Goal: Task Accomplishment & Management: Manage account settings

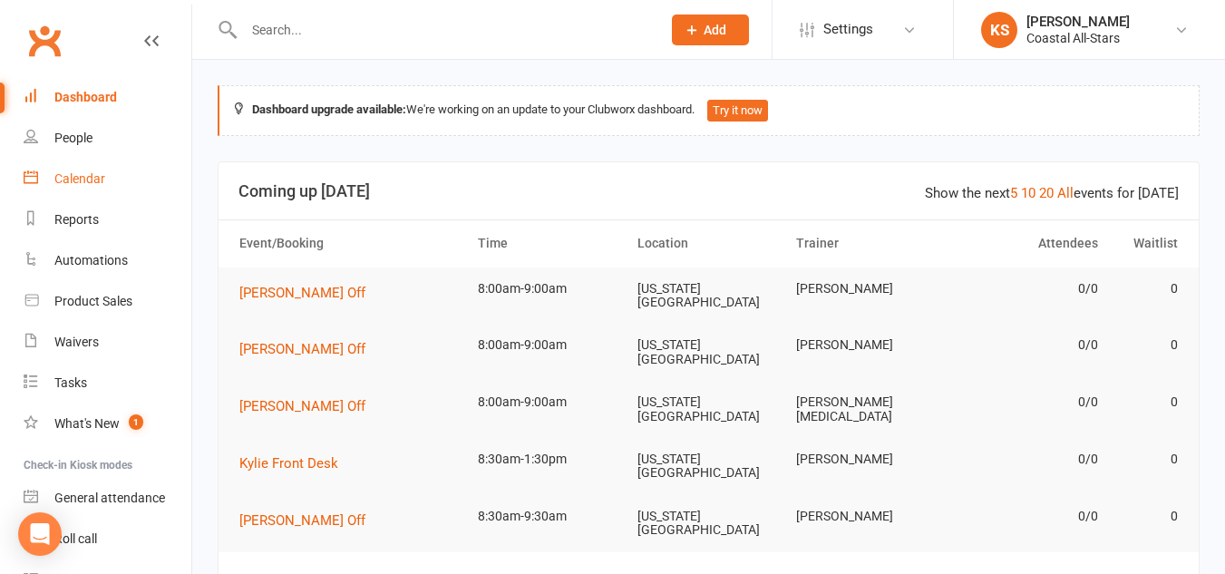
click at [65, 180] on div "Calendar" at bounding box center [79, 178] width 51 height 15
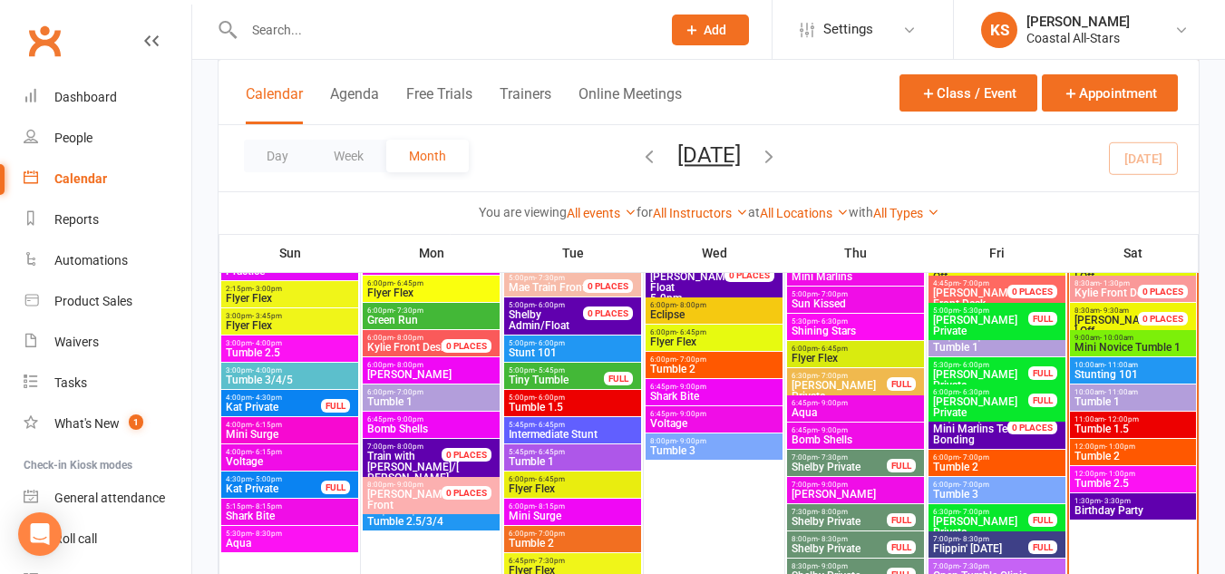
scroll to position [1016, 0]
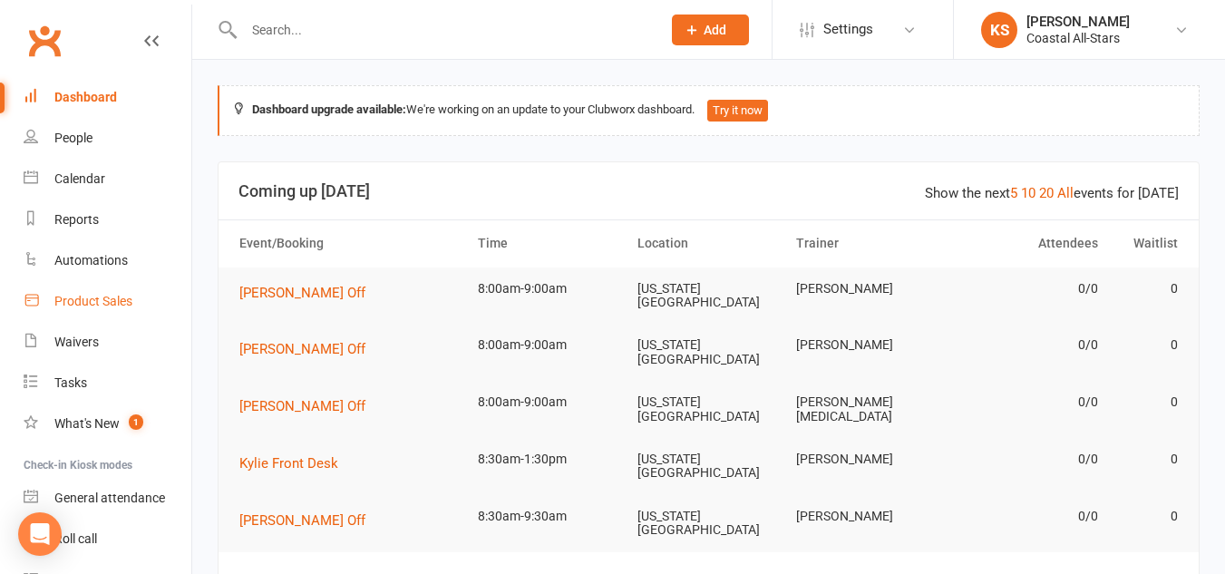
click at [73, 311] on link "Product Sales" at bounding box center [108, 301] width 168 height 41
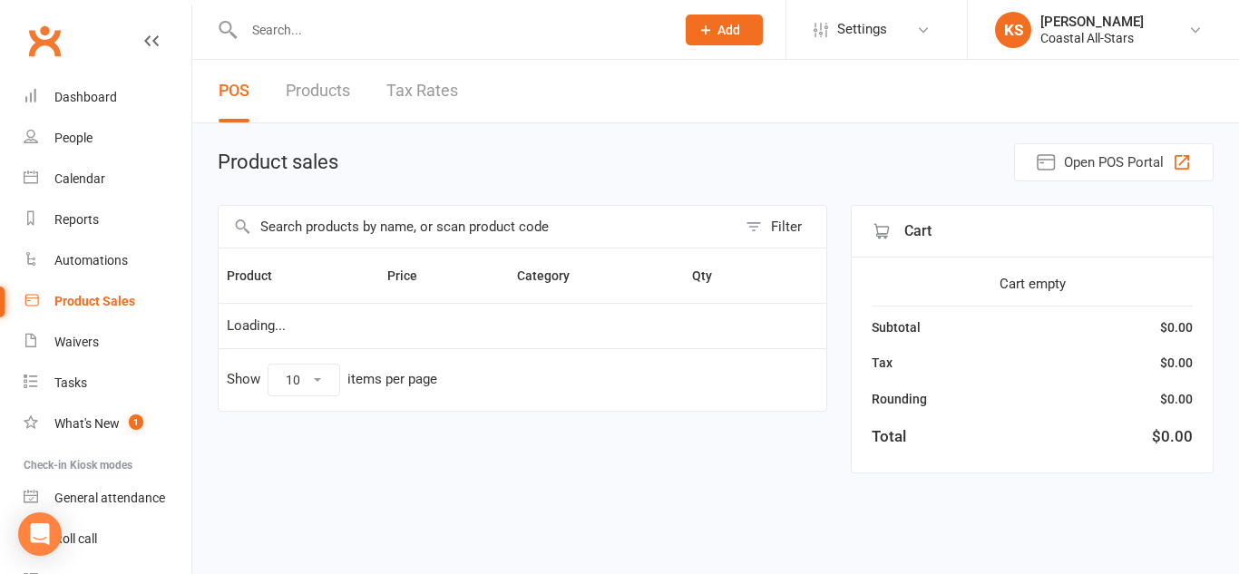
select select "10"
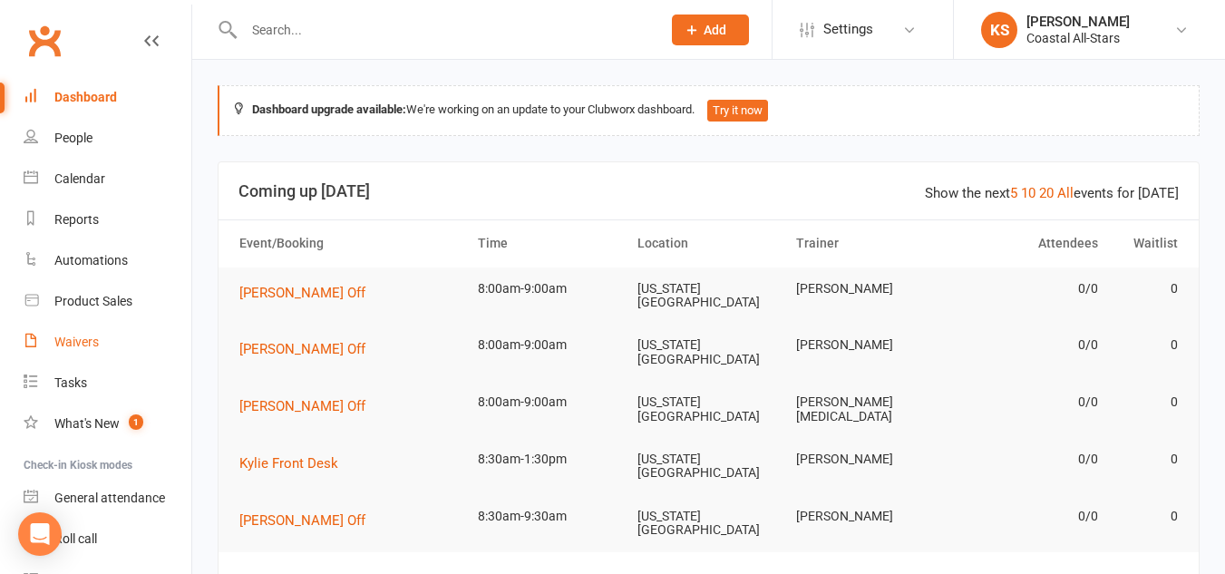
scroll to position [94, 0]
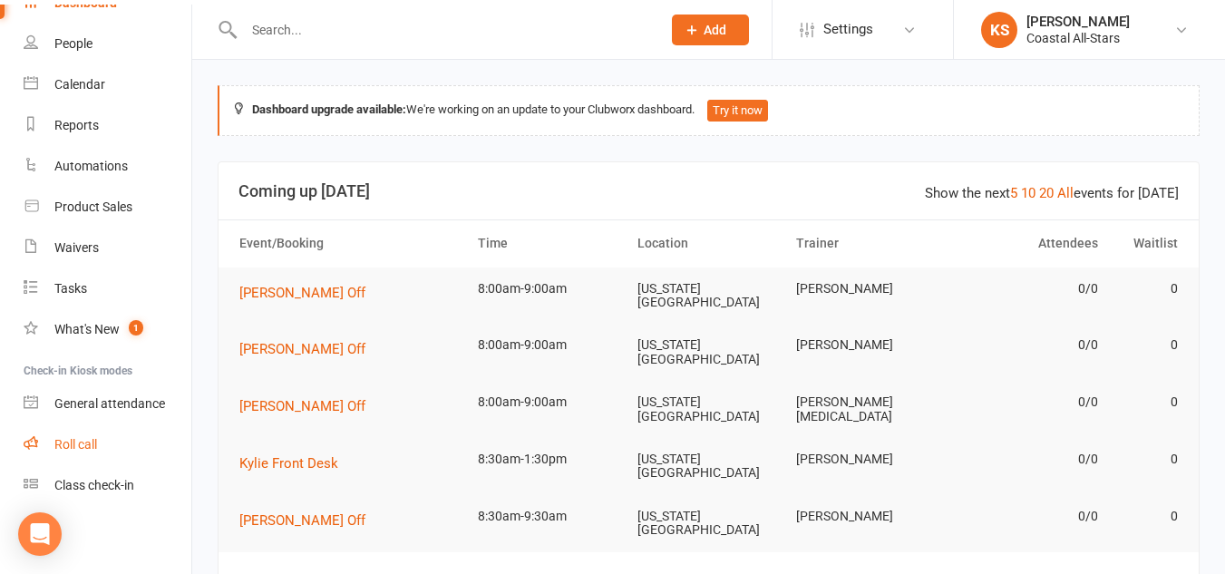
click at [108, 444] on link "Roll call" at bounding box center [108, 444] width 168 height 41
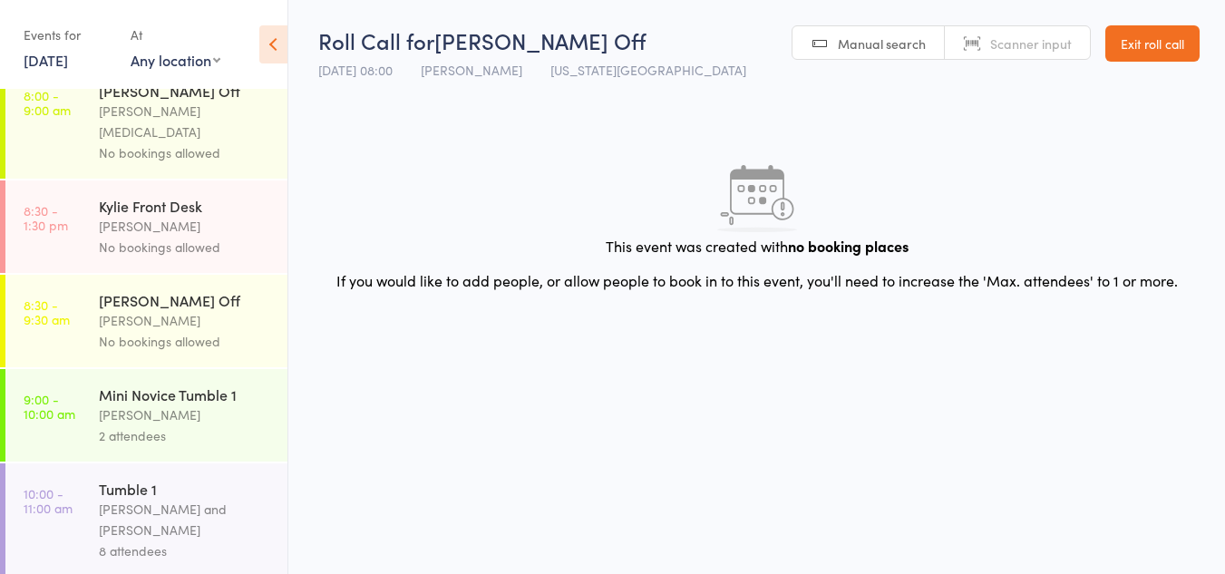
scroll to position [687, 0]
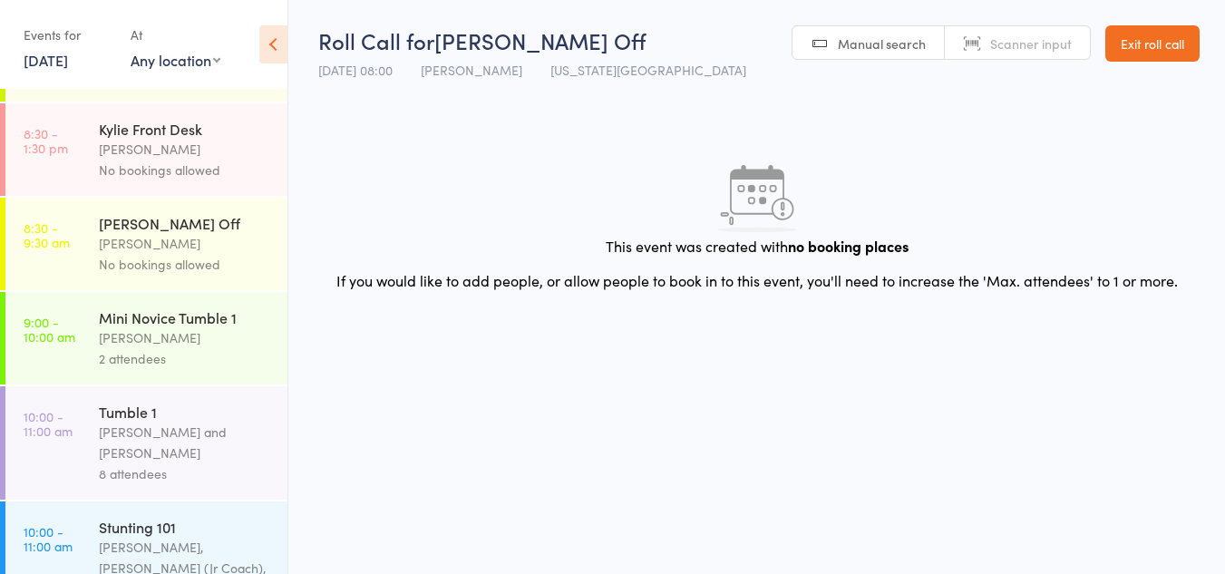
click at [179, 348] on div "2 attendees" at bounding box center [185, 358] width 173 height 21
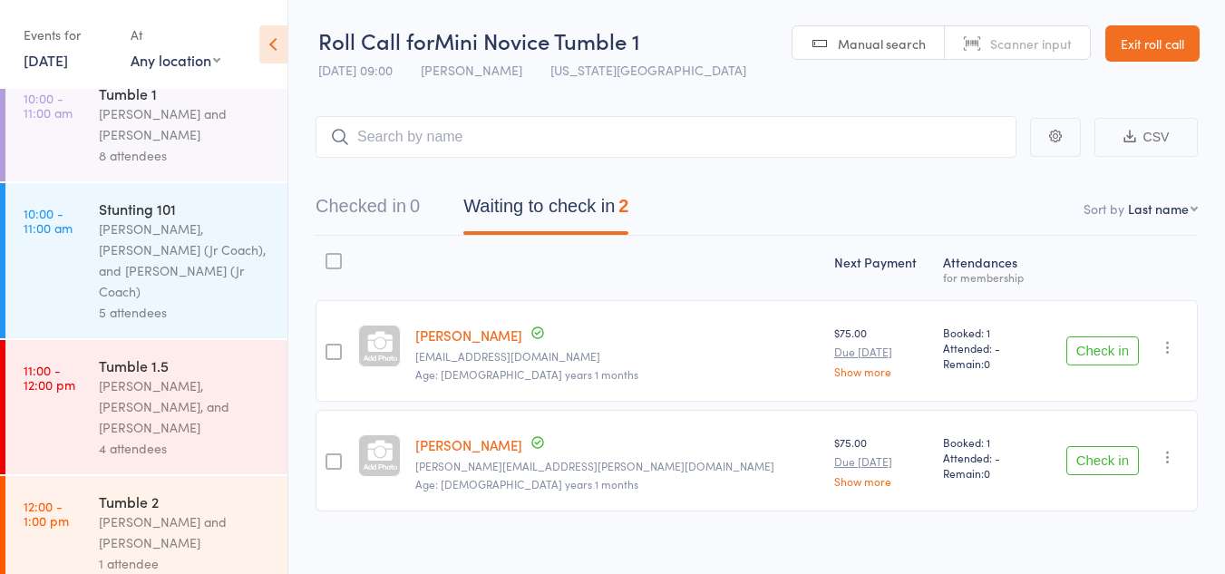
scroll to position [1004, 0]
click at [1109, 346] on button "Check in" at bounding box center [1102, 350] width 73 height 29
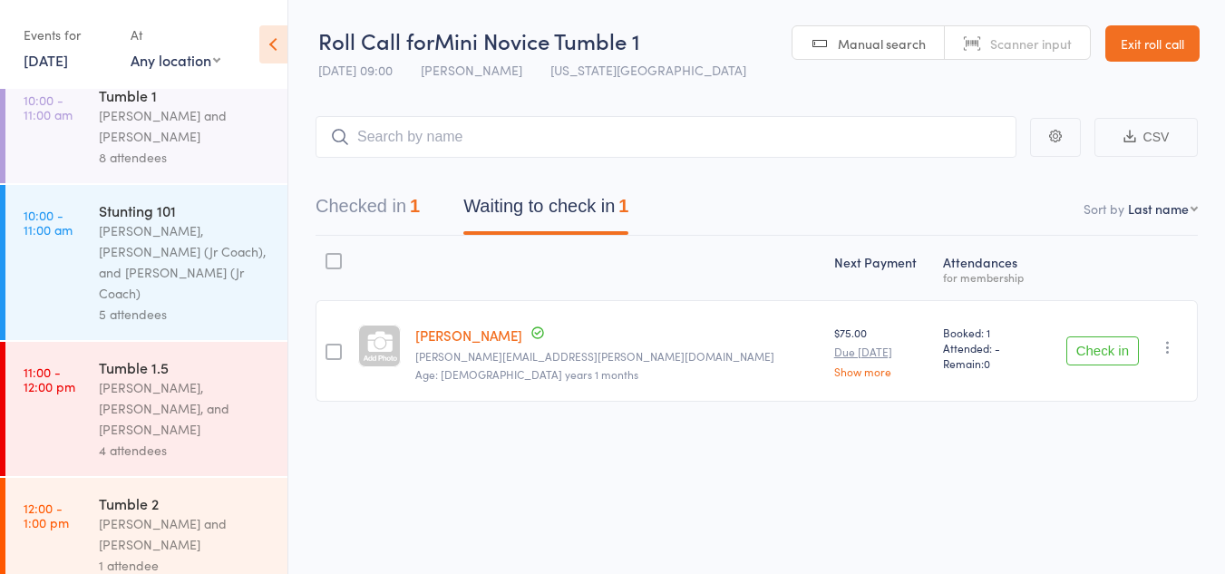
click at [1160, 350] on icon "button" at bounding box center [1168, 347] width 18 height 18
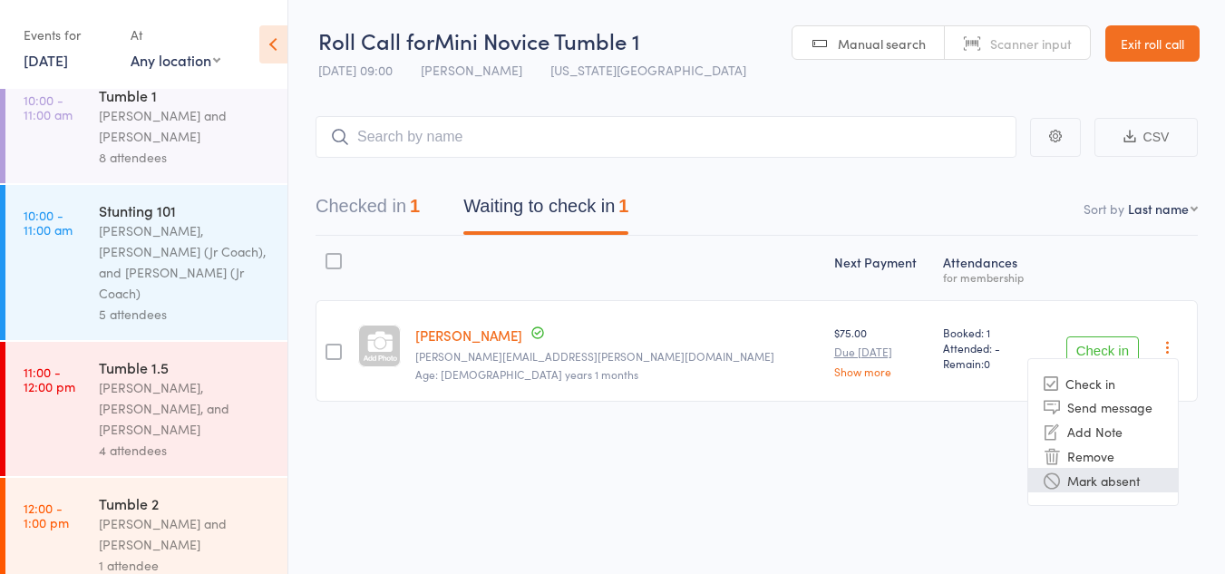
click at [1149, 481] on li "Mark absent" at bounding box center [1103, 480] width 150 height 24
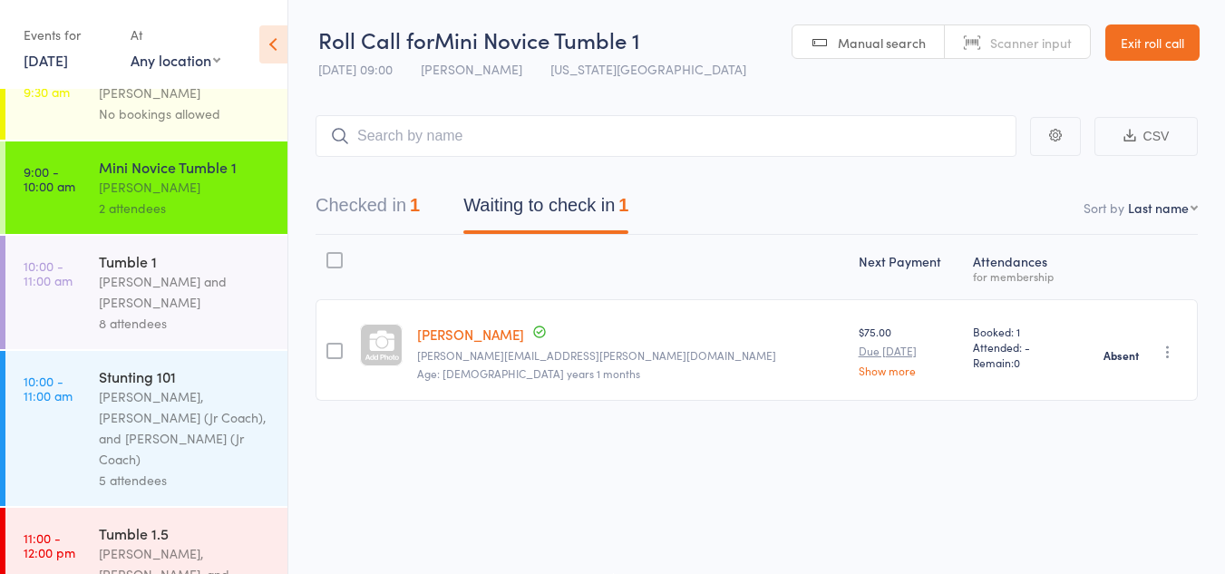
scroll to position [839, 0]
drag, startPoint x: 214, startPoint y: 268, endPoint x: 166, endPoint y: 224, distance: 65.4
click at [166, 250] on div "Tumble 1" at bounding box center [185, 260] width 173 height 20
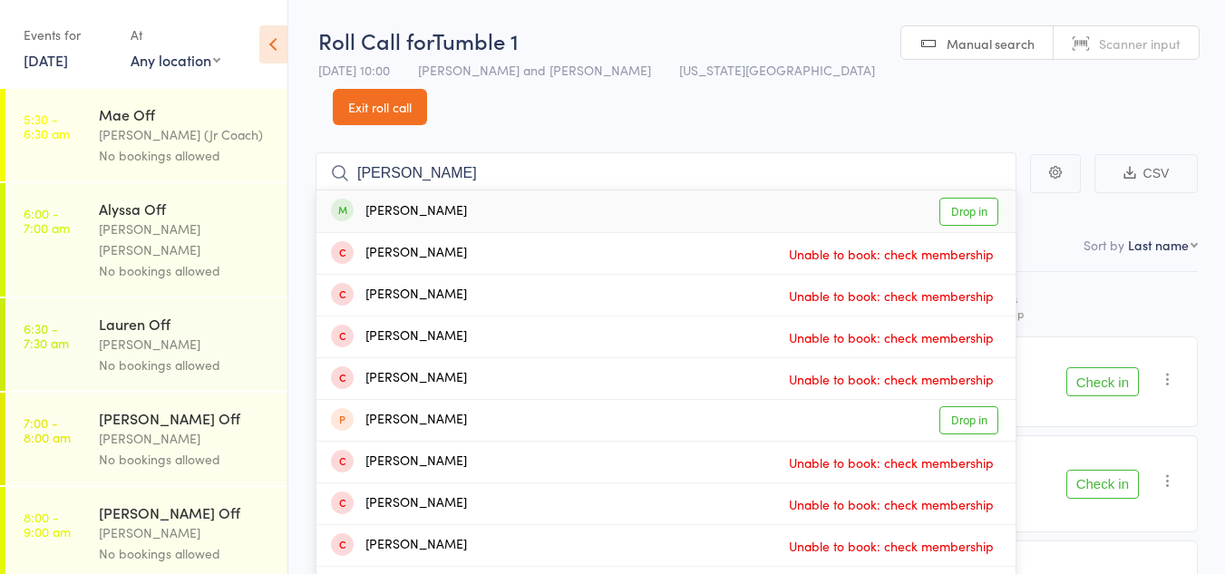
type input "arlene"
click at [976, 198] on link "Drop in" at bounding box center [968, 212] width 59 height 28
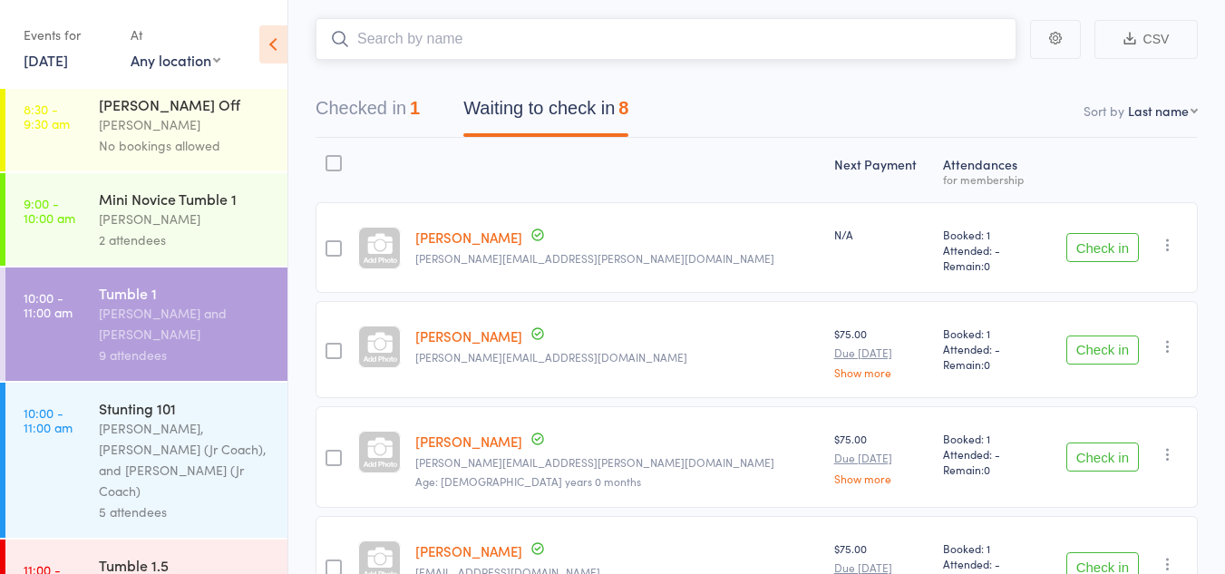
scroll to position [123, 0]
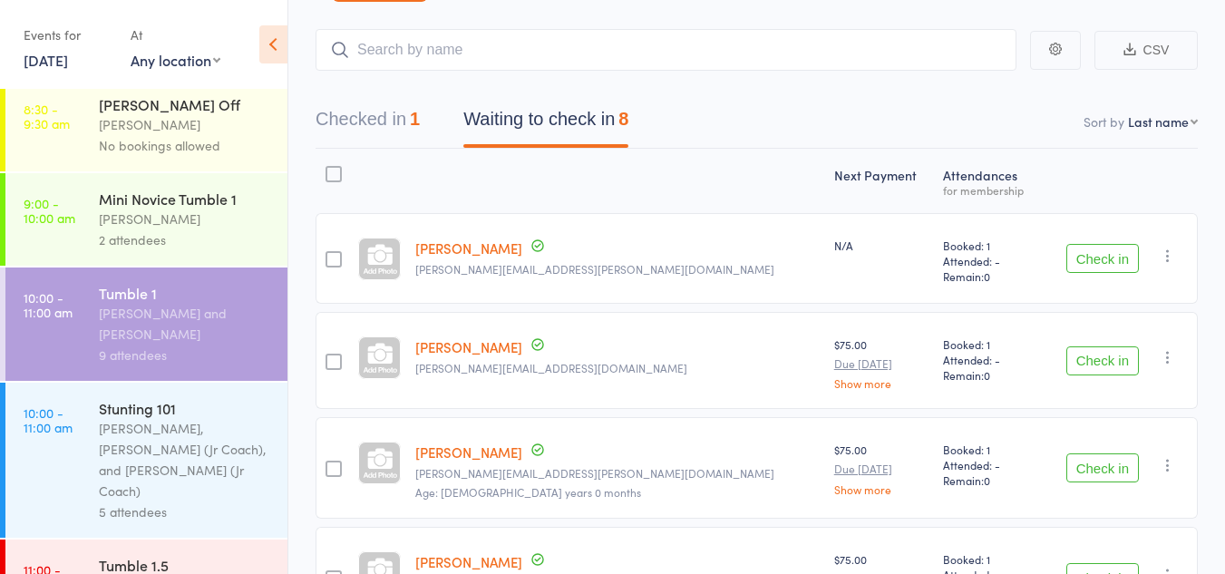
drag, startPoint x: 162, startPoint y: 384, endPoint x: 166, endPoint y: 409, distance: 25.6
click at [166, 418] on div "Corin Conway, Annabelle (Jr Coach), and Sassy (Jr Coach)" at bounding box center [185, 459] width 173 height 83
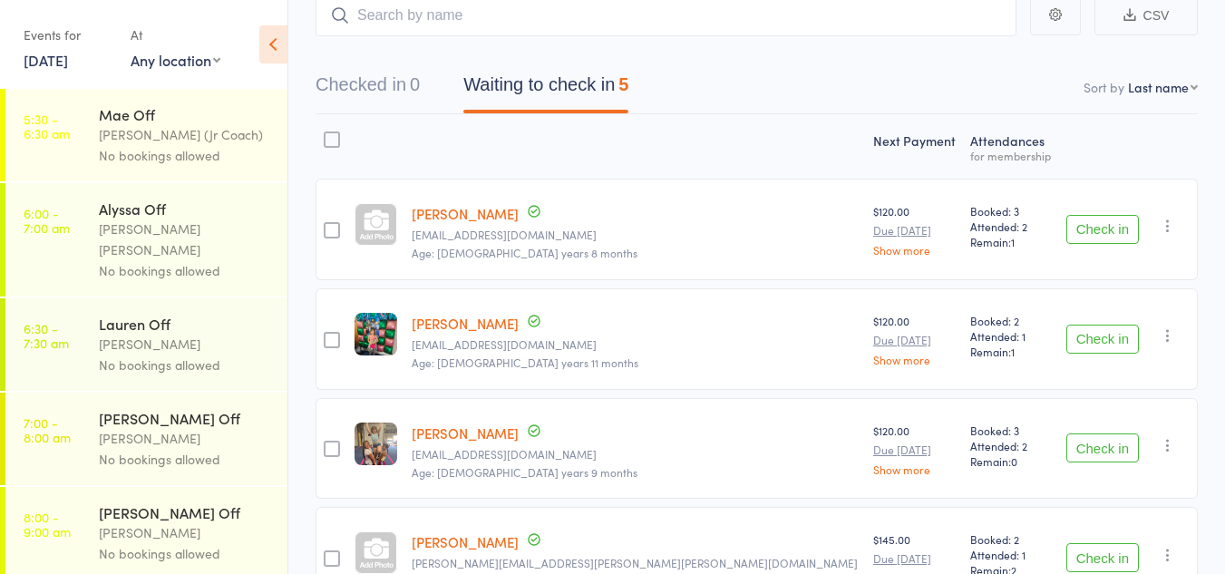
scroll to position [157, 0]
click at [1087, 231] on button "Check in" at bounding box center [1102, 230] width 73 height 29
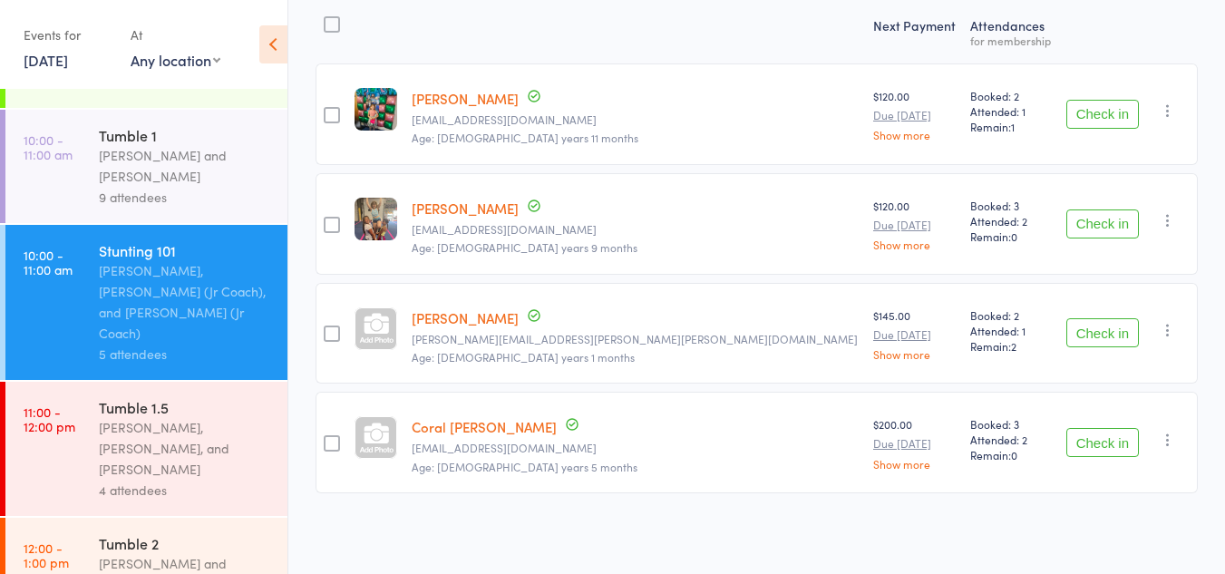
scroll to position [960, 0]
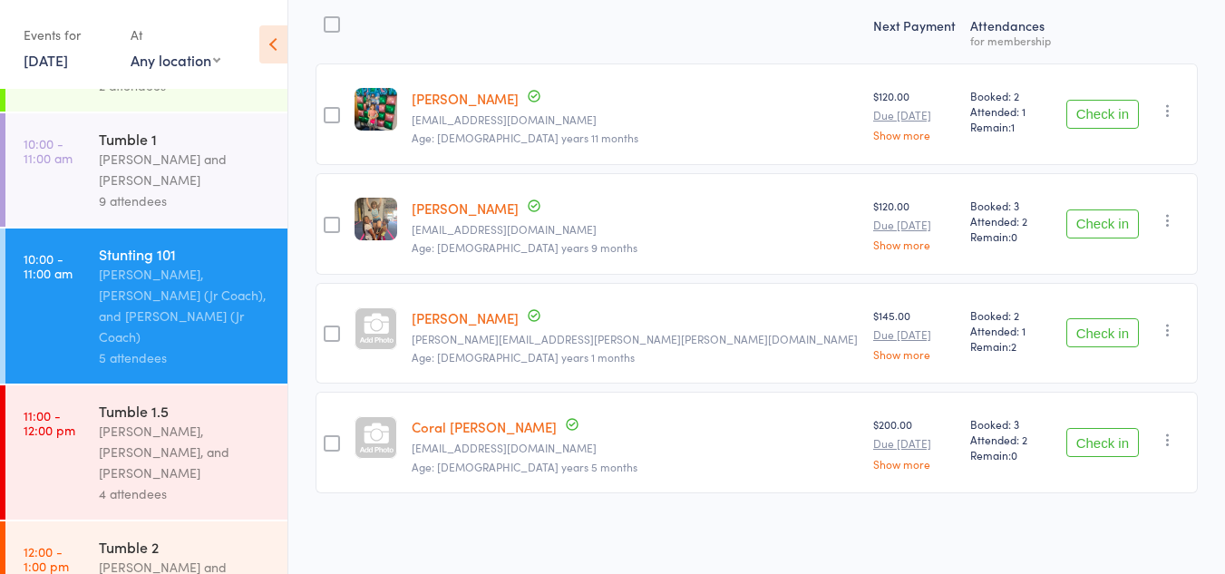
click at [1124, 336] on button "Check in" at bounding box center [1102, 332] width 73 height 29
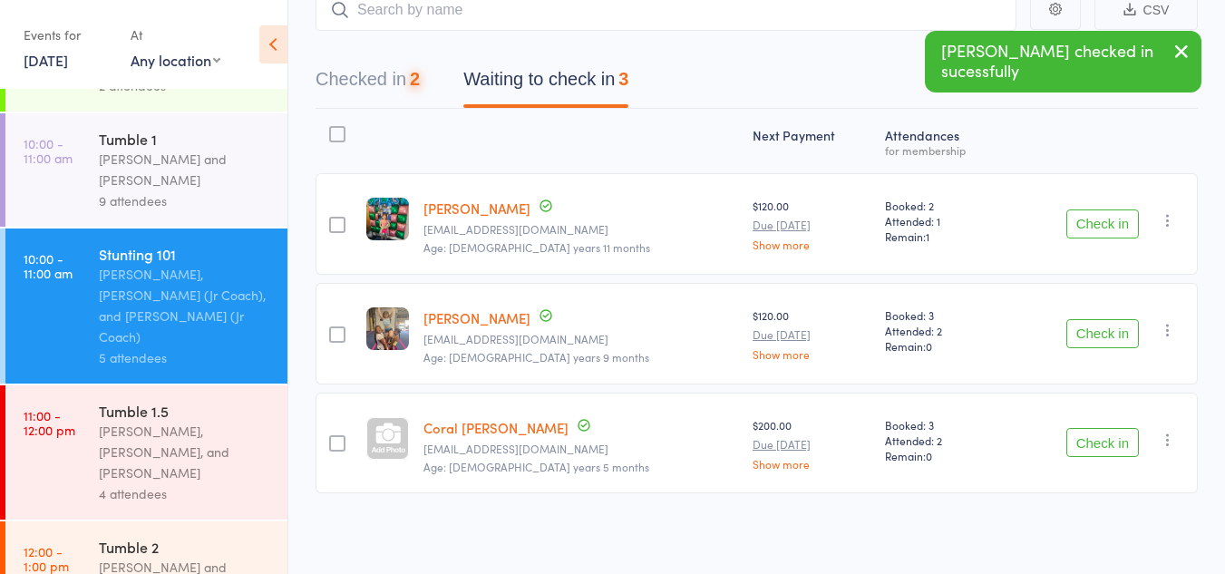
scroll to position [163, 0]
click at [193, 421] on div "Corin Conway, Harper Webster, and Kat Timothy" at bounding box center [185, 452] width 173 height 63
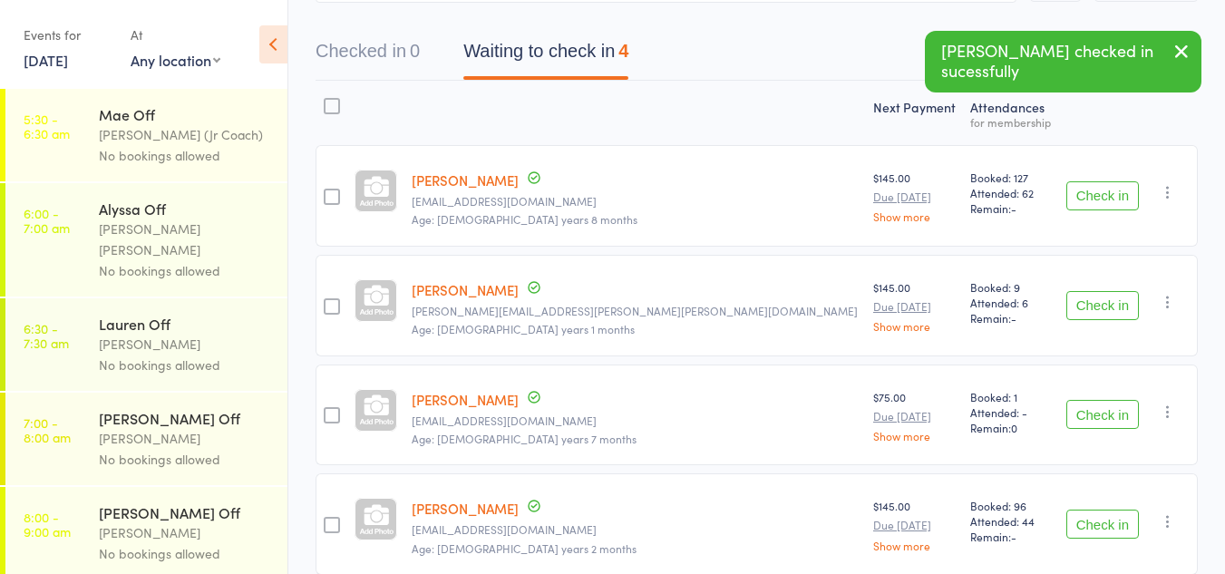
scroll to position [192, 0]
click at [1113, 301] on button "Check in" at bounding box center [1102, 304] width 73 height 29
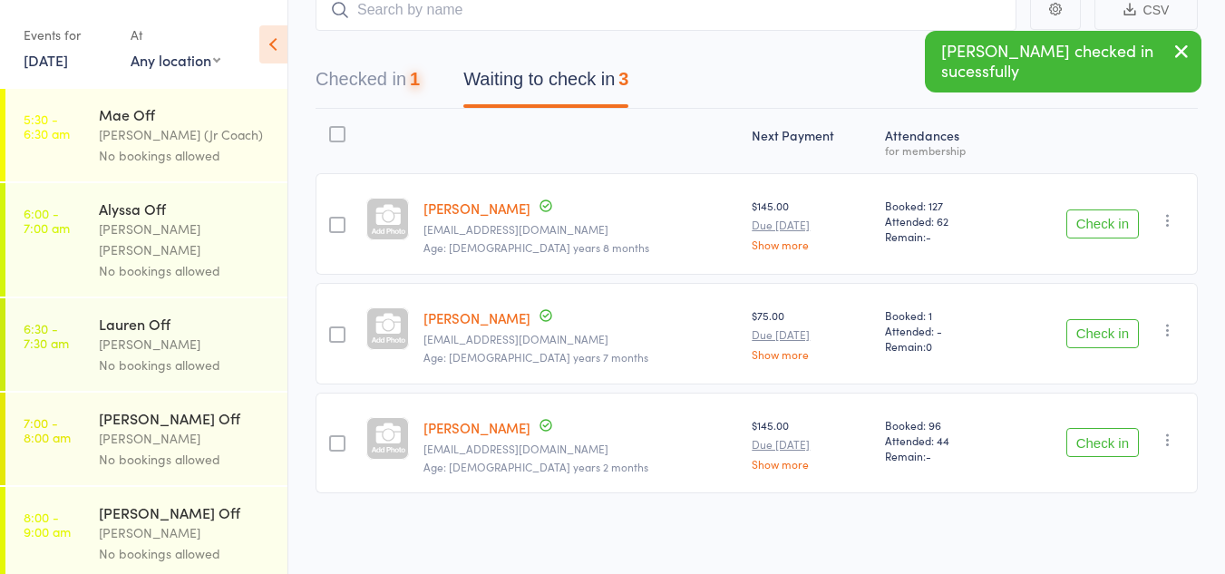
scroll to position [163, 0]
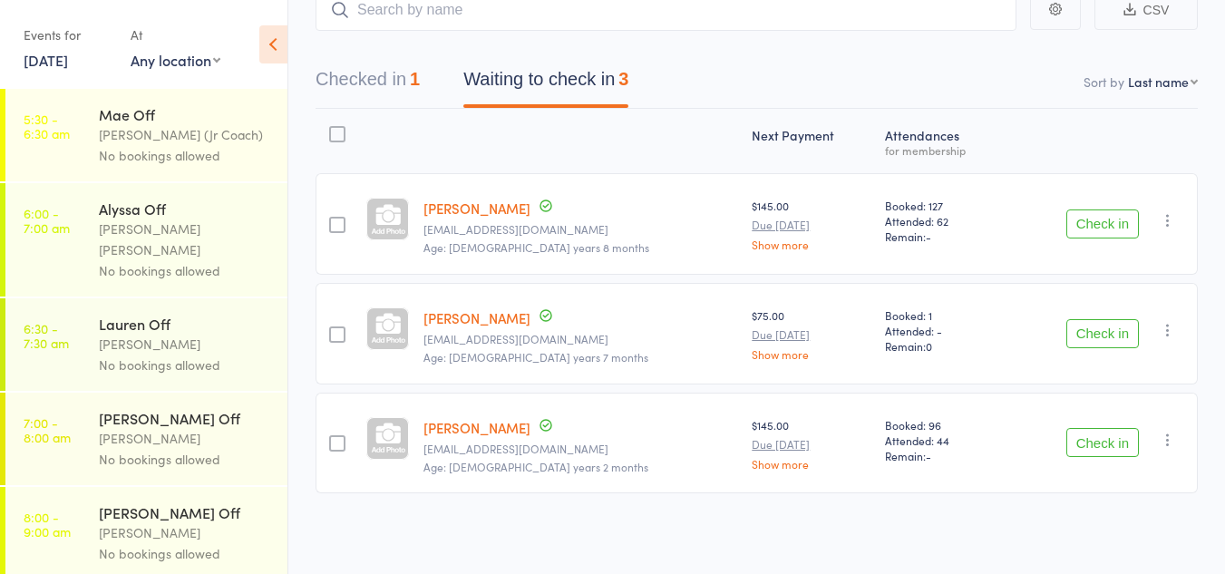
click at [393, 79] on button "Checked in 1" at bounding box center [368, 84] width 104 height 48
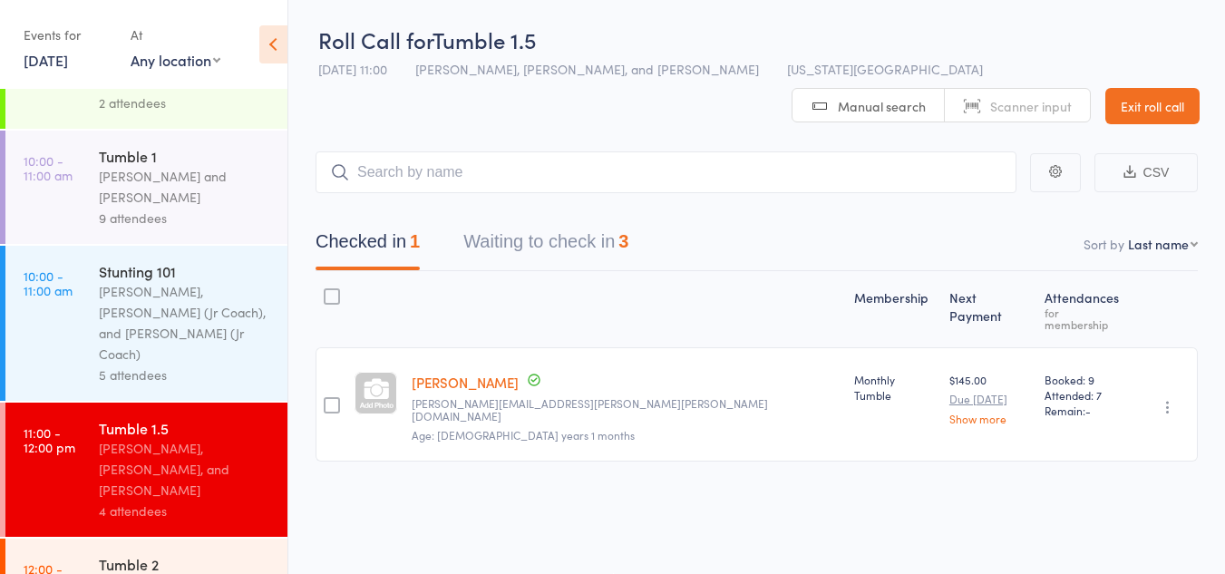
scroll to position [937, 0]
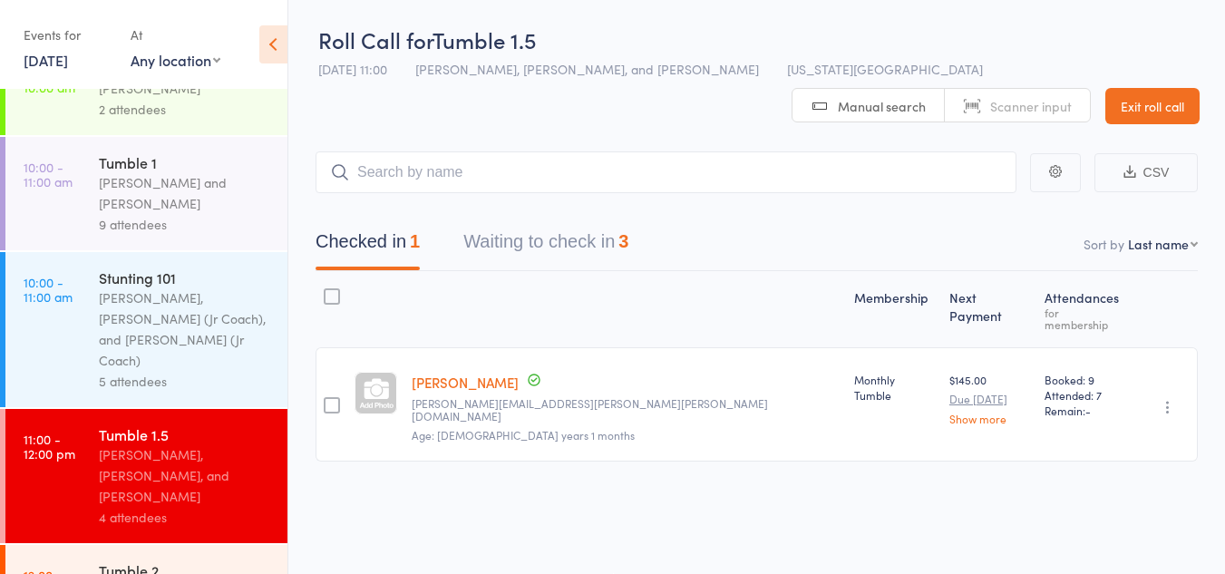
click at [171, 214] on div "9 attendees" at bounding box center [185, 224] width 173 height 21
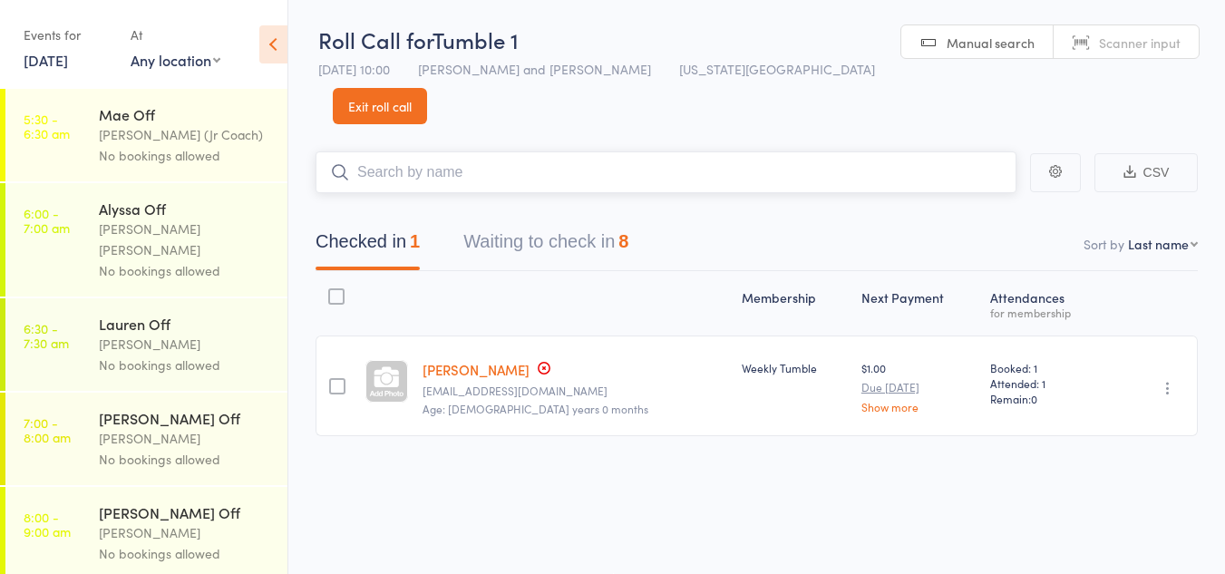
click at [505, 222] on button "Waiting to check in 8" at bounding box center [545, 246] width 165 height 48
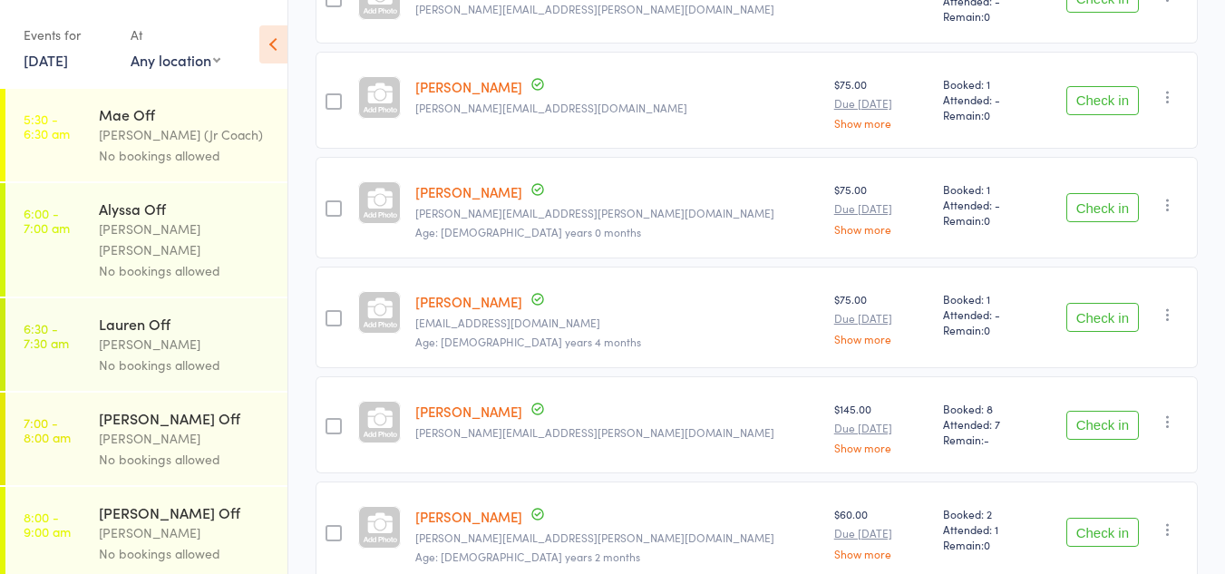
scroll to position [385, 0]
click at [1087, 301] on button "Check in" at bounding box center [1102, 315] width 73 height 29
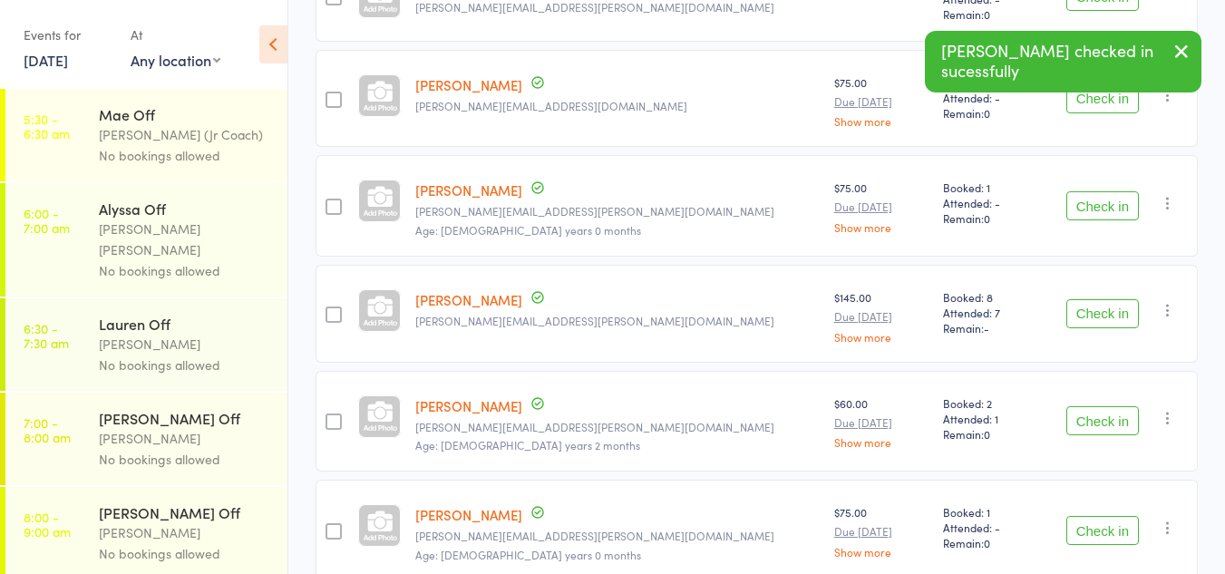
click at [1121, 406] on button "Check in" at bounding box center [1102, 420] width 73 height 29
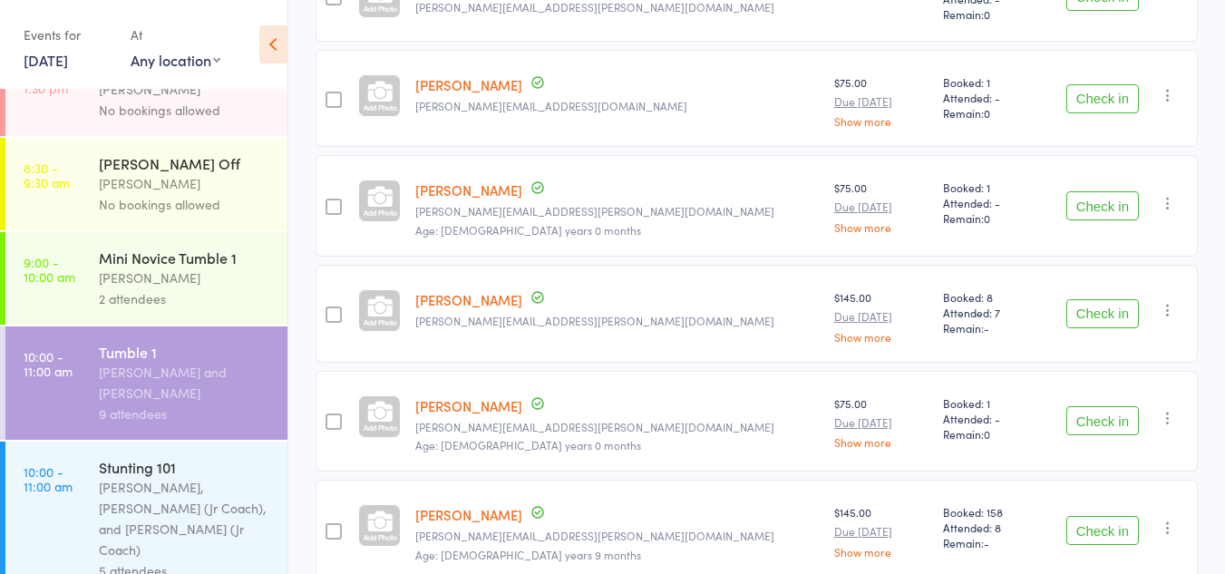
scroll to position [751, 0]
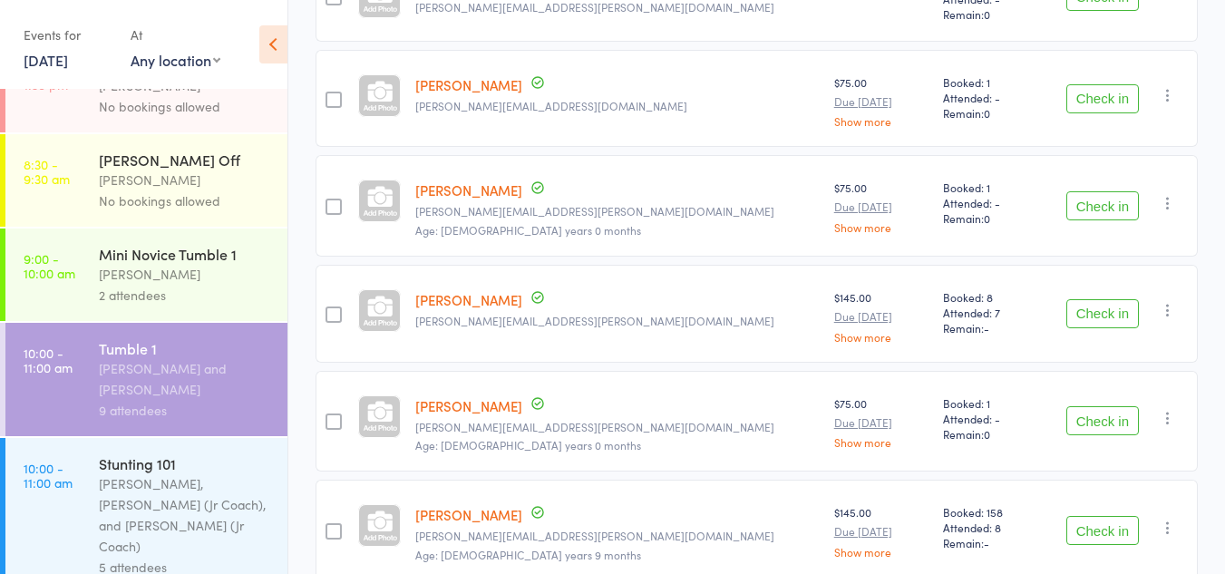
click at [202, 473] on div "Corin Conway, Annabelle (Jr Coach), and Sassy (Jr Coach)" at bounding box center [185, 514] width 173 height 83
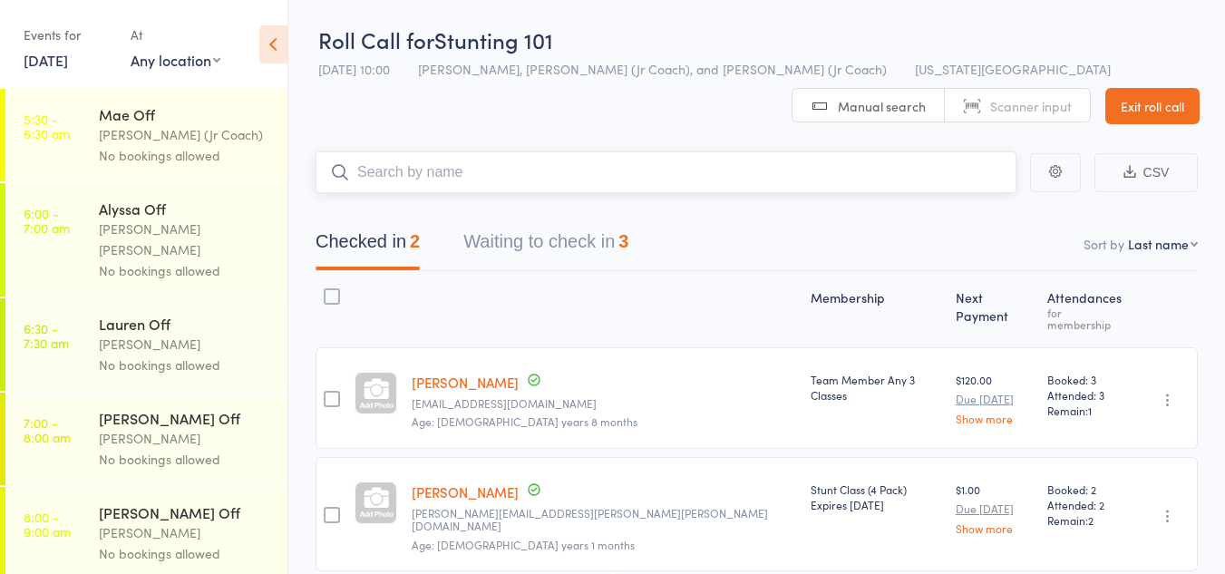
scroll to position [53, 0]
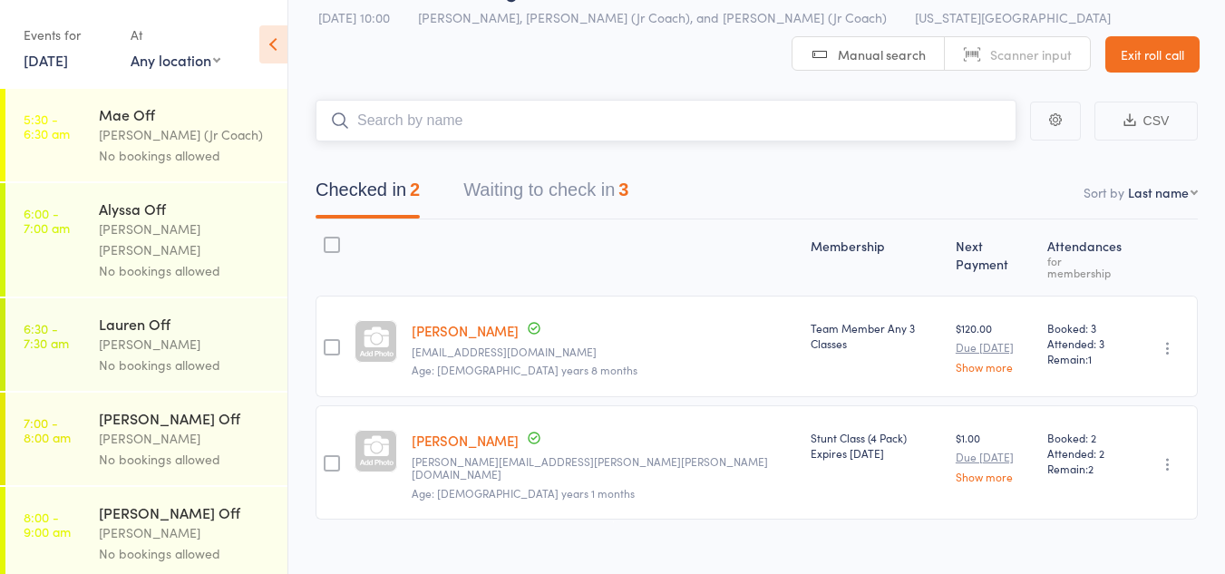
click at [485, 179] on button "Waiting to check in 3" at bounding box center [545, 194] width 165 height 48
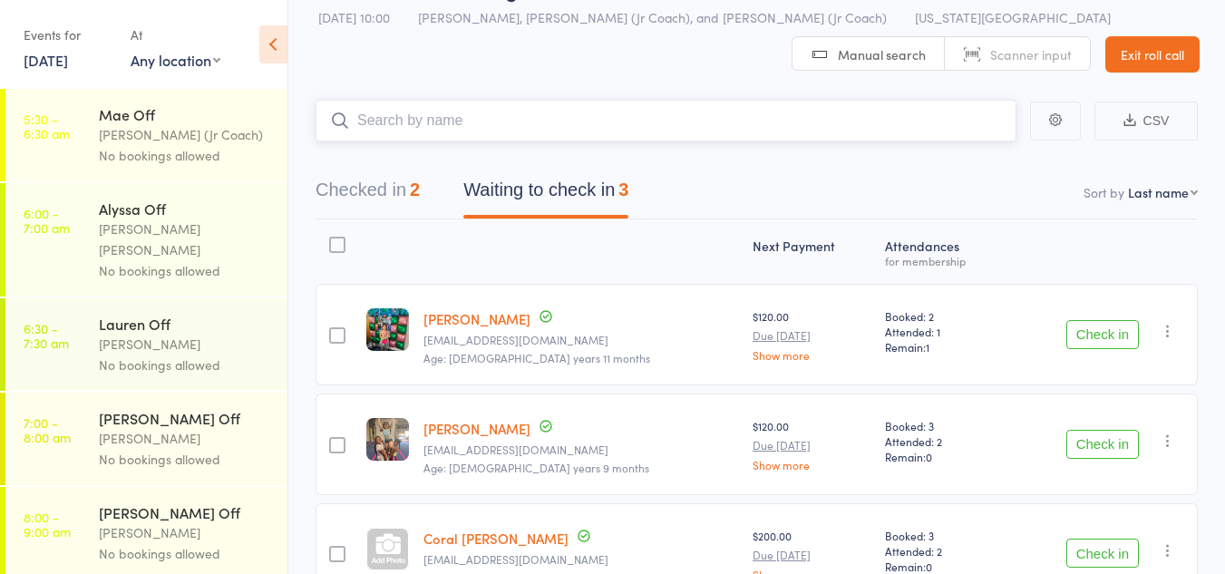
scroll to position [163, 0]
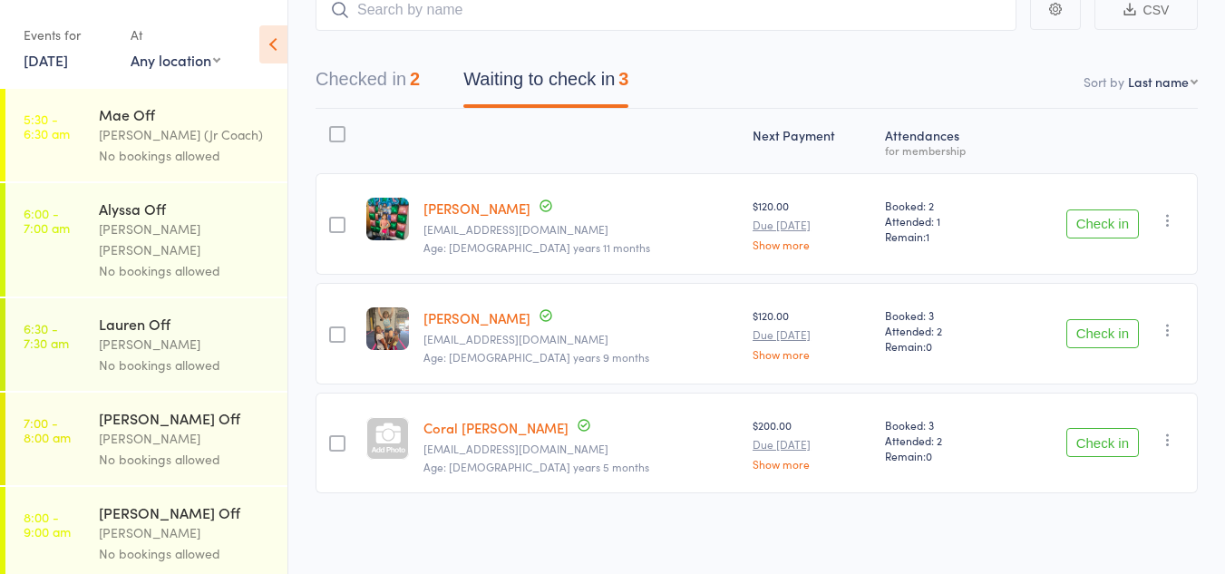
click at [1122, 446] on button "Check in" at bounding box center [1102, 442] width 73 height 29
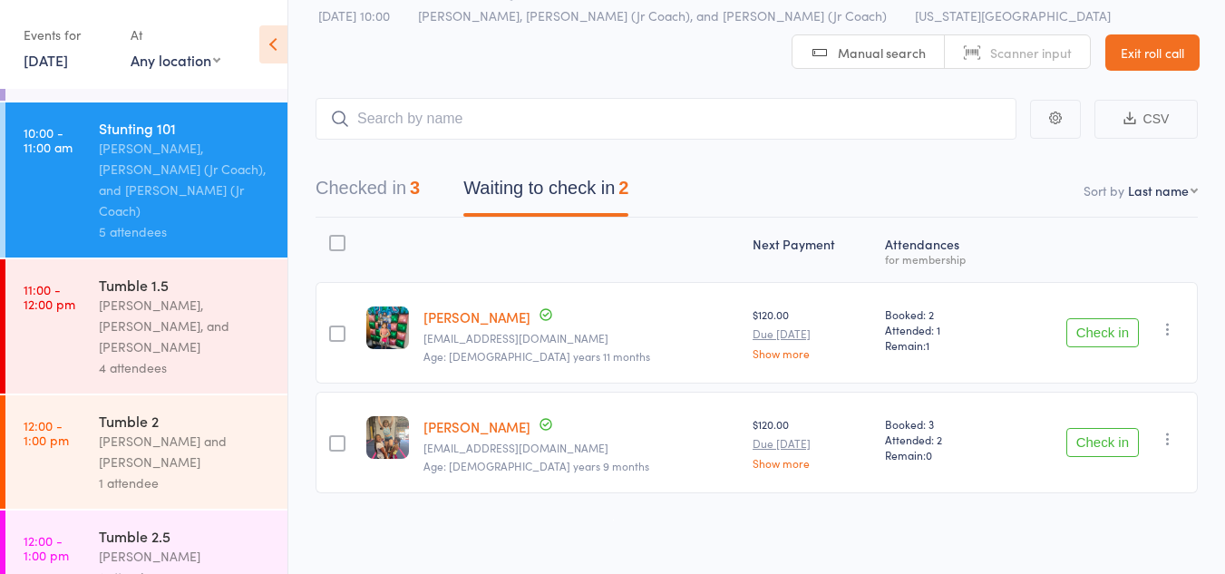
scroll to position [1170, 0]
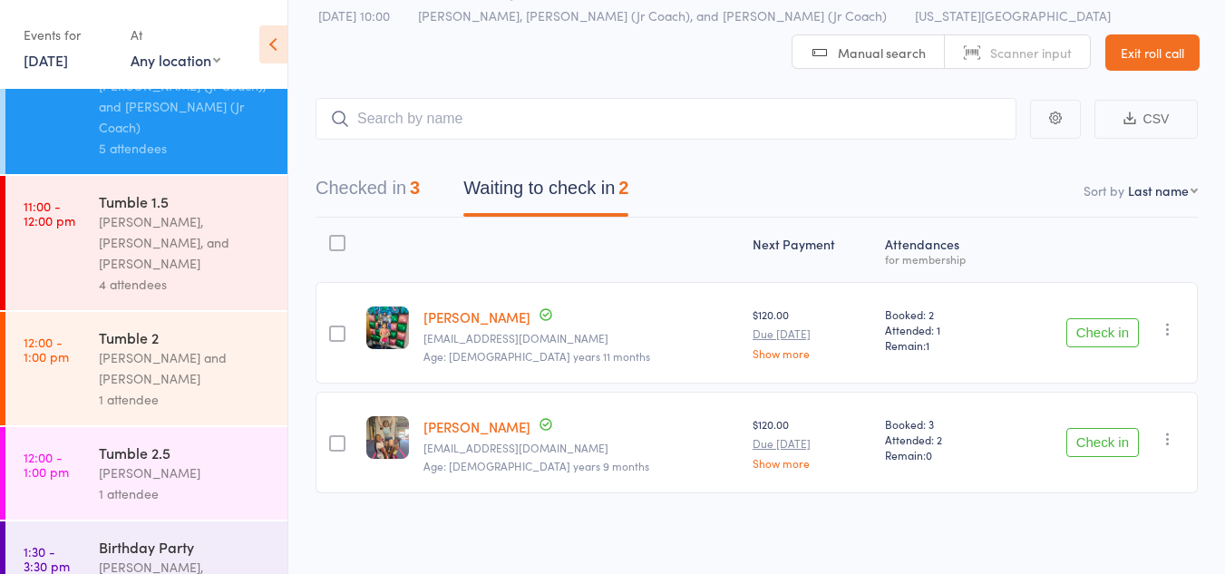
click at [1095, 337] on button "Check in" at bounding box center [1102, 332] width 73 height 29
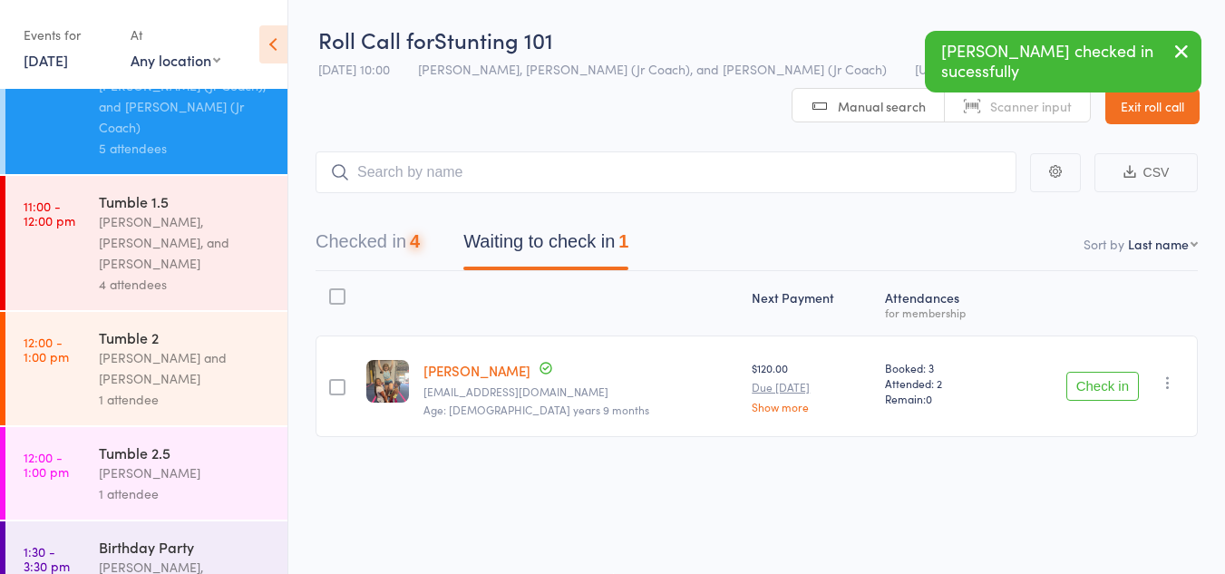
scroll to position [1, 0]
click at [1095, 384] on button "Check in" at bounding box center [1102, 386] width 73 height 29
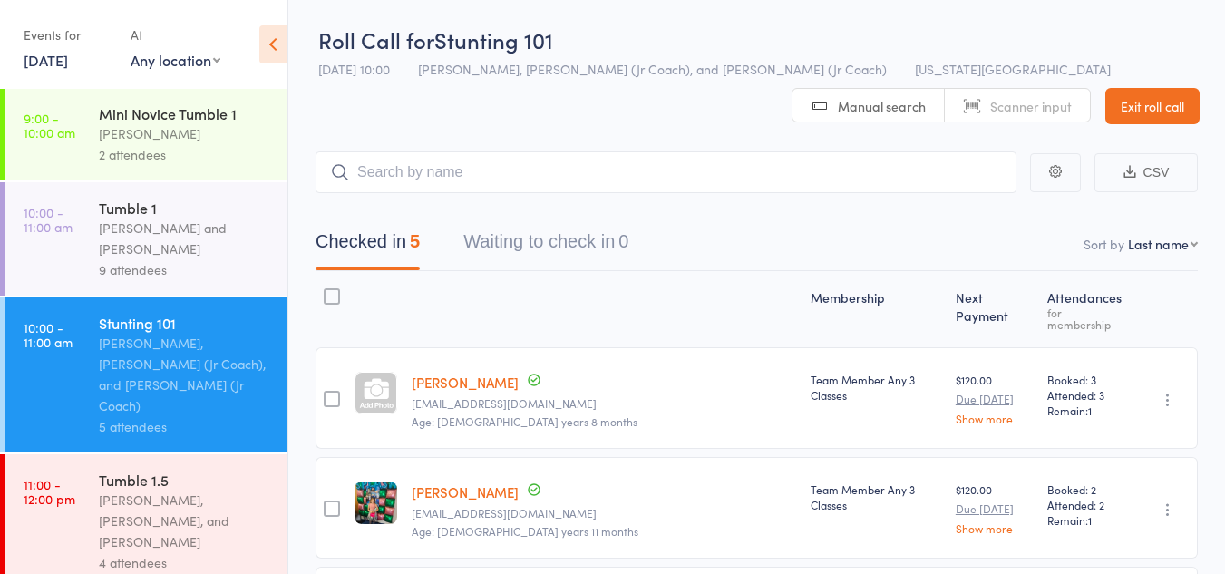
scroll to position [890, 0]
click at [182, 219] on div "Kat Timothy and Harper Webster" at bounding box center [185, 240] width 173 height 42
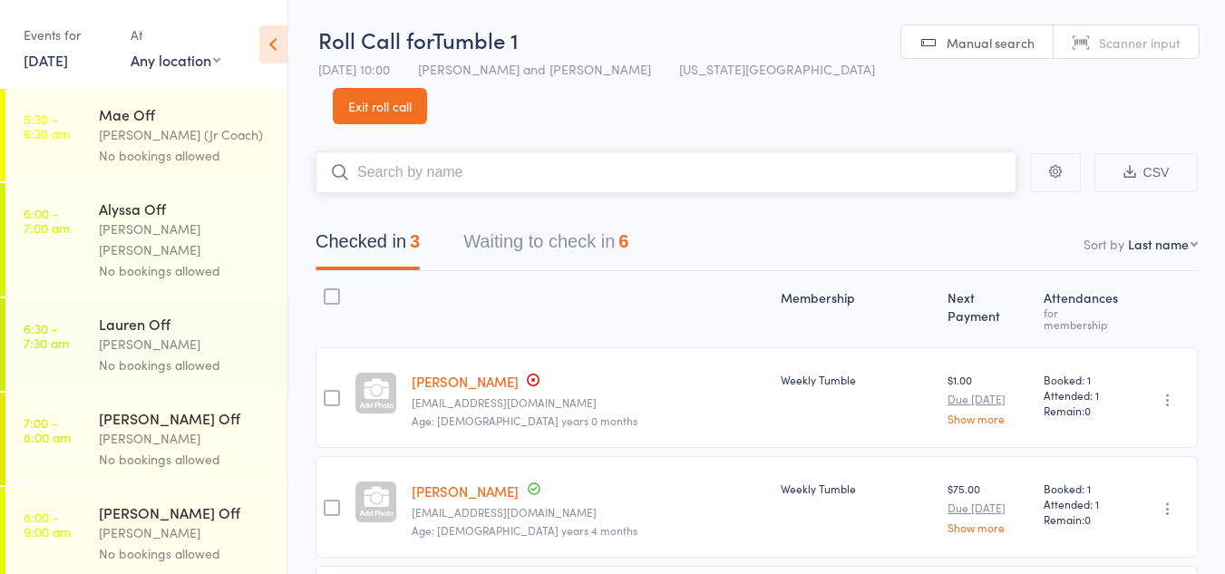
click at [486, 222] on button "Waiting to check in 6" at bounding box center [545, 246] width 165 height 48
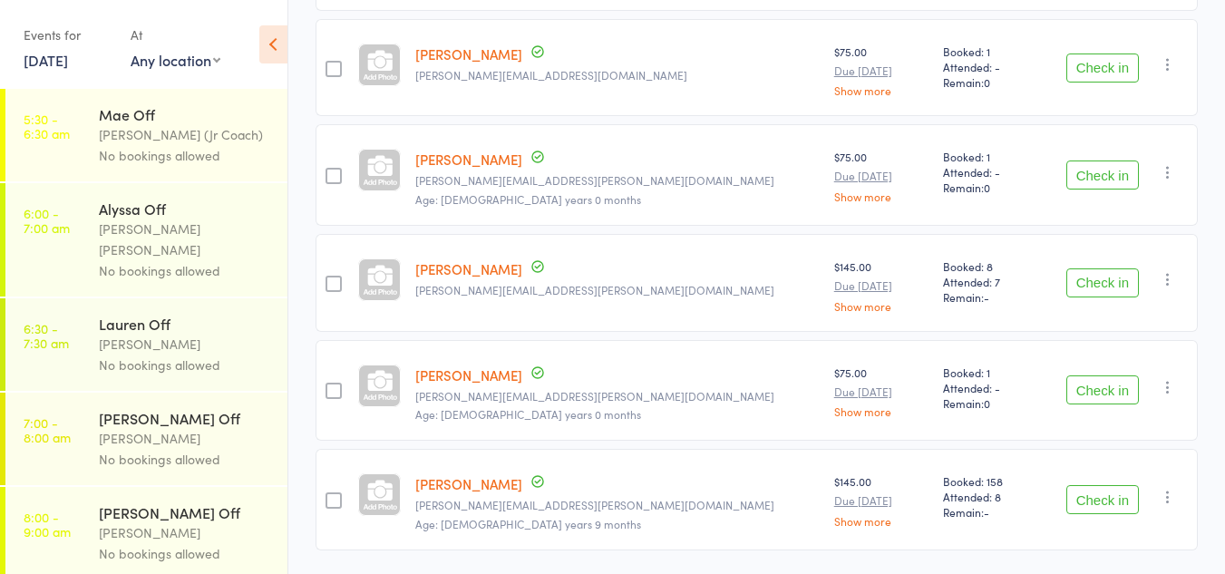
scroll to position [437, 0]
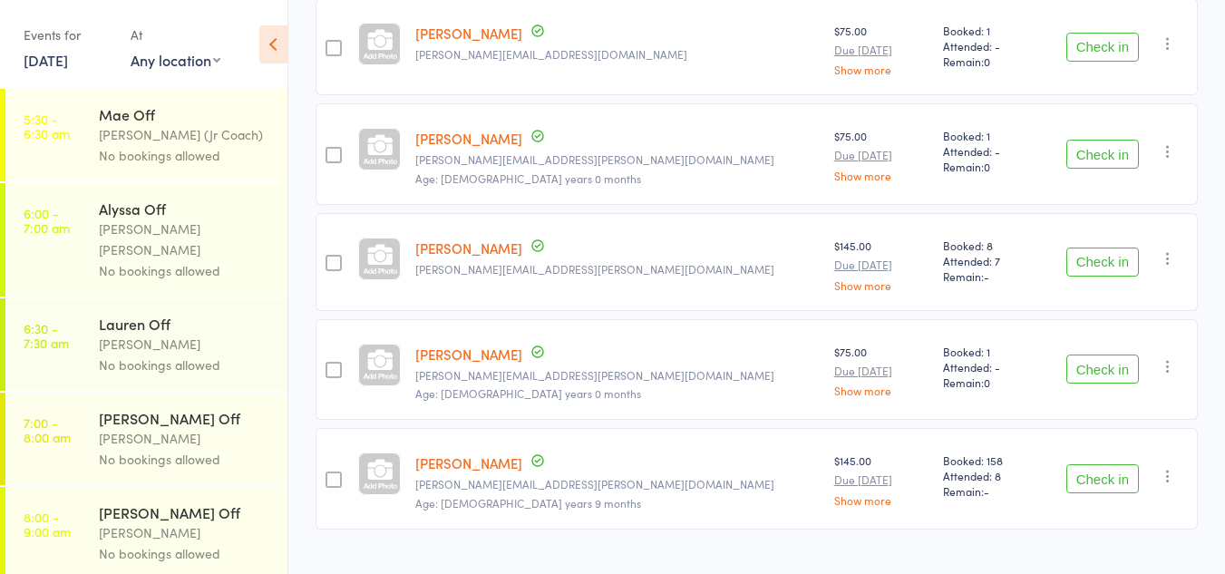
click at [1076, 464] on button "Check in" at bounding box center [1102, 478] width 73 height 29
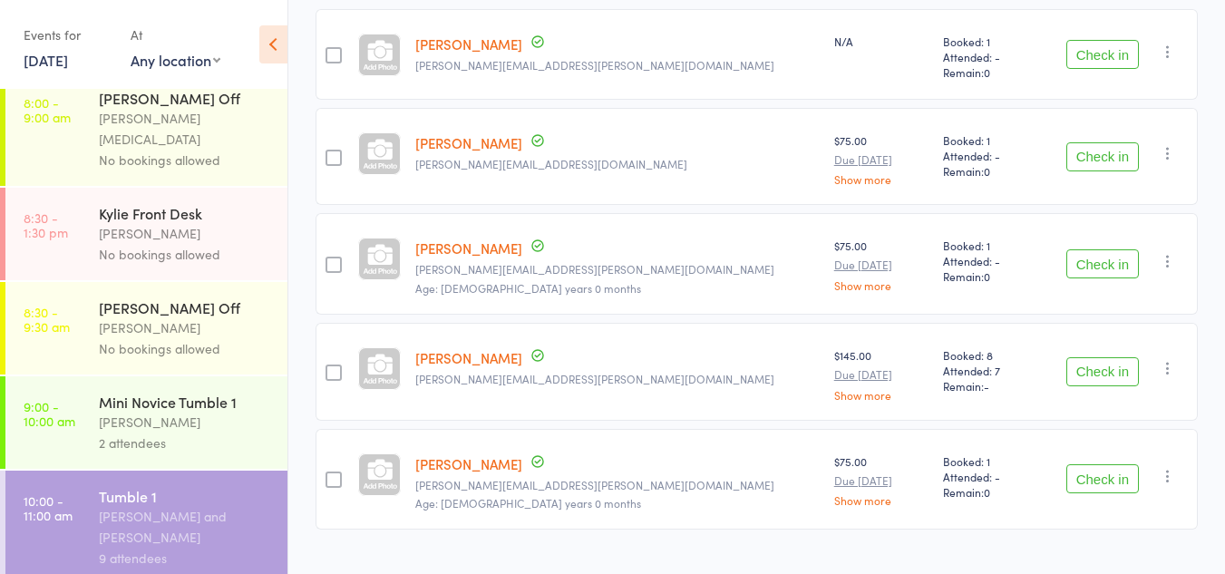
scroll to position [604, 0]
click at [226, 391] on div "Mini Novice Tumble 1" at bounding box center [185, 401] width 173 height 20
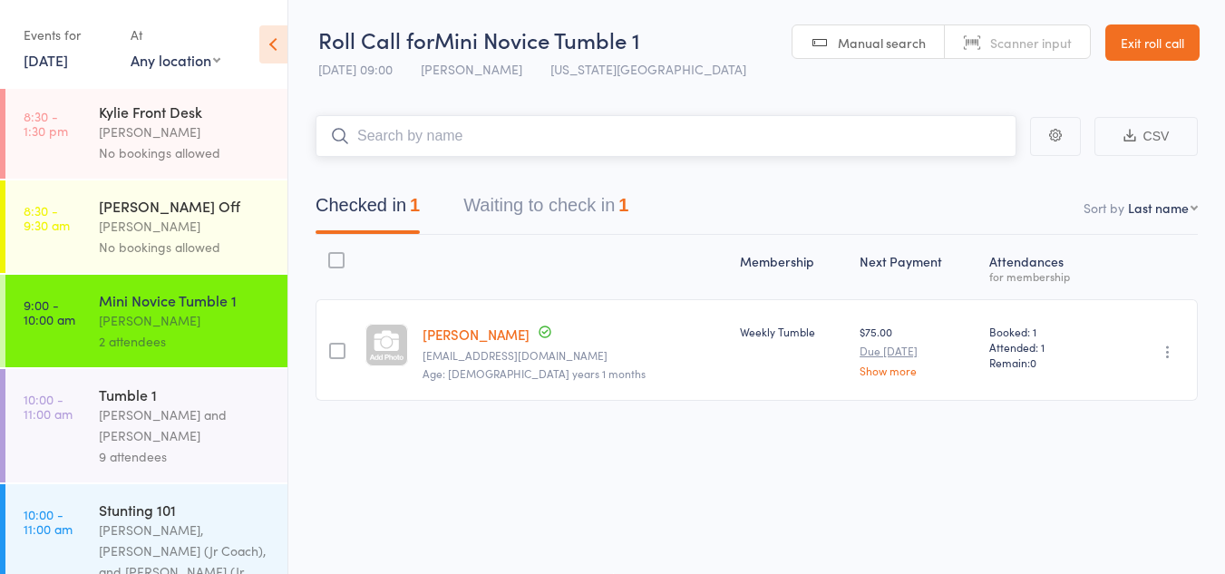
scroll to position [705, 0]
click at [121, 384] on div "Tumble 1" at bounding box center [185, 394] width 173 height 20
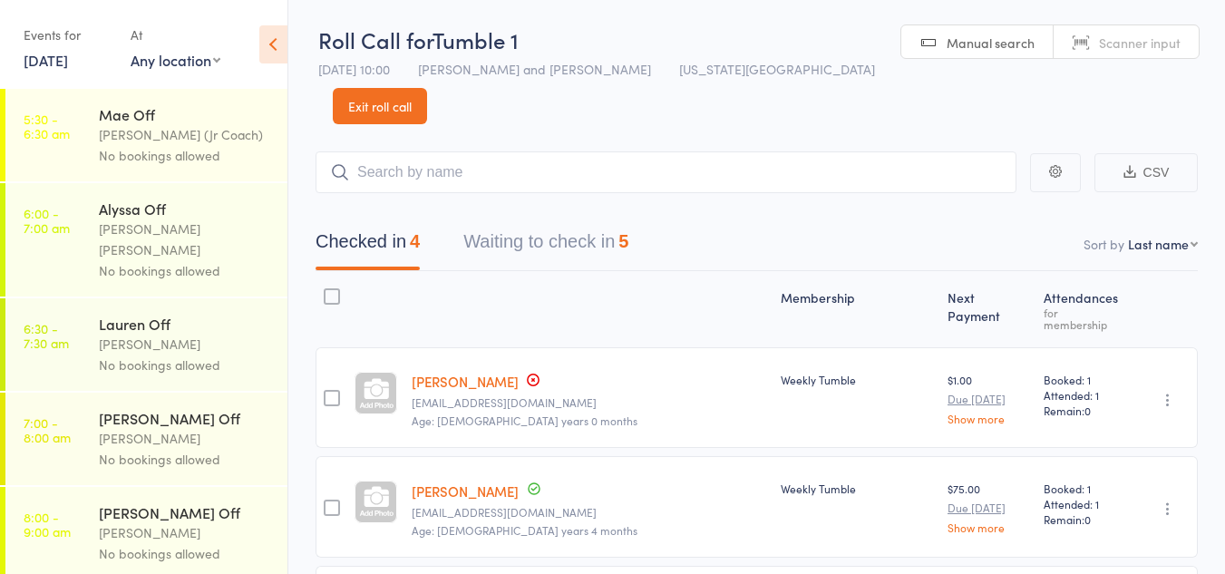
click at [584, 222] on button "Waiting to check in 5" at bounding box center [545, 246] width 165 height 48
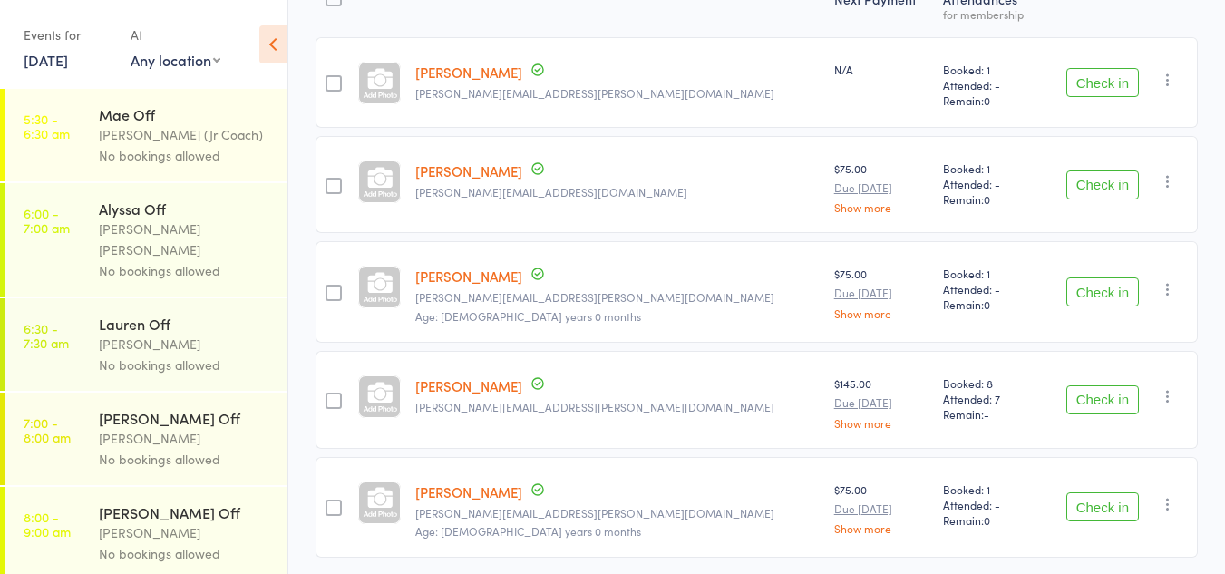
scroll to position [327, 0]
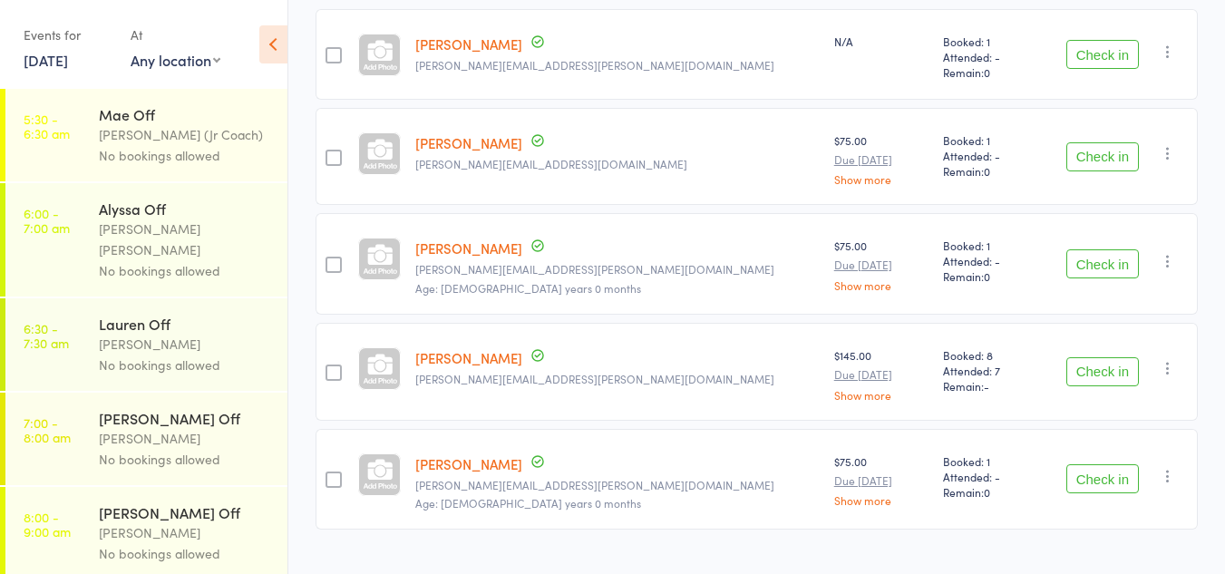
click at [1112, 464] on button "Check in" at bounding box center [1102, 478] width 73 height 29
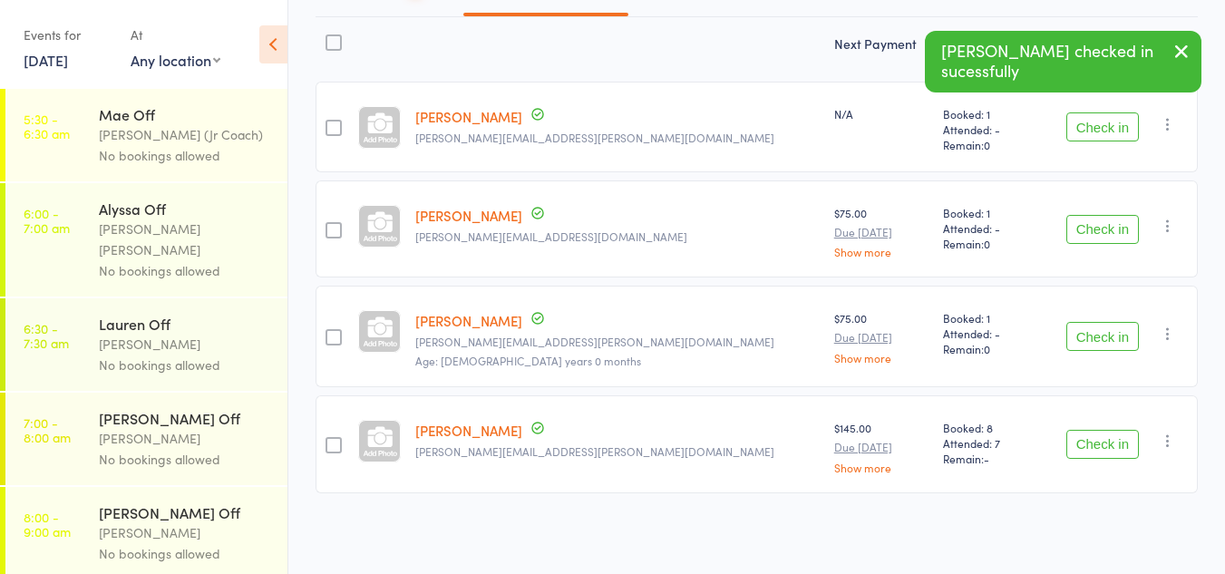
scroll to position [219, 0]
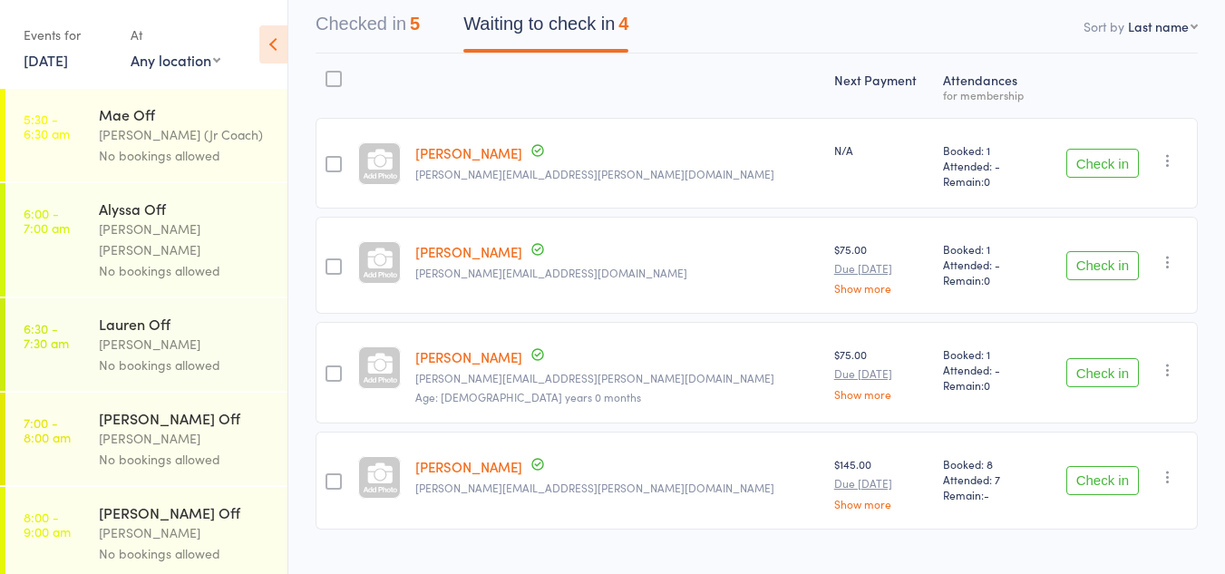
drag, startPoint x: 1105, startPoint y: 237, endPoint x: 1087, endPoint y: 238, distance: 18.2
click at [1087, 251] on button "Check in" at bounding box center [1102, 265] width 73 height 29
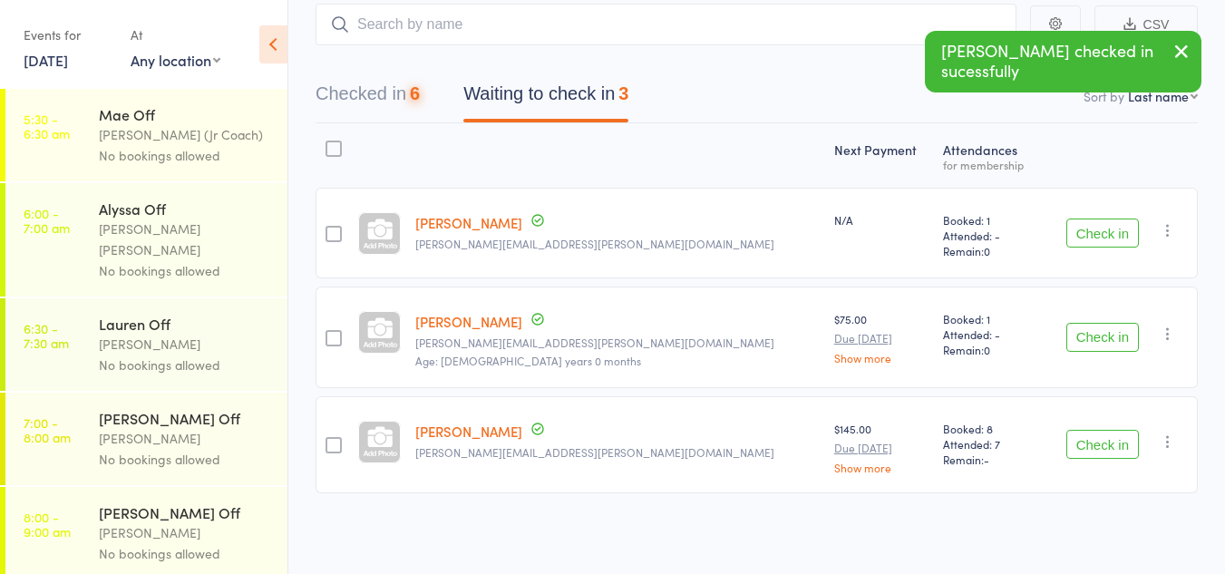
scroll to position [112, 0]
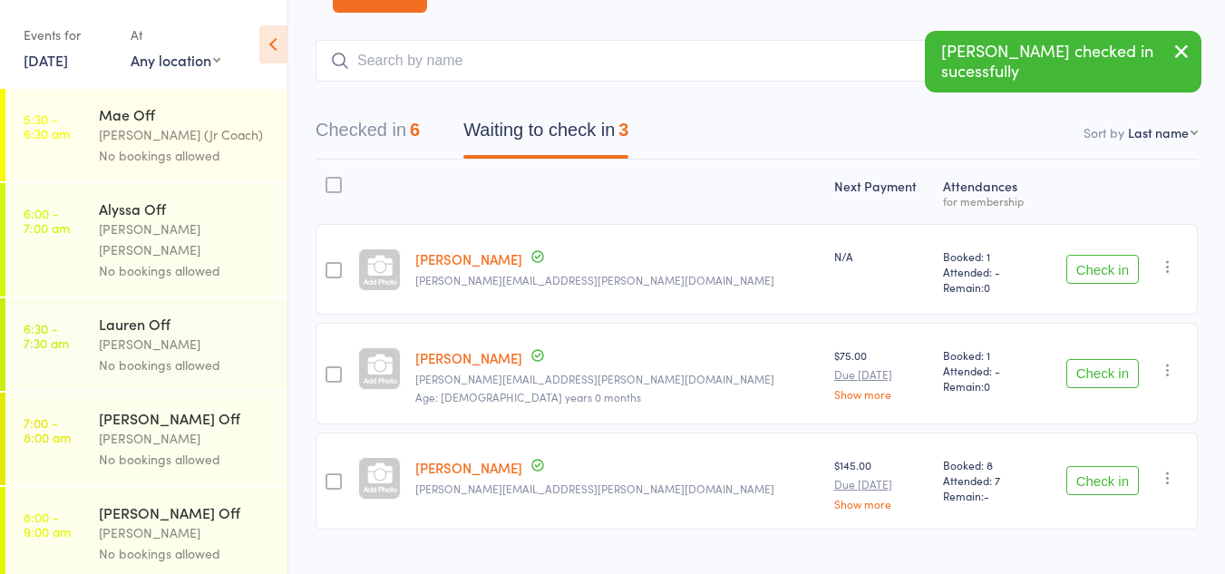
click at [1093, 359] on button "Check in" at bounding box center [1102, 373] width 73 height 29
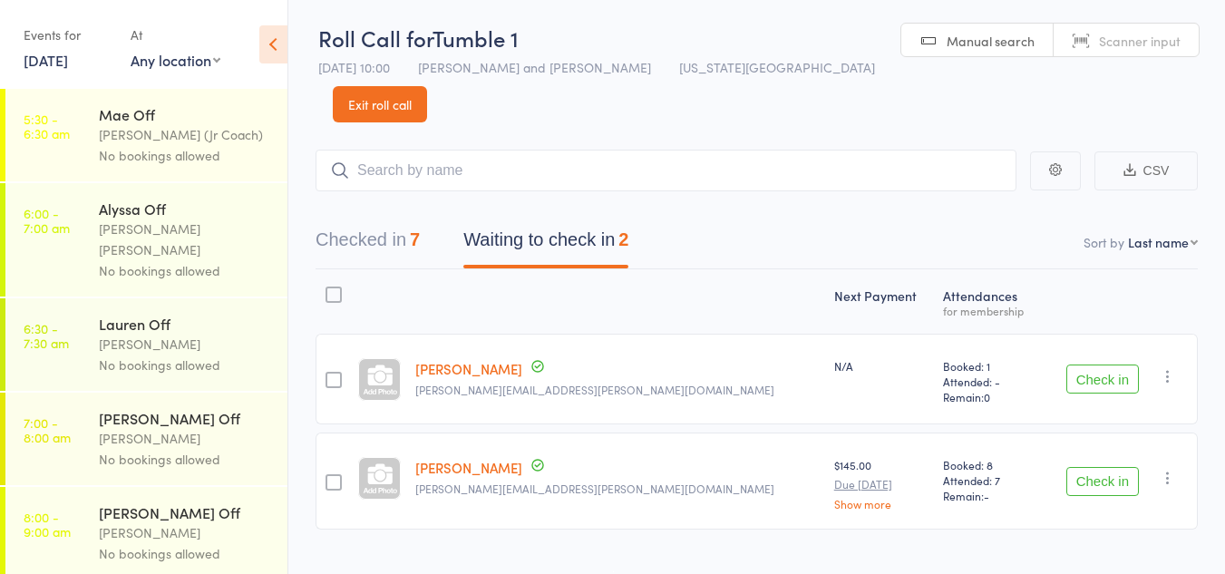
drag, startPoint x: 375, startPoint y: 198, endPoint x: 348, endPoint y: 199, distance: 27.3
click at [348, 220] on button "Checked in 7" at bounding box center [368, 244] width 104 height 48
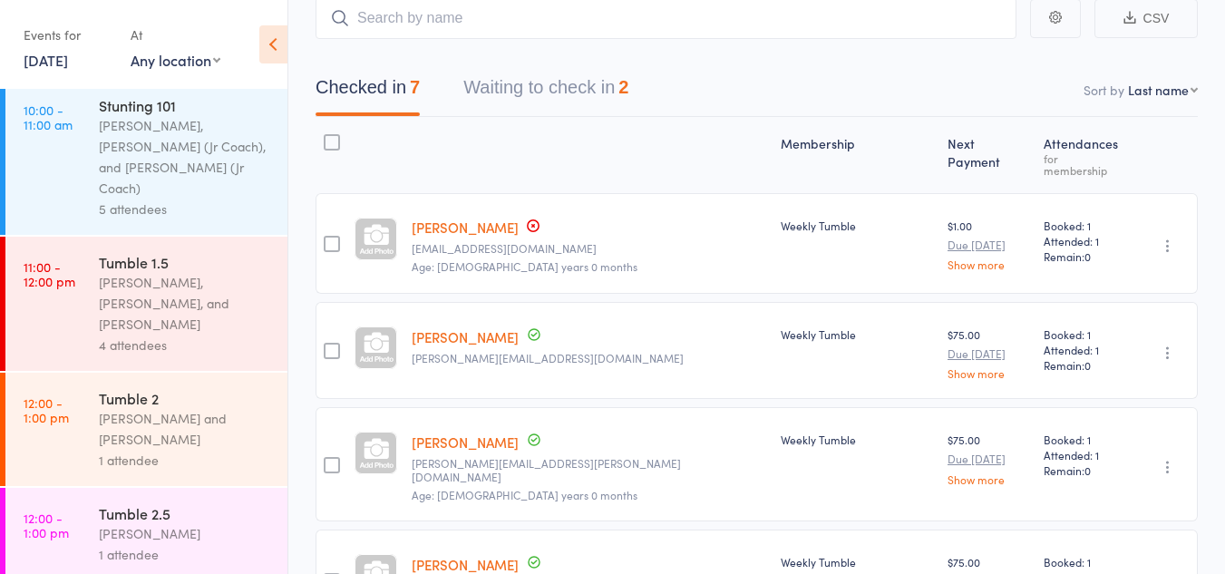
scroll to position [0, 0]
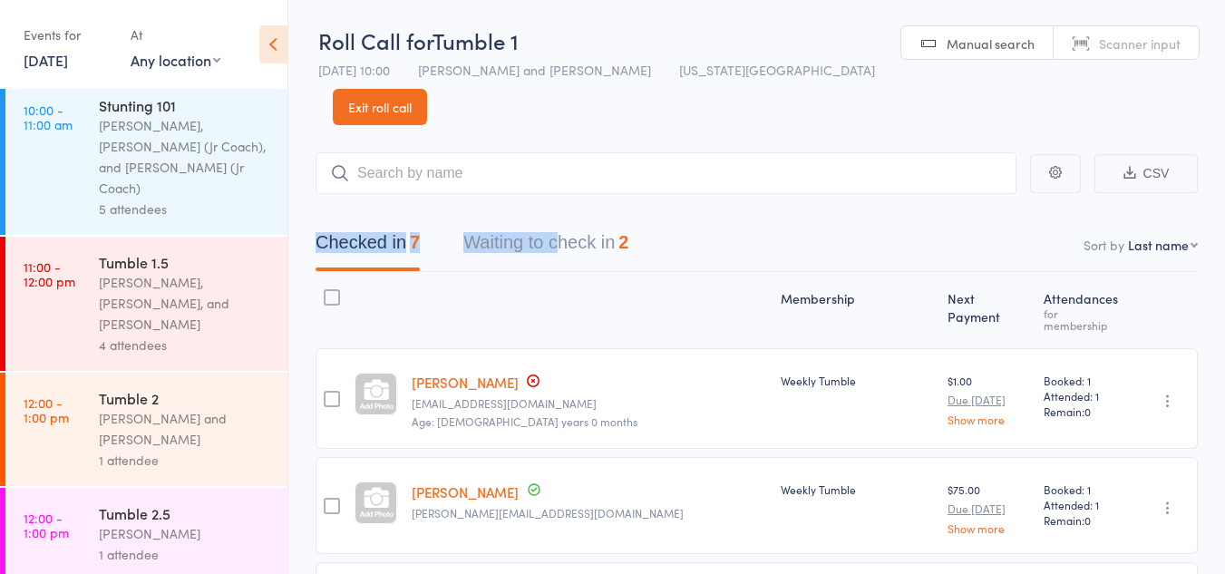
drag, startPoint x: 572, startPoint y: 185, endPoint x: 560, endPoint y: 217, distance: 33.9
click at [560, 217] on div "Checked in 7 Waiting to check in 2" at bounding box center [757, 233] width 882 height 78
click at [560, 223] on button "Waiting to check in 2" at bounding box center [545, 247] width 165 height 48
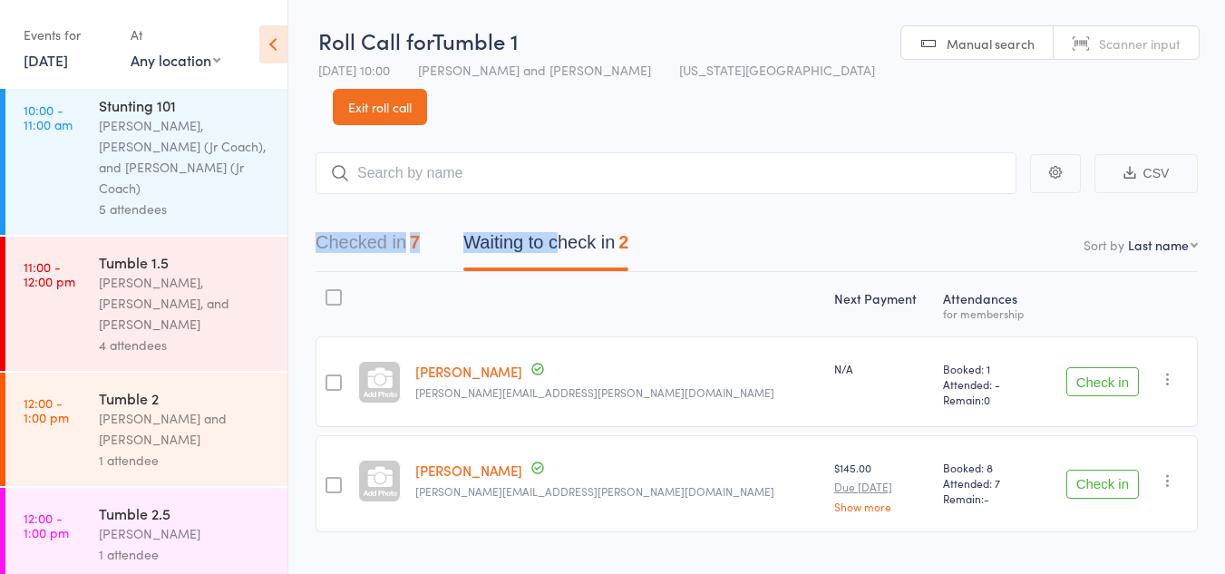
click at [594, 223] on button "Waiting to check in 2" at bounding box center [545, 247] width 165 height 48
click at [665, 223] on nav "Checked in 7 Waiting to check in 2" at bounding box center [757, 247] width 926 height 48
click at [520, 280] on div at bounding box center [617, 304] width 419 height 48
click at [1170, 370] on icon "button" at bounding box center [1168, 379] width 18 height 18
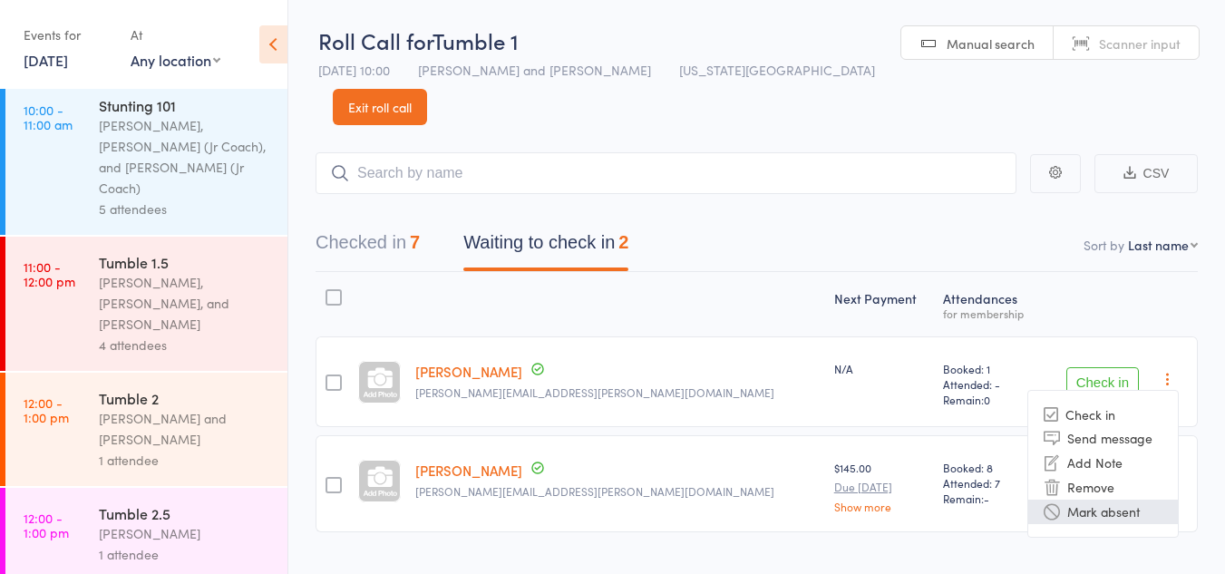
click at [1142, 500] on li "Mark absent" at bounding box center [1103, 512] width 150 height 24
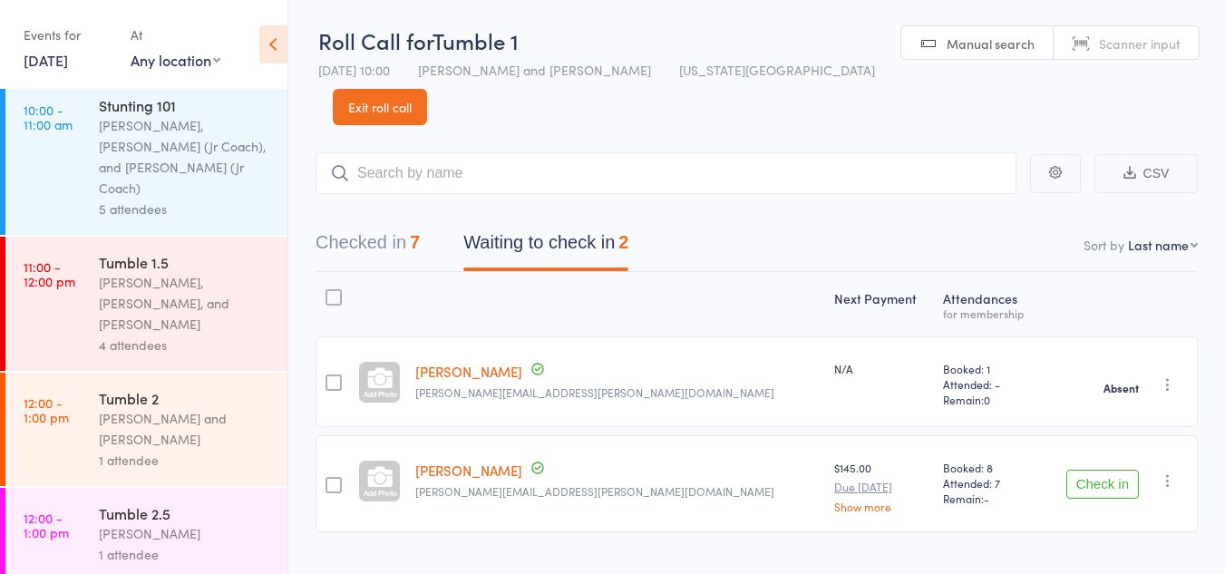
click at [1177, 470] on button "button" at bounding box center [1168, 481] width 22 height 22
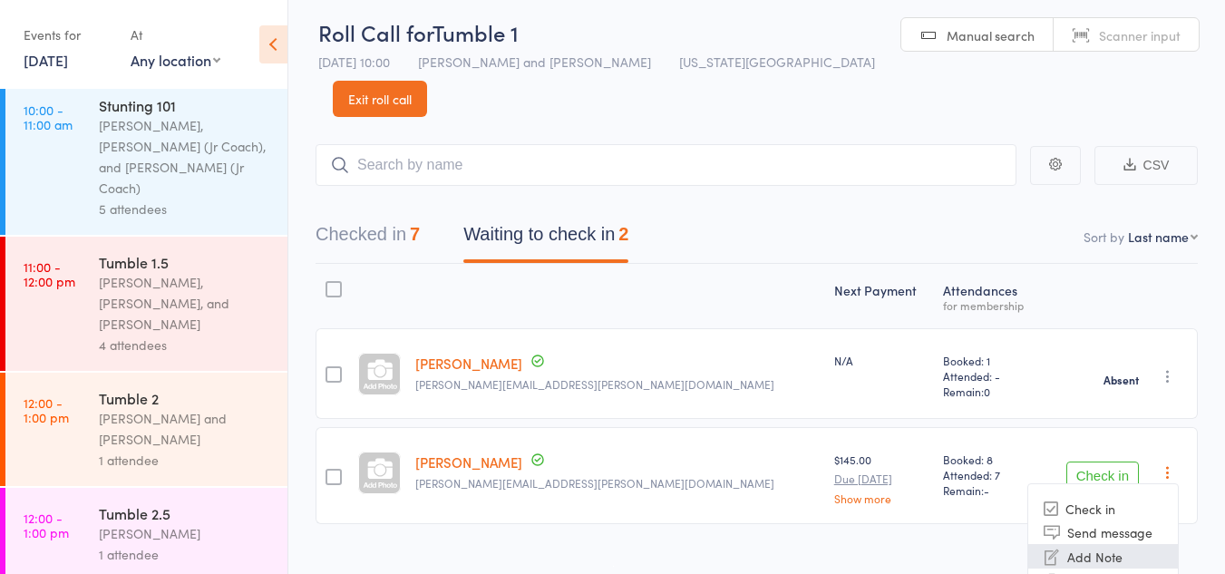
scroll to position [29, 0]
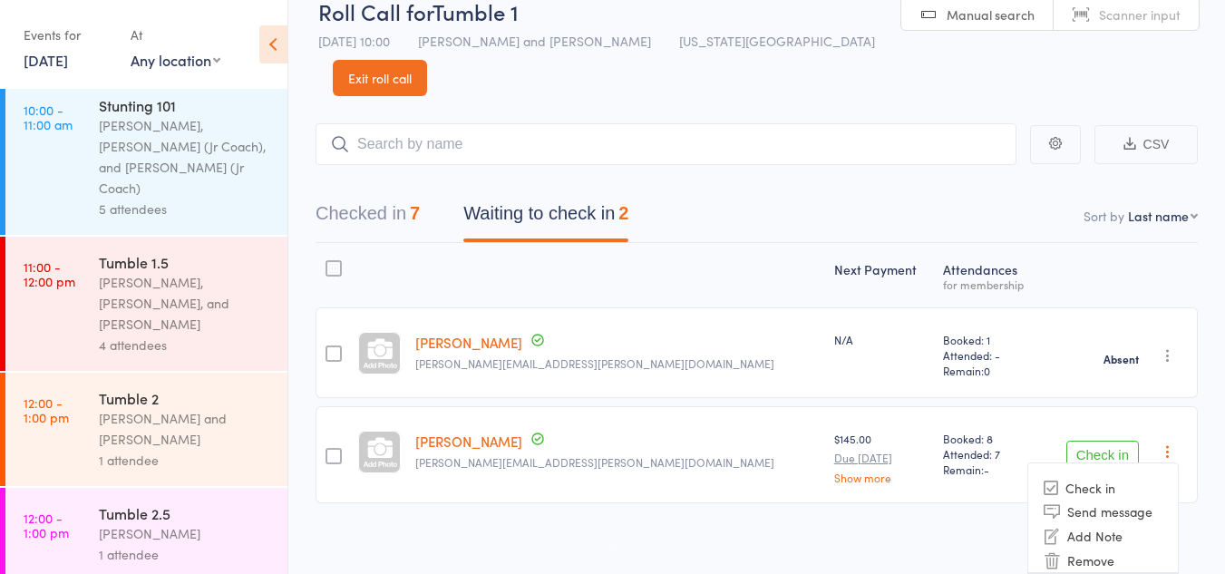
click at [1123, 572] on li "Mark absent" at bounding box center [1103, 584] width 150 height 24
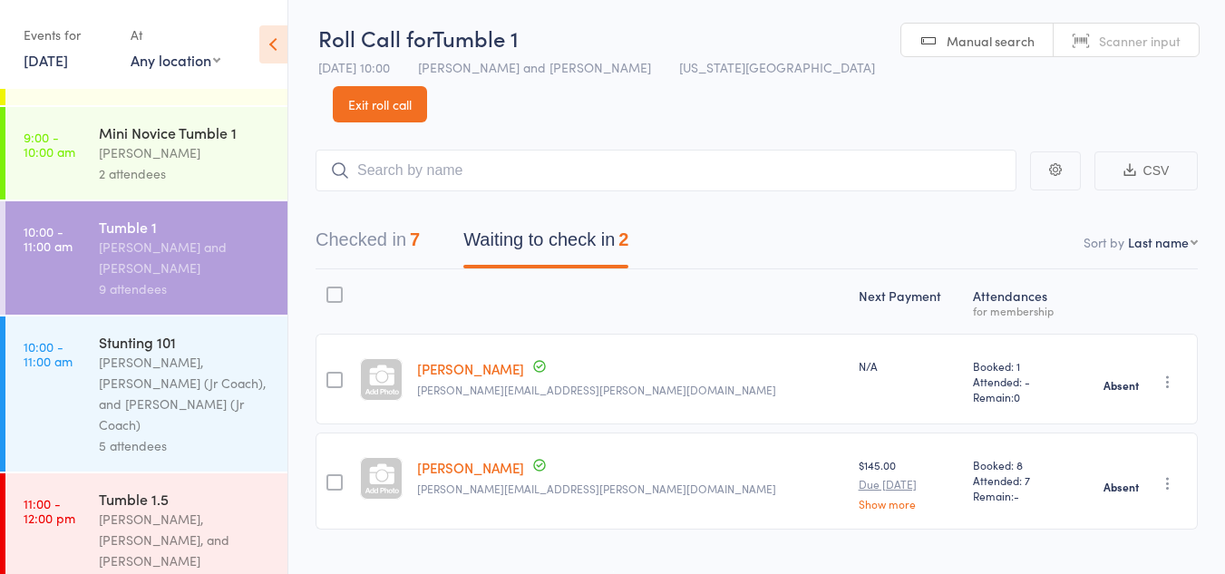
scroll to position [871, 0]
click at [202, 353] on div "Corin Conway, Annabelle (Jr Coach), and Sassy (Jr Coach)" at bounding box center [185, 394] width 173 height 83
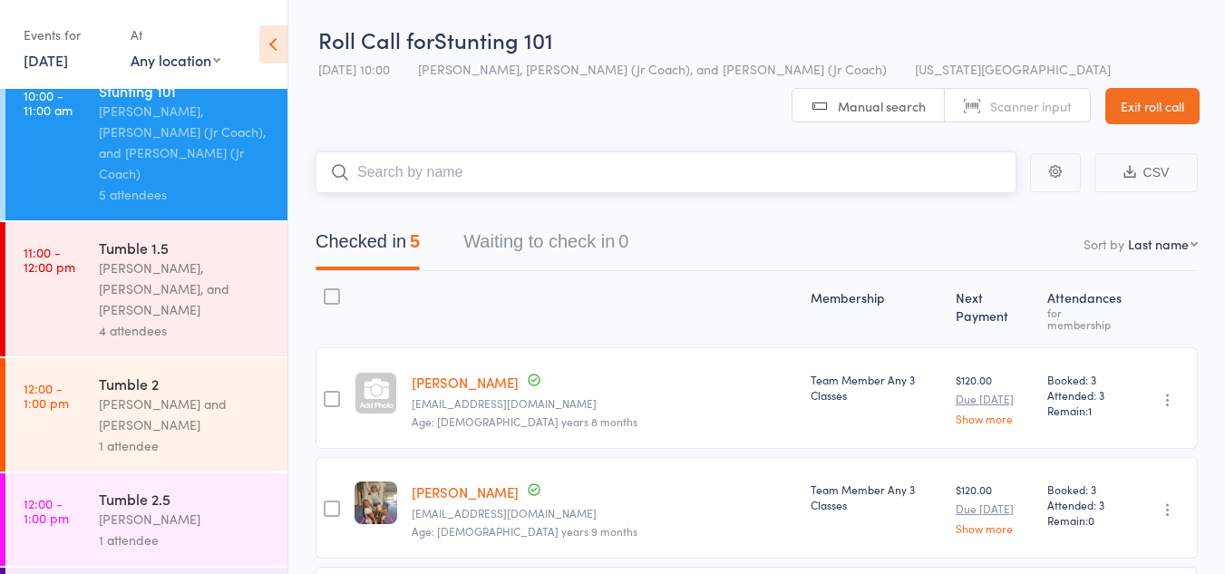
scroll to position [1170, 0]
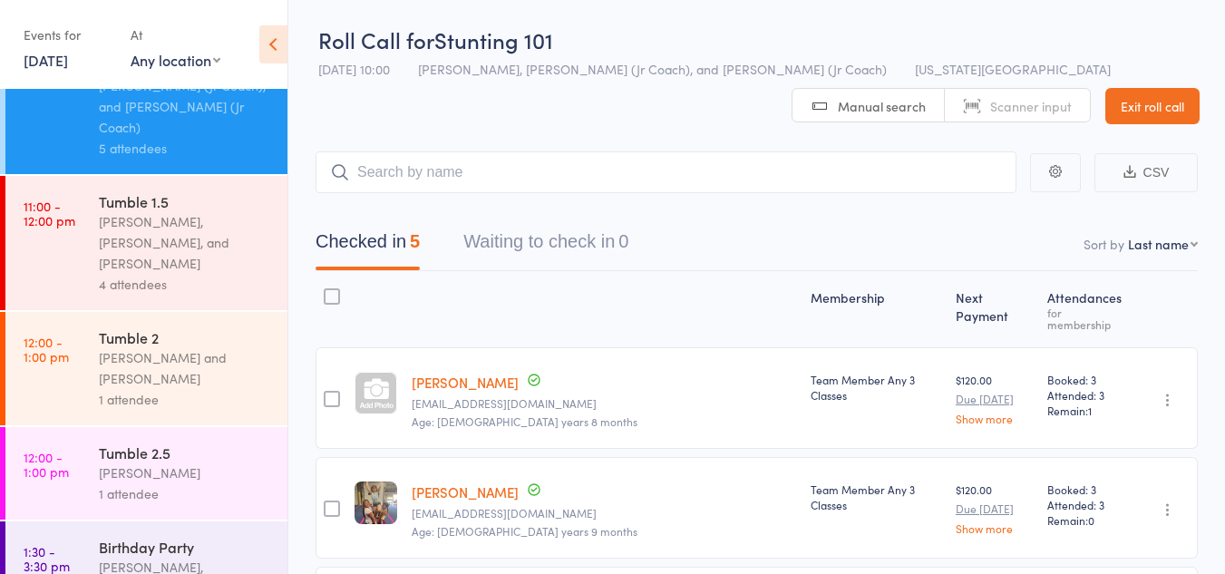
click at [171, 211] on div "Corin Conway, Harper Webster, and Kat Timothy" at bounding box center [185, 242] width 173 height 63
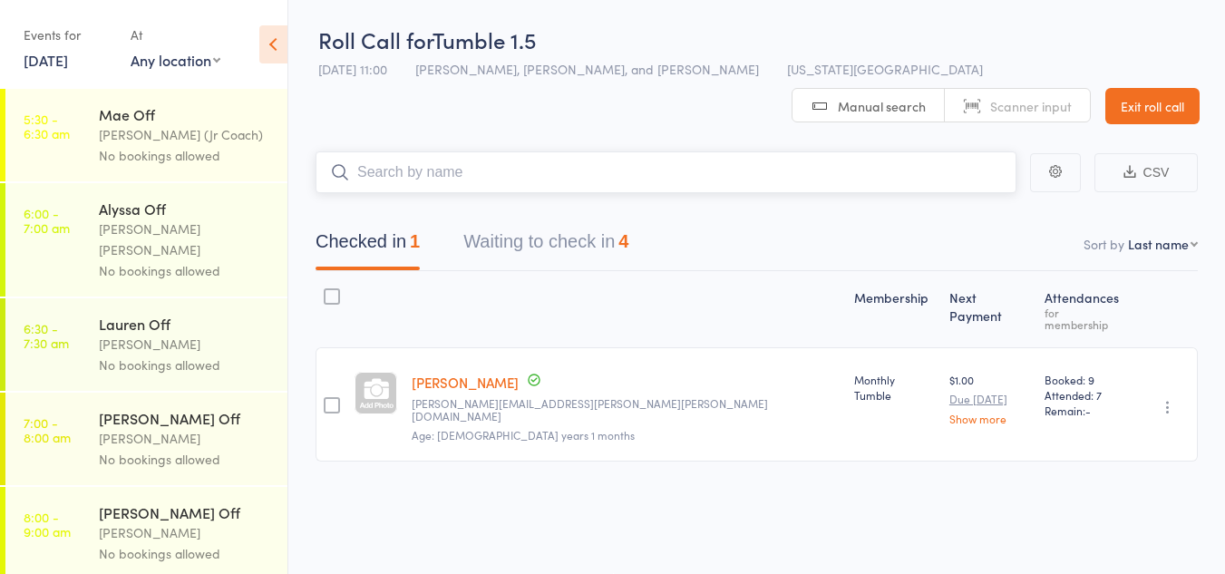
click at [574, 246] on button "Waiting to check in 4" at bounding box center [545, 246] width 165 height 48
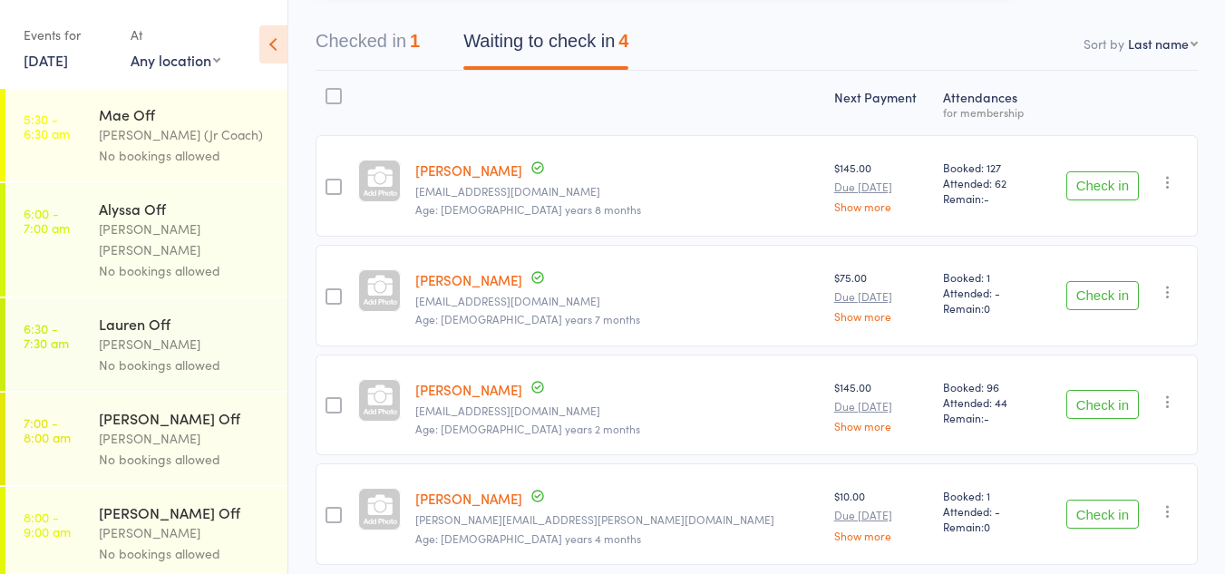
scroll to position [202, 0]
click at [1090, 304] on button "Check in" at bounding box center [1102, 294] width 73 height 29
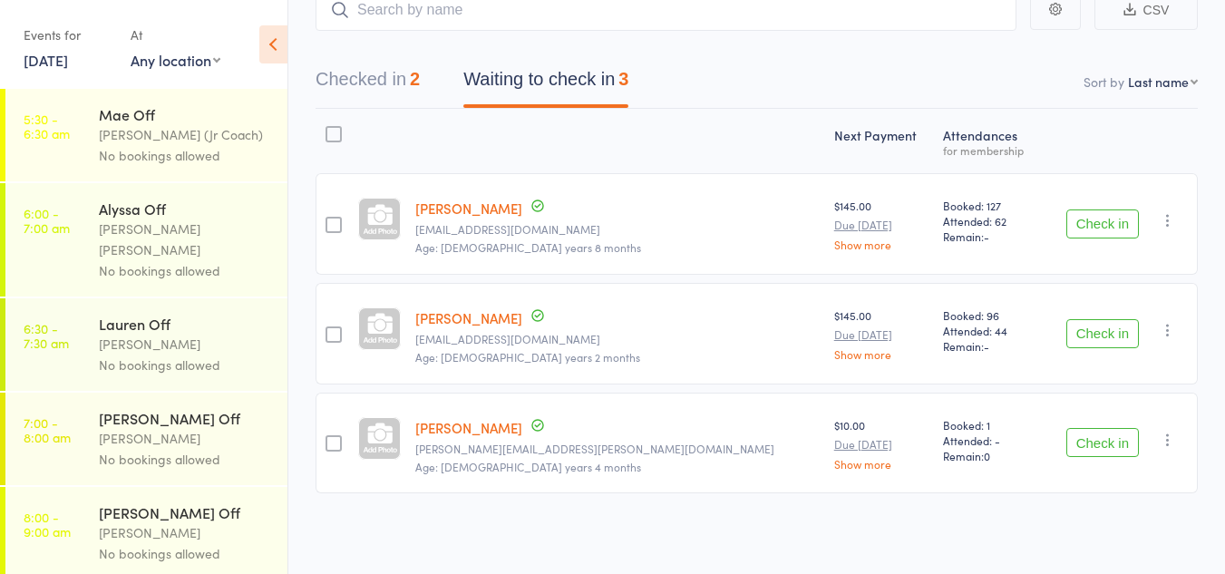
click at [327, 72] on button "Checked in 2" at bounding box center [368, 84] width 104 height 48
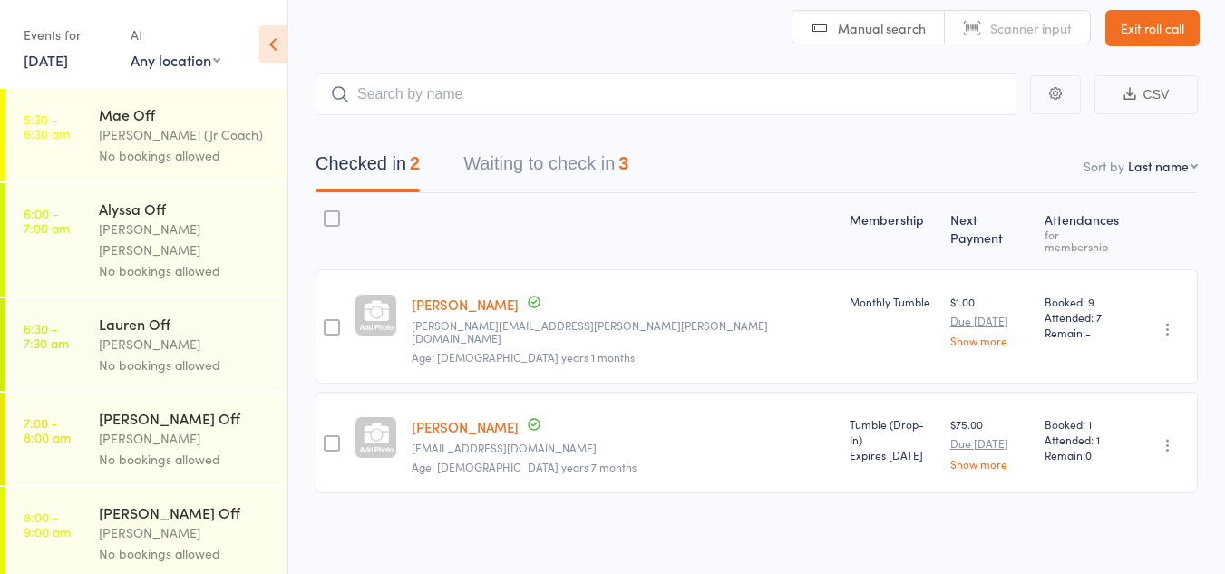
scroll to position [54, 0]
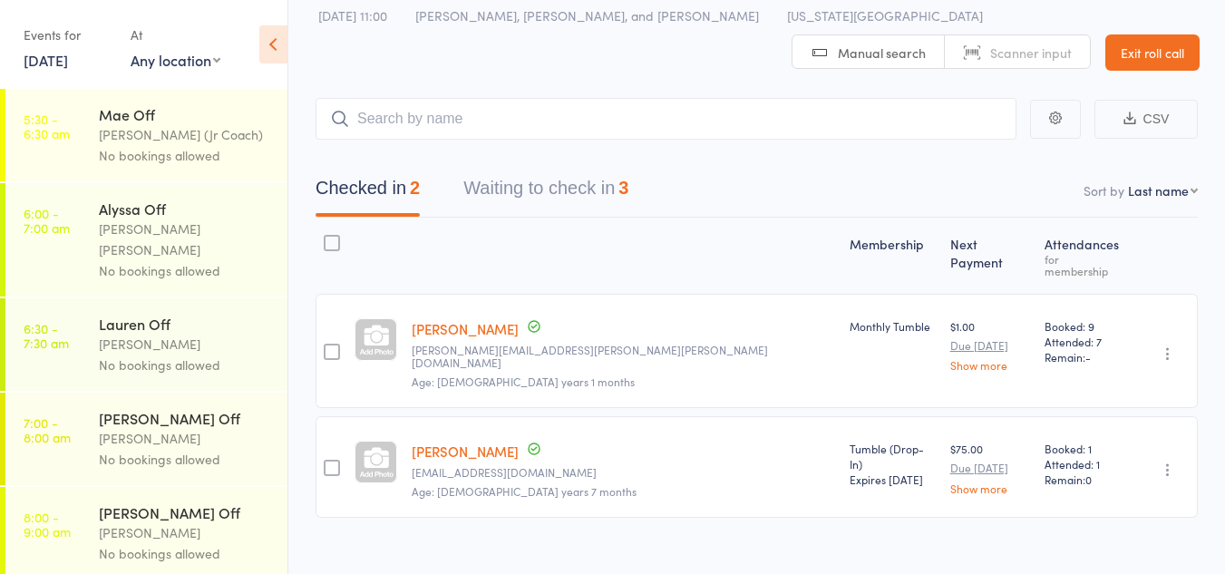
click at [539, 209] on button "Waiting to check in 3" at bounding box center [545, 193] width 165 height 48
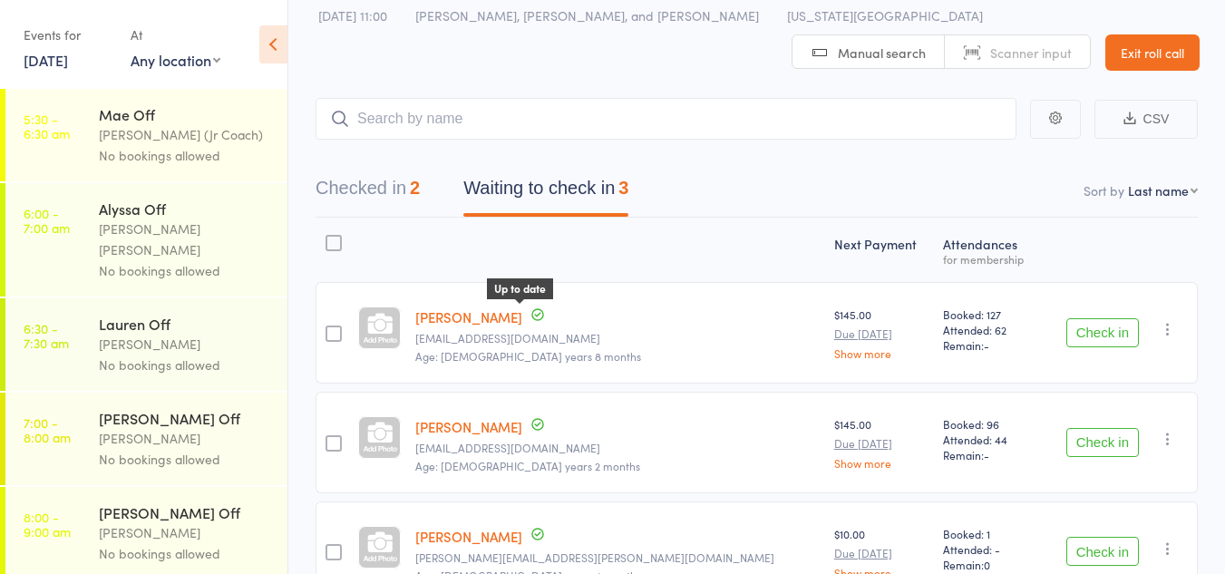
scroll to position [163, 0]
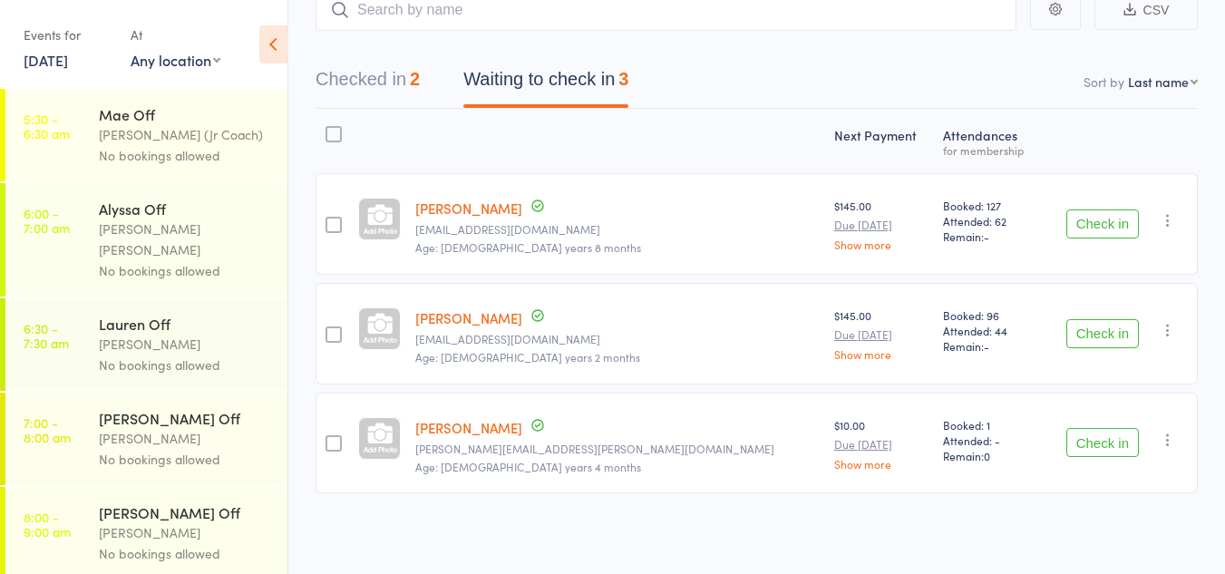
click at [1097, 437] on button "Check in" at bounding box center [1102, 442] width 73 height 29
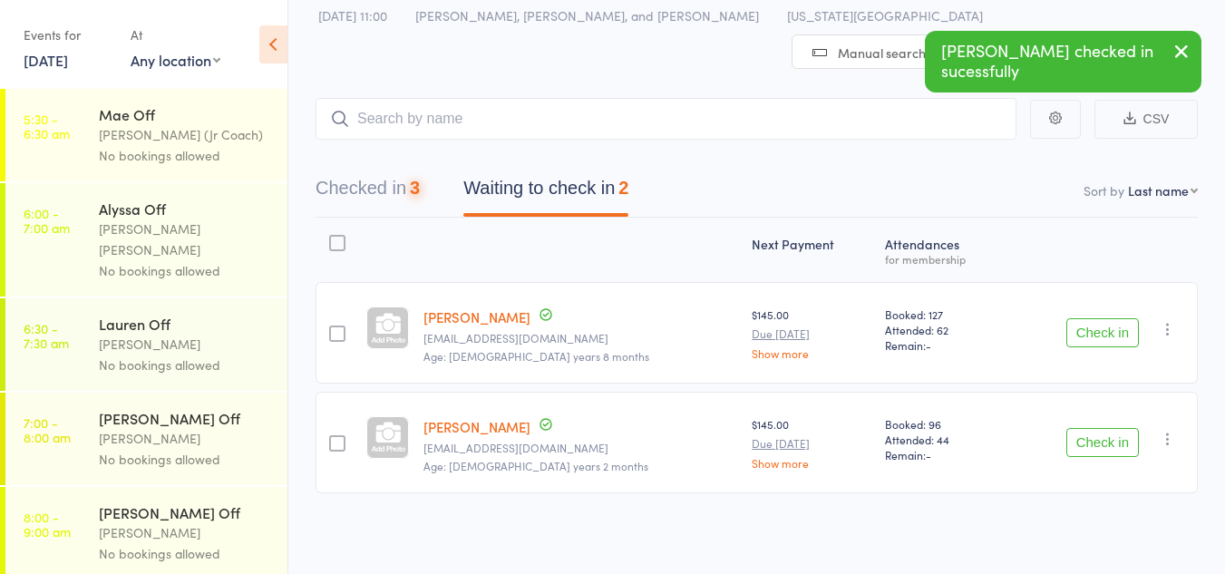
scroll to position [54, 0]
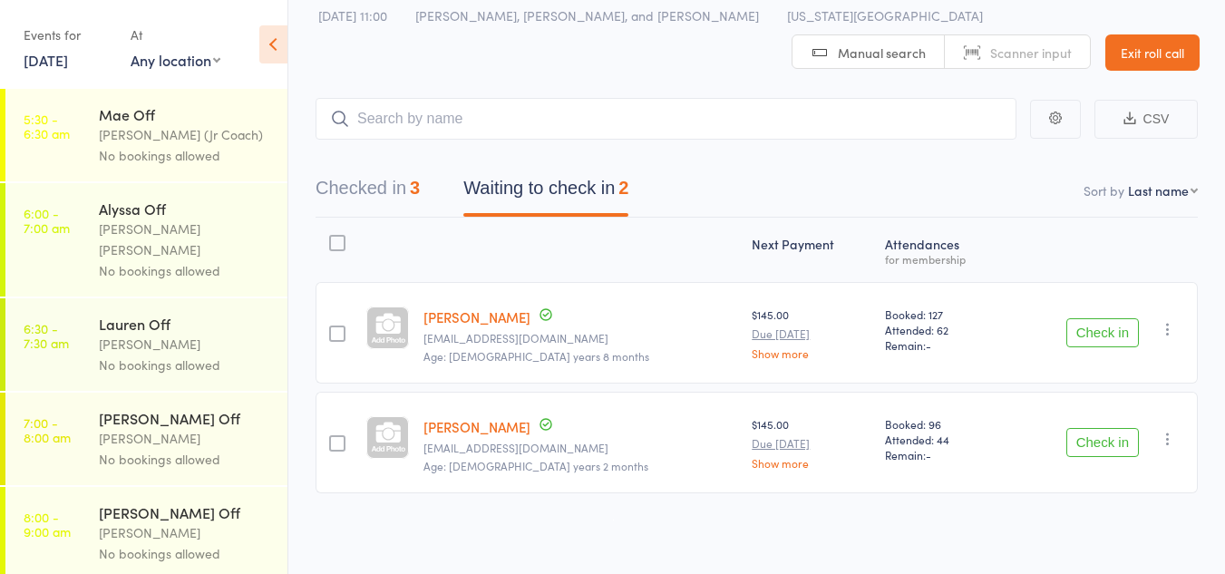
click at [373, 199] on button "Checked in 3" at bounding box center [368, 193] width 104 height 48
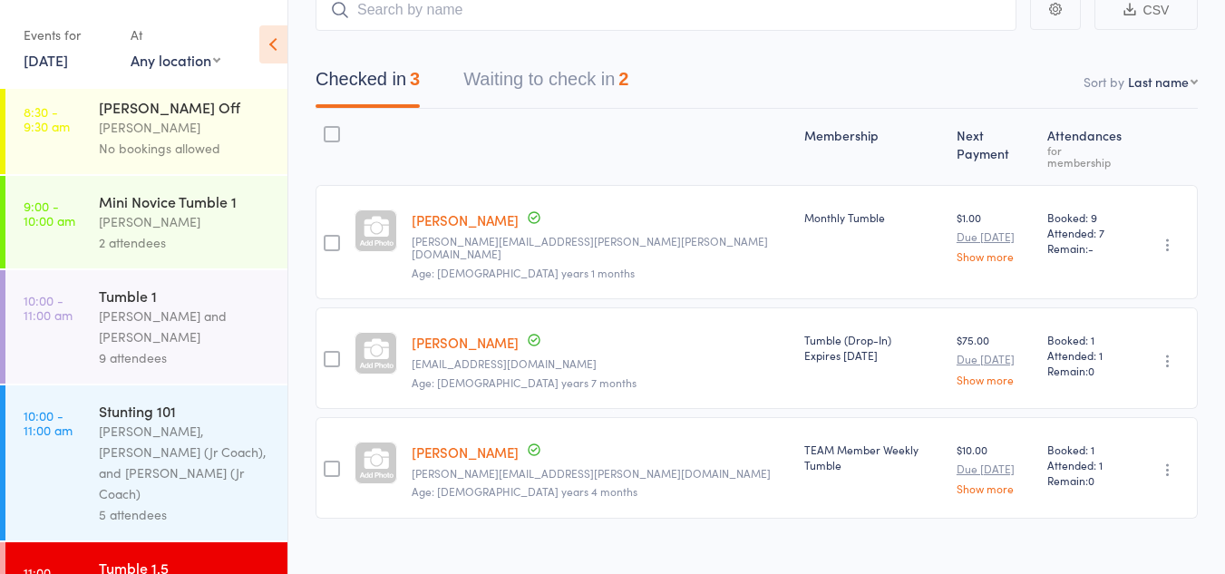
scroll to position [821, 0]
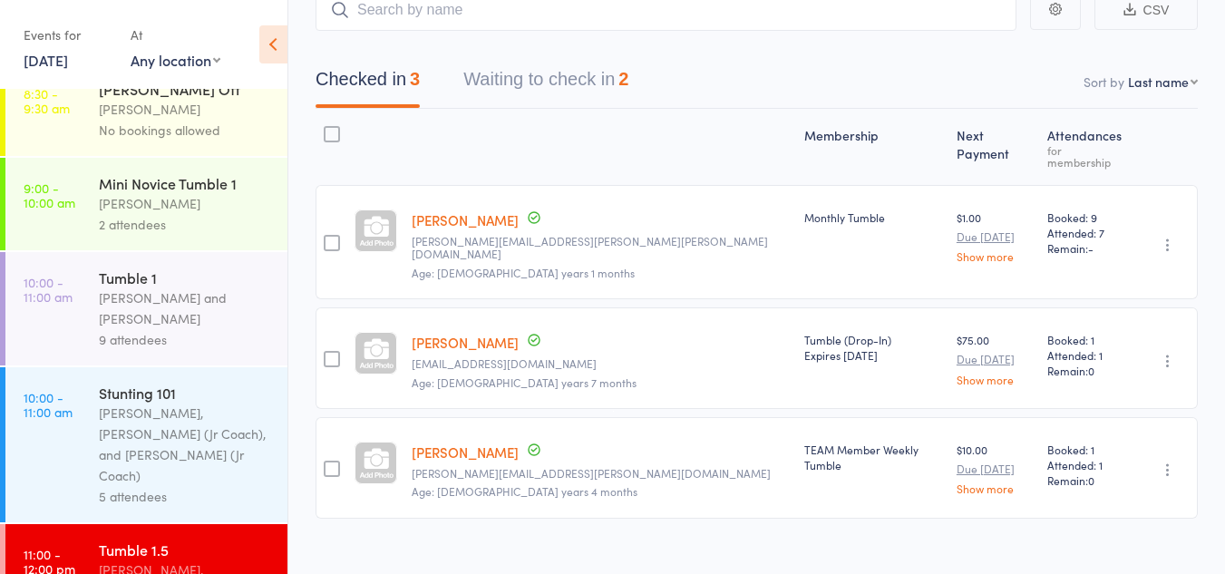
click at [535, 75] on button "Waiting to check in 2" at bounding box center [545, 84] width 165 height 48
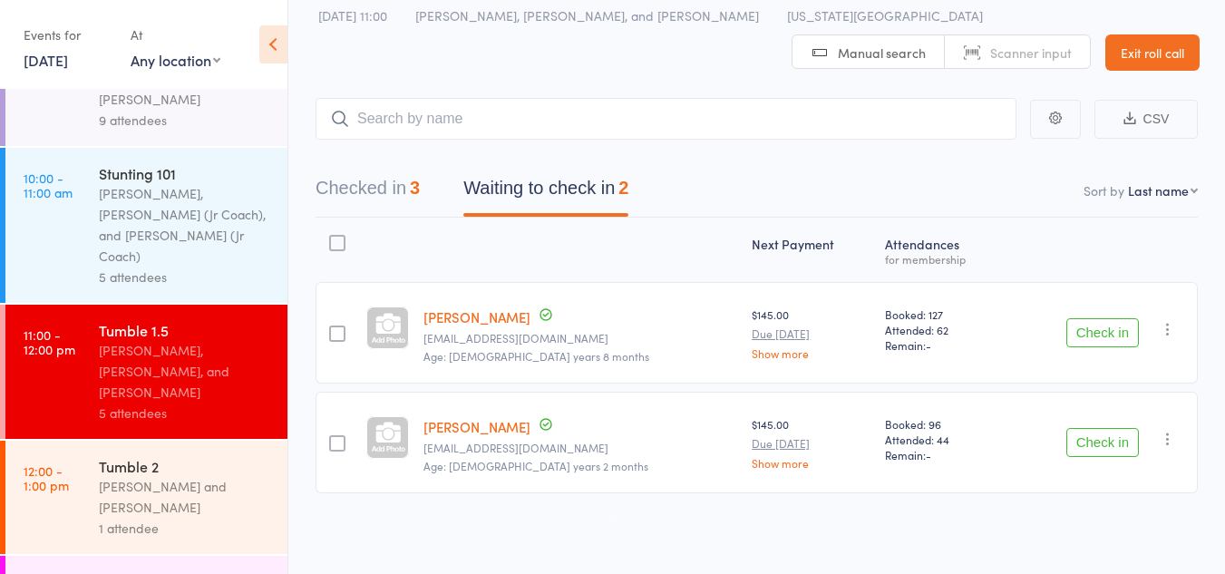
scroll to position [1051, 0]
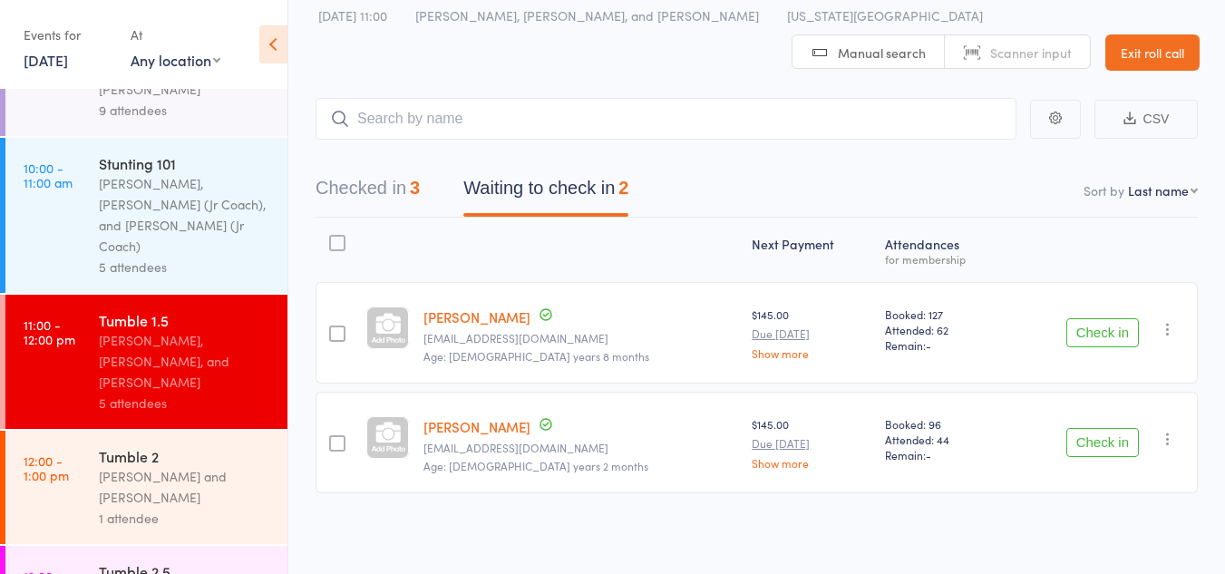
click at [403, 178] on button "Checked in 3" at bounding box center [368, 193] width 104 height 48
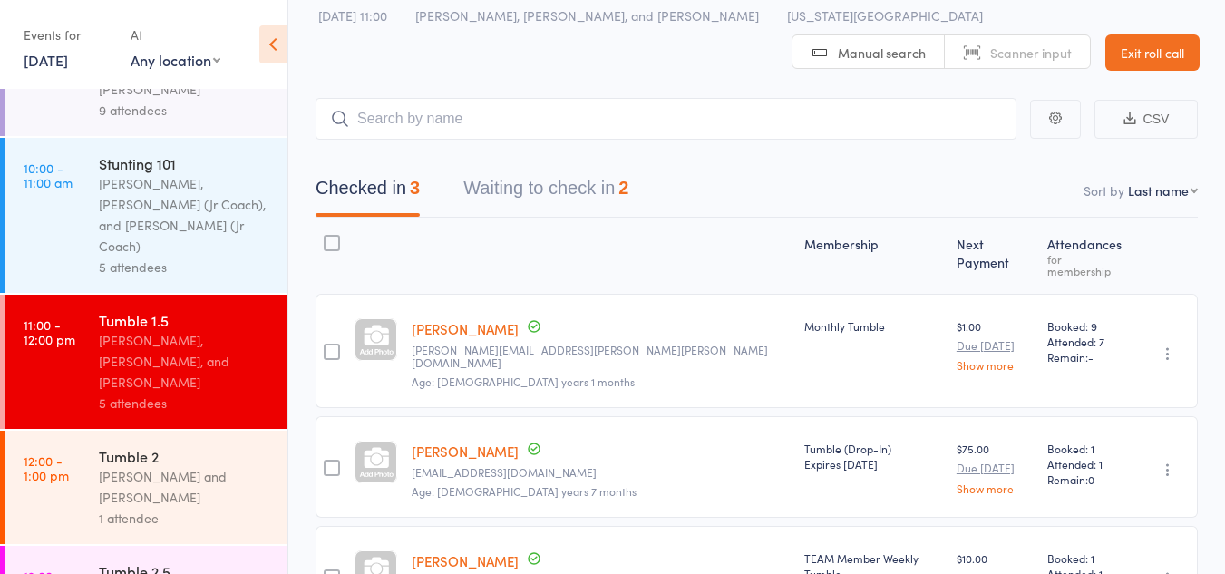
scroll to position [163, 0]
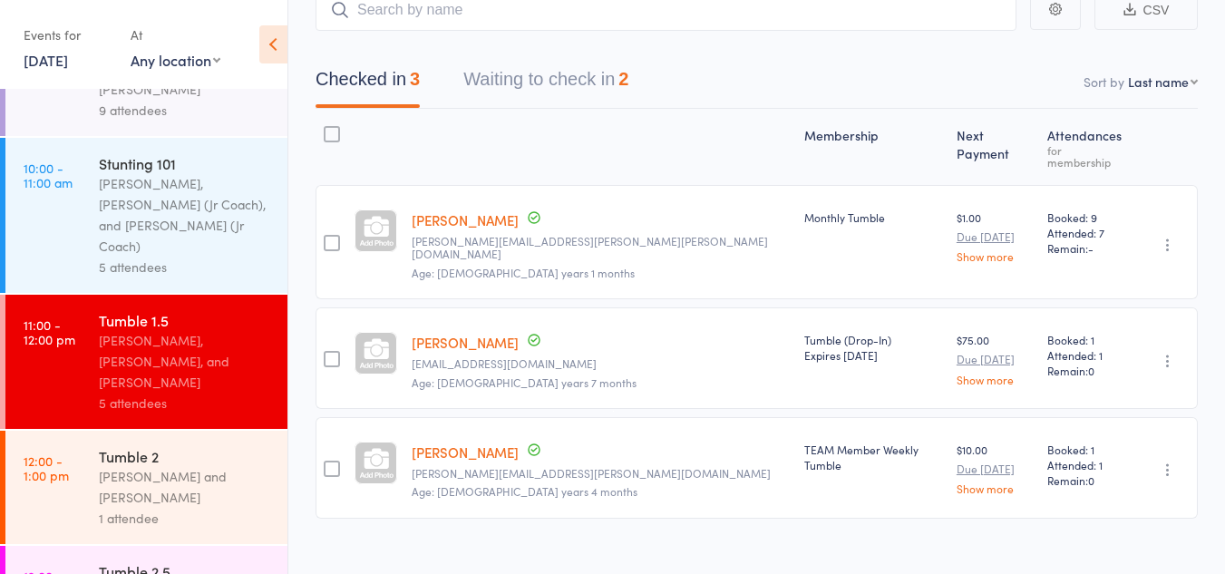
click at [204, 466] on div "Corin Conway and Kat Timothy" at bounding box center [185, 487] width 173 height 42
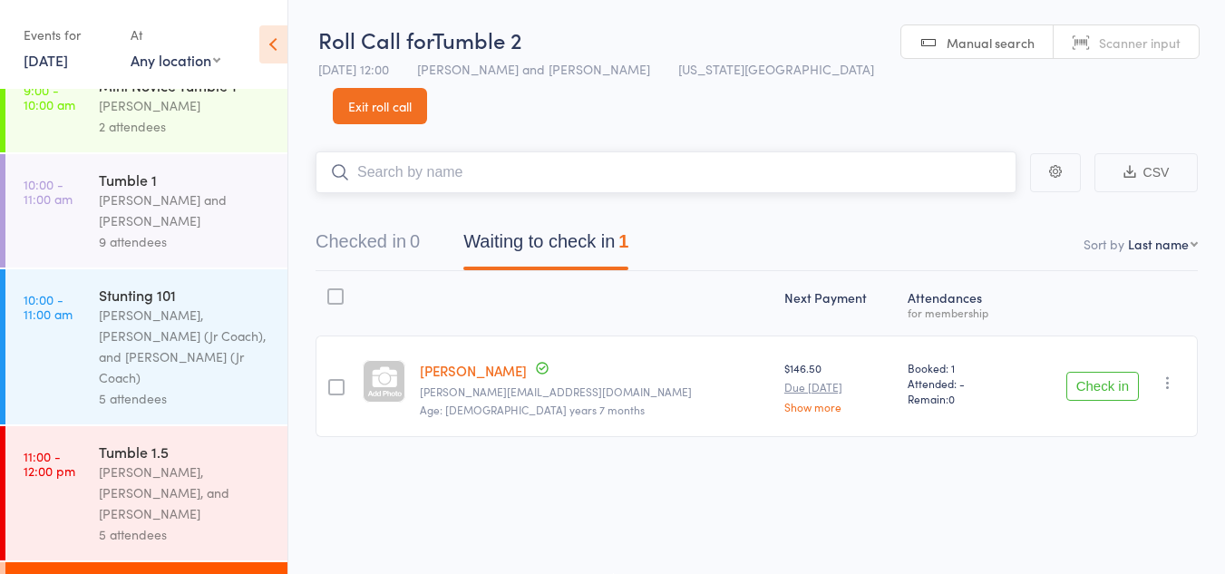
scroll to position [975, 0]
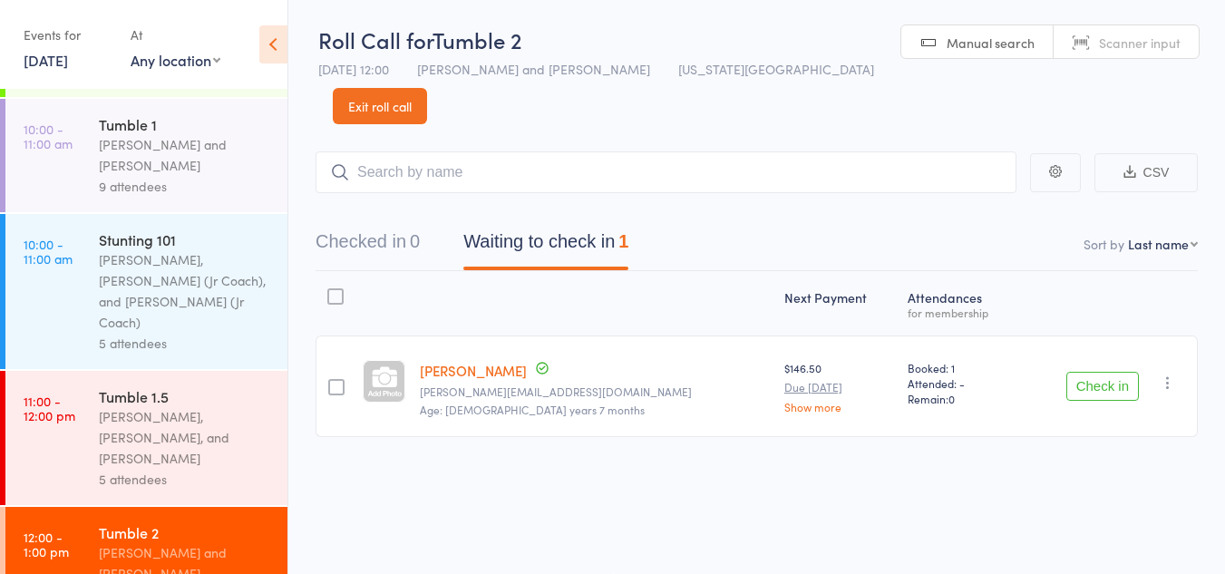
click at [186, 386] on div "Tumble 1.5" at bounding box center [185, 396] width 173 height 20
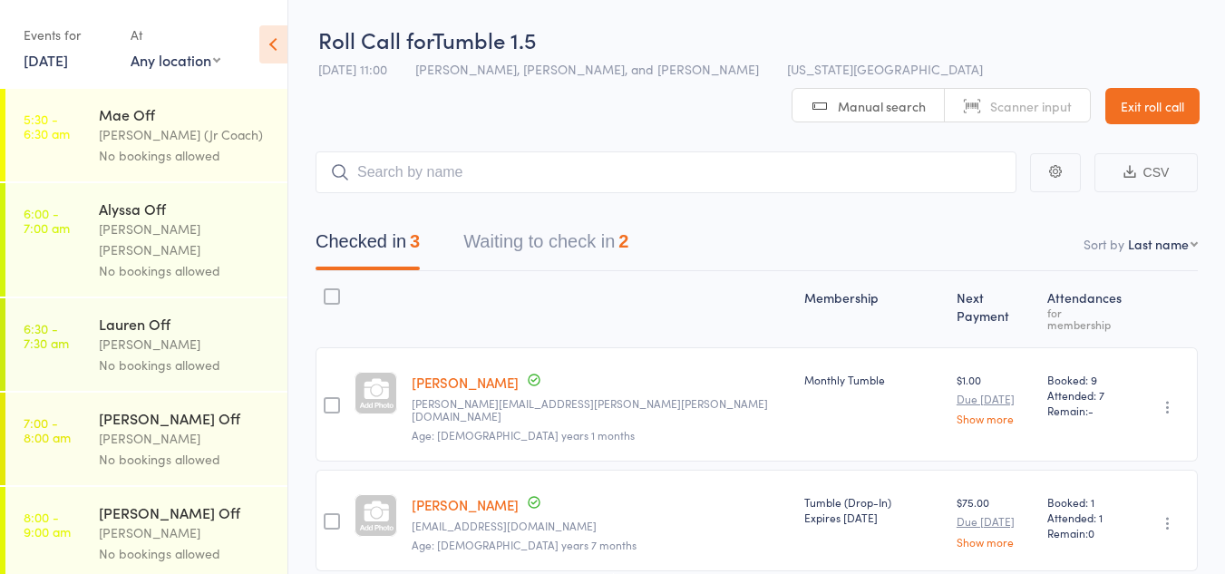
scroll to position [163, 0]
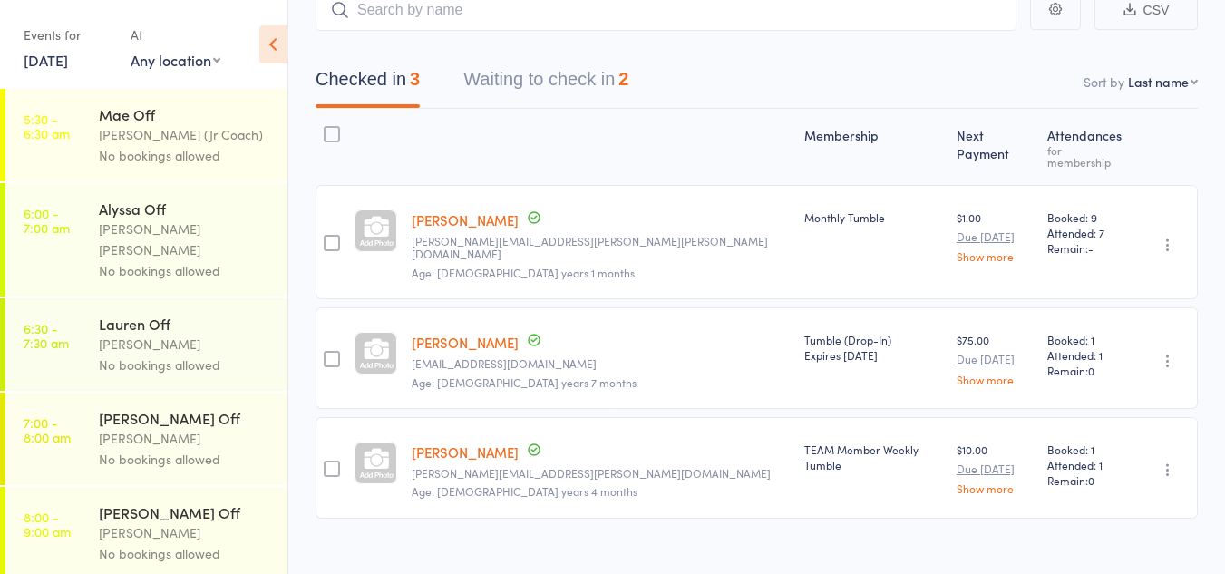
click at [501, 80] on button "Waiting to check in 2" at bounding box center [545, 84] width 165 height 48
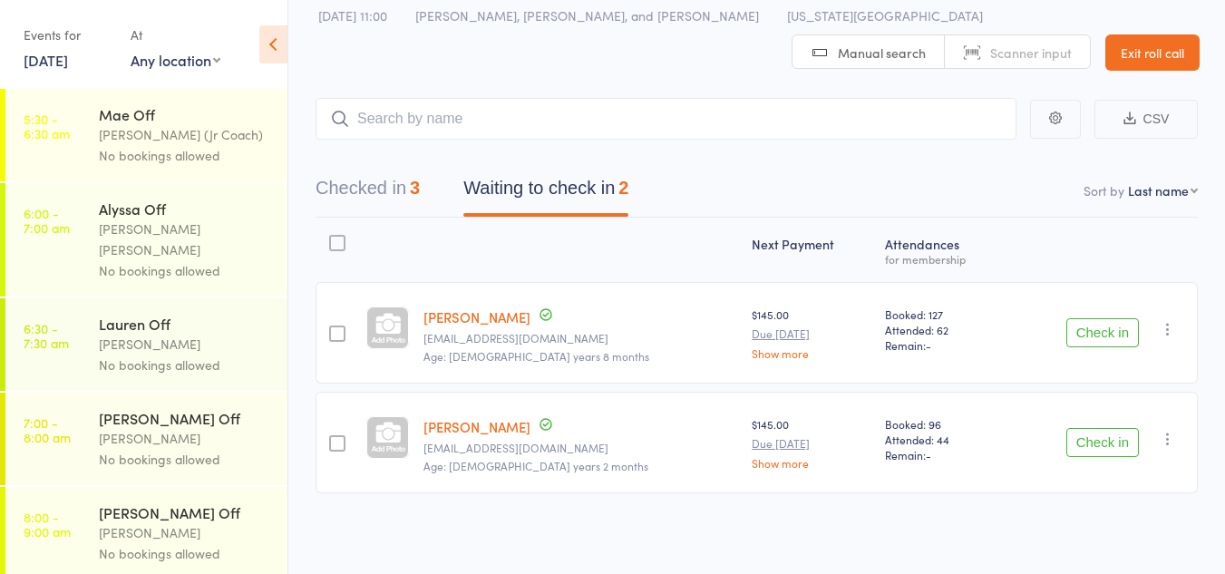
scroll to position [54, 0]
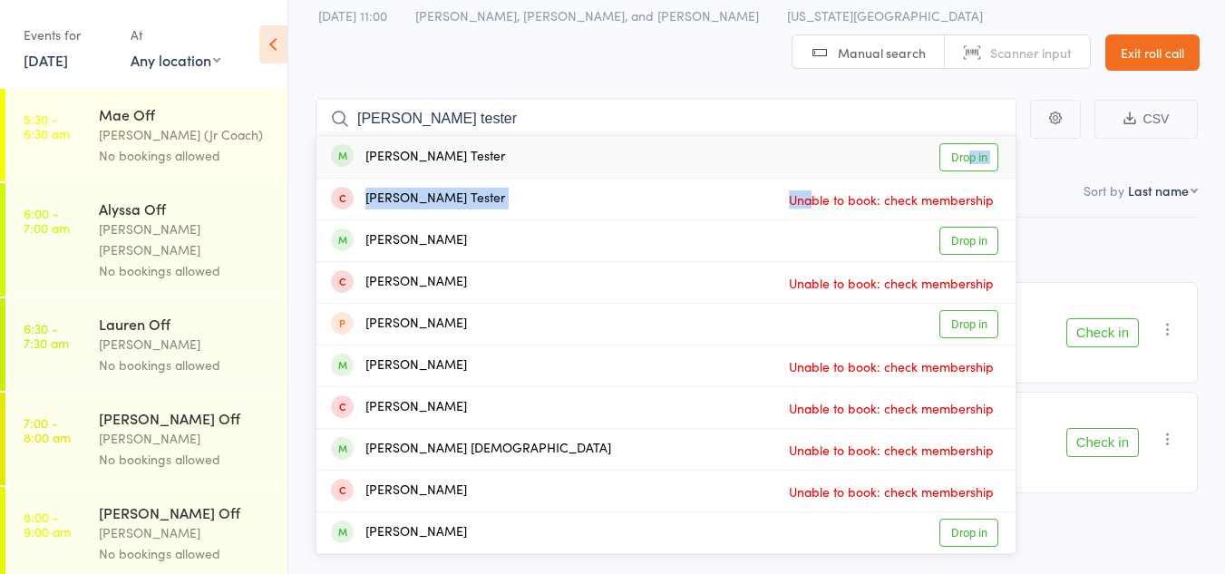
drag, startPoint x: 967, startPoint y: 157, endPoint x: 802, endPoint y: 203, distance: 171.4
click at [802, 203] on ul "Harper Tester Drop in Harper Tester Unable to book: check membership Harper Web…" at bounding box center [666, 344] width 701 height 419
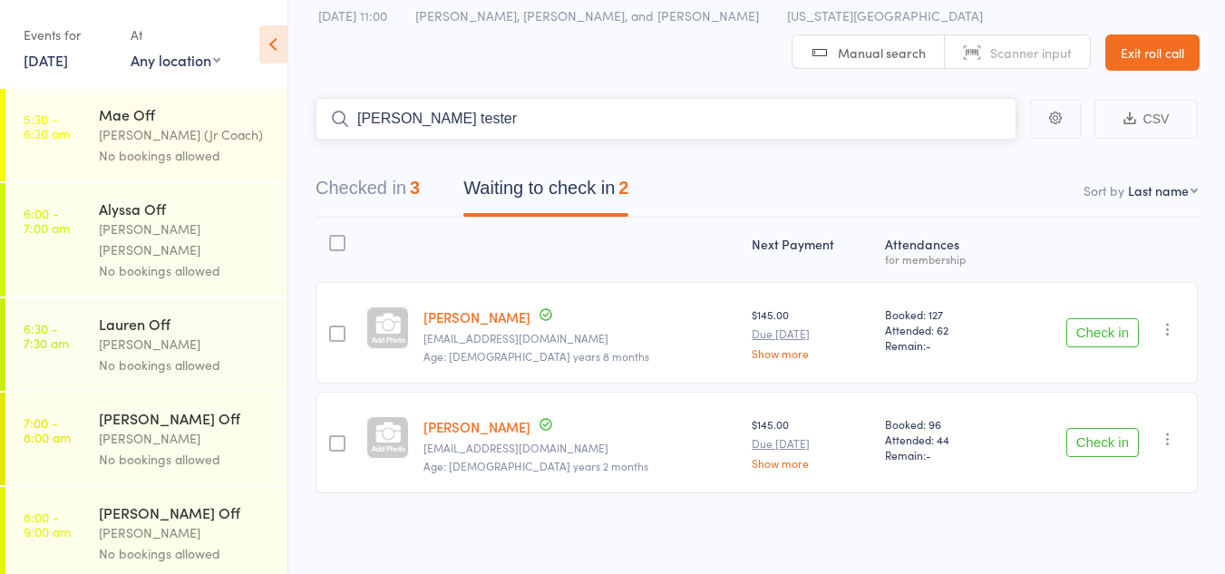
click at [615, 128] on input "harper tester" at bounding box center [666, 119] width 701 height 42
type input "harper tester"
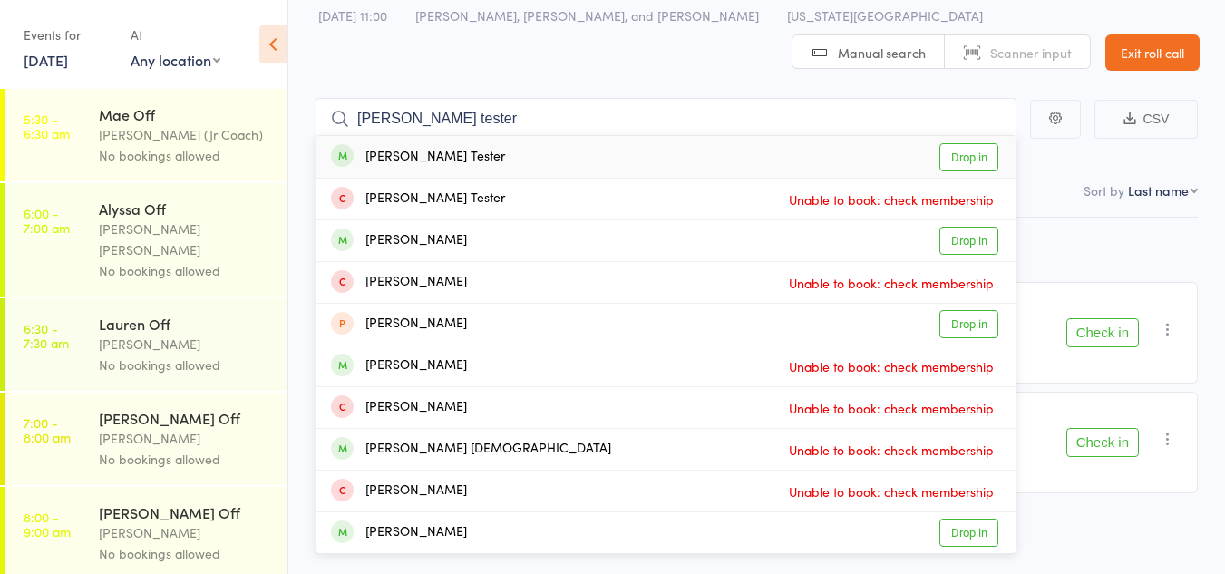
click at [969, 158] on link "Drop in" at bounding box center [968, 157] width 59 height 28
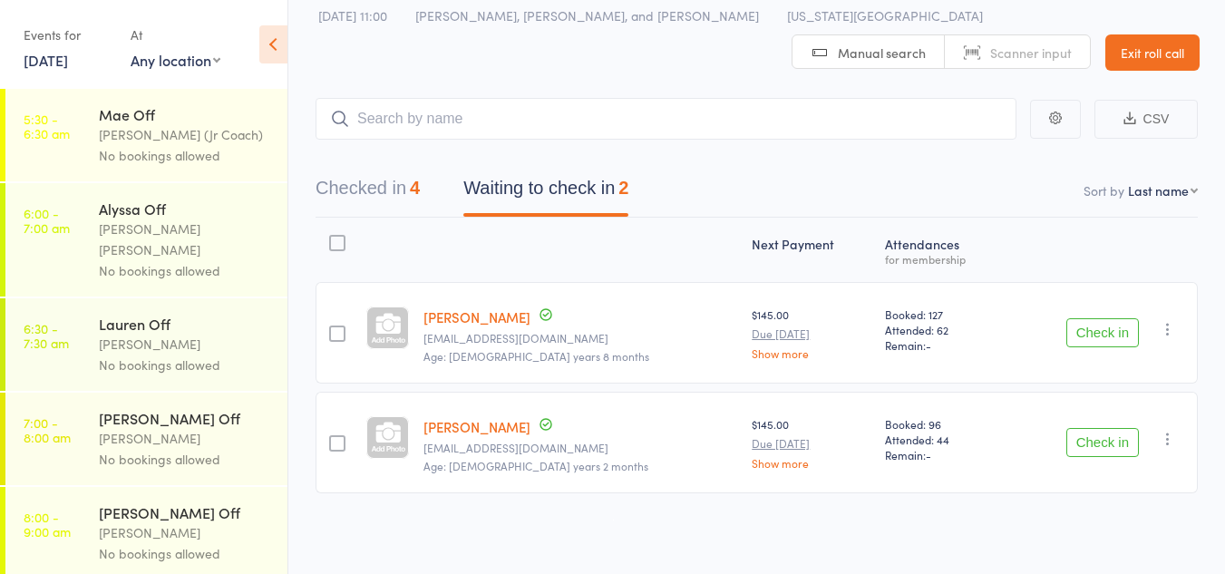
click at [1093, 336] on button "Check in" at bounding box center [1102, 332] width 73 height 29
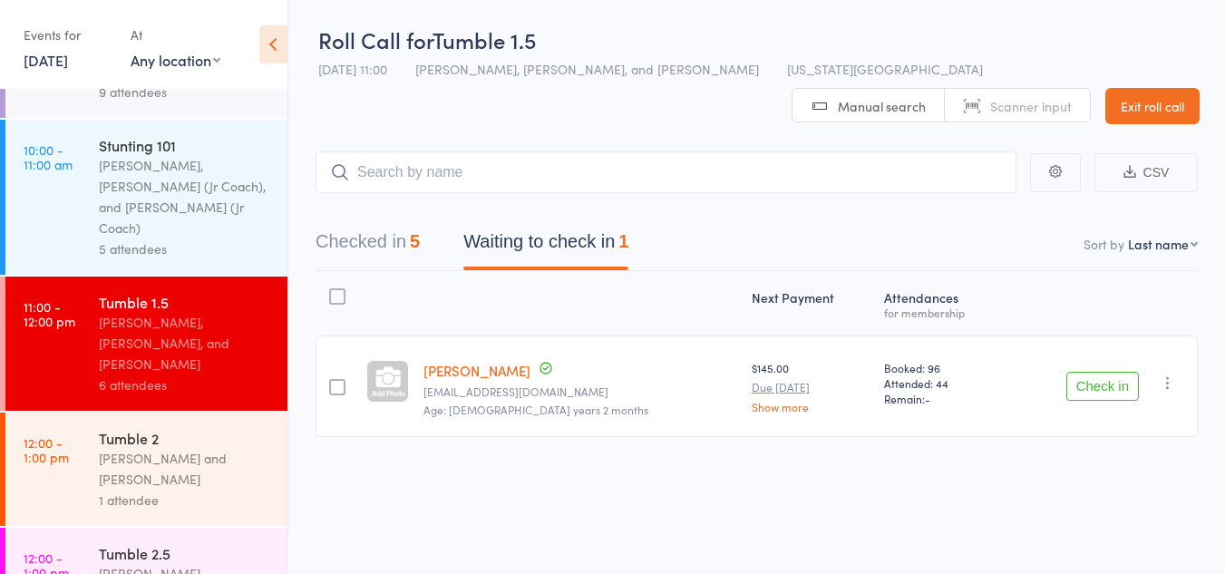
scroll to position [1071, 0]
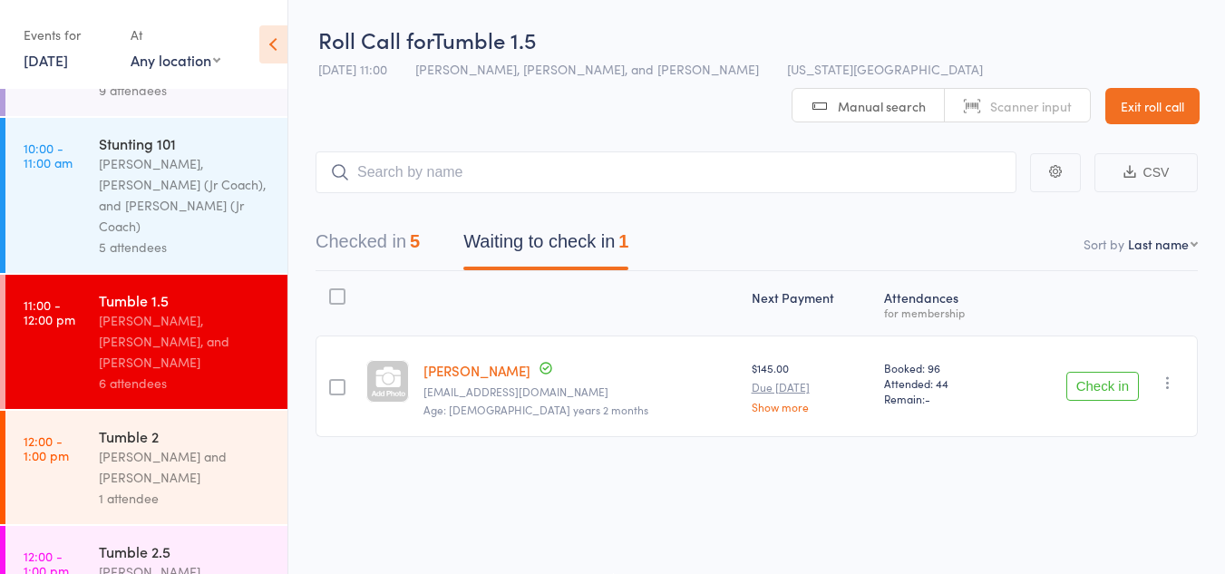
click at [183, 446] on div "Corin Conway and Kat Timothy" at bounding box center [185, 467] width 173 height 42
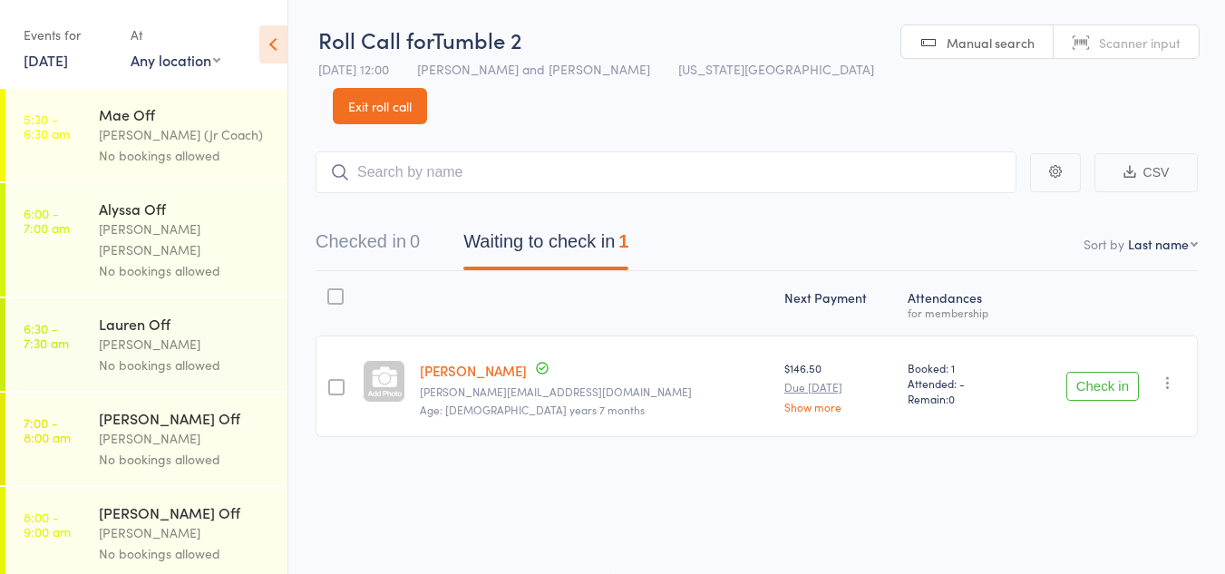
click at [1101, 372] on button "Check in" at bounding box center [1102, 386] width 73 height 29
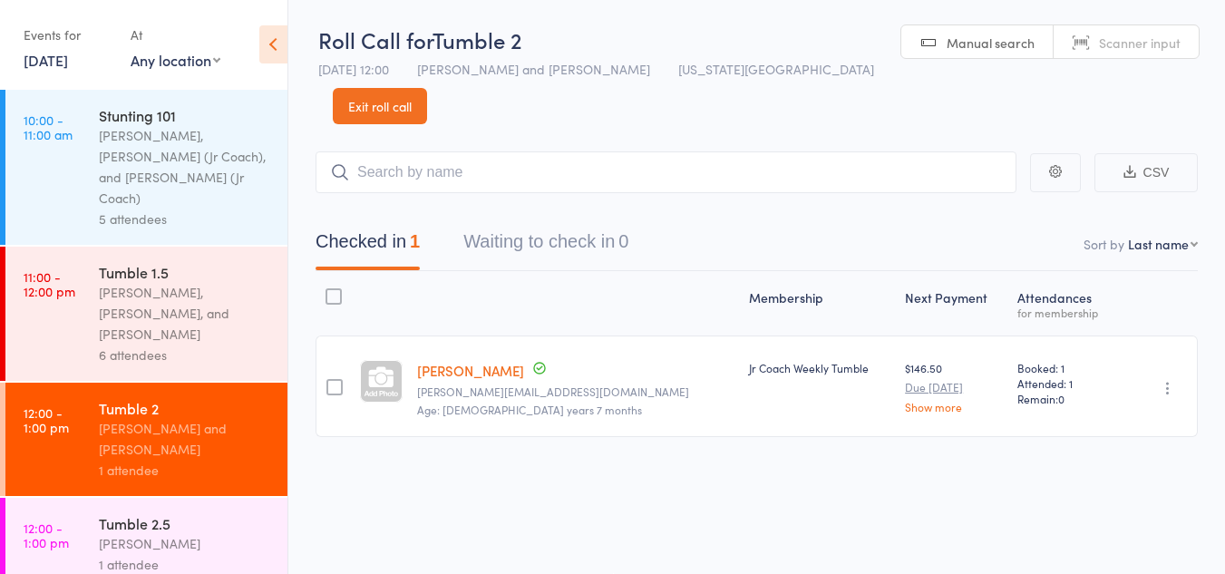
scroll to position [1100, 0]
click at [185, 512] on div "Tumble 2.5" at bounding box center [185, 522] width 173 height 20
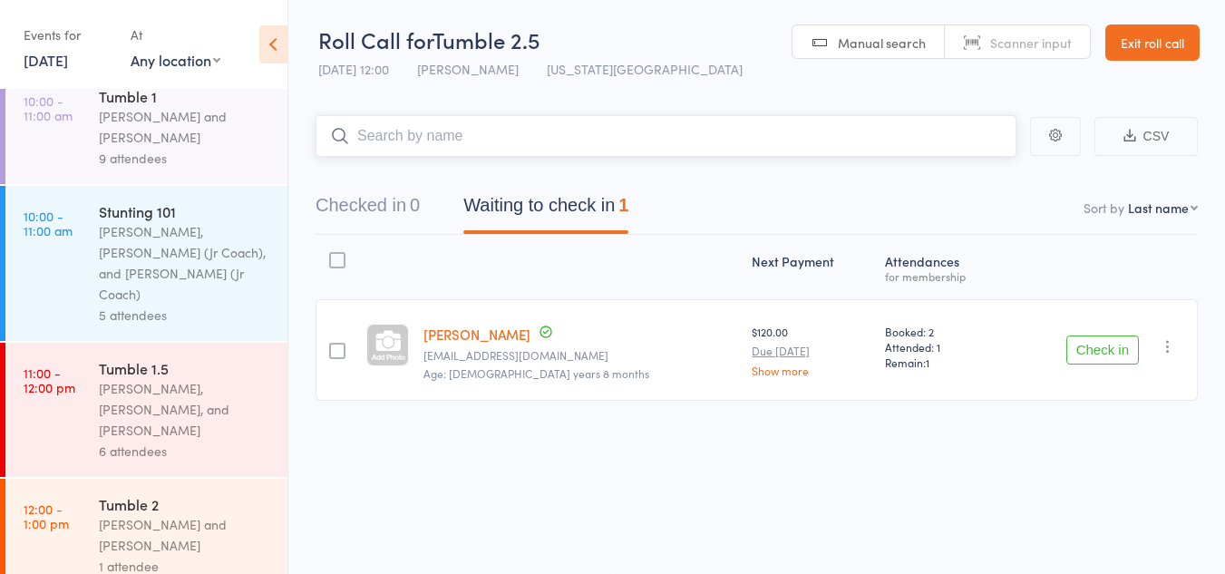
scroll to position [978, 0]
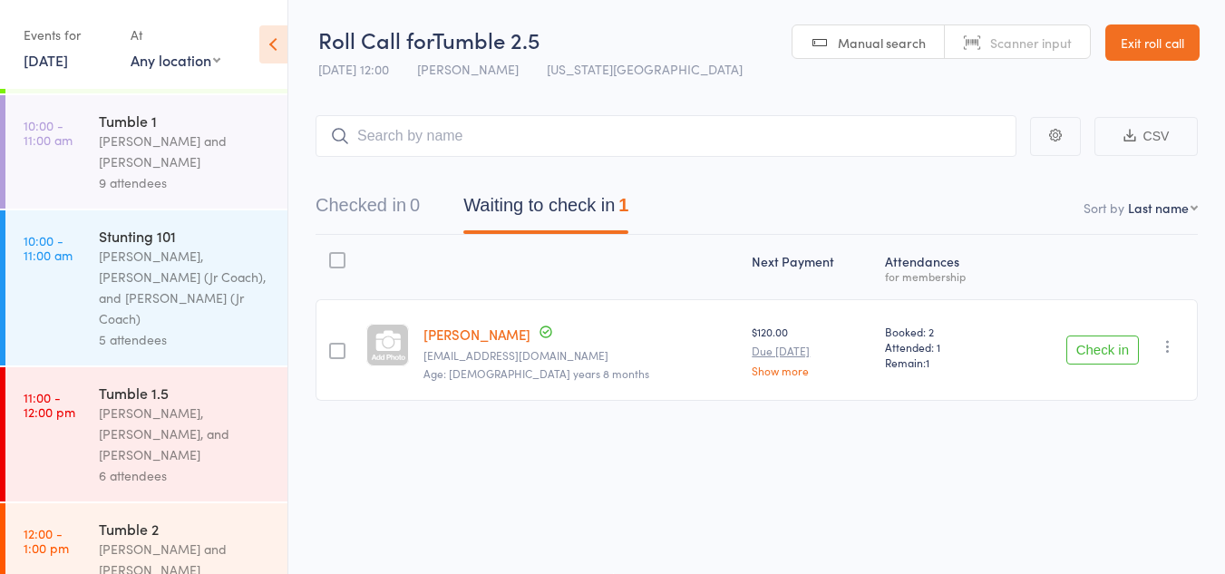
click at [134, 367] on div "Tumble 1.5 Corin Conway, Harper Webster, and Kat Timothy 6 attendees" at bounding box center [193, 434] width 189 height 134
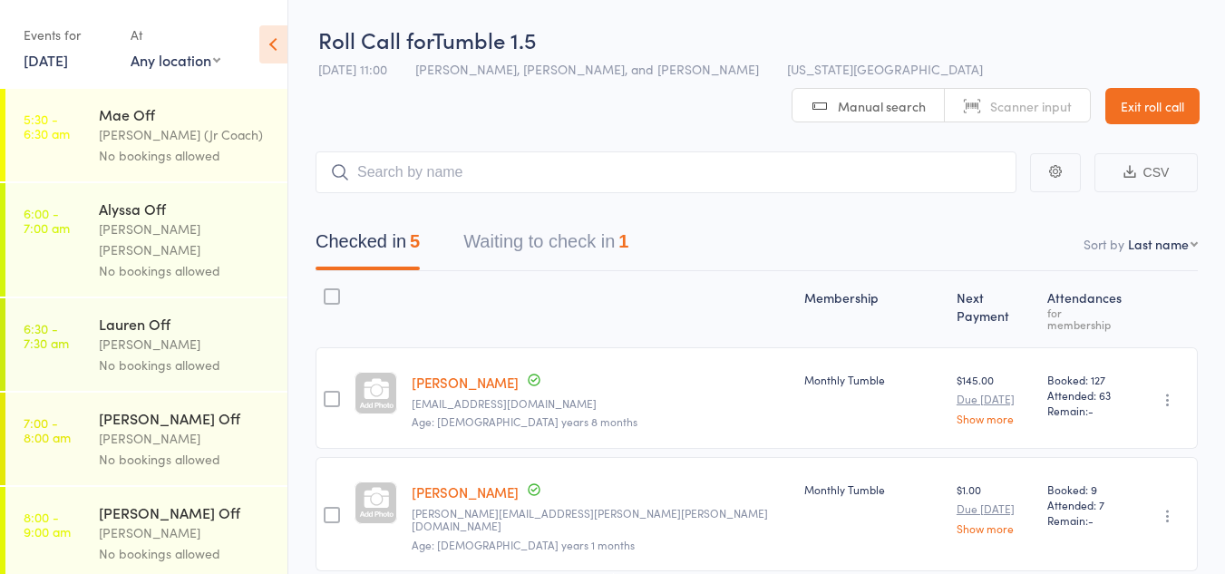
click at [532, 244] on button "Waiting to check in 1" at bounding box center [545, 246] width 165 height 48
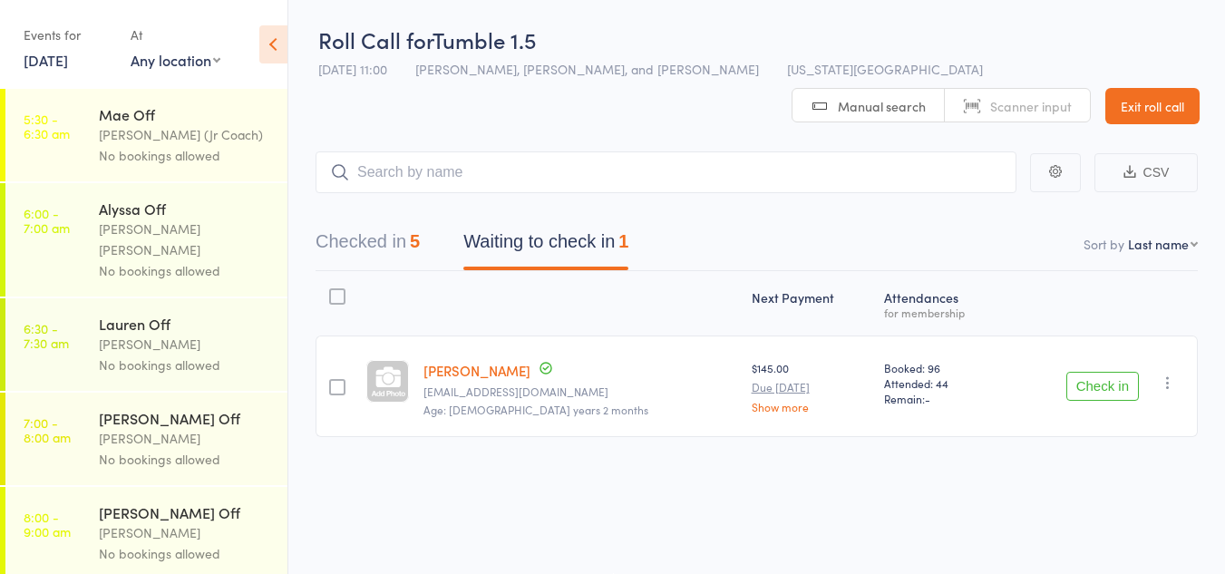
click at [1158, 375] on button "button" at bounding box center [1168, 383] width 22 height 22
click at [1124, 529] on ul "Check in Send message Add Note Remove Mark absent" at bounding box center [1102, 468] width 151 height 148
drag, startPoint x: 1161, startPoint y: 382, endPoint x: 1210, endPoint y: 383, distance: 49.9
click at [1210, 383] on main "CSV Checked in 5 Waiting to check in 1 Sort by Last name First name Last name B…" at bounding box center [756, 321] width 937 height 394
click at [1171, 384] on icon "button" at bounding box center [1168, 383] width 18 height 18
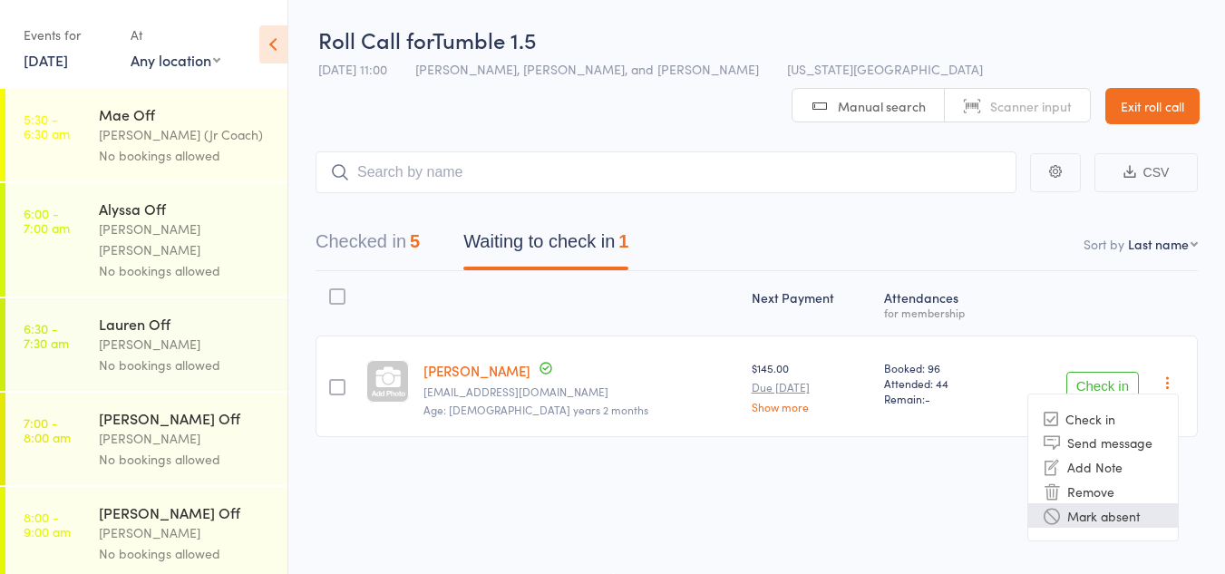
click at [1140, 517] on li "Mark absent" at bounding box center [1103, 515] width 150 height 24
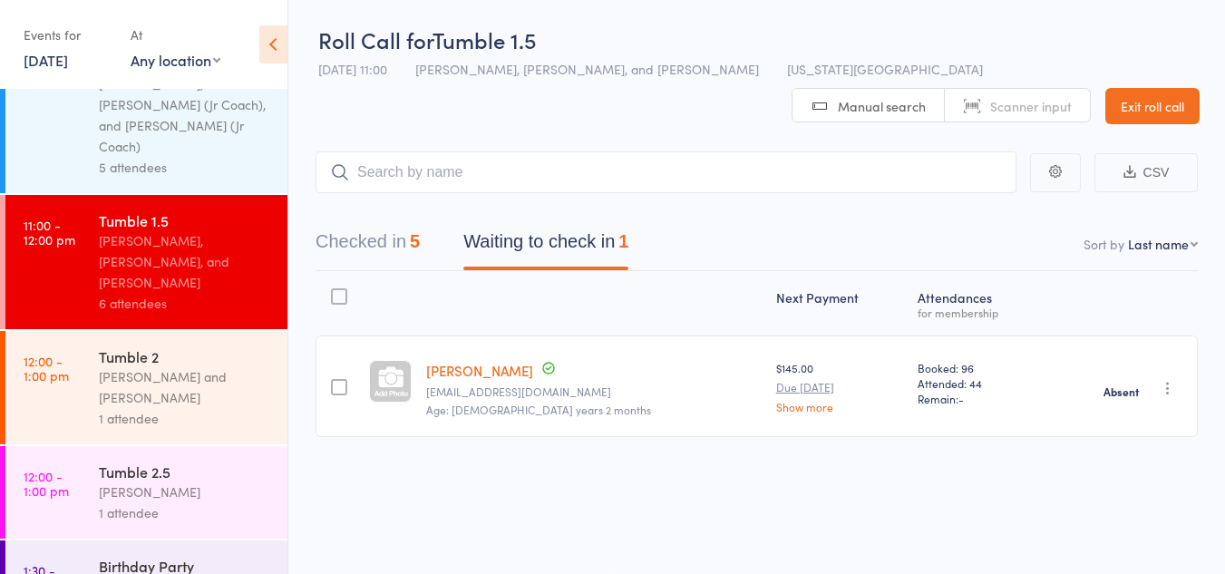
scroll to position [1170, 0]
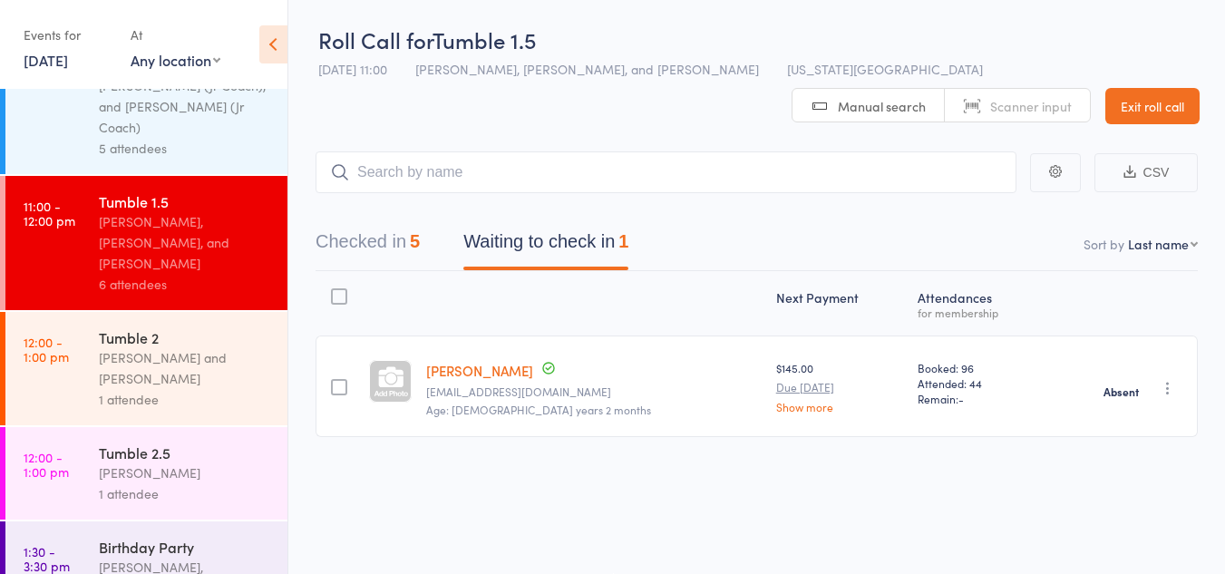
click at [185, 389] on div "1 attendee" at bounding box center [185, 399] width 173 height 21
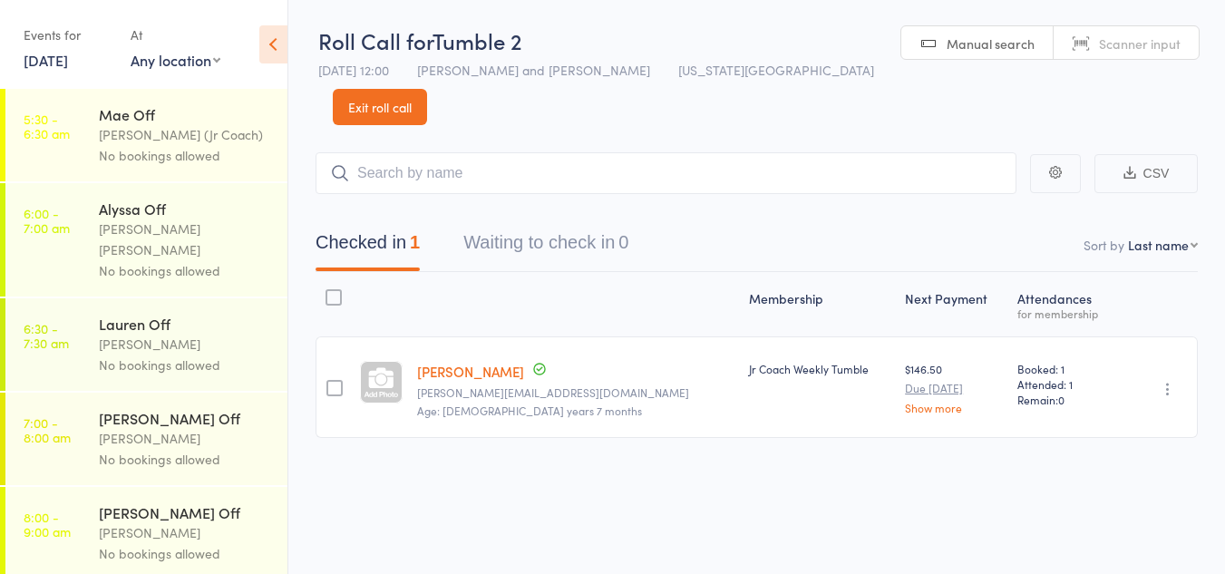
scroll to position [1, 0]
click at [270, 49] on icon at bounding box center [273, 44] width 28 height 38
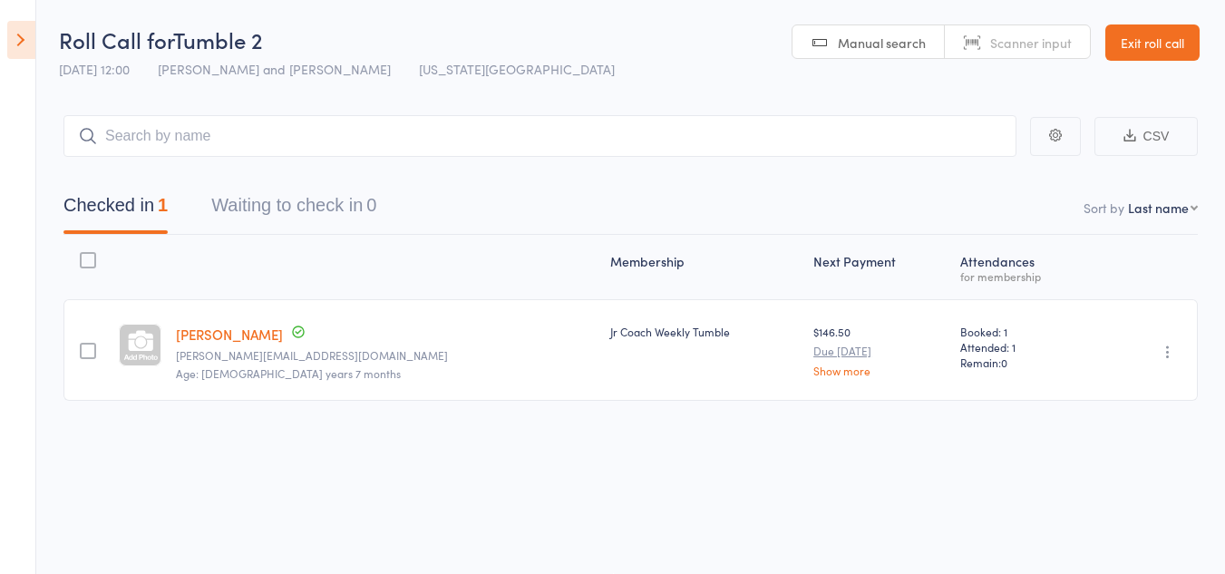
click at [22, 43] on icon at bounding box center [21, 40] width 28 height 38
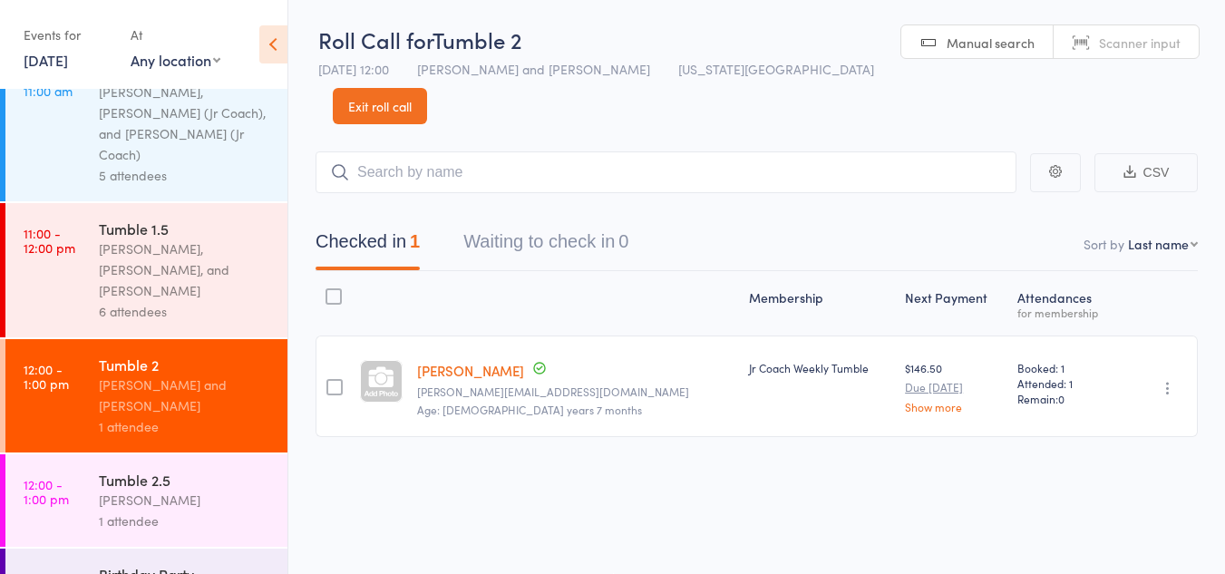
scroll to position [1161, 0]
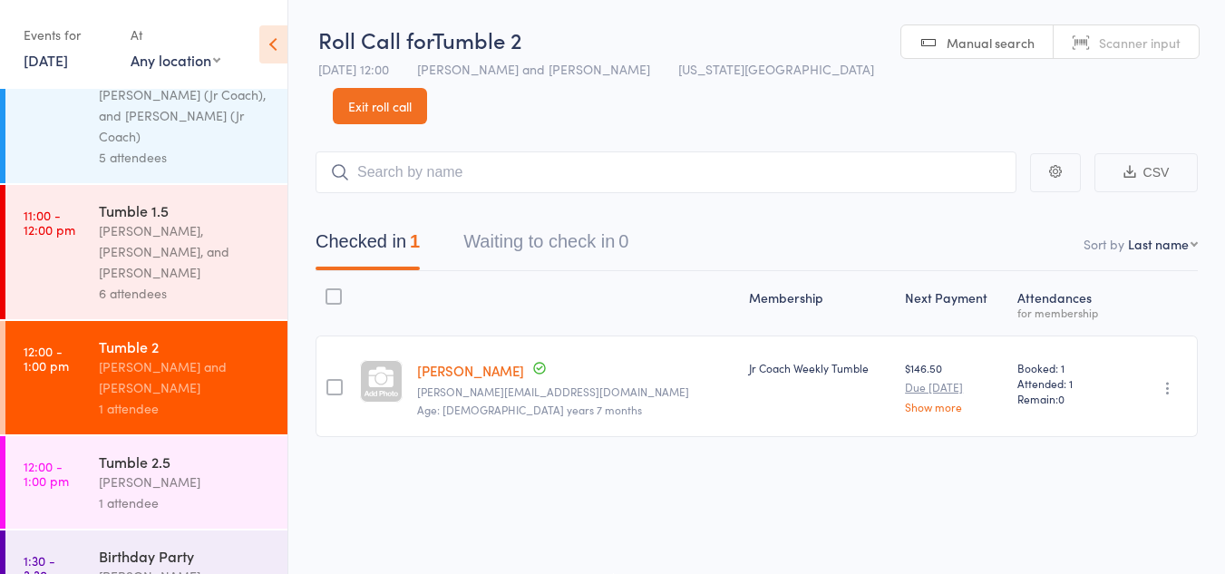
drag, startPoint x: 136, startPoint y: 402, endPoint x: 13, endPoint y: 399, distance: 123.3
click at [13, 436] on link "12:00 - 1:00 pm Tumble 2.5 Kat Timothy 1 attendee" at bounding box center [146, 482] width 282 height 92
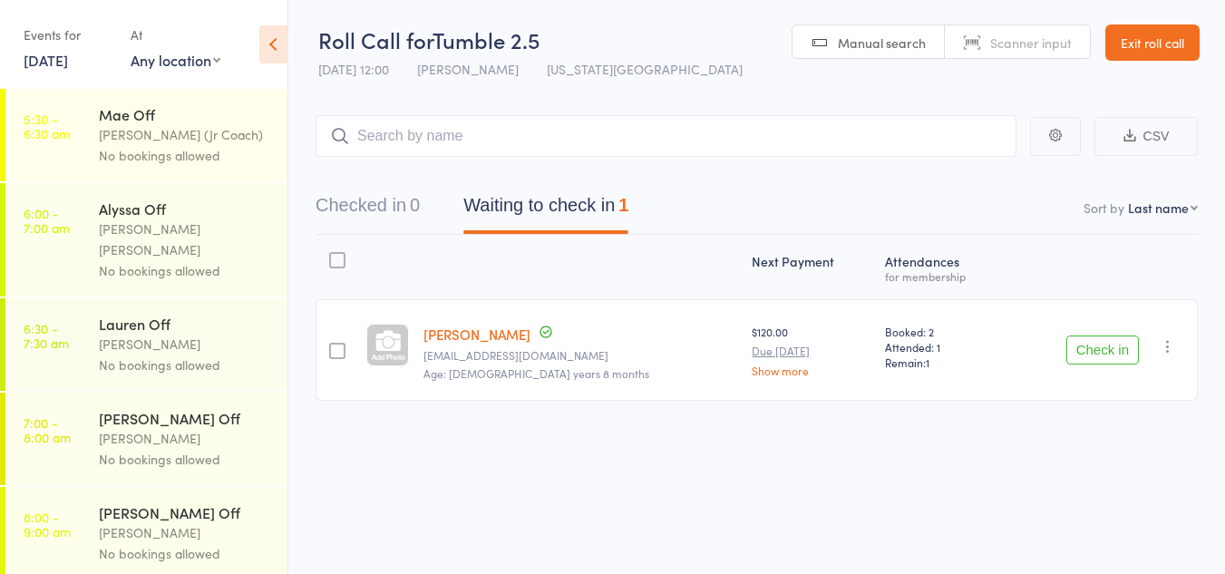
click at [1075, 360] on button "Check in" at bounding box center [1102, 349] width 73 height 29
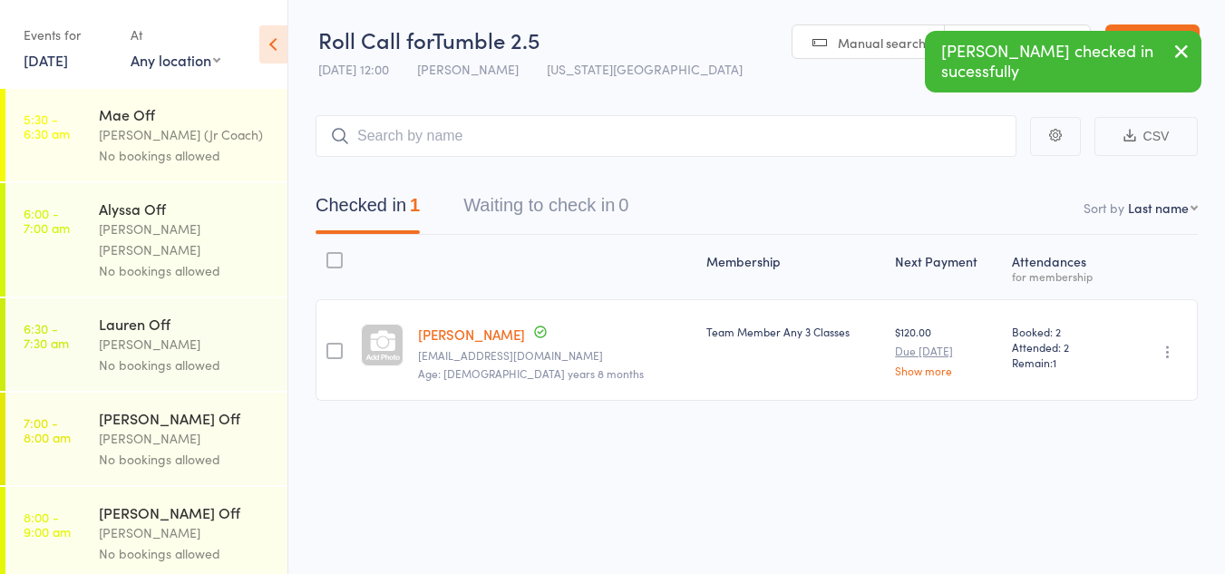
drag, startPoint x: 1075, startPoint y: 360, endPoint x: 1142, endPoint y: 375, distance: 68.0
click at [1142, 375] on member-row "Evie Rodak k_monroe@ymail.com Age: 8 years 8 months Team Member Any 3 Classes $…" at bounding box center [757, 350] width 882 height 102
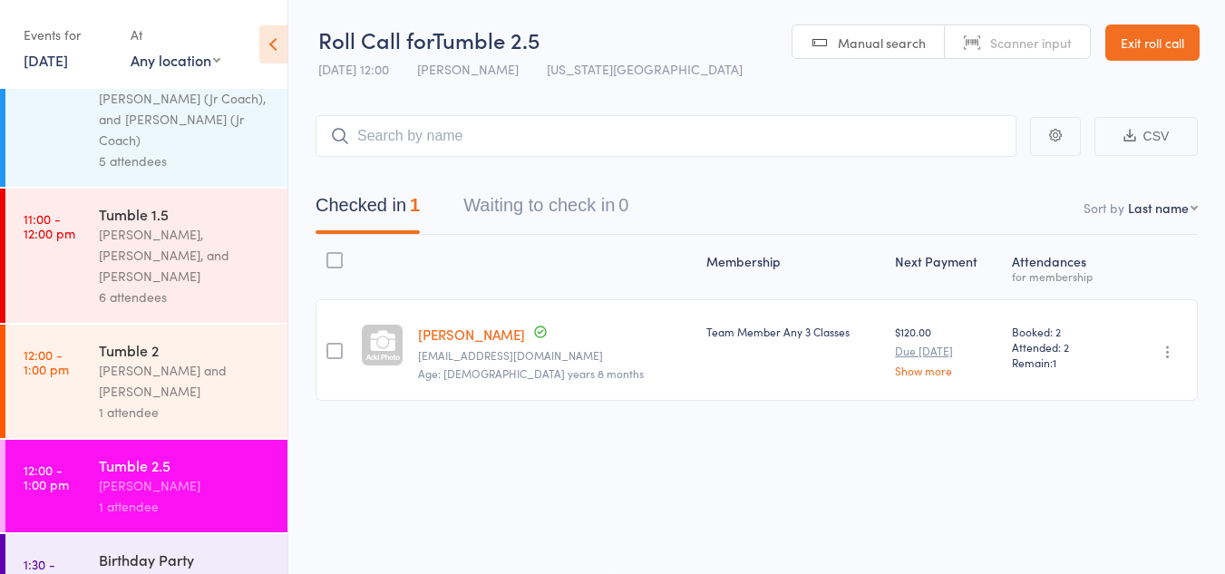
scroll to position [1170, 0]
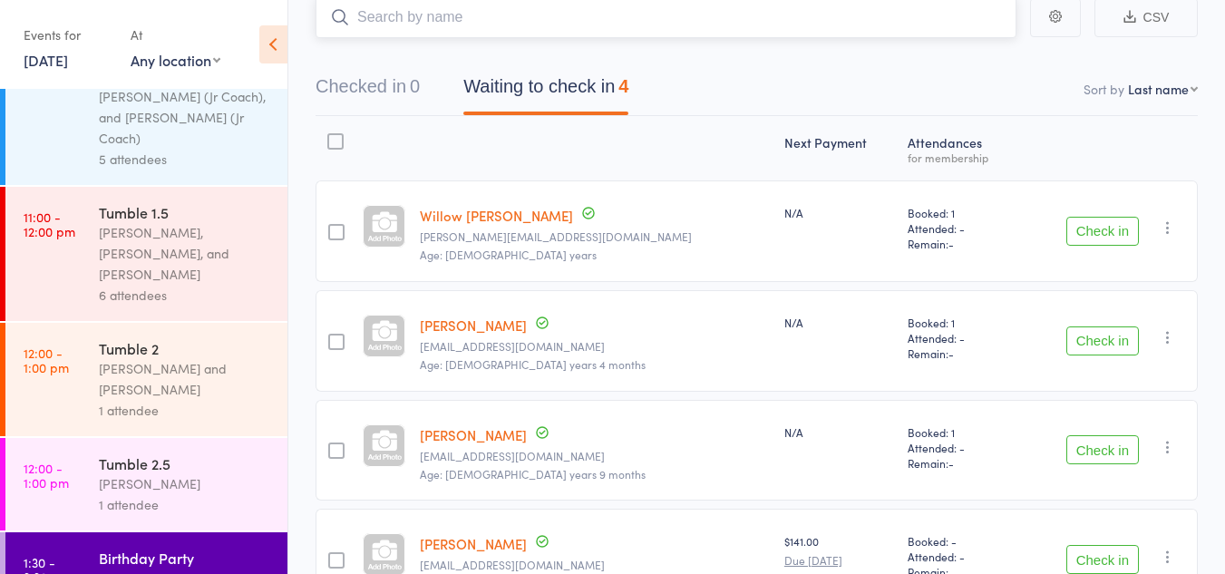
scroll to position [155, 0]
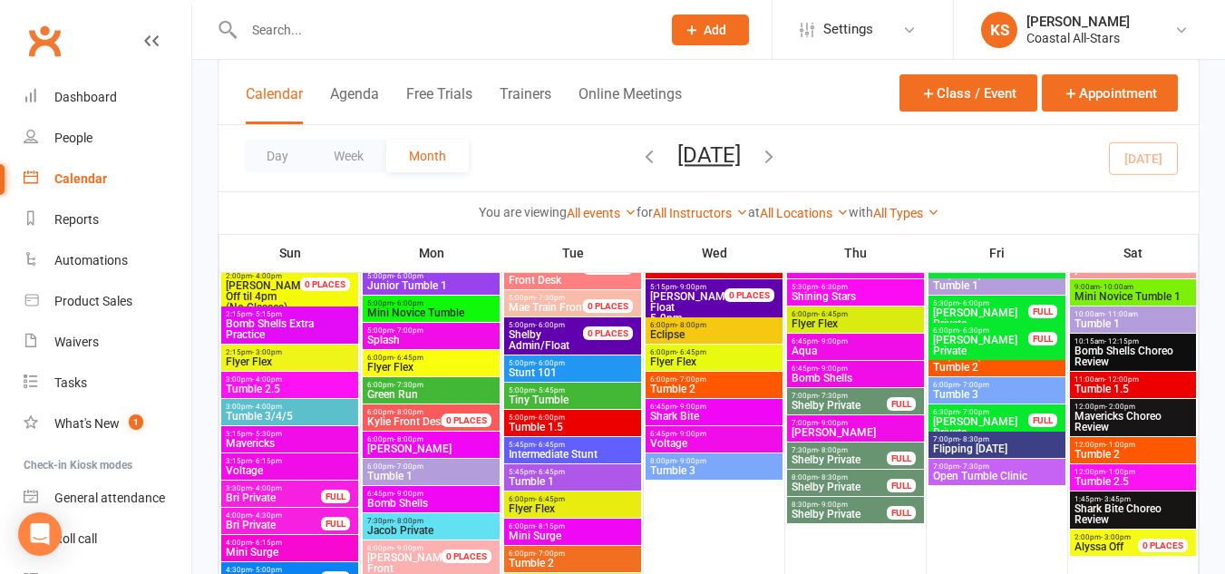
scroll to position [1688, 0]
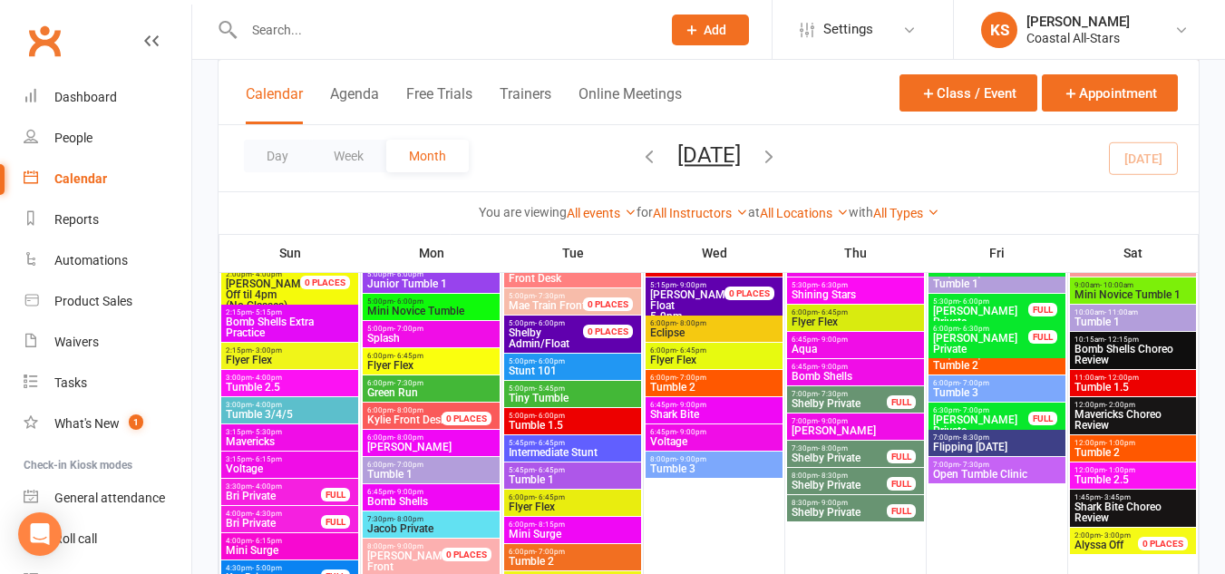
click at [336, 426] on div "3:15pm - 5:30pm Mavericks" at bounding box center [289, 437] width 137 height 26
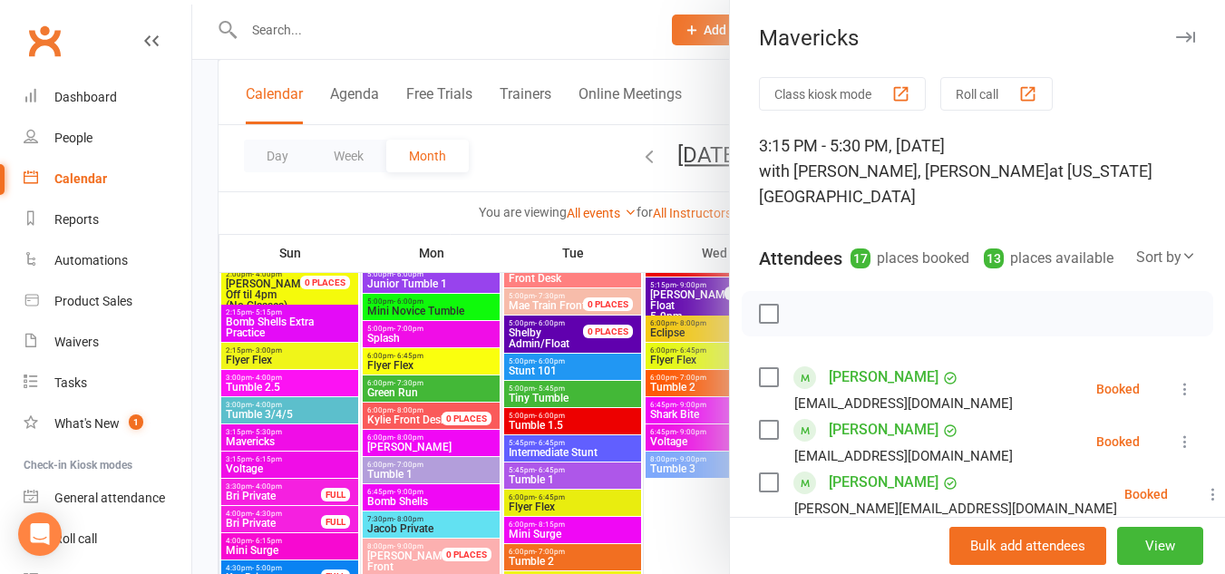
click at [1174, 34] on button "button" at bounding box center [1185, 37] width 22 height 22
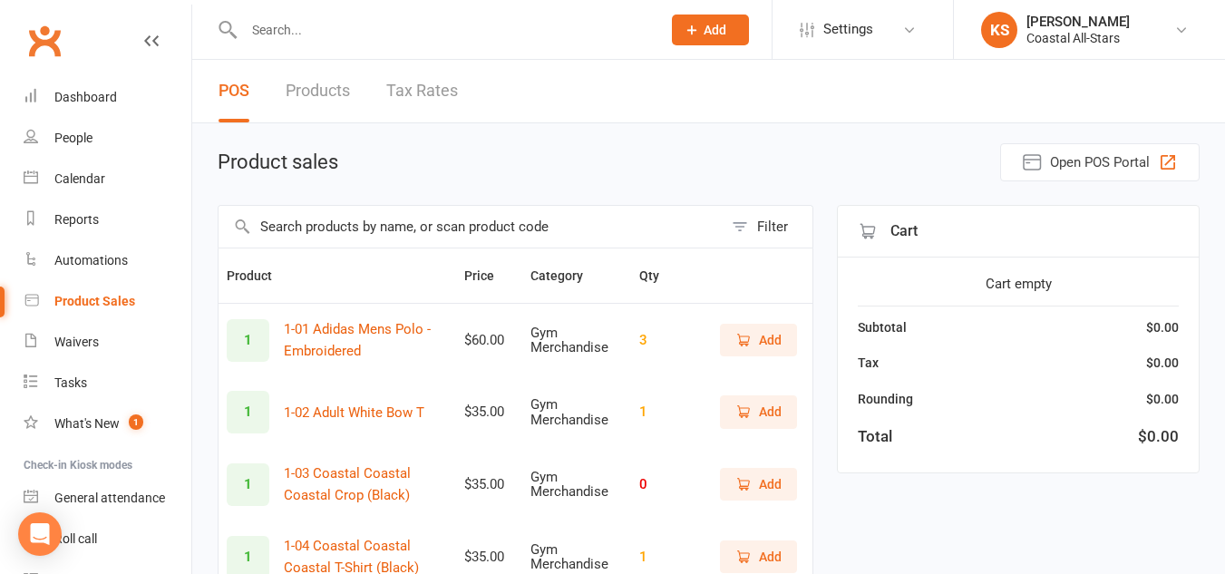
drag, startPoint x: 403, startPoint y: 230, endPoint x: 351, endPoint y: 199, distance: 60.6
click at [352, 224] on input "text" at bounding box center [471, 227] width 504 height 42
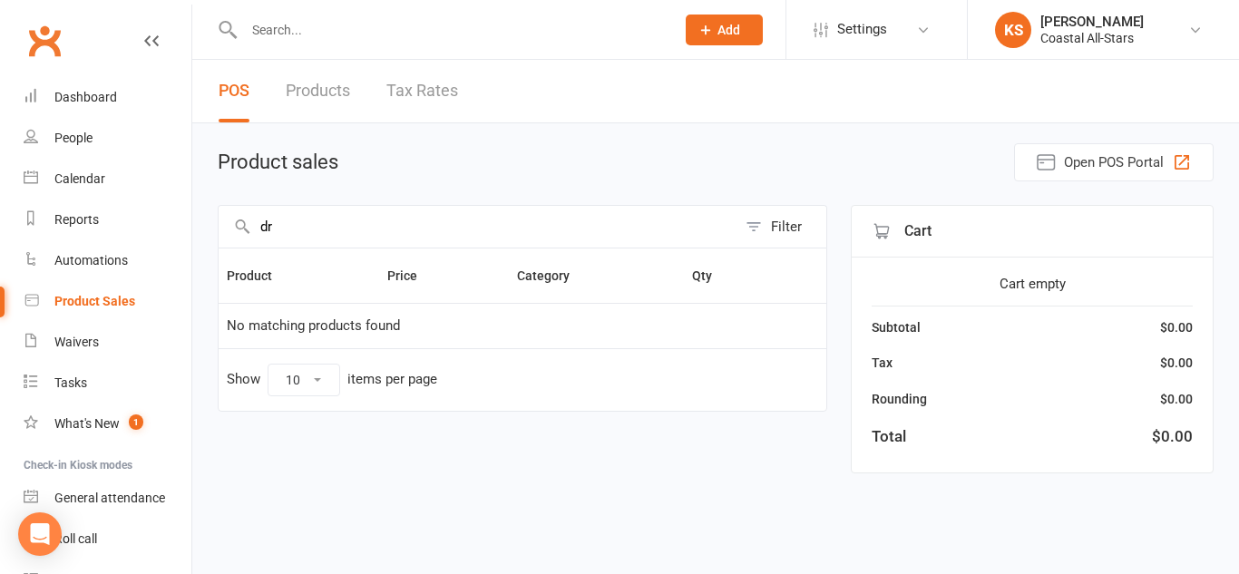
type input "d"
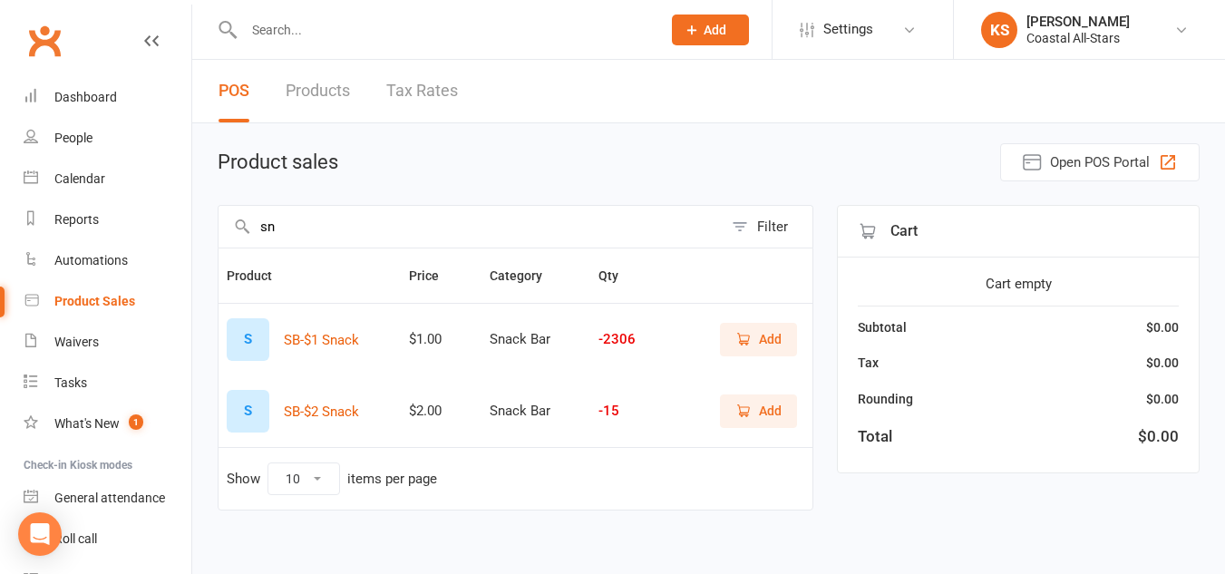
type input "sn"
click at [774, 342] on span "Add" at bounding box center [770, 339] width 23 height 20
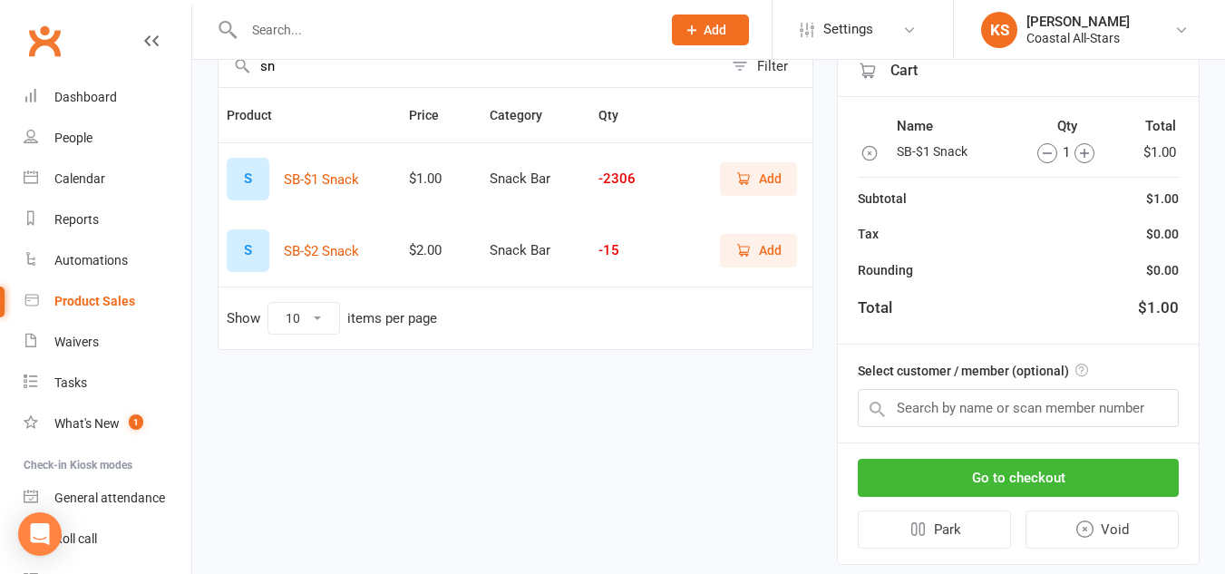
scroll to position [198, 0]
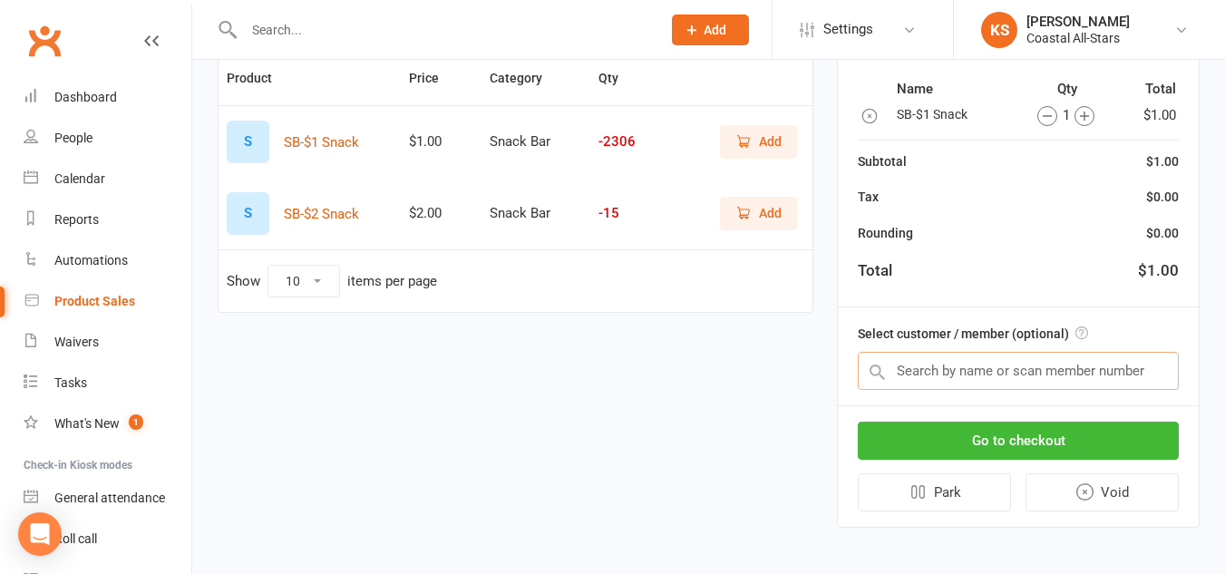
click at [979, 373] on input "text" at bounding box center [1018, 371] width 321 height 38
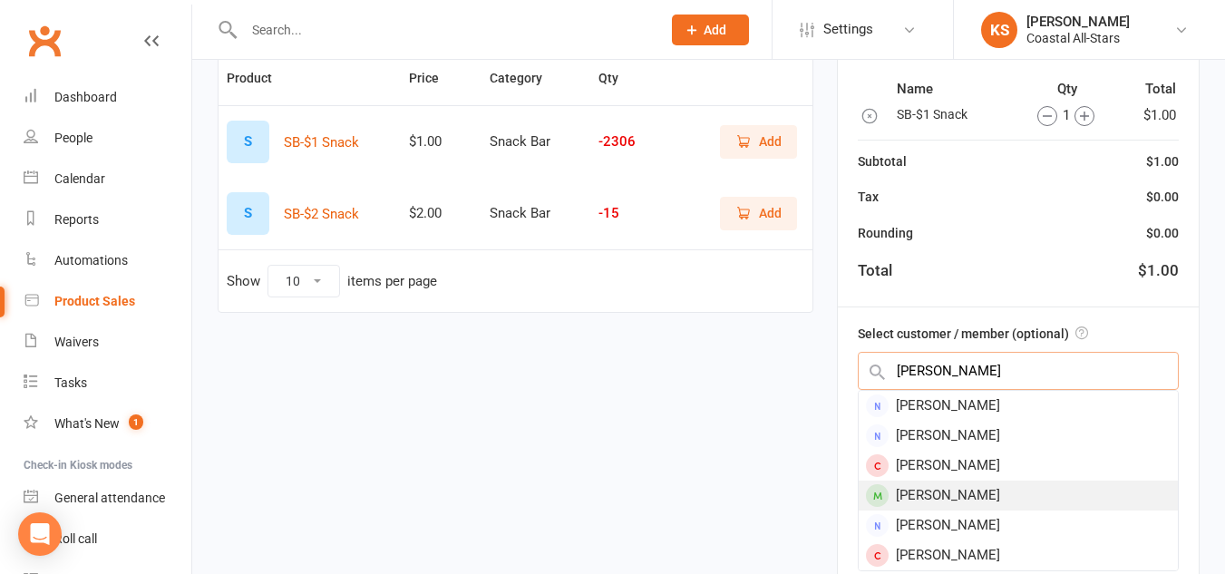
type input "arlene"
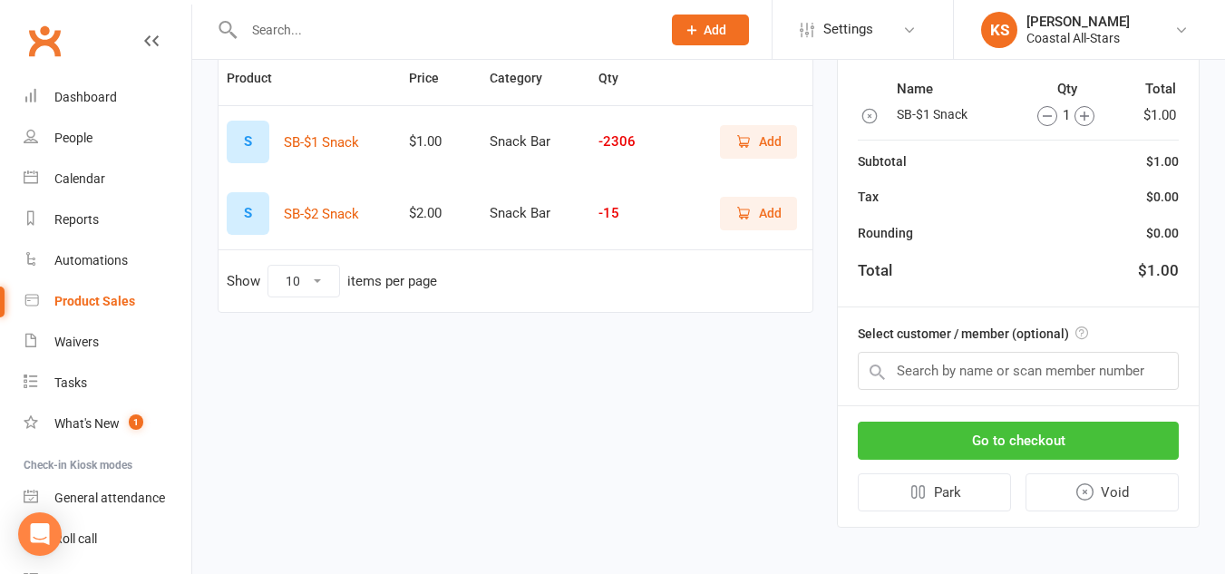
click at [988, 441] on button "Go to checkout" at bounding box center [1018, 441] width 321 height 38
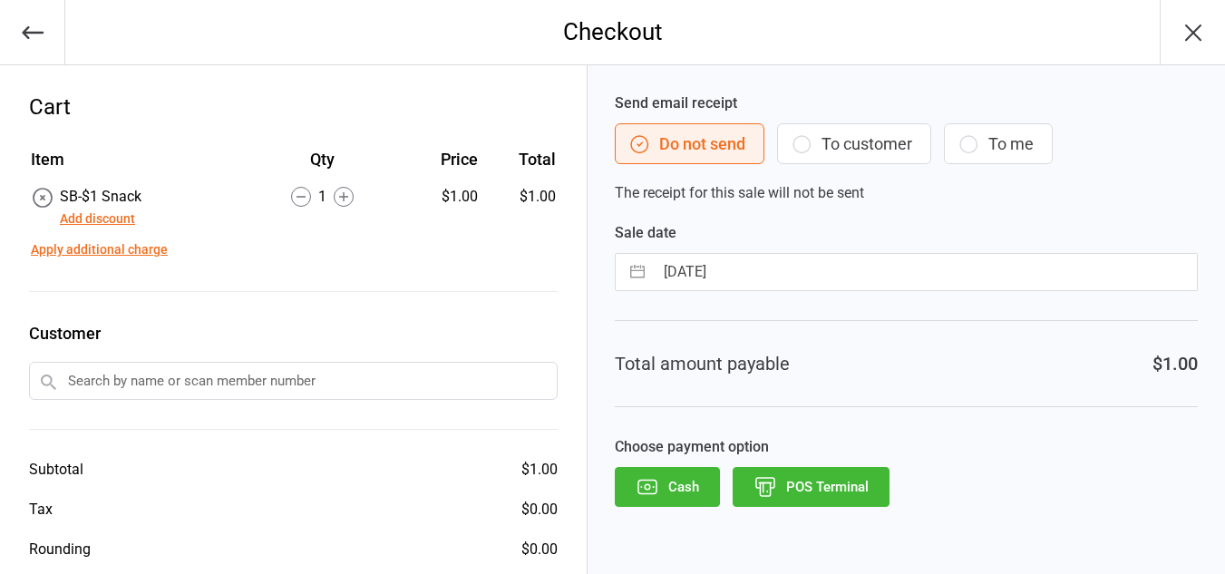
click at [204, 369] on input "text" at bounding box center [293, 381] width 529 height 38
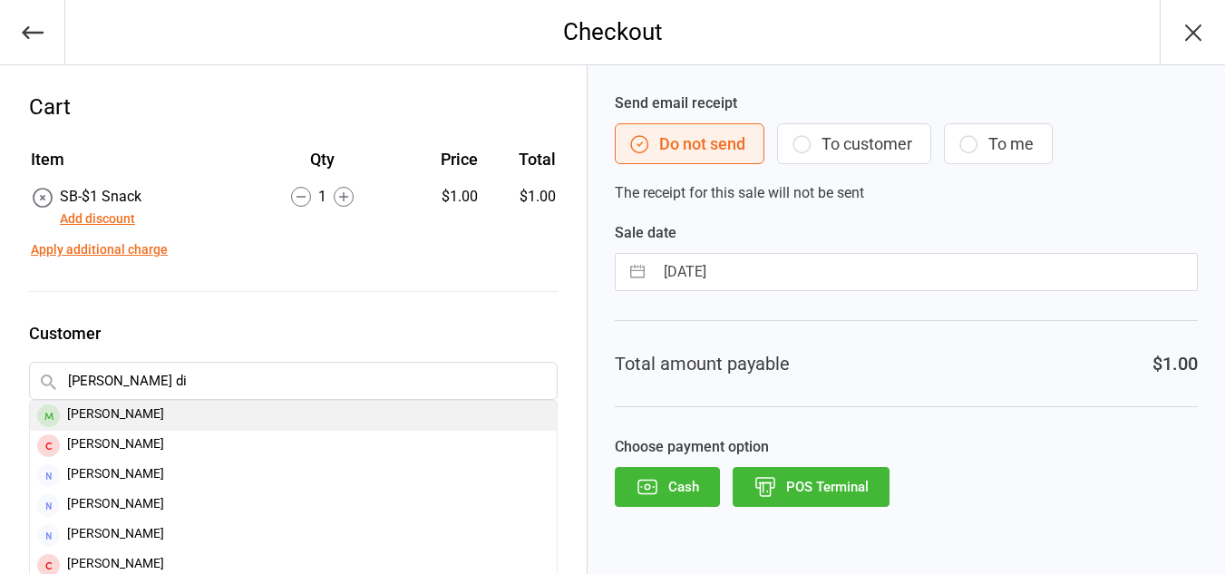
type input "arlene di"
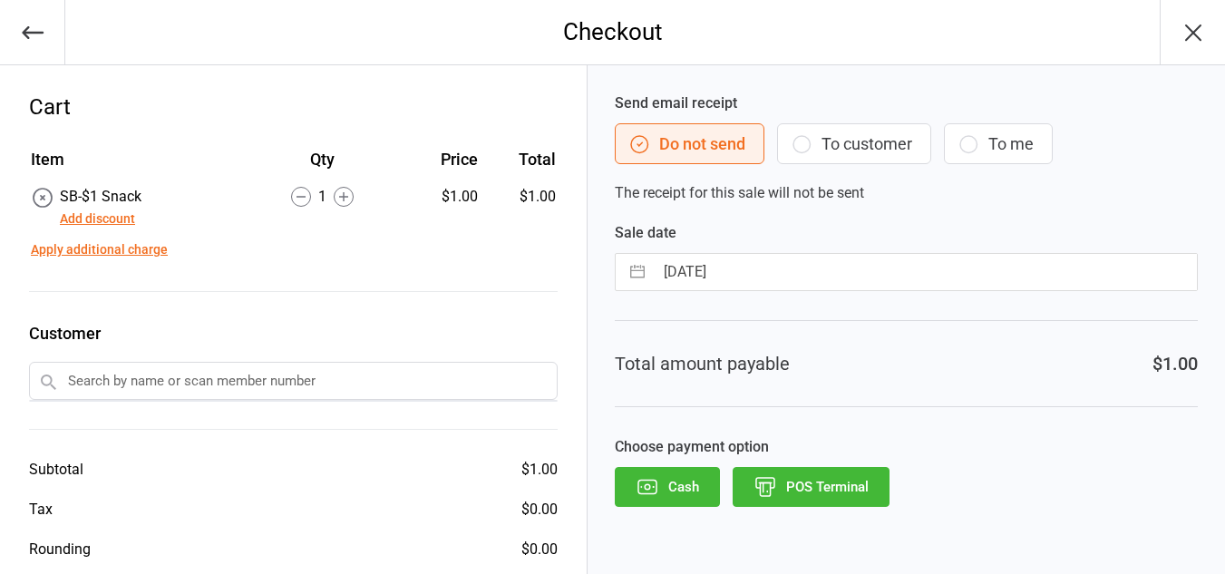
click at [228, 381] on input "text" at bounding box center [293, 381] width 529 height 38
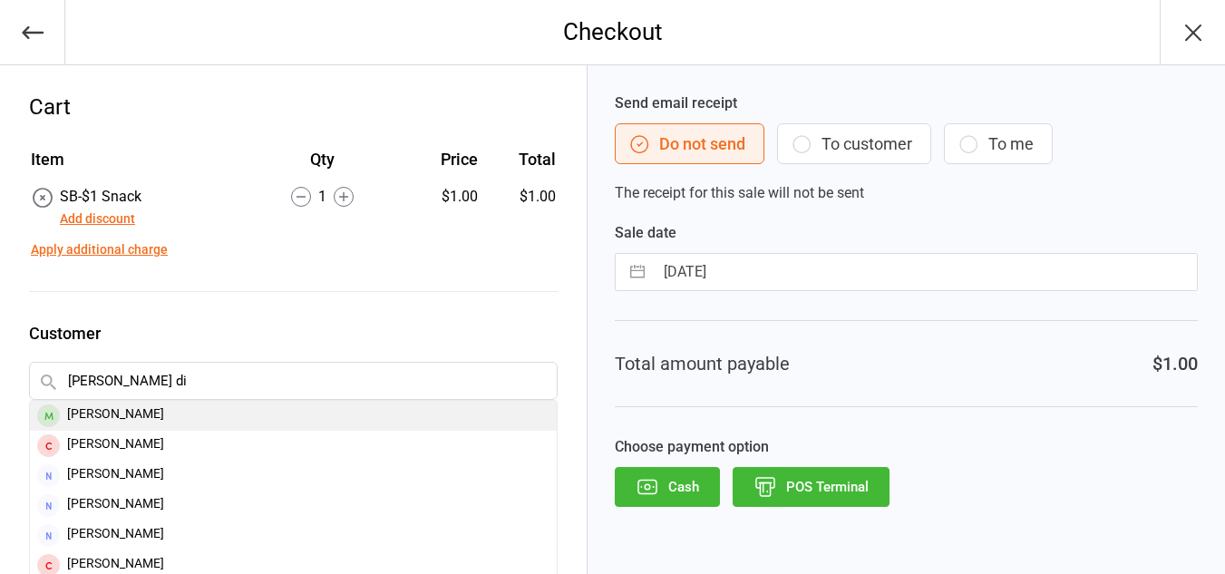
type input "arlene di"
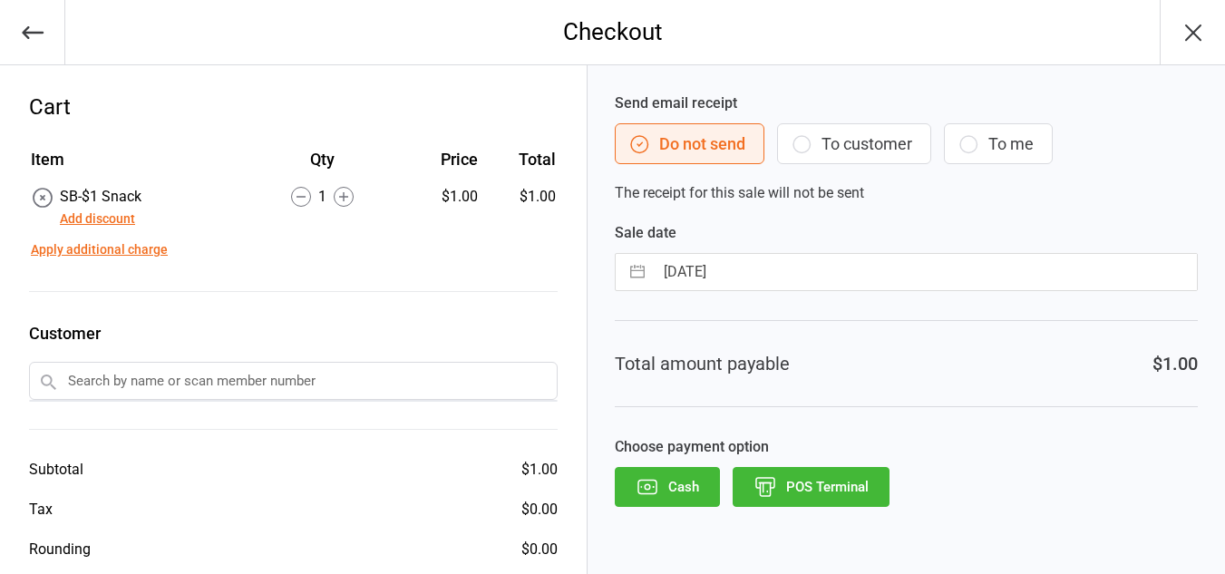
click at [204, 385] on input "text" at bounding box center [293, 381] width 529 height 38
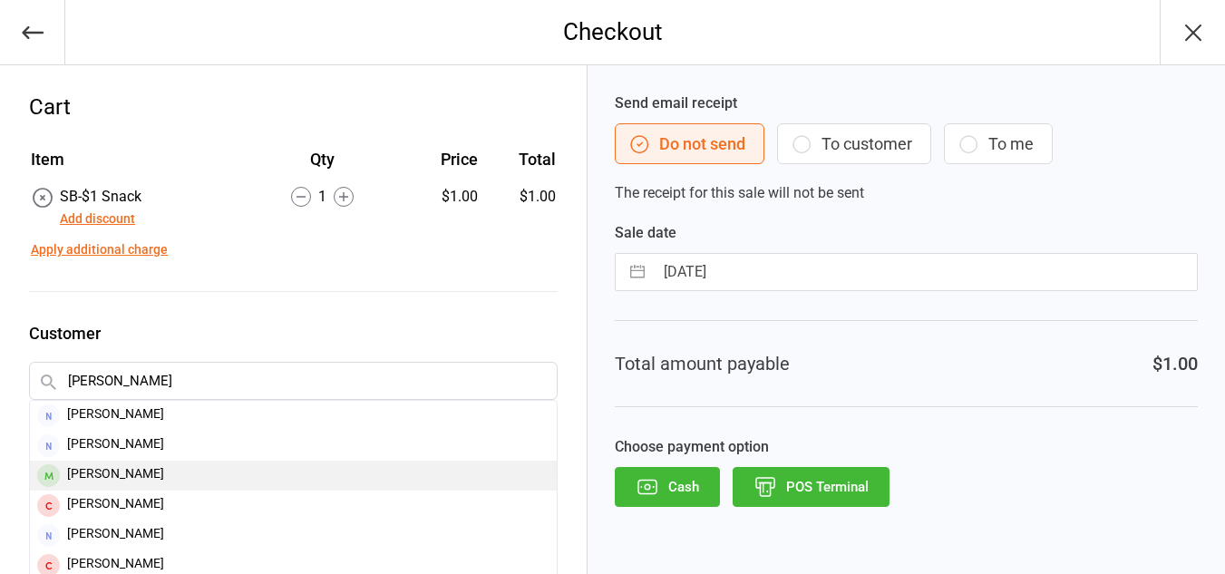
type input "arlen"
click at [149, 476] on div "Arlene Dias" at bounding box center [293, 476] width 527 height 30
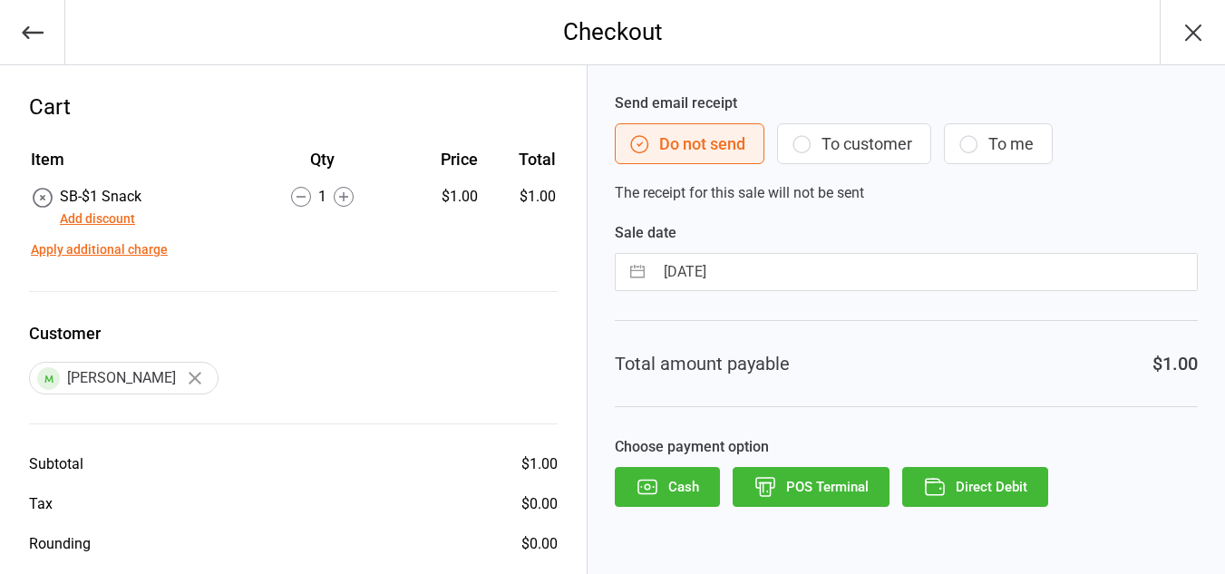
click at [873, 137] on button "To customer" at bounding box center [854, 143] width 154 height 41
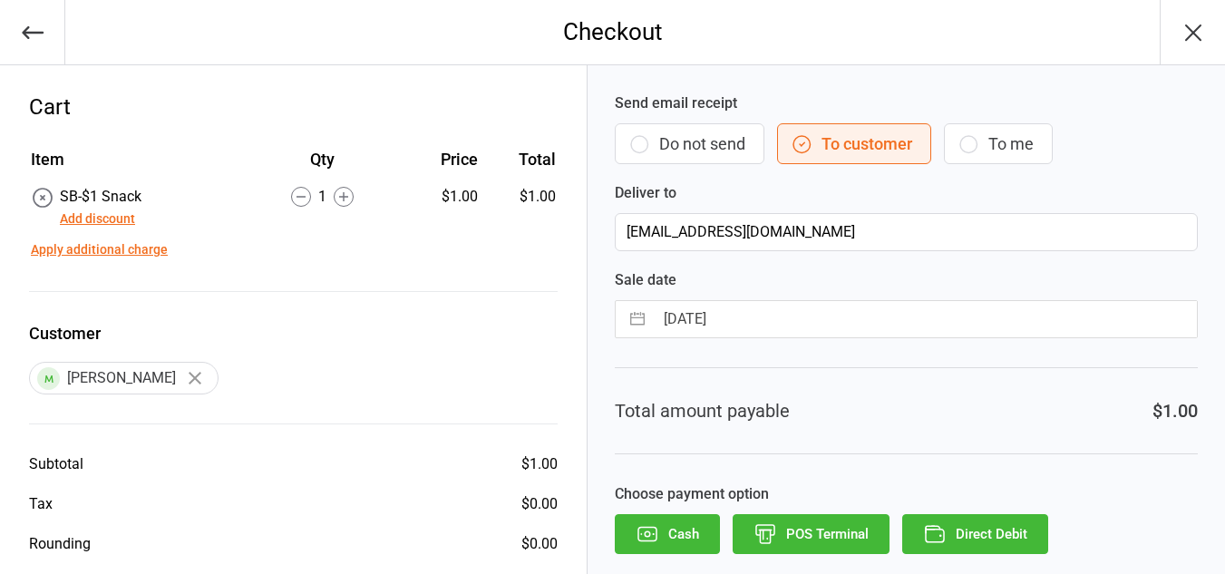
drag, startPoint x: 970, startPoint y: 524, endPoint x: 1038, endPoint y: 525, distance: 68.0
click at [1038, 525] on button "Direct Debit" at bounding box center [975, 534] width 146 height 40
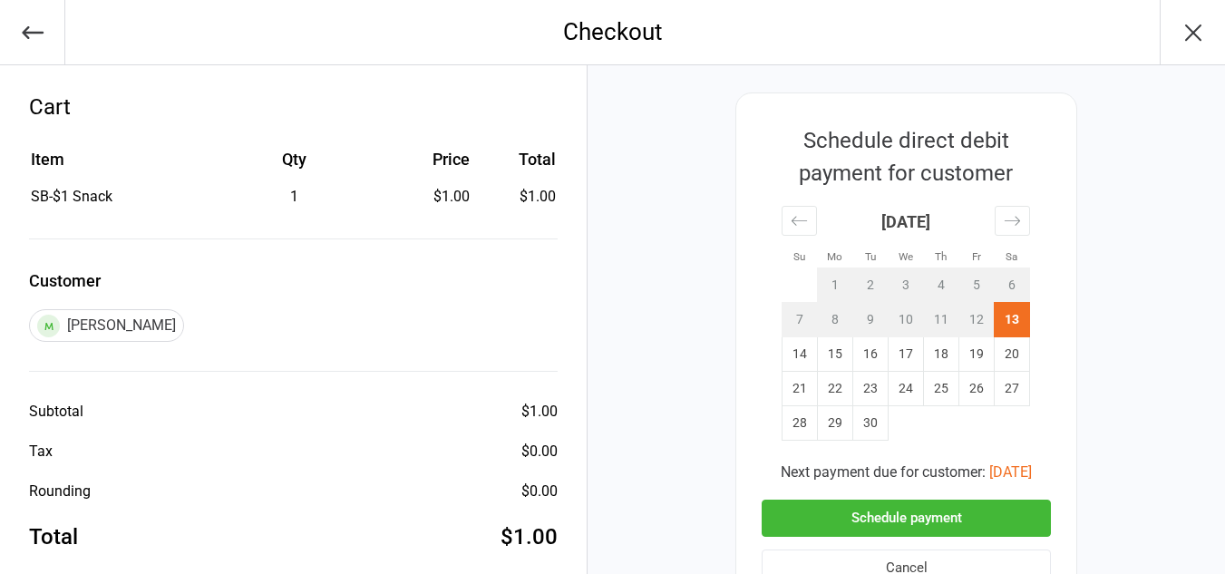
click at [938, 515] on button "Schedule payment" at bounding box center [906, 518] width 289 height 37
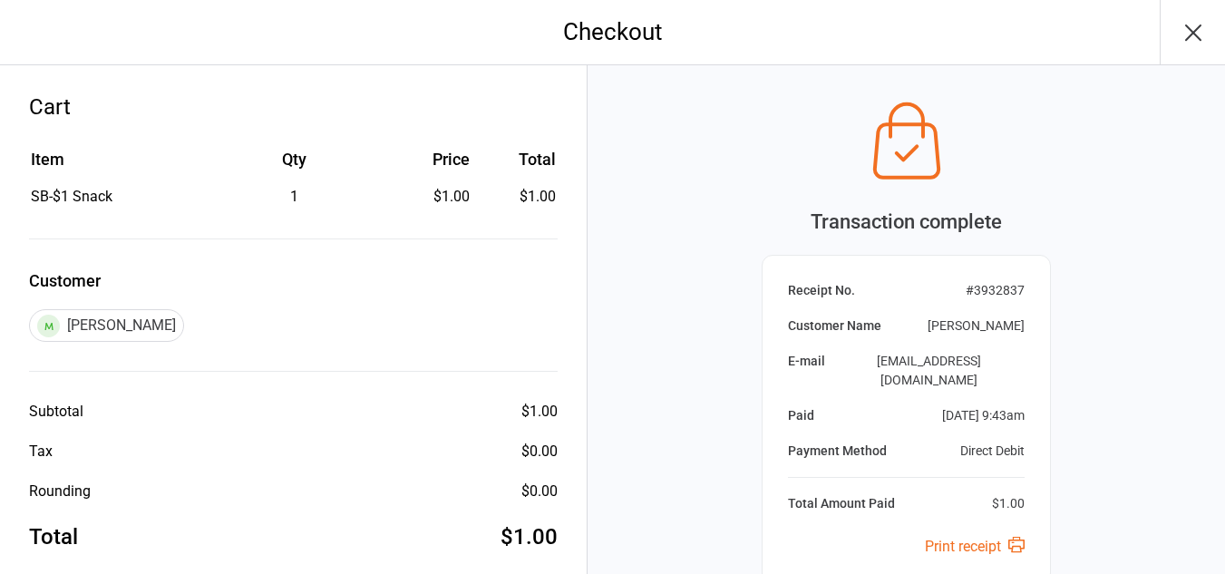
click at [1198, 38] on icon "button" at bounding box center [1193, 32] width 15 height 15
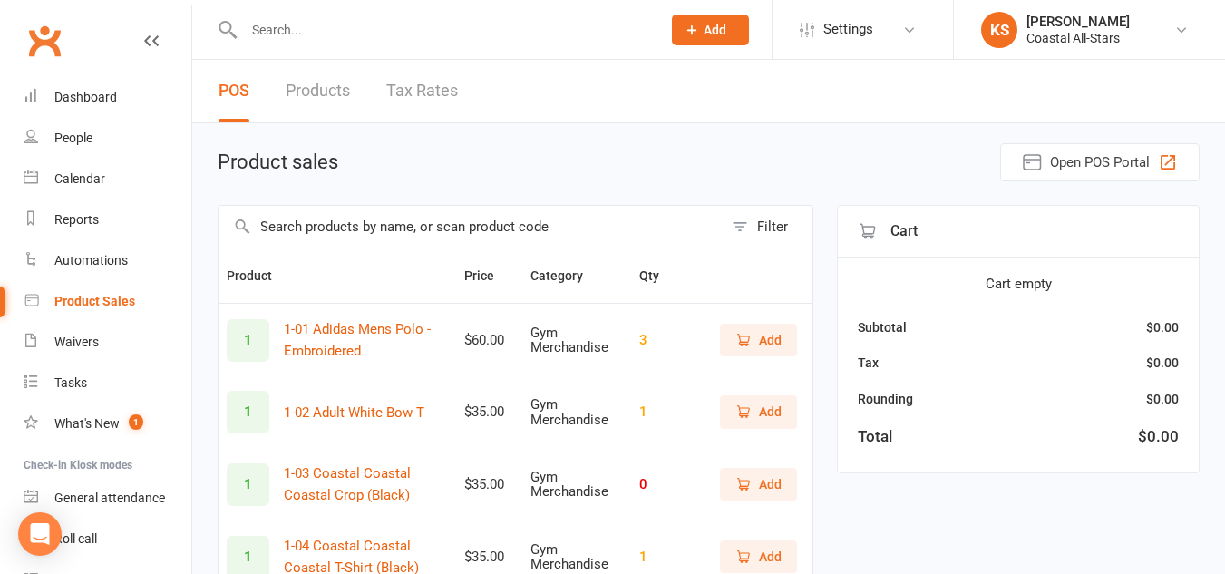
click at [369, 215] on input "text" at bounding box center [471, 227] width 504 height 42
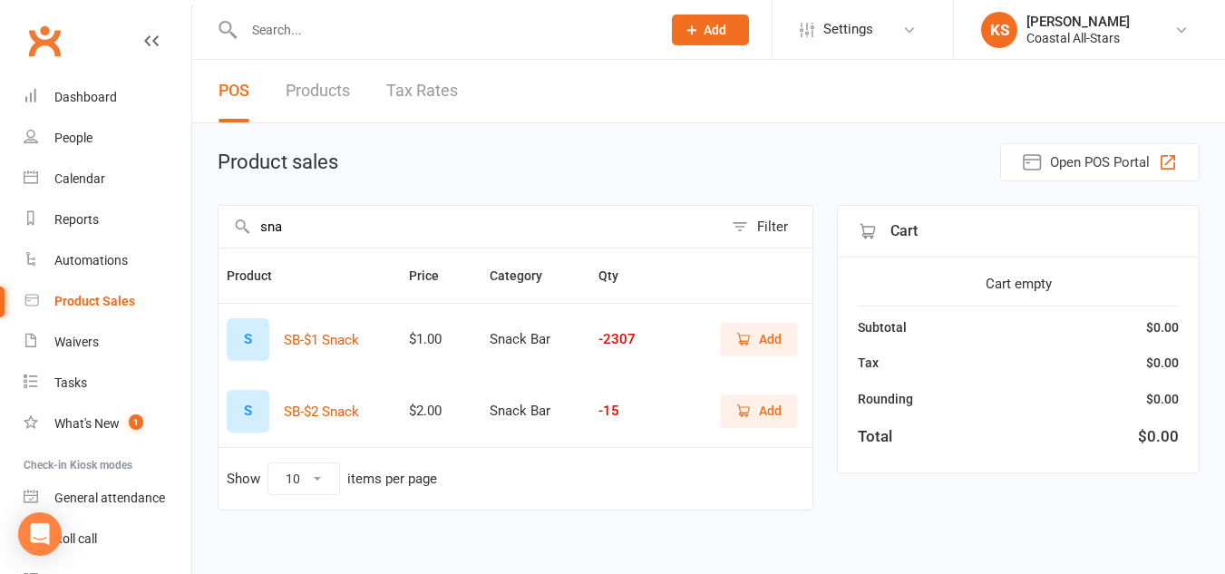
type input "sna"
click at [782, 335] on button "Add" at bounding box center [758, 339] width 77 height 33
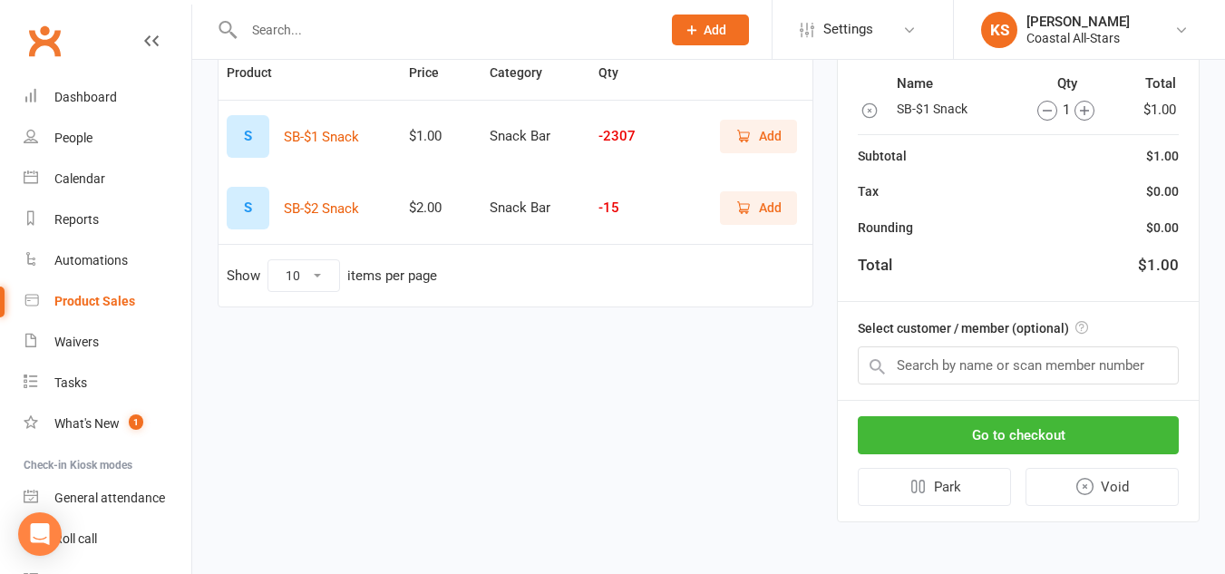
scroll to position [204, 0]
click at [962, 366] on input "text" at bounding box center [1018, 365] width 321 height 38
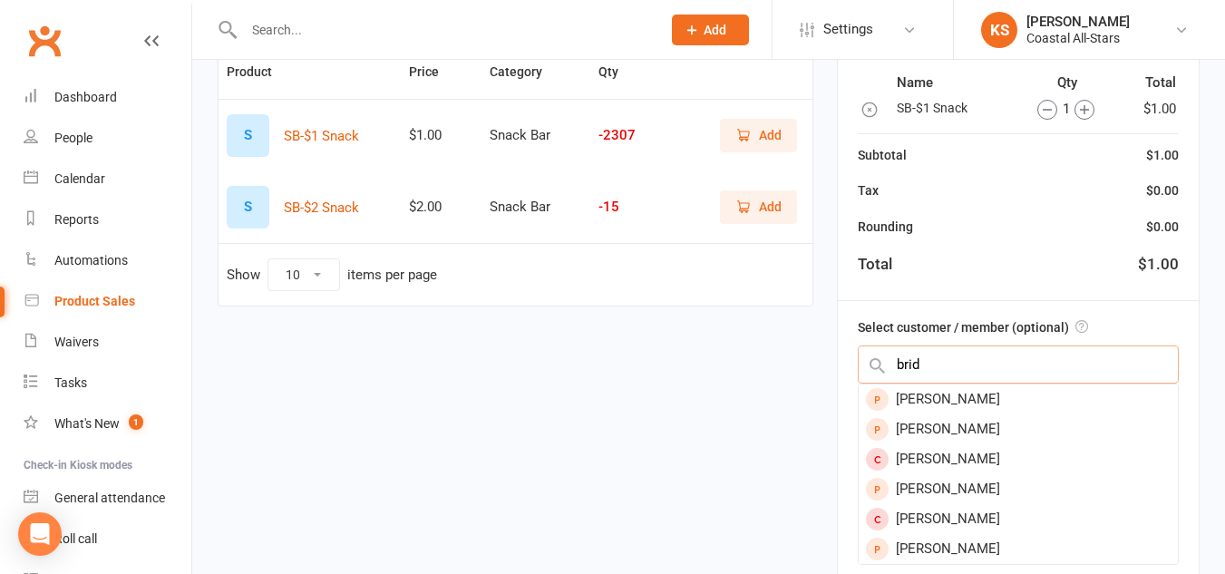
type input "brid"
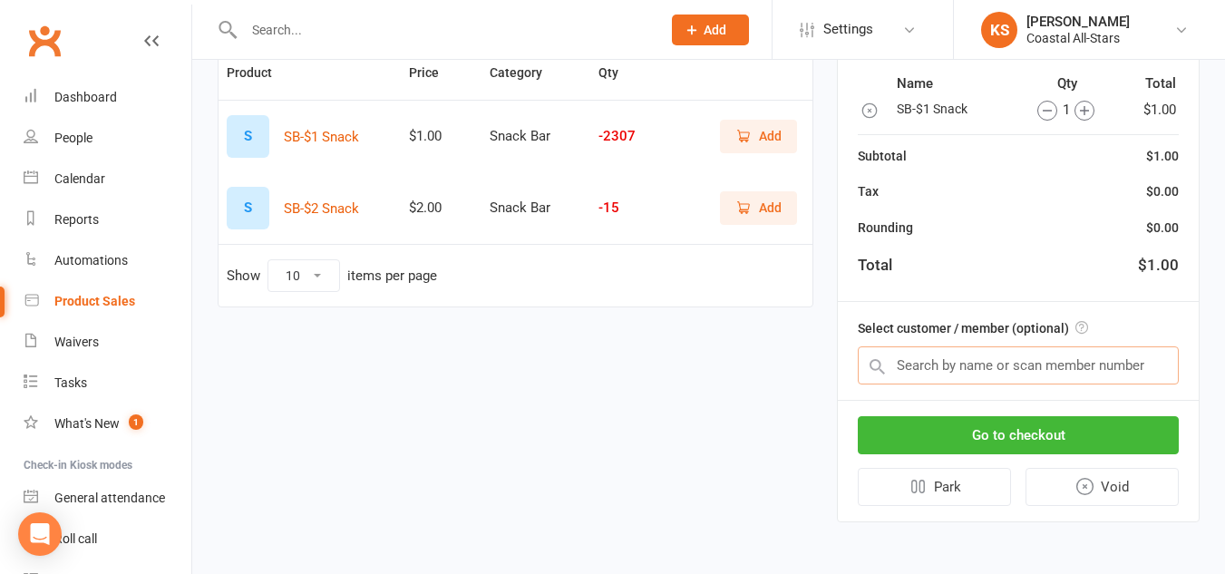
click at [954, 361] on input "text" at bounding box center [1018, 365] width 321 height 38
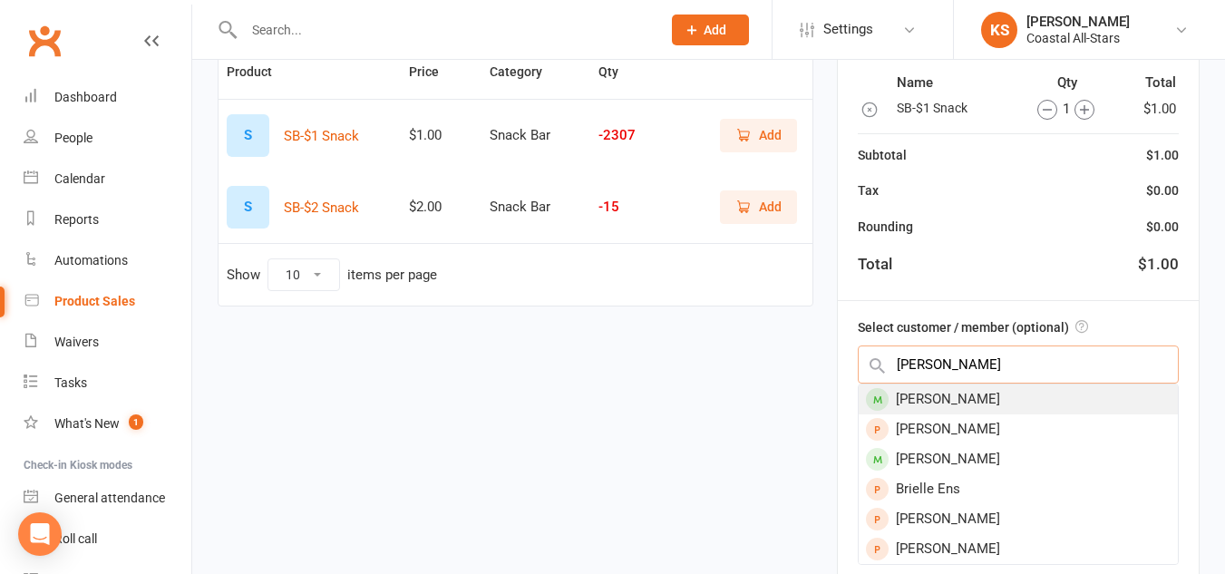
type input "[PERSON_NAME]"
click at [984, 399] on div "[PERSON_NAME]" at bounding box center [1018, 399] width 319 height 30
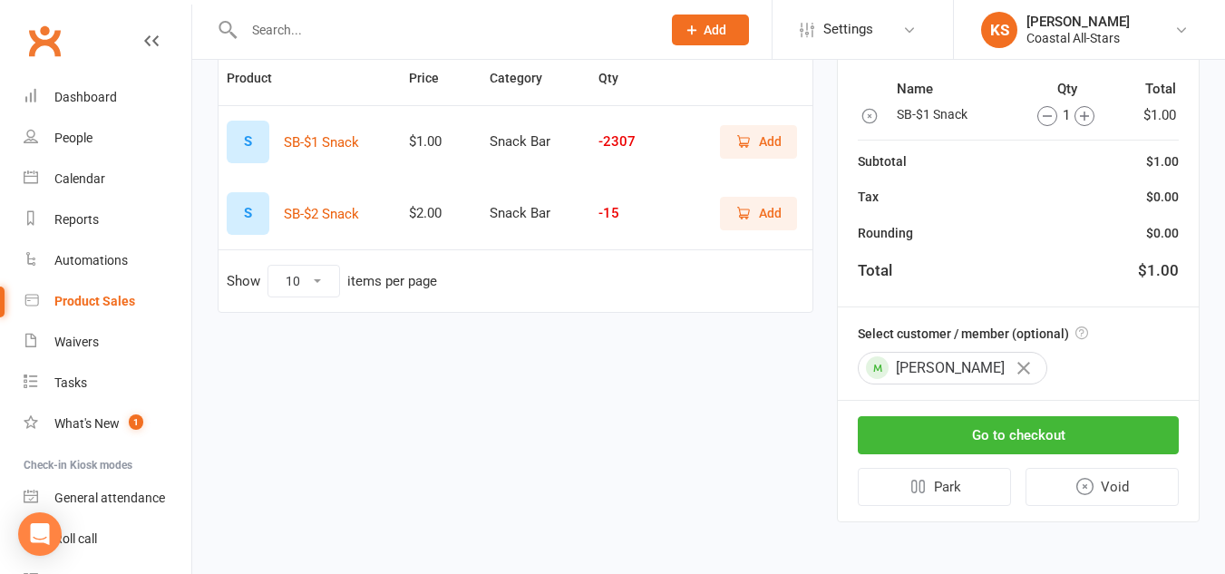
scroll to position [199, 0]
click at [986, 425] on button "Go to checkout" at bounding box center [1018, 435] width 321 height 38
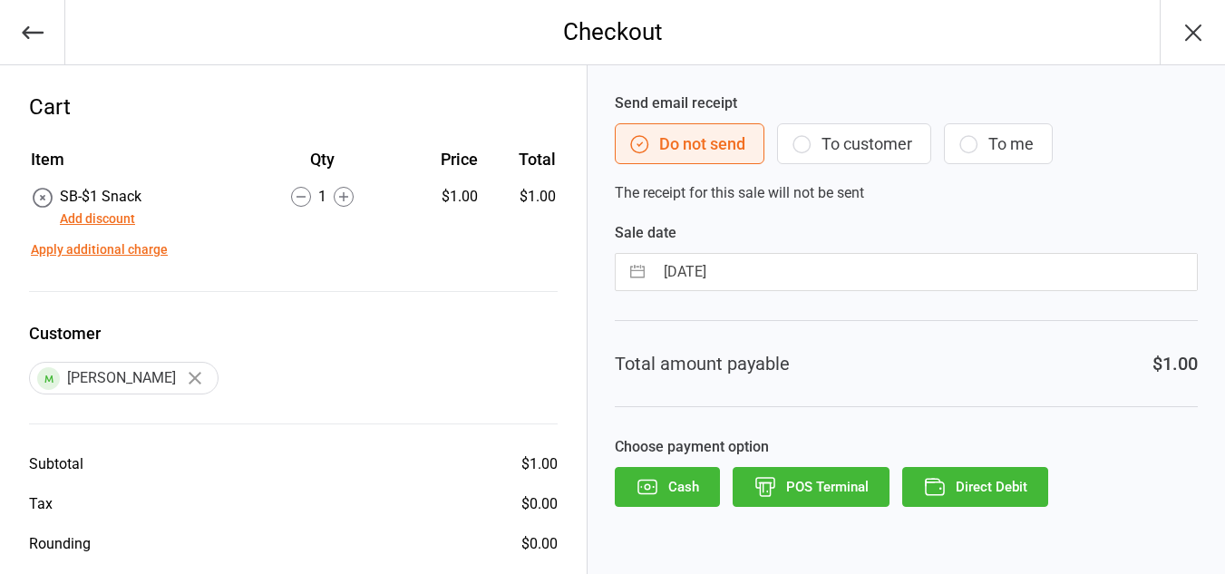
click at [877, 161] on button "To customer" at bounding box center [854, 143] width 154 height 41
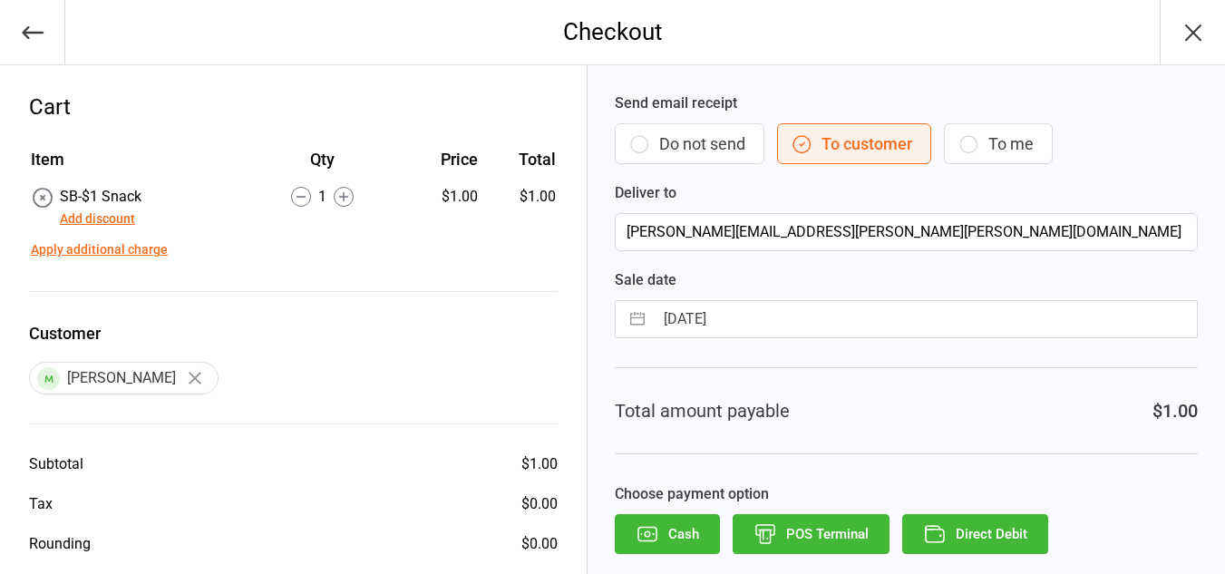
click at [983, 531] on button "Direct Debit" at bounding box center [975, 534] width 146 height 40
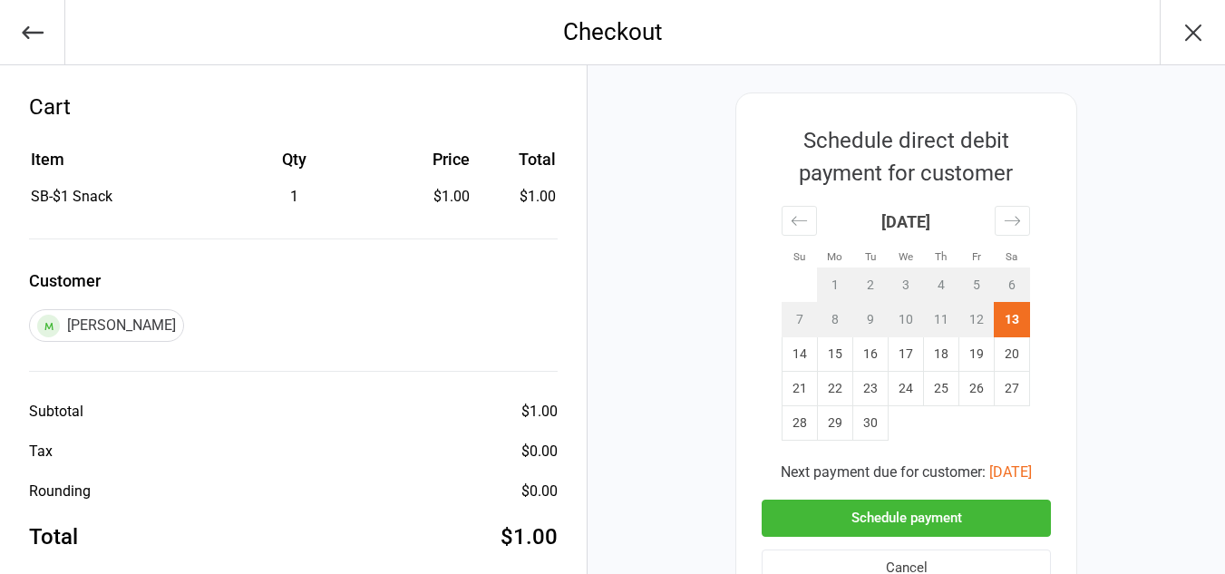
click at [987, 510] on button "Schedule payment" at bounding box center [906, 518] width 289 height 37
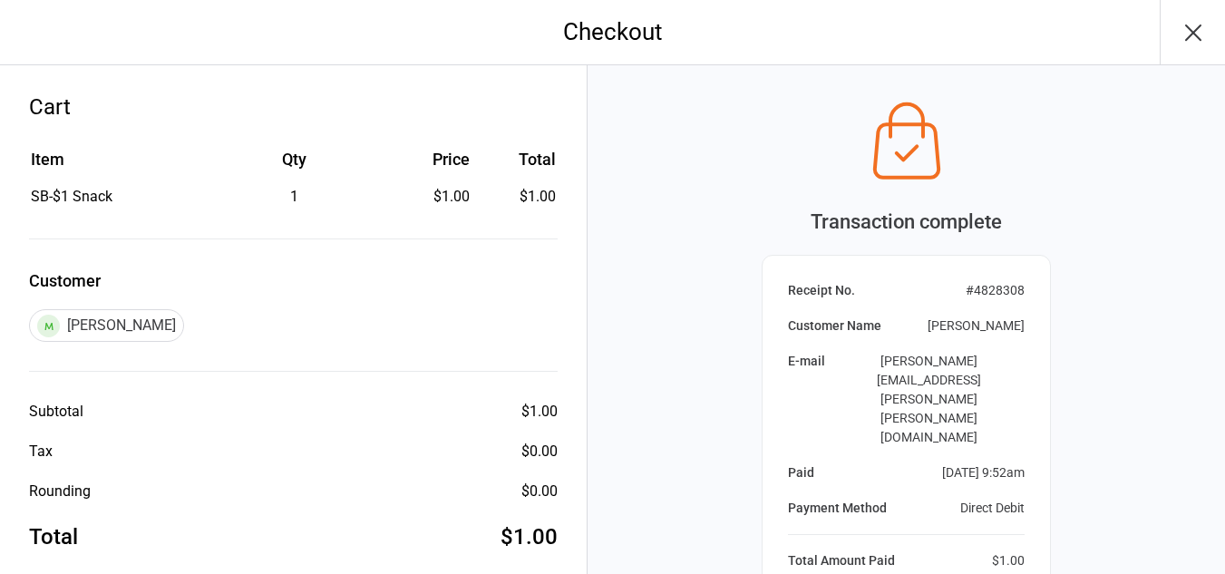
click at [1190, 35] on icon "button" at bounding box center [1193, 32] width 15 height 15
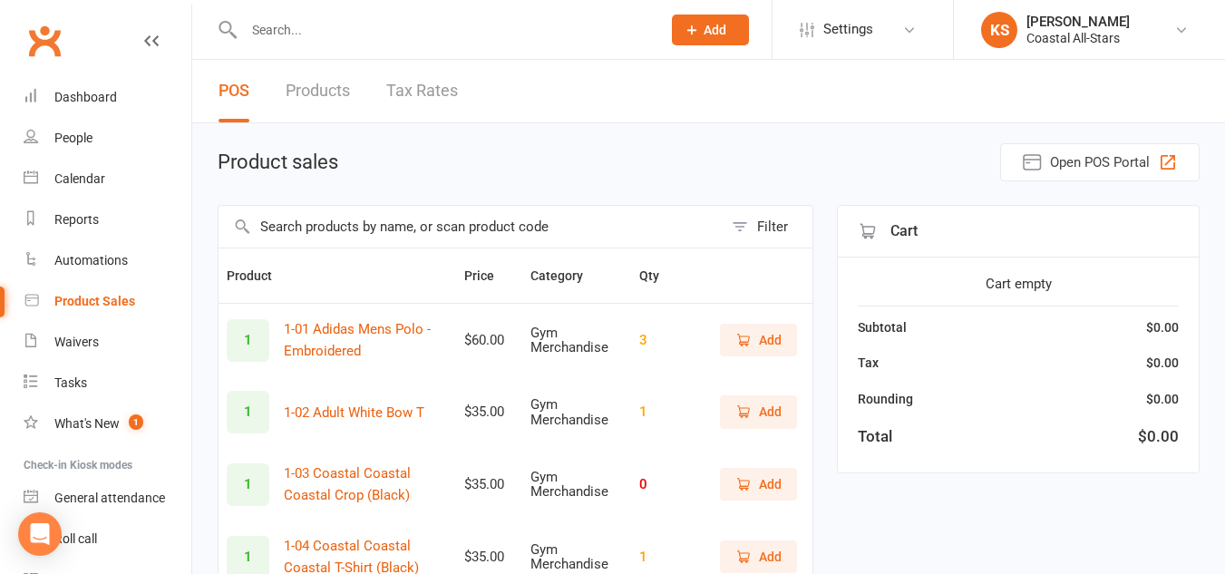
click at [408, 220] on input "text" at bounding box center [471, 227] width 504 height 42
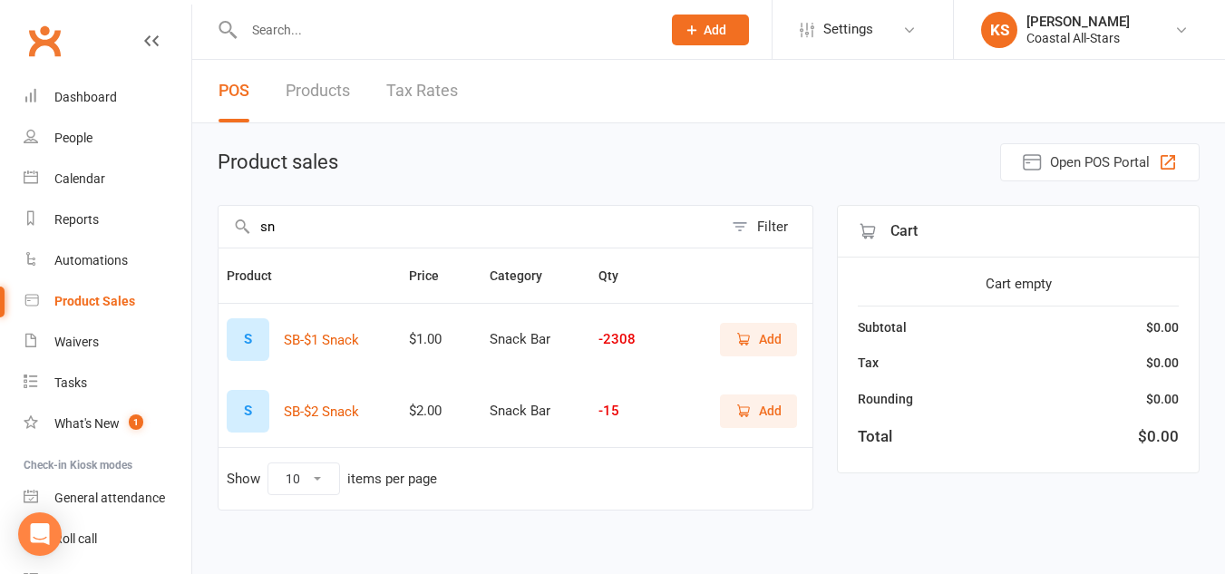
type input "sn"
click at [753, 345] on span "Add" at bounding box center [758, 339] width 46 height 20
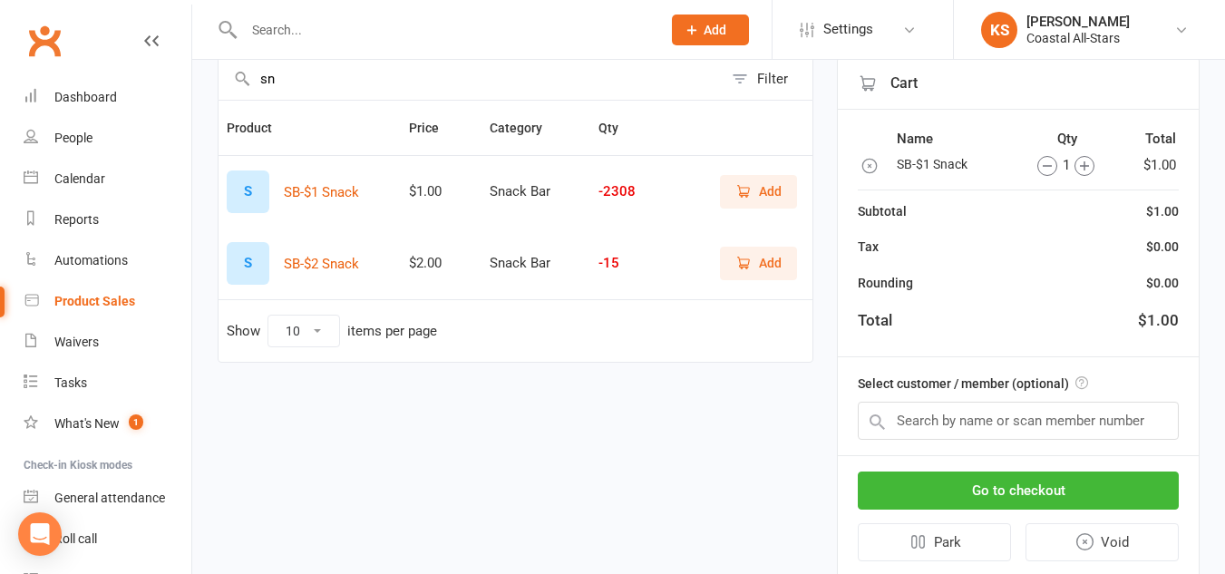
scroll to position [149, 0]
click at [1033, 423] on input "text" at bounding box center [1018, 420] width 321 height 38
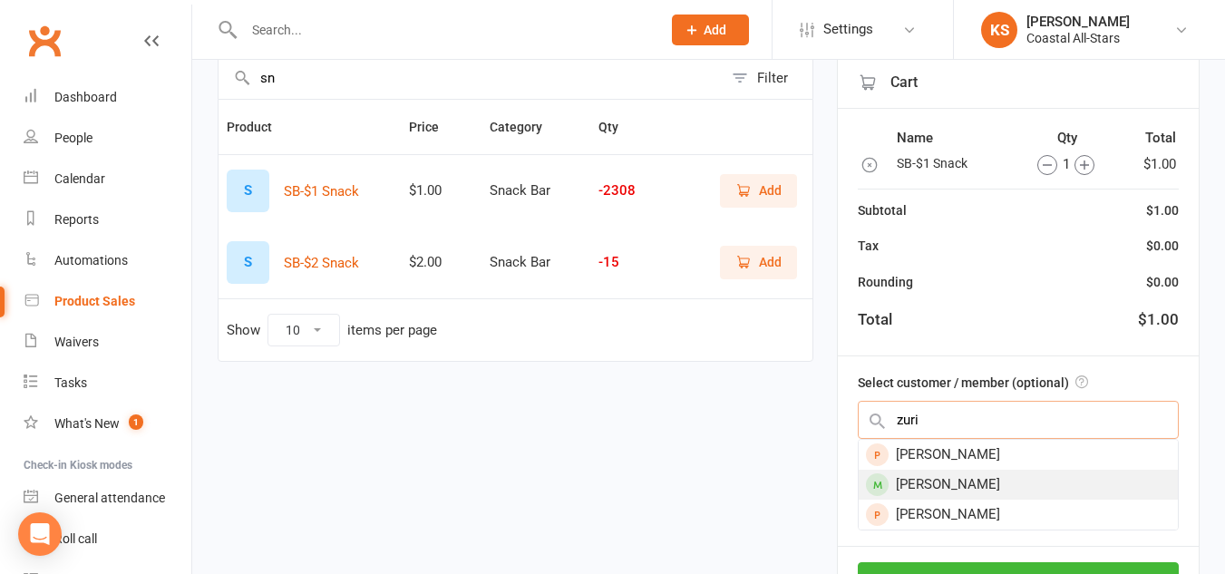
type input "zuri"
click at [1044, 487] on div "[PERSON_NAME]" at bounding box center [1018, 485] width 319 height 30
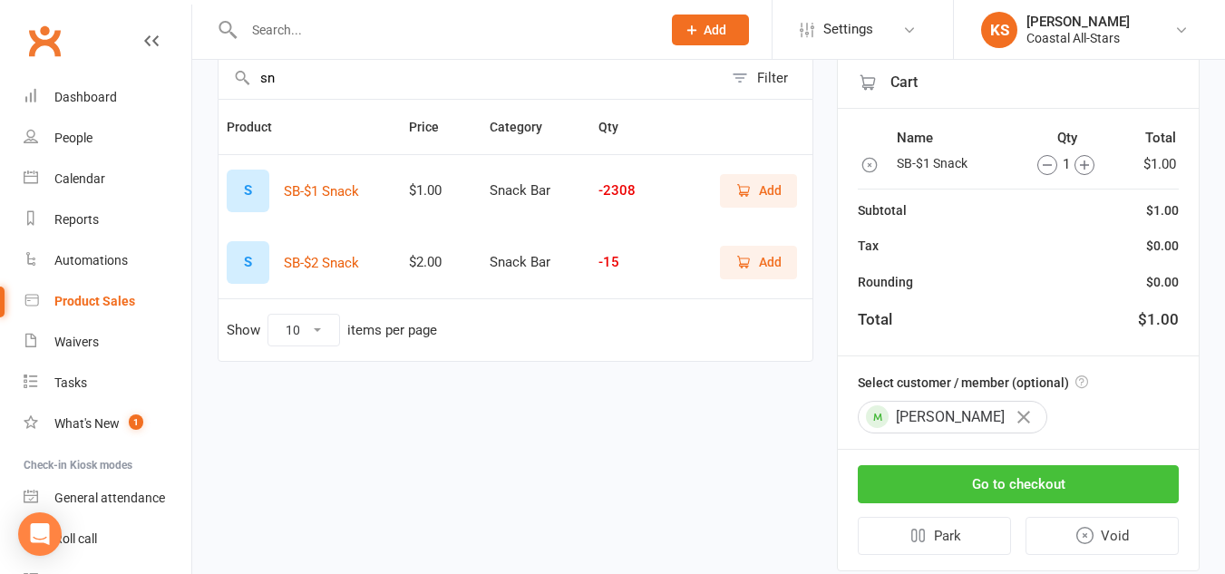
click at [967, 483] on button "Go to checkout" at bounding box center [1018, 484] width 321 height 38
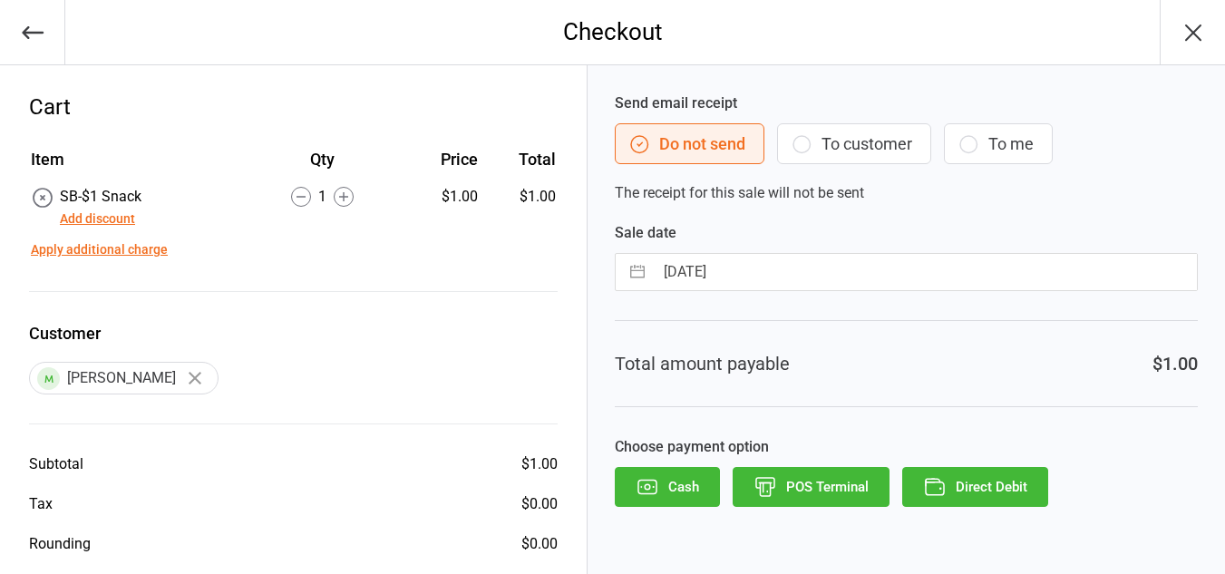
click at [839, 136] on button "To customer" at bounding box center [854, 143] width 154 height 41
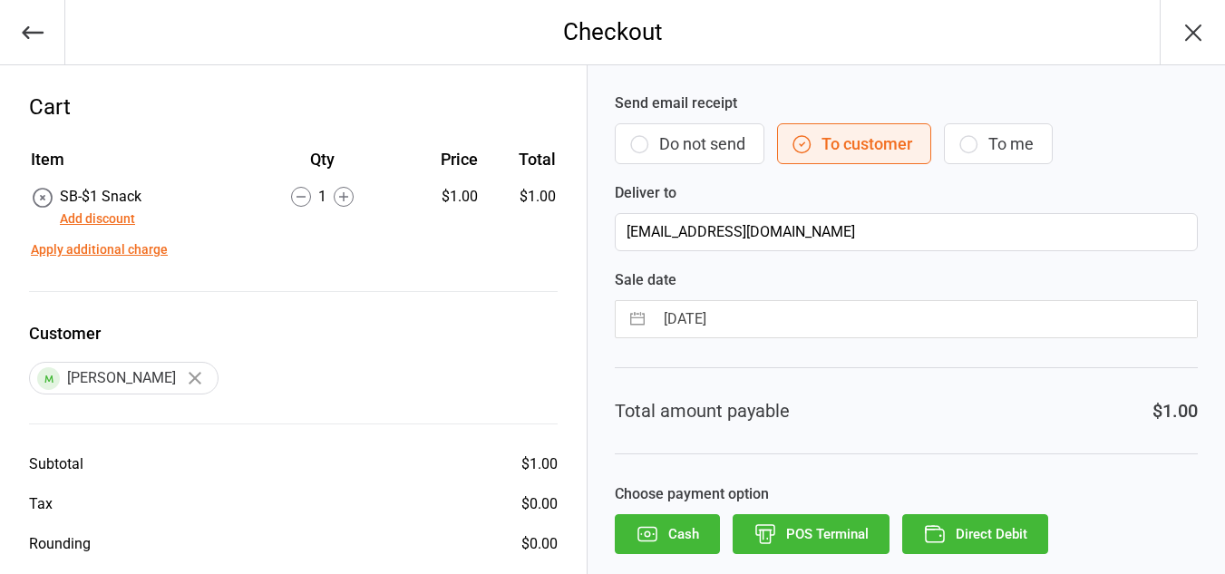
click at [972, 531] on button "Direct Debit" at bounding box center [975, 534] width 146 height 40
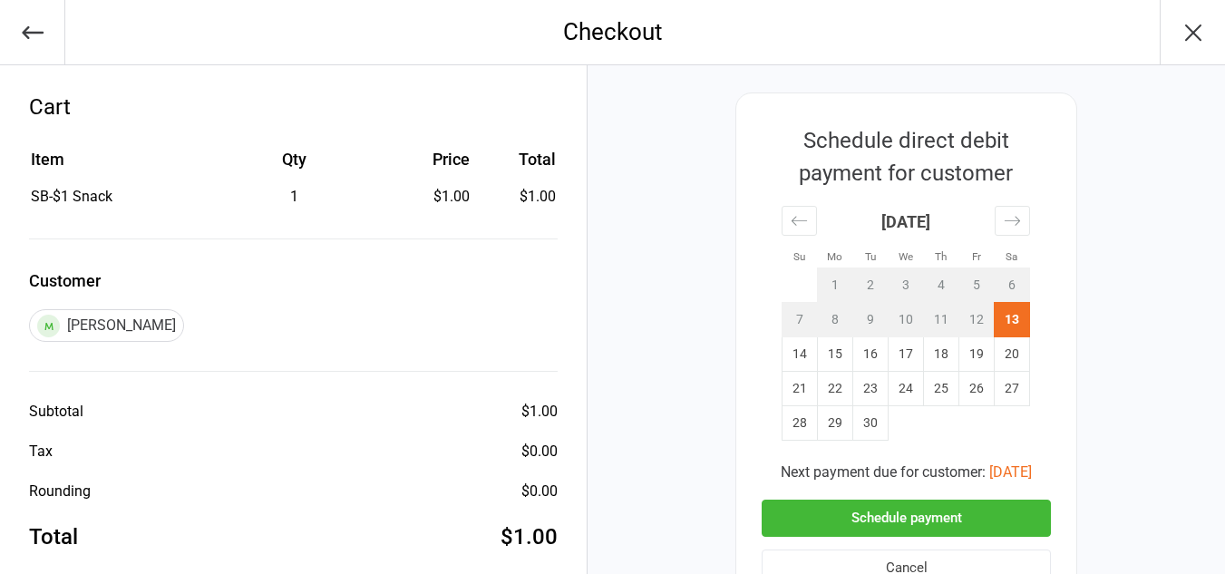
click at [957, 529] on button "Schedule payment" at bounding box center [906, 518] width 289 height 37
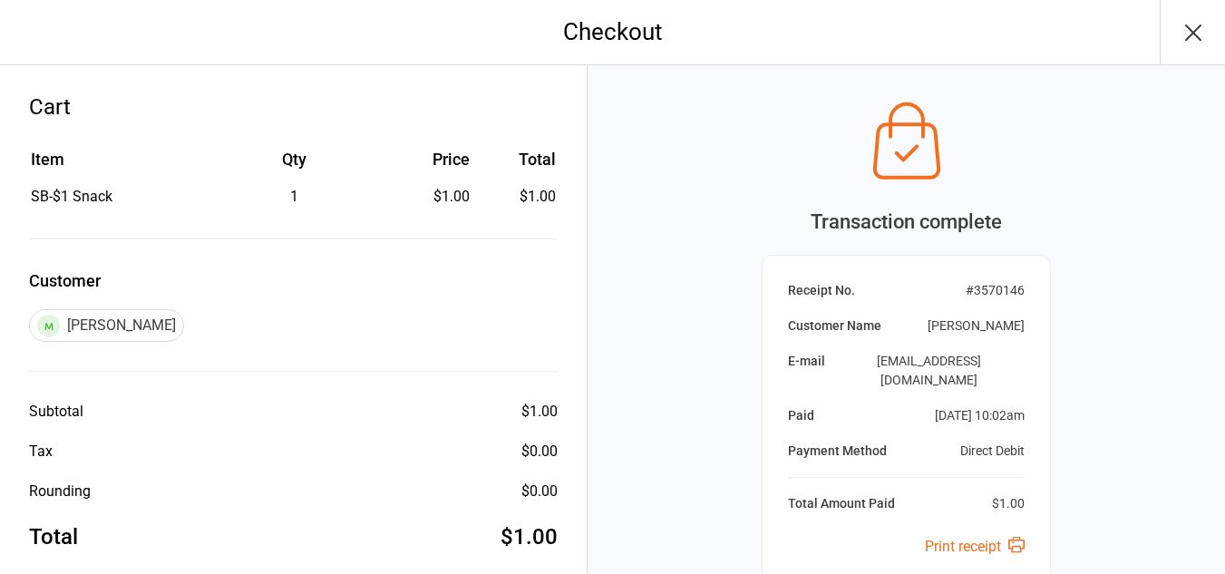
drag, startPoint x: 1200, startPoint y: 44, endPoint x: 585, endPoint y: -79, distance: 627.7
click at [585, 0] on html "Checkout Cart Item Qty Price Total SB-$1 Snack 1 $1.00 $1.00 Customer Zuri Bake…" at bounding box center [612, 287] width 1225 height 574
click at [1189, 37] on icon "button" at bounding box center [1193, 32] width 15 height 15
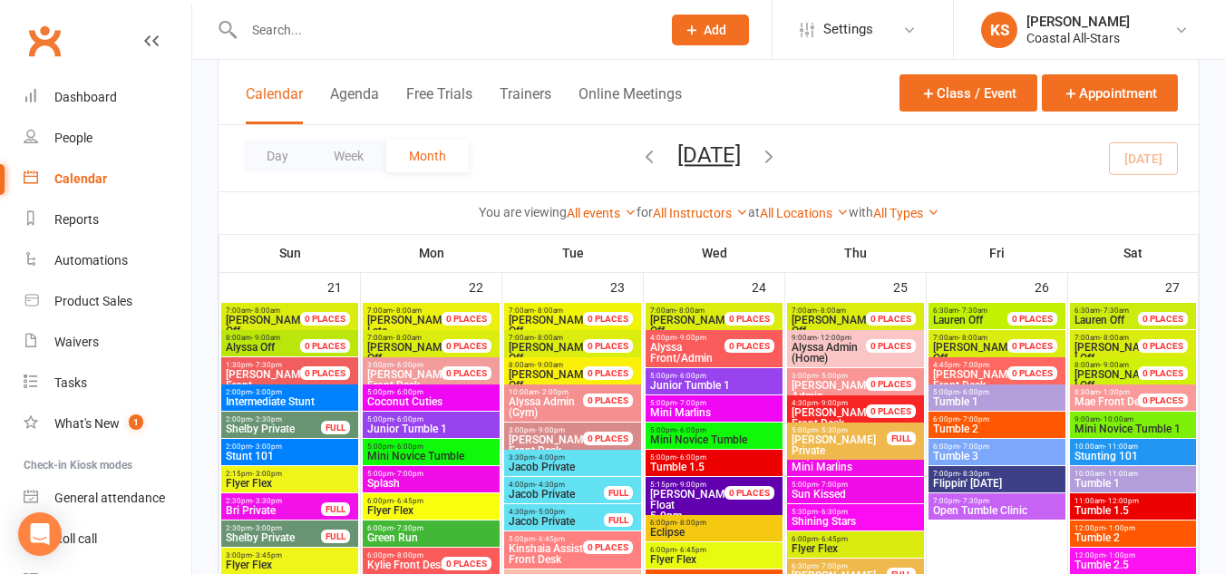
scroll to position [2180, 0]
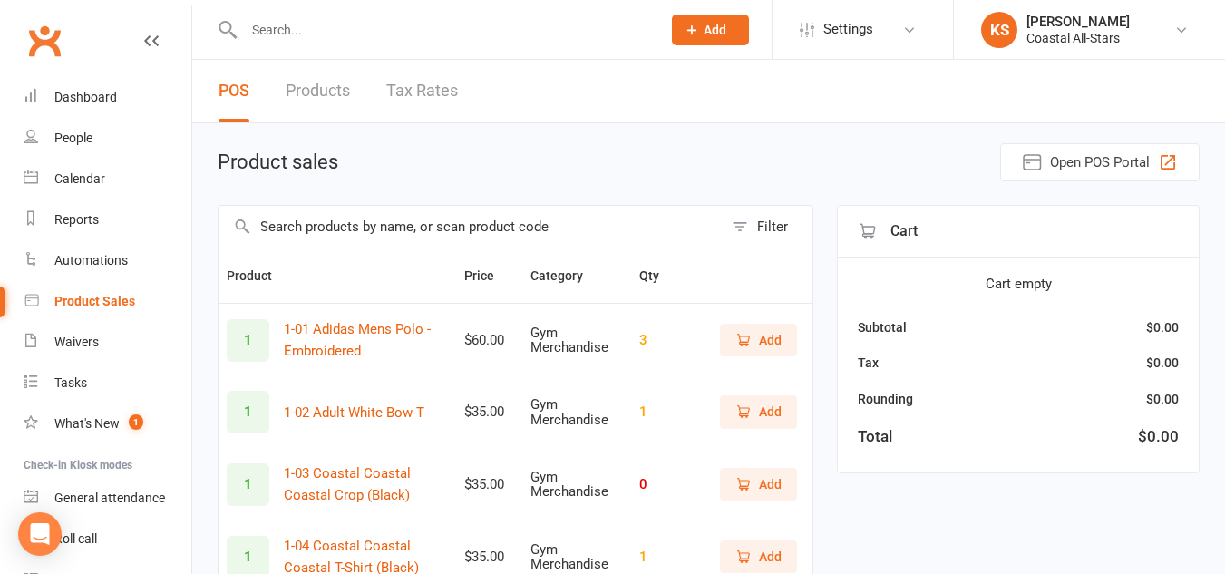
click at [400, 232] on input "text" at bounding box center [471, 227] width 504 height 42
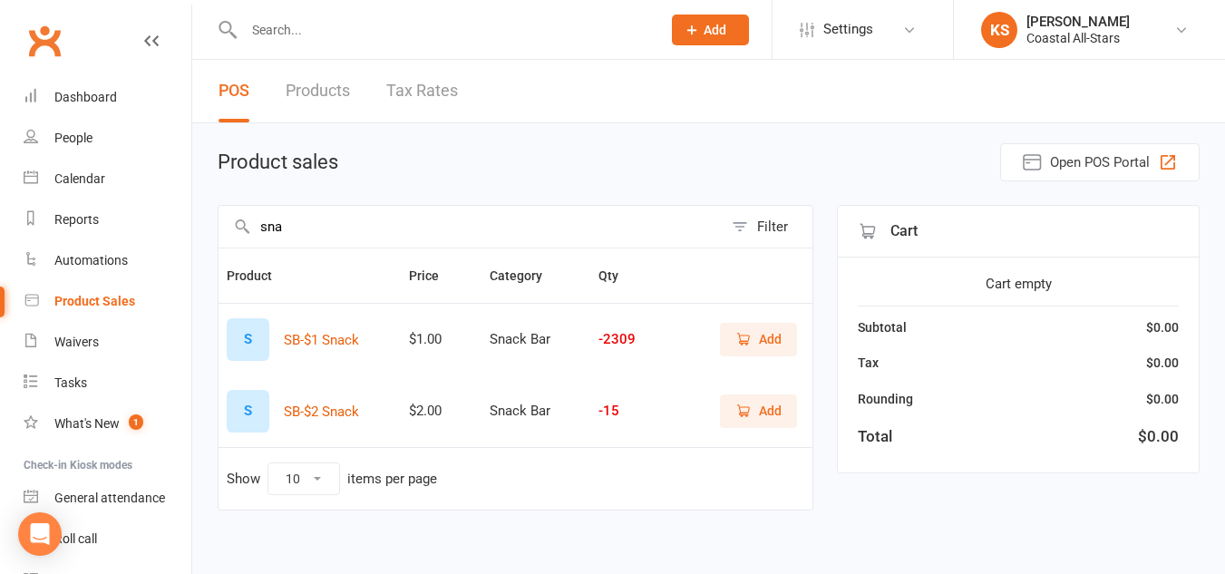
type input "sna"
click at [772, 342] on span "Add" at bounding box center [770, 339] width 23 height 20
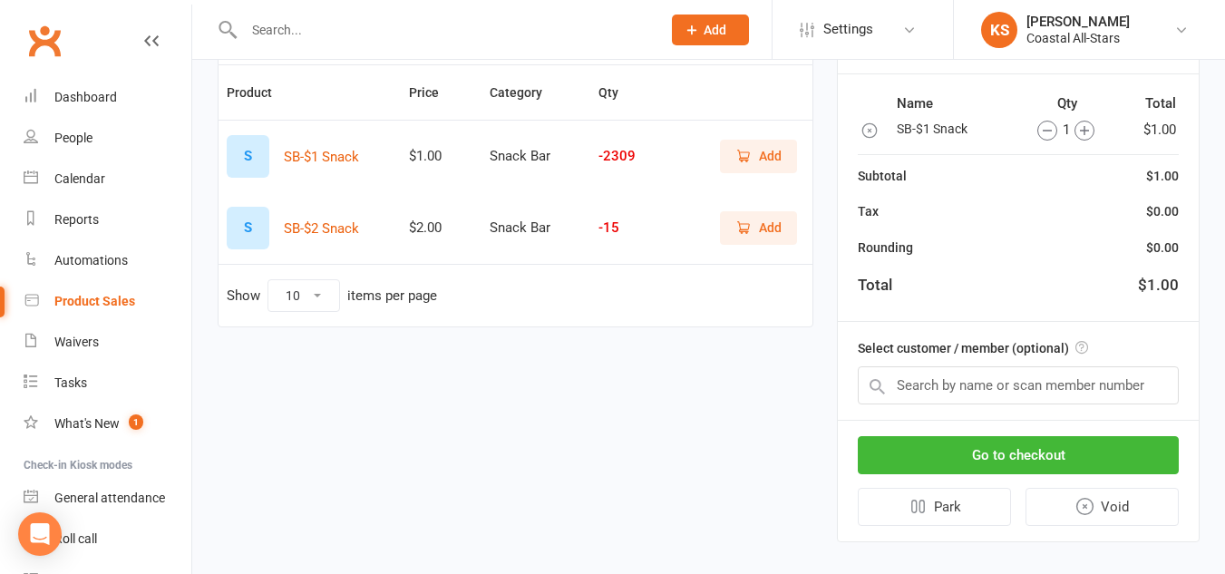
scroll to position [184, 0]
click at [993, 382] on input "text" at bounding box center [1018, 384] width 321 height 38
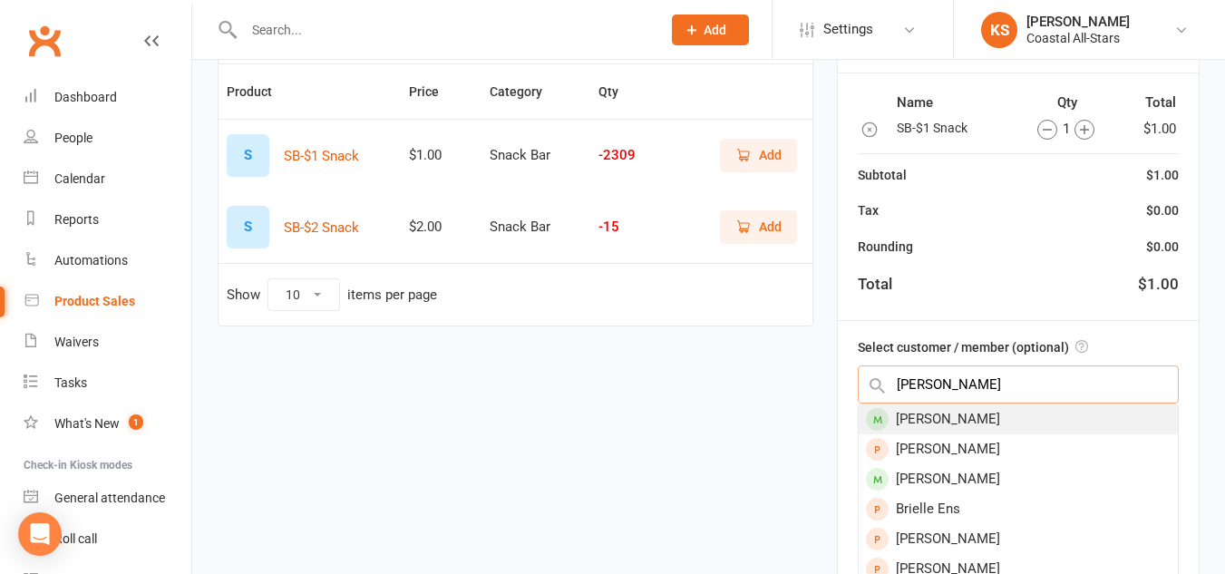
type input "brigid"
click at [977, 413] on div "Brigid MacDonaugh" at bounding box center [1018, 419] width 319 height 30
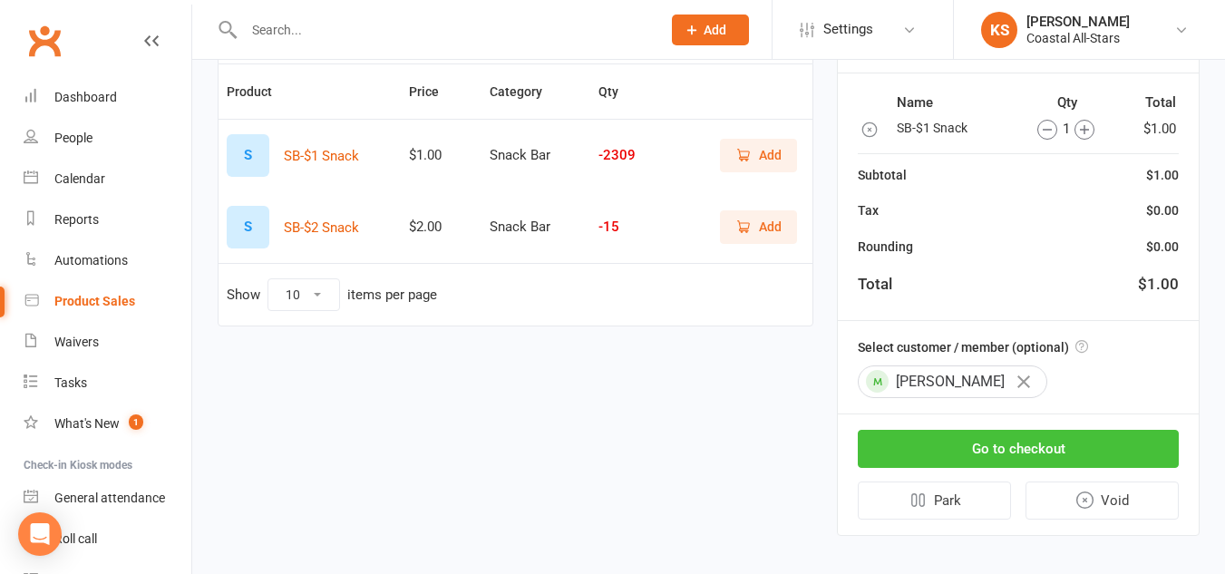
click at [1004, 442] on button "Go to checkout" at bounding box center [1018, 449] width 321 height 38
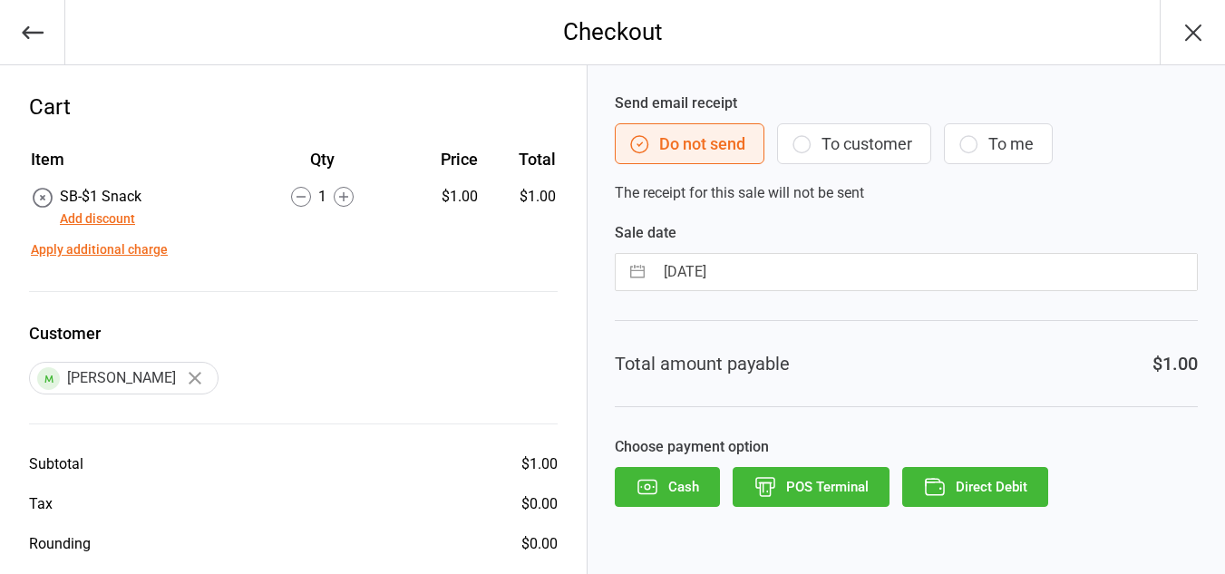
click at [862, 141] on button "To customer" at bounding box center [854, 143] width 154 height 41
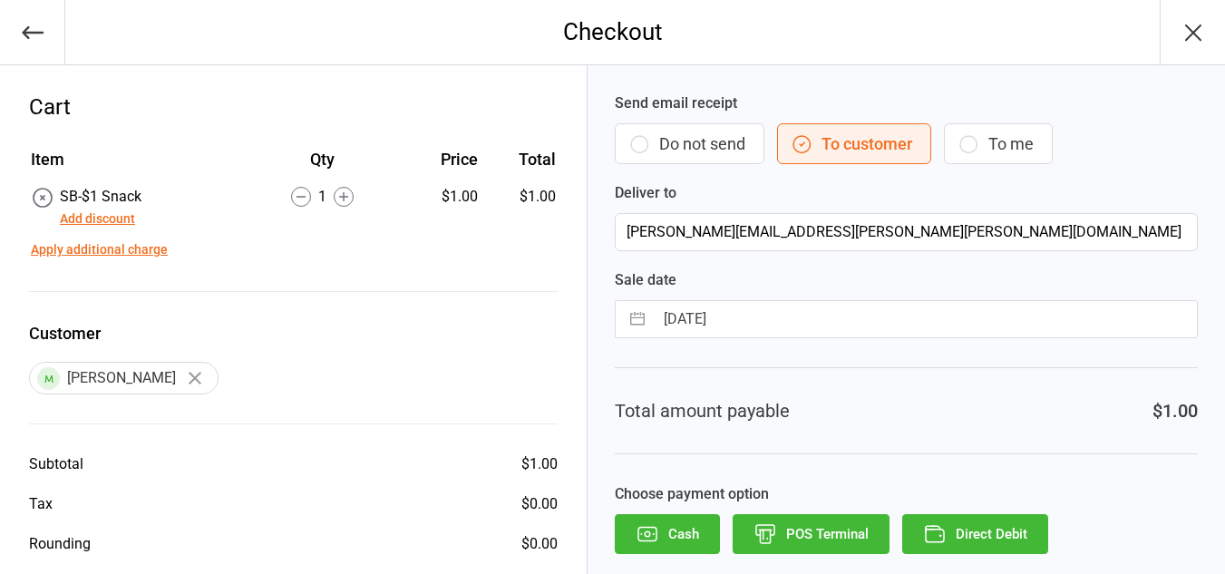
click at [981, 523] on button "Direct Debit" at bounding box center [975, 534] width 146 height 40
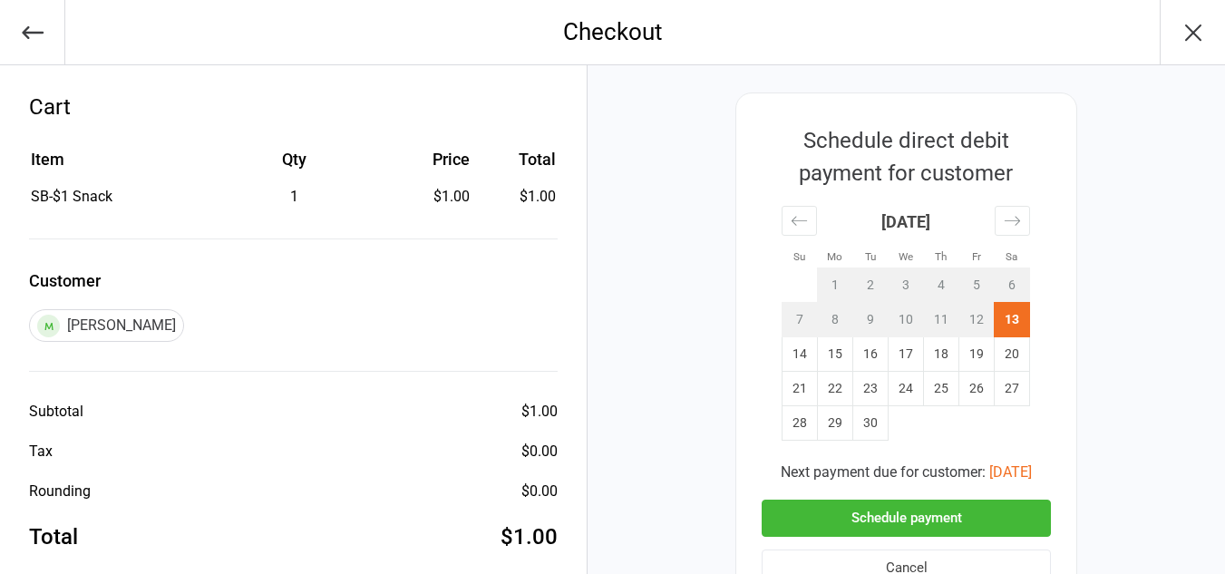
click at [931, 511] on button "Schedule payment" at bounding box center [906, 518] width 289 height 37
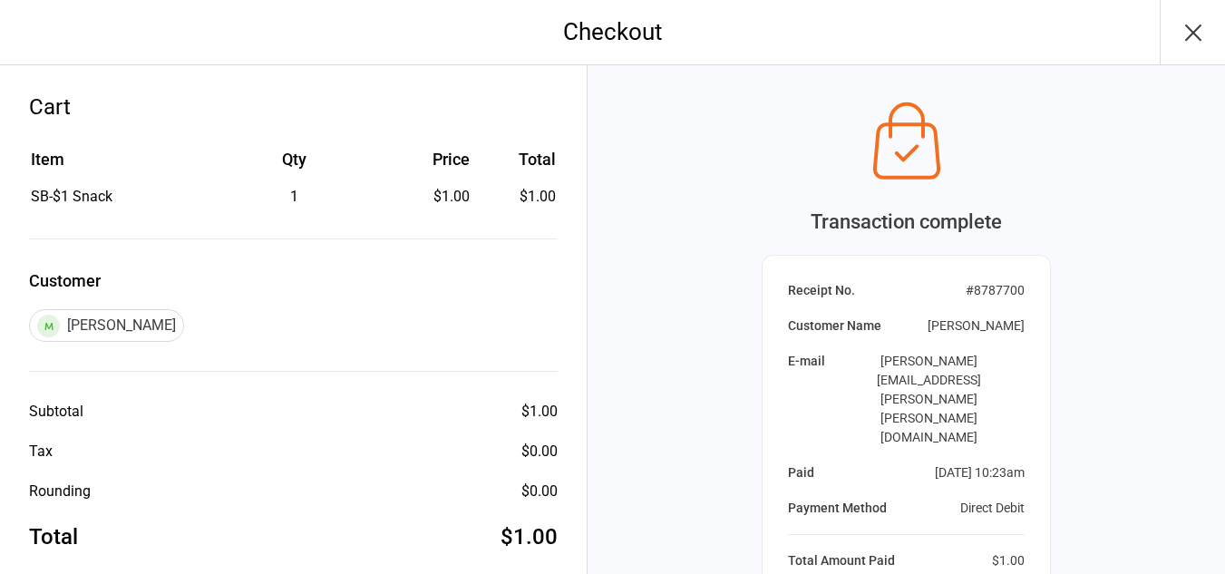
click at [1199, 28] on icon "button" at bounding box center [1193, 32] width 29 height 29
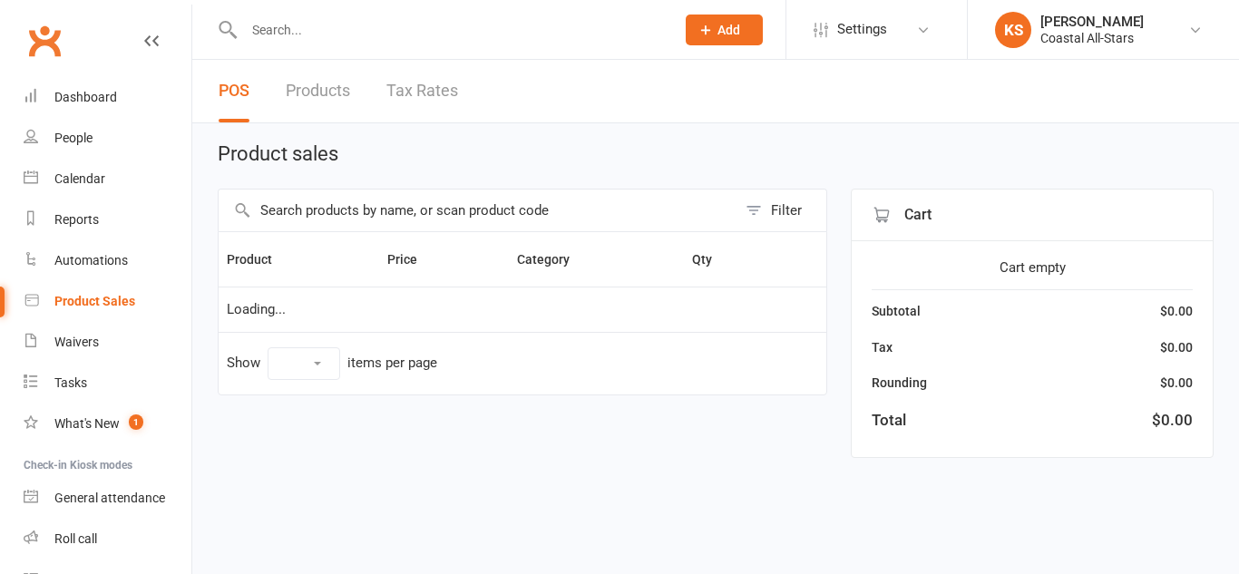
select select "10"
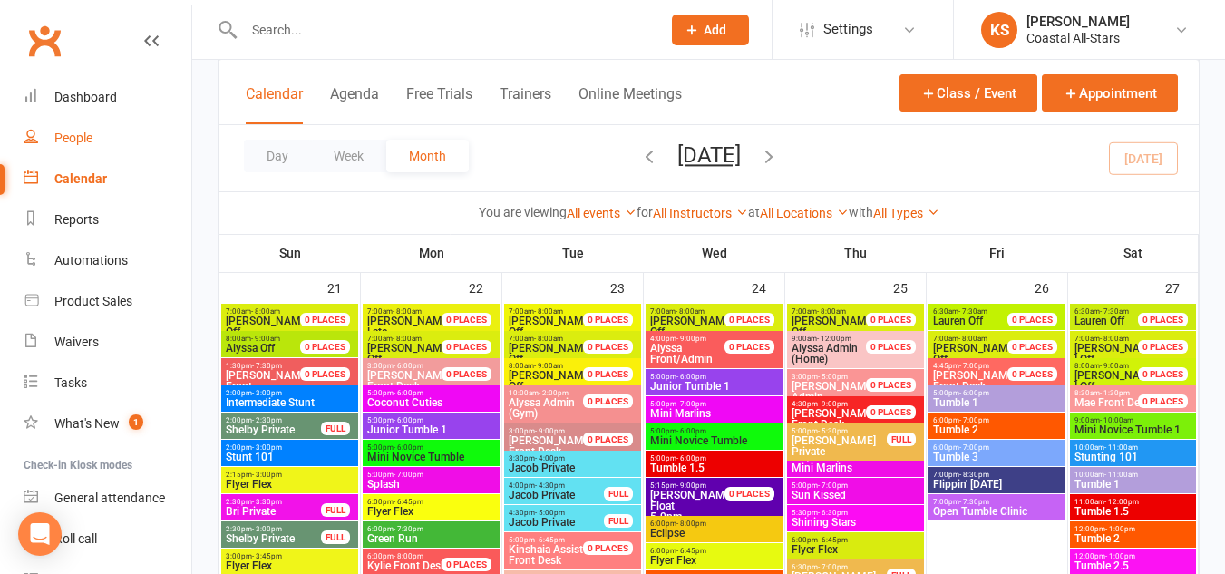
click at [63, 136] on div "People" at bounding box center [73, 138] width 38 height 15
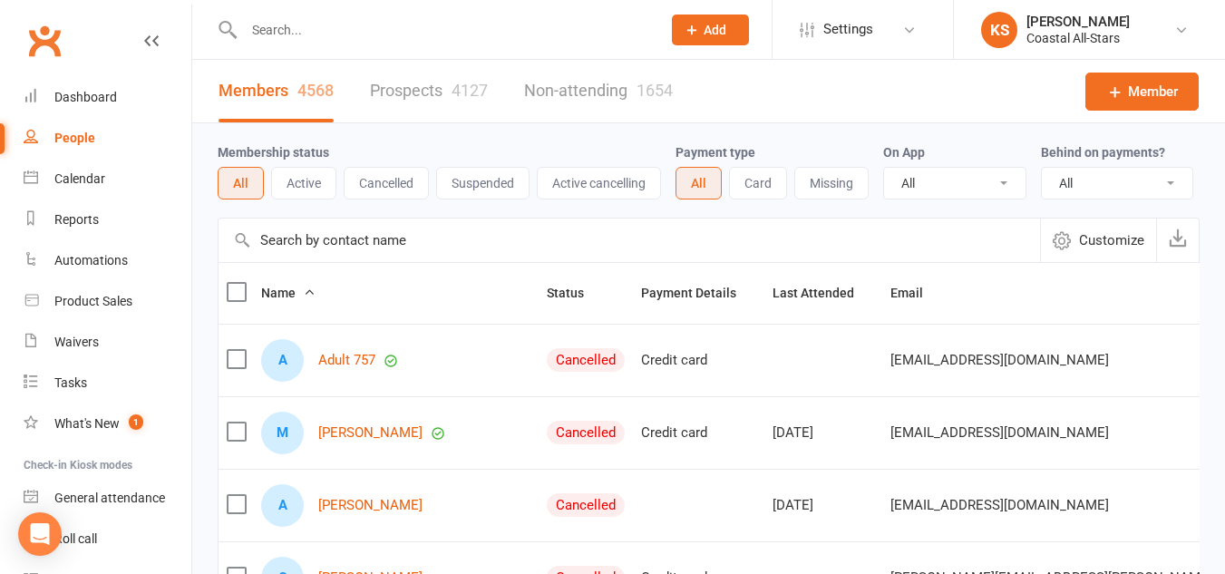
click at [350, 32] on input "text" at bounding box center [443, 29] width 410 height 25
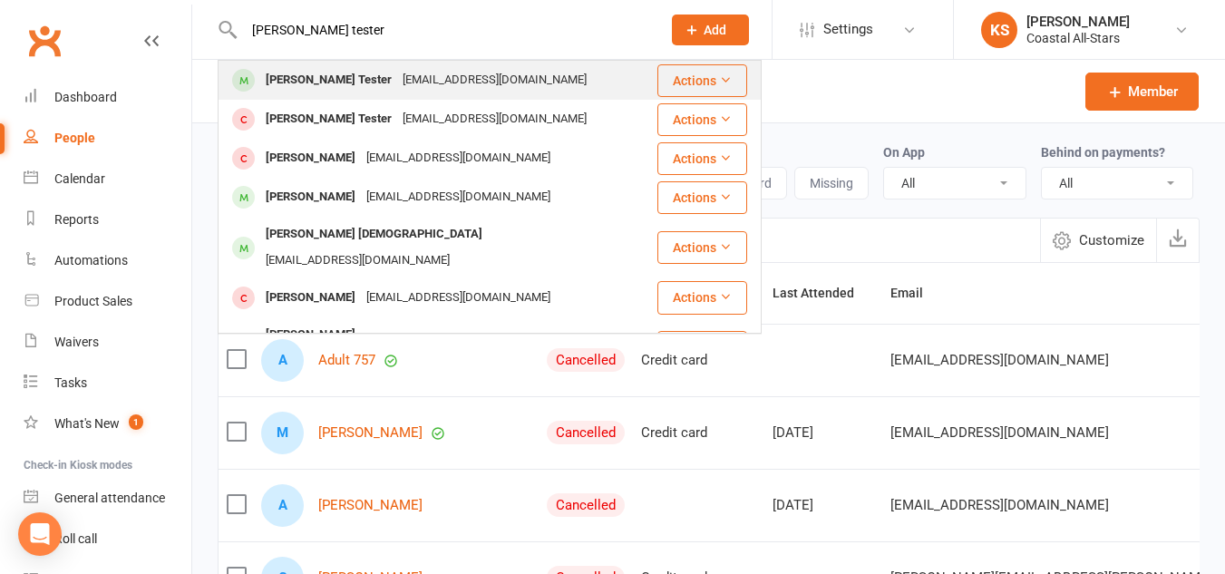
type input "harper tester"
click at [669, 74] on button "Actions" at bounding box center [702, 80] width 90 height 33
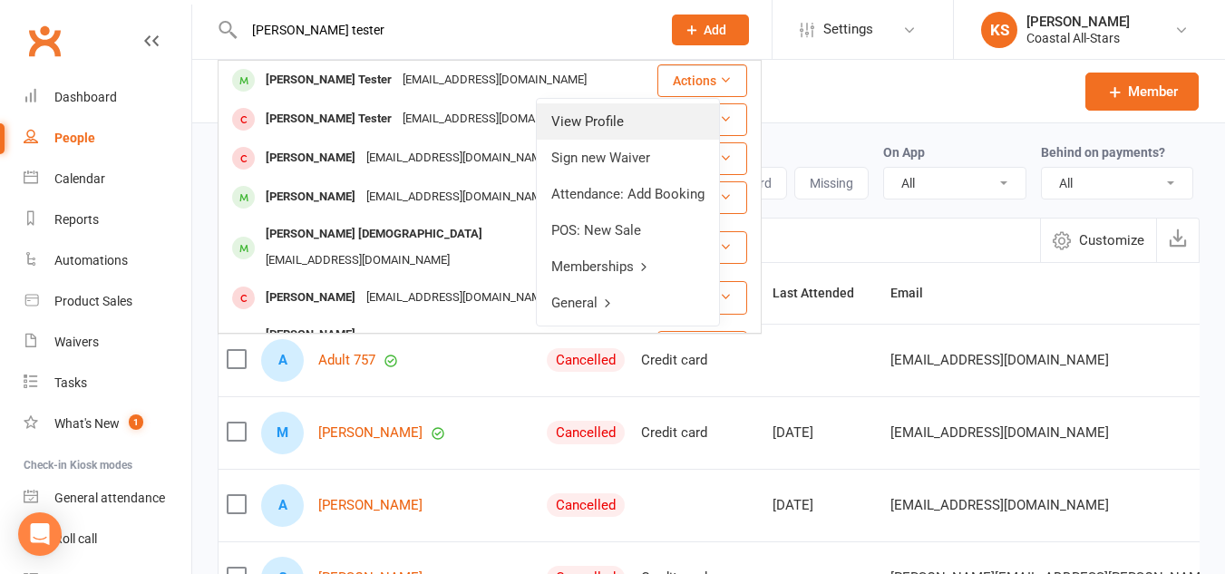
click at [646, 112] on link "View Profile" at bounding box center [628, 121] width 182 height 36
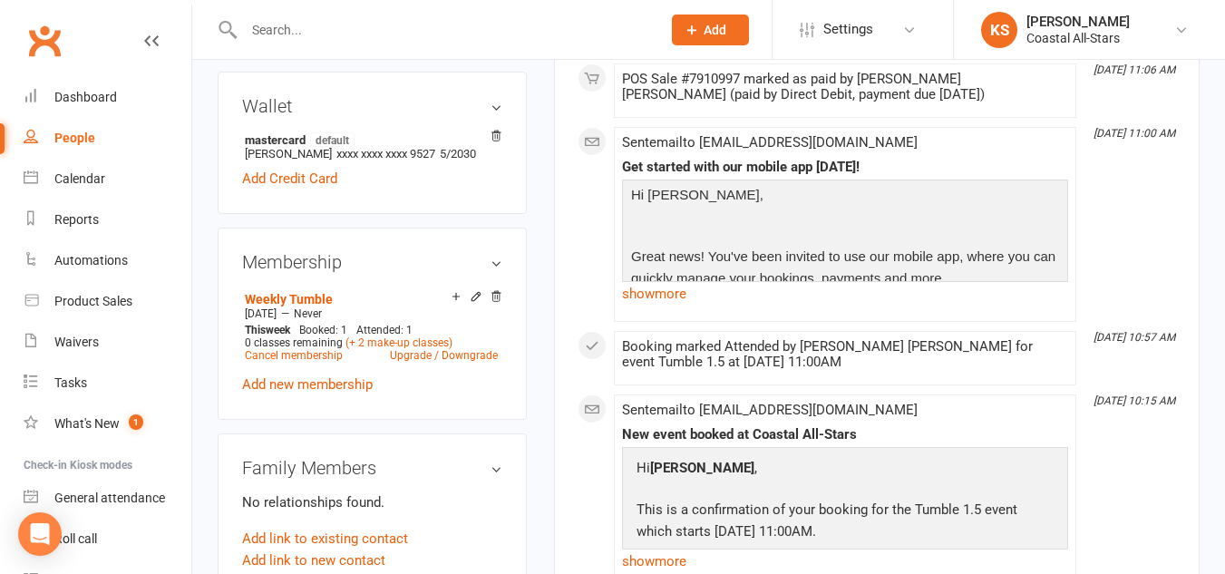
scroll to position [596, 0]
click at [275, 294] on link "Weekly Tumble" at bounding box center [289, 298] width 88 height 15
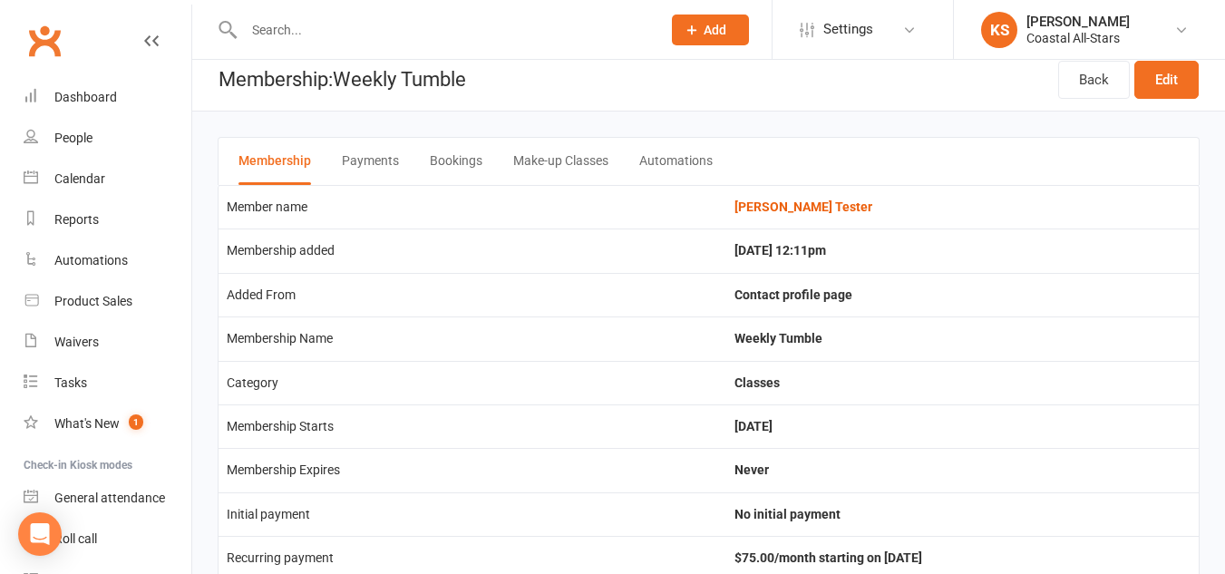
scroll to position [13, 0]
click at [457, 161] on button "Bookings" at bounding box center [456, 160] width 53 height 47
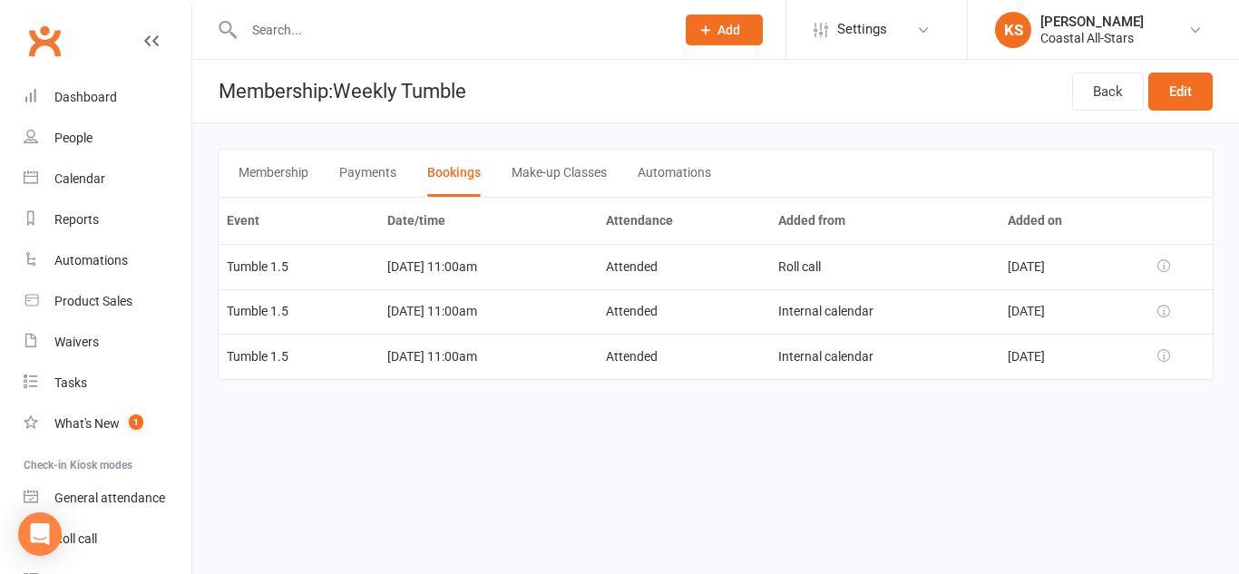
click at [283, 173] on button "Membership" at bounding box center [273, 173] width 70 height 47
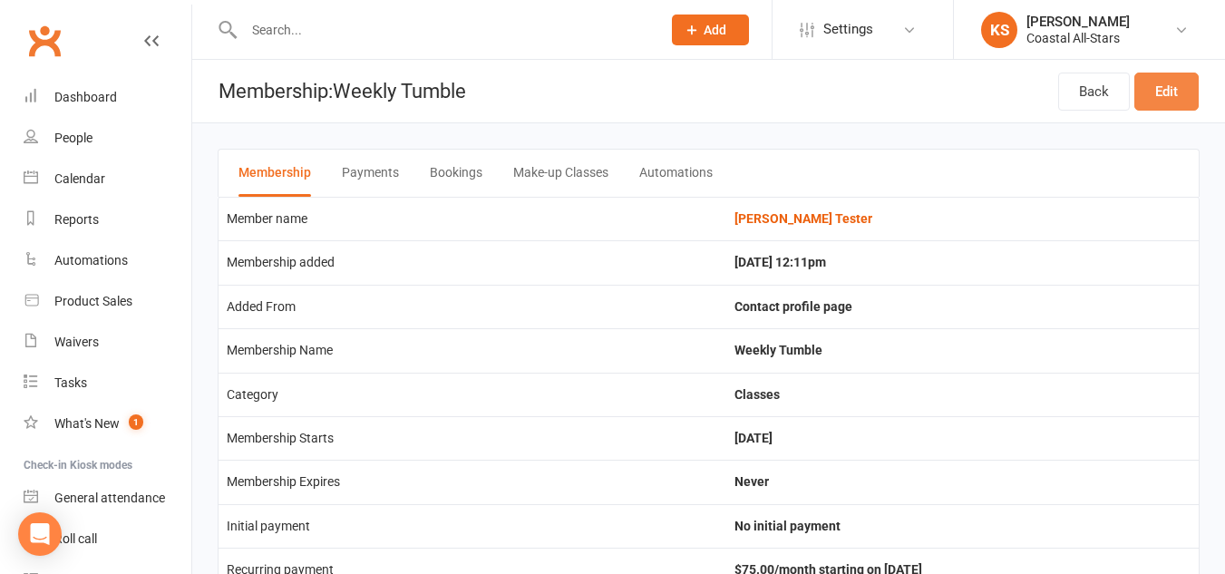
click at [1171, 84] on link "Edit" at bounding box center [1166, 92] width 64 height 38
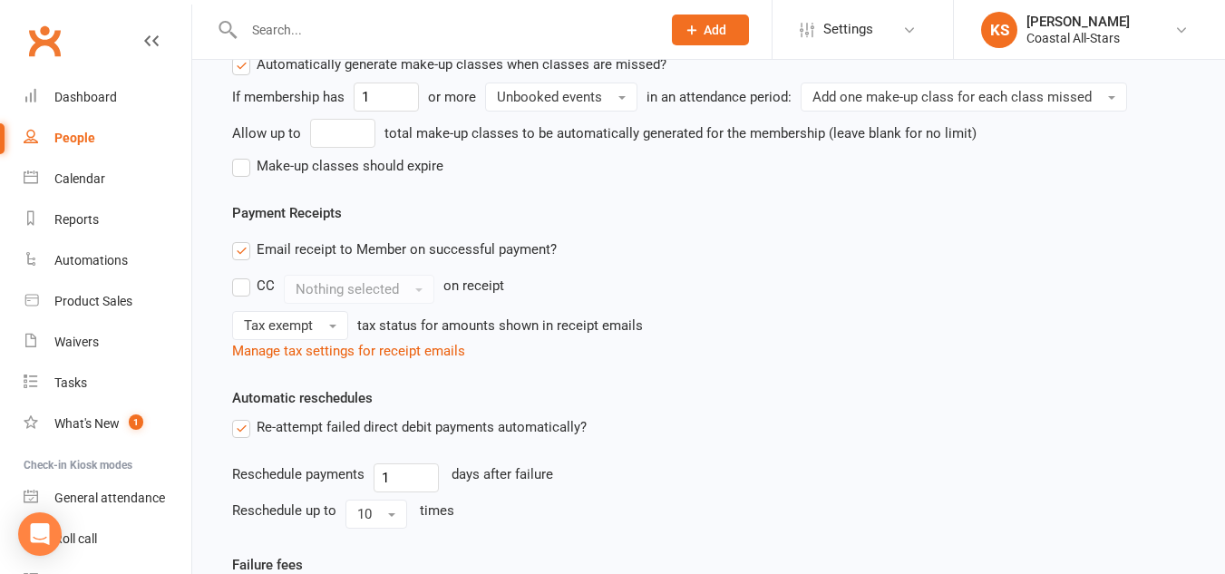
scroll to position [2247, 0]
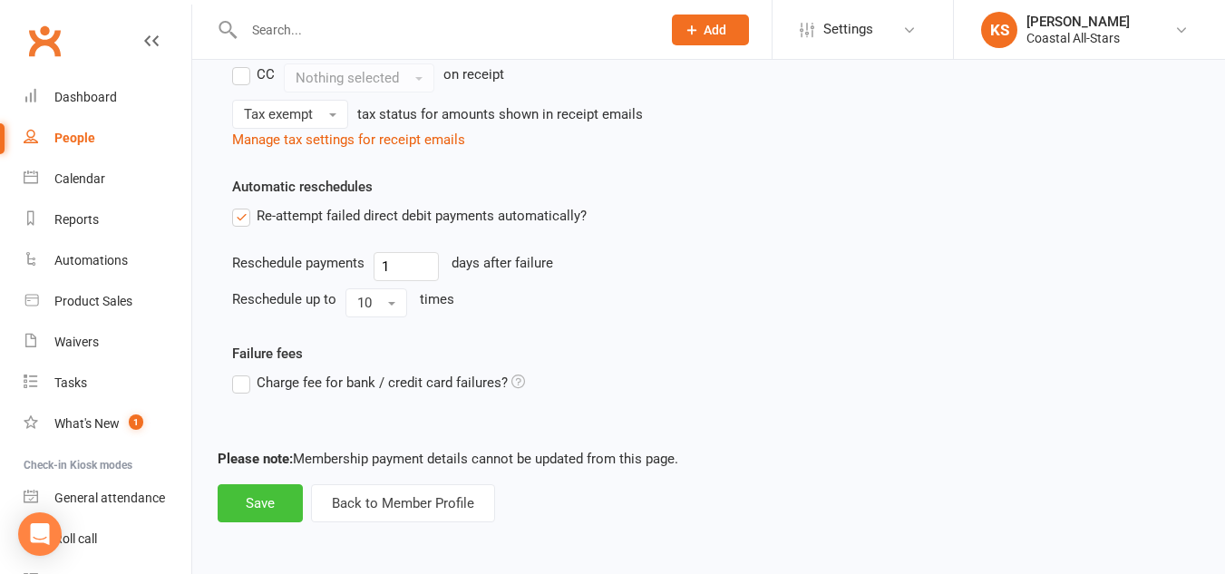
click at [263, 501] on button "Save" at bounding box center [260, 503] width 85 height 38
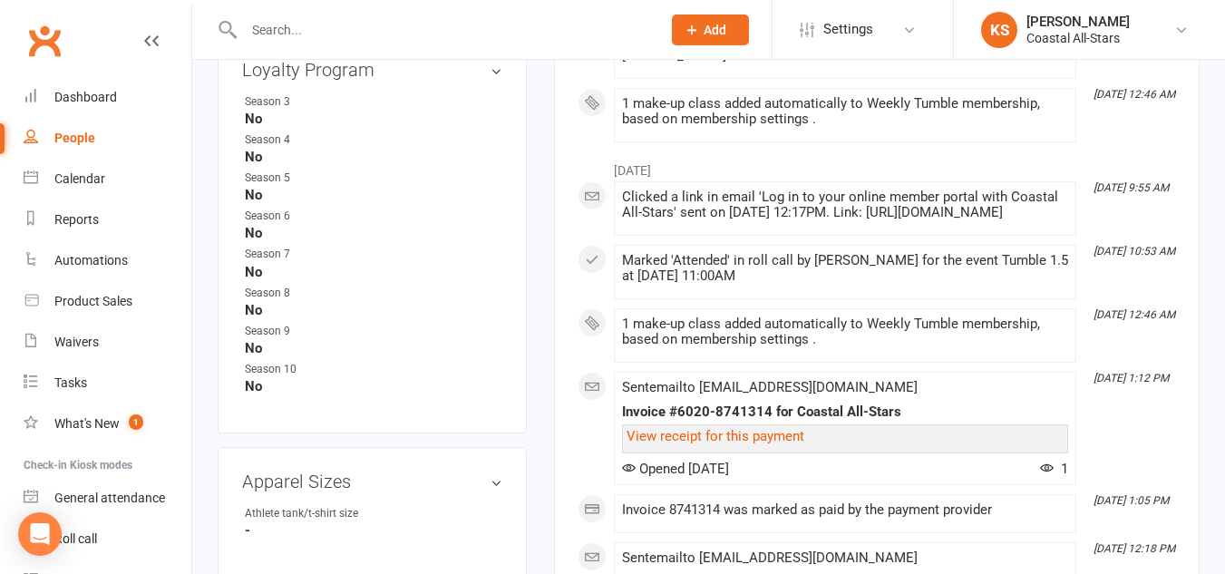
scroll to position [1170, 0]
click at [314, 31] on input "text" at bounding box center [443, 29] width 410 height 25
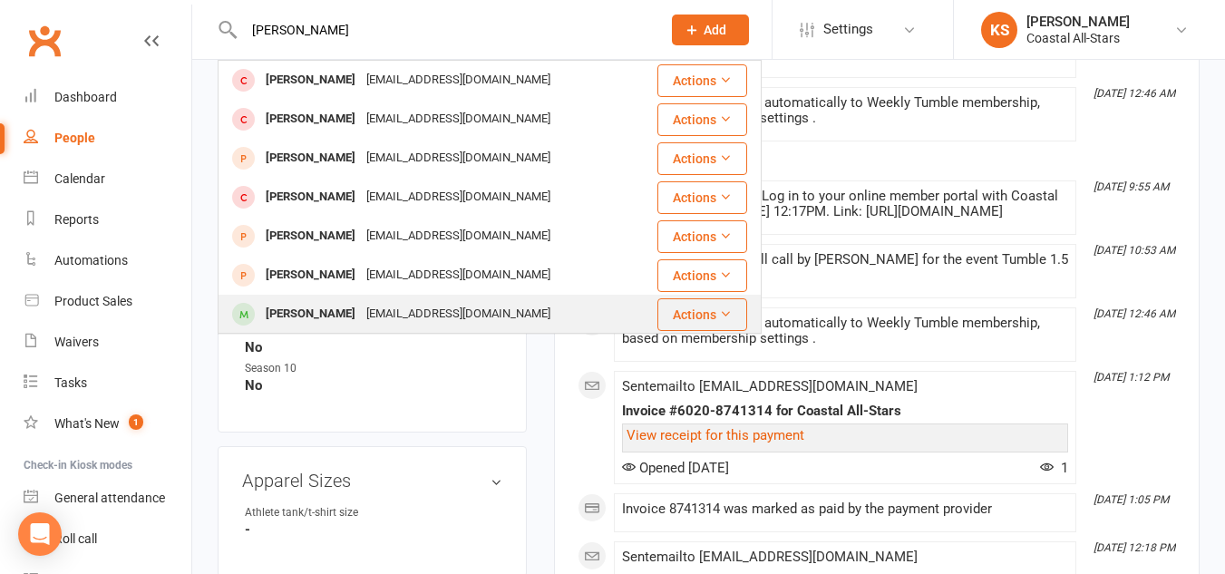
type input "kylie"
click at [717, 304] on button "Actions" at bounding box center [702, 314] width 90 height 33
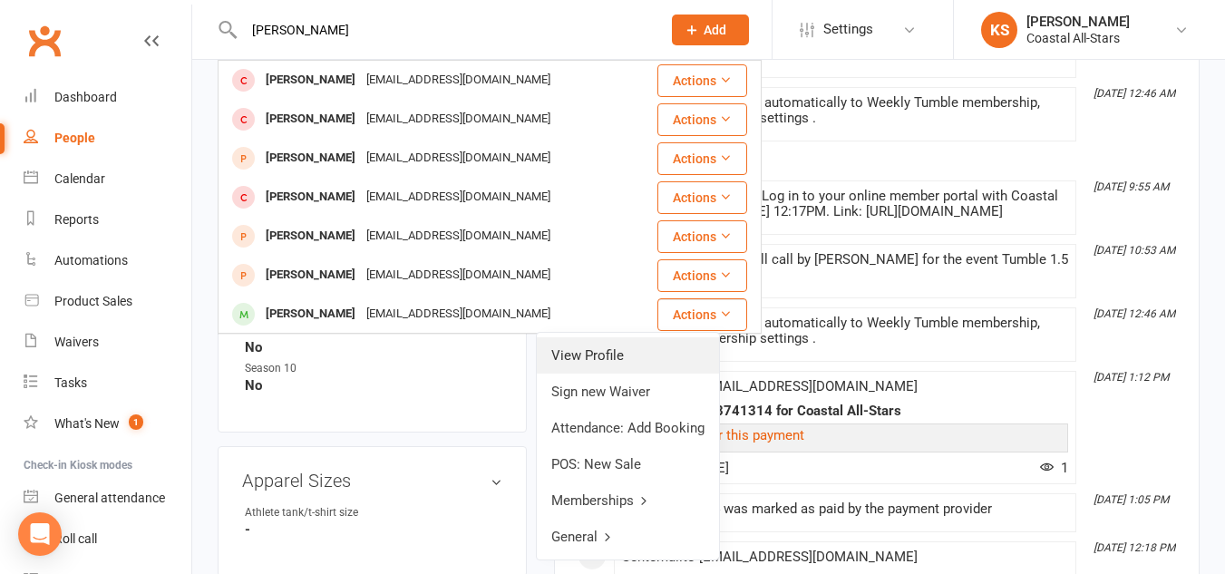
click at [637, 344] on link "View Profile" at bounding box center [628, 355] width 182 height 36
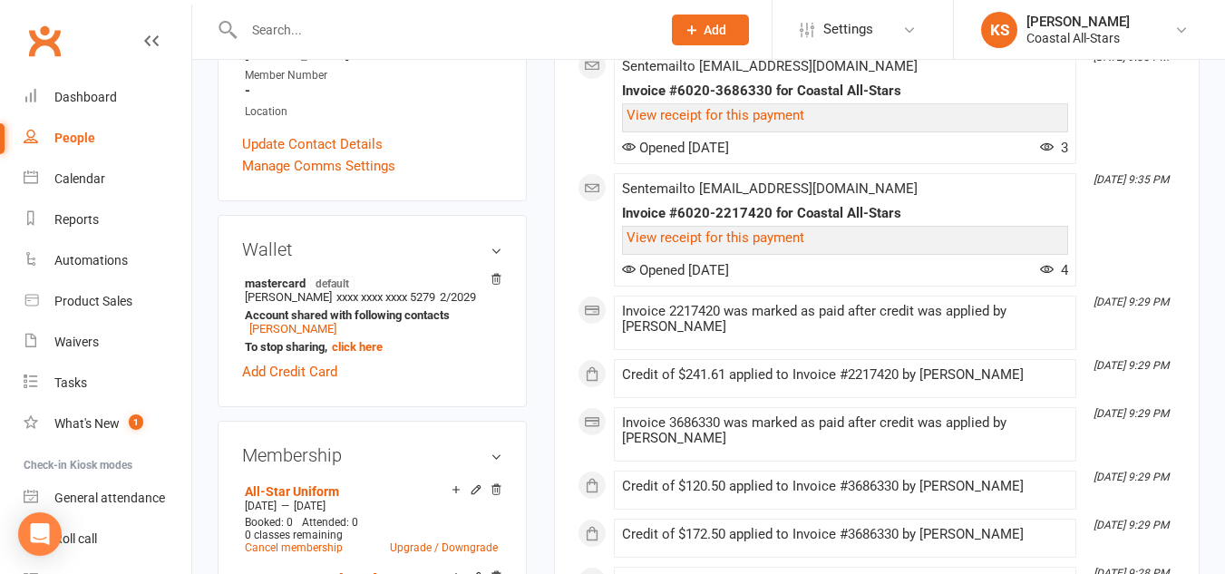
scroll to position [372, 0]
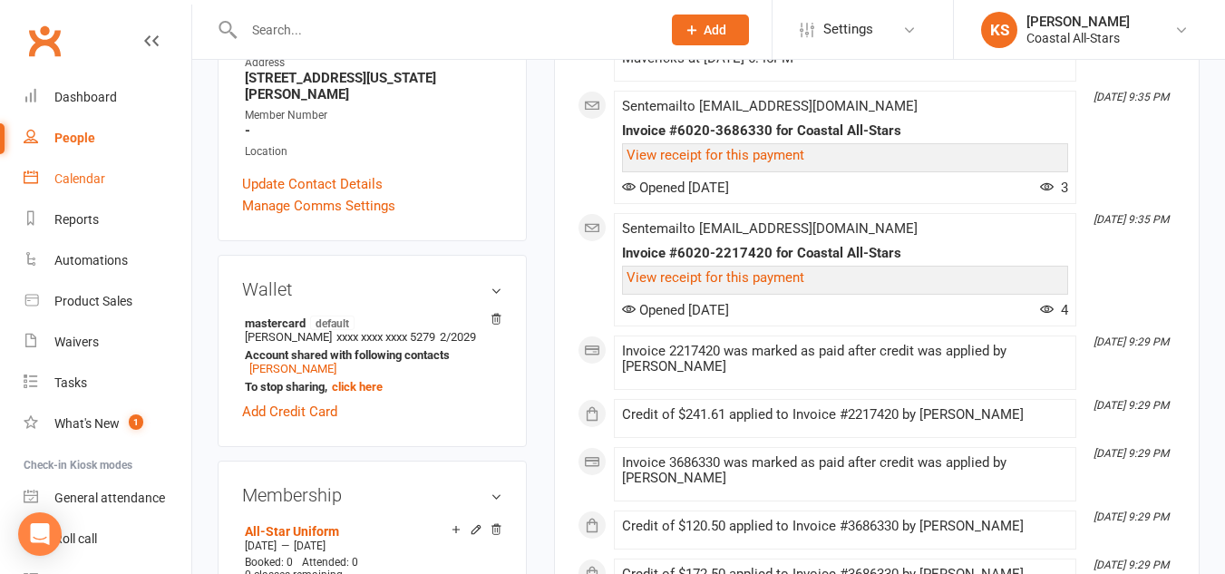
click at [112, 175] on link "Calendar" at bounding box center [108, 179] width 168 height 41
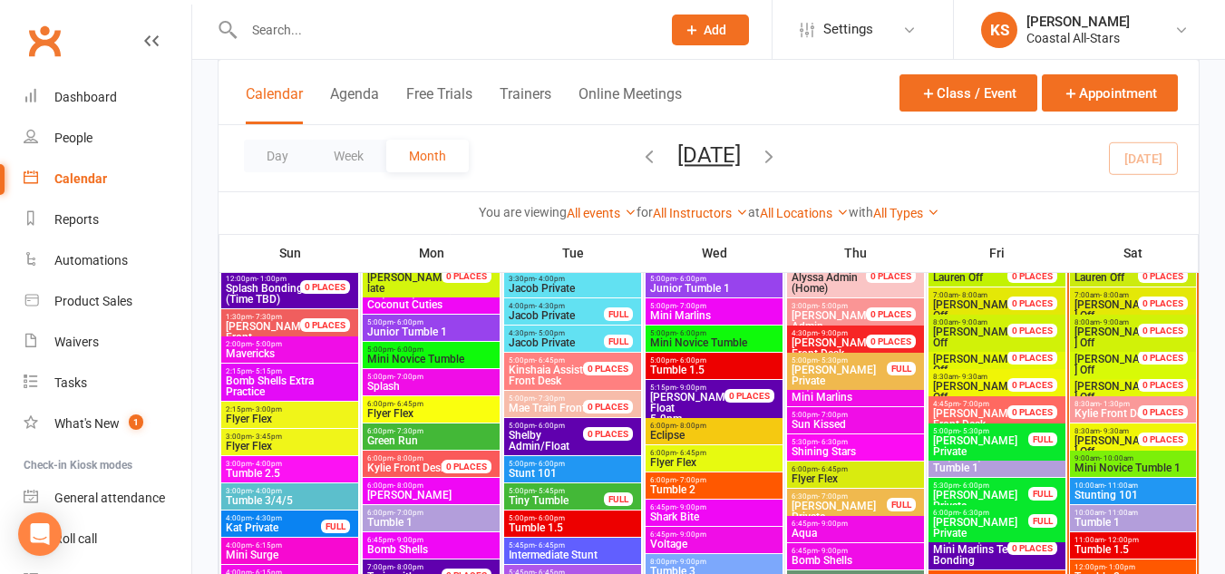
scroll to position [892, 0]
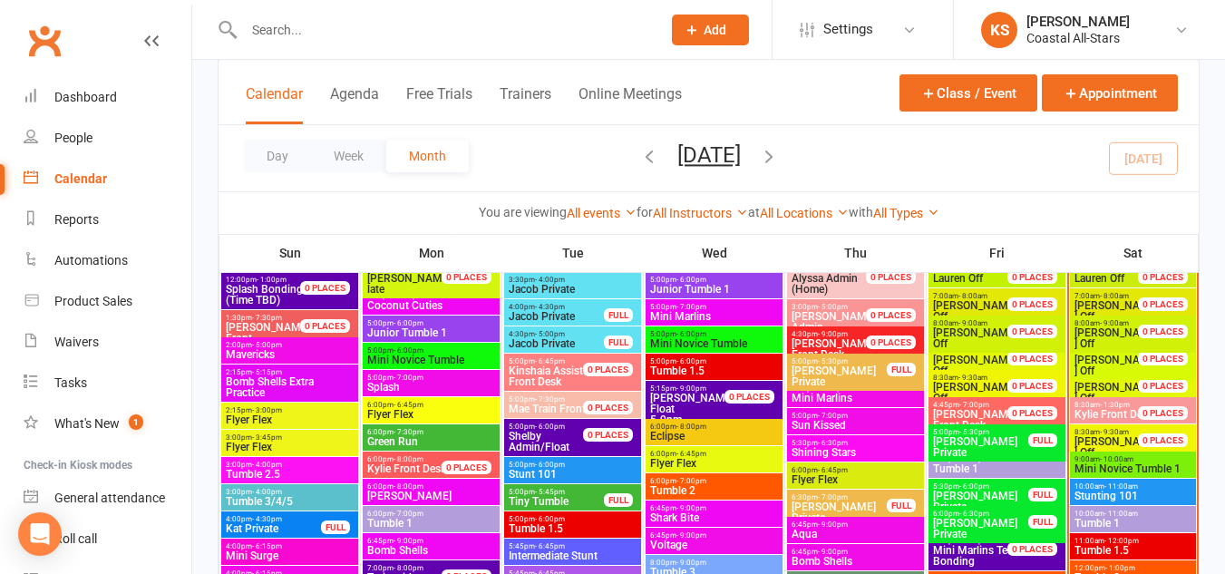
click at [305, 345] on span "2:00pm - 5:00pm" at bounding box center [290, 345] width 130 height 8
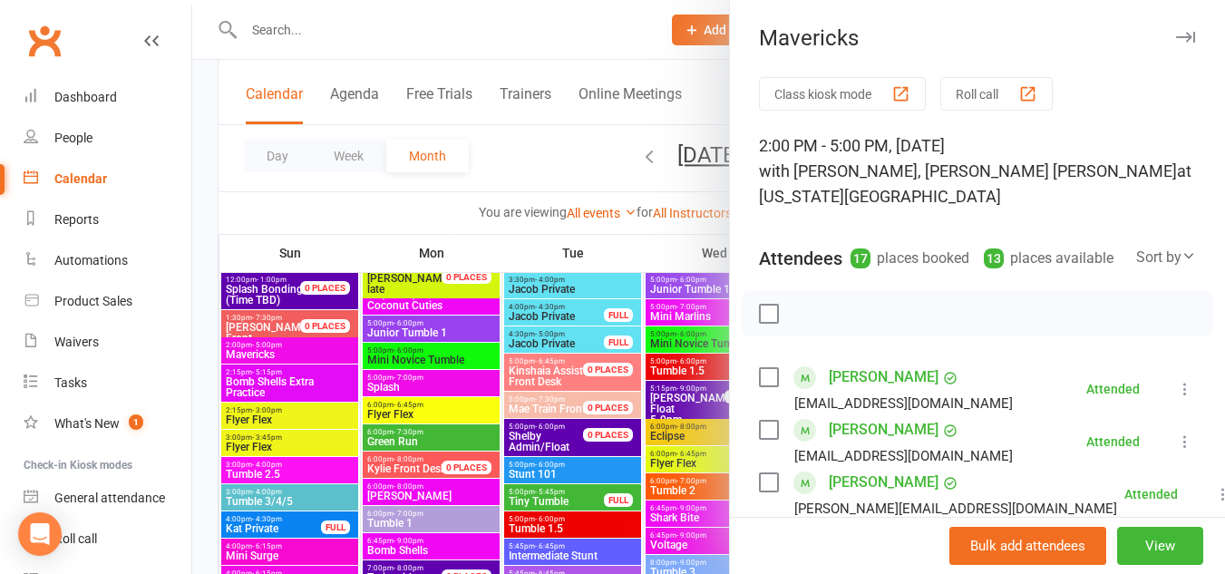
click at [1174, 31] on button "button" at bounding box center [1185, 37] width 22 height 22
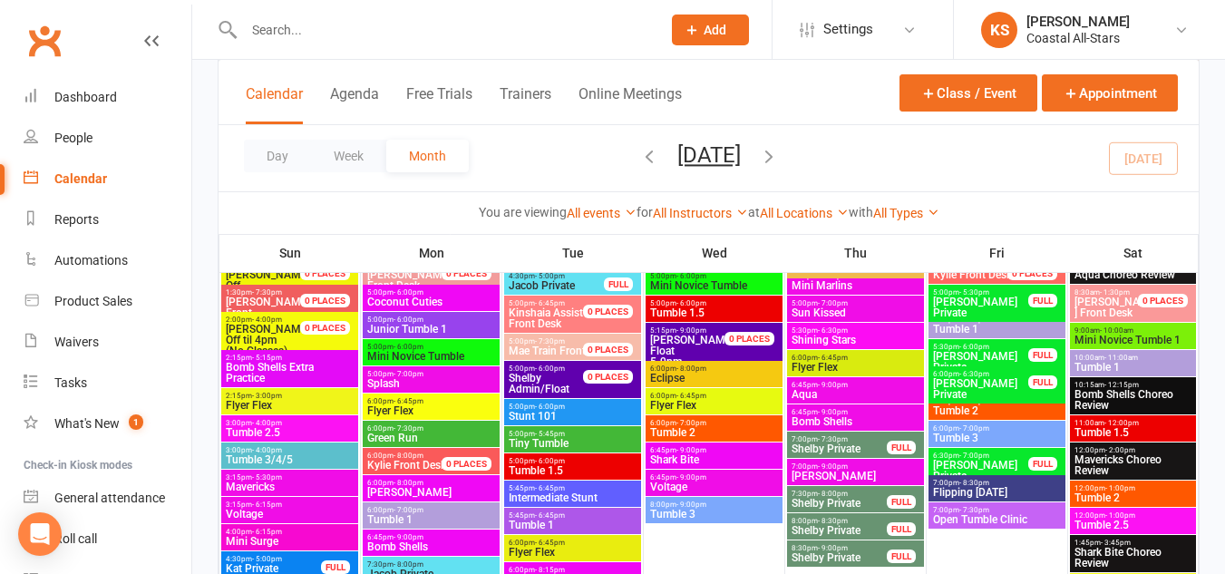
scroll to position [1644, 0]
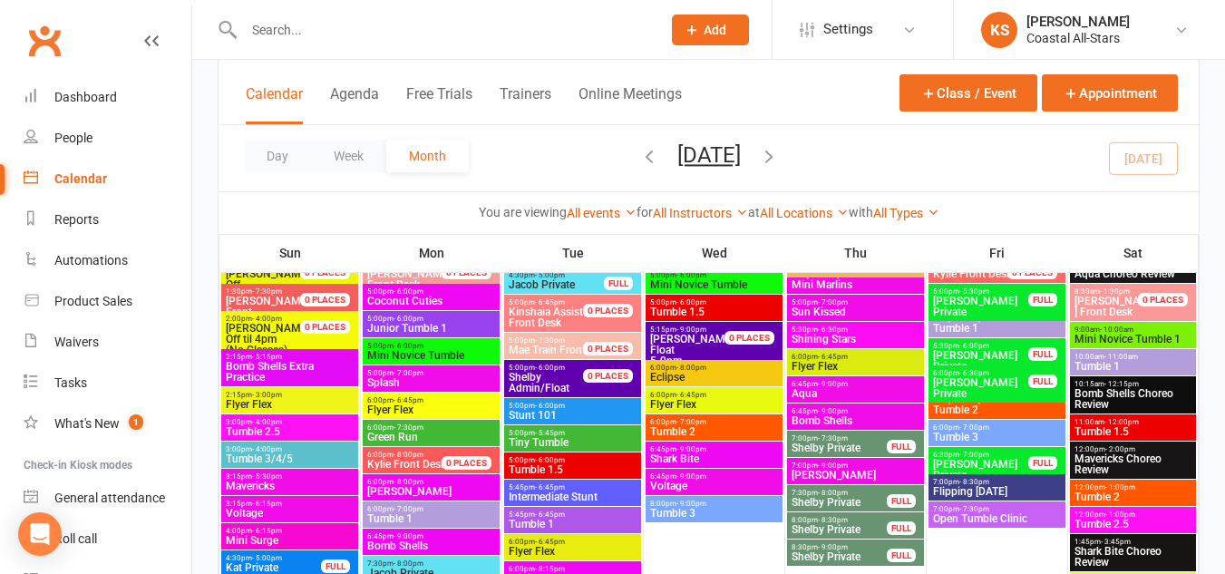
click at [248, 476] on span "3:15pm - 5:30pm" at bounding box center [290, 476] width 130 height 8
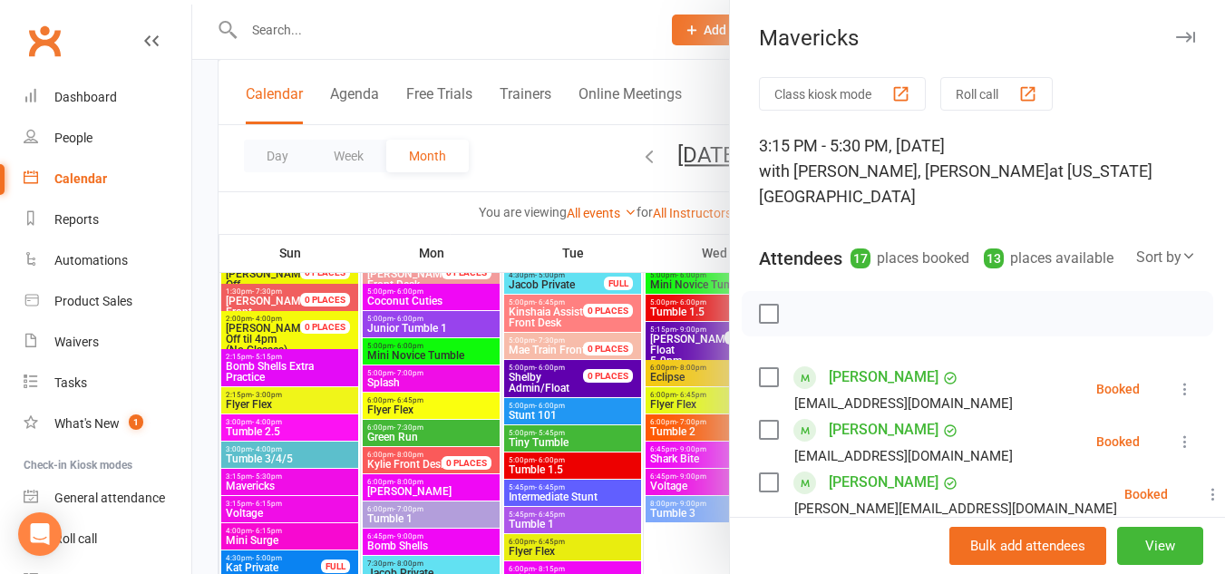
click at [1176, 37] on icon "button" at bounding box center [1185, 37] width 19 height 11
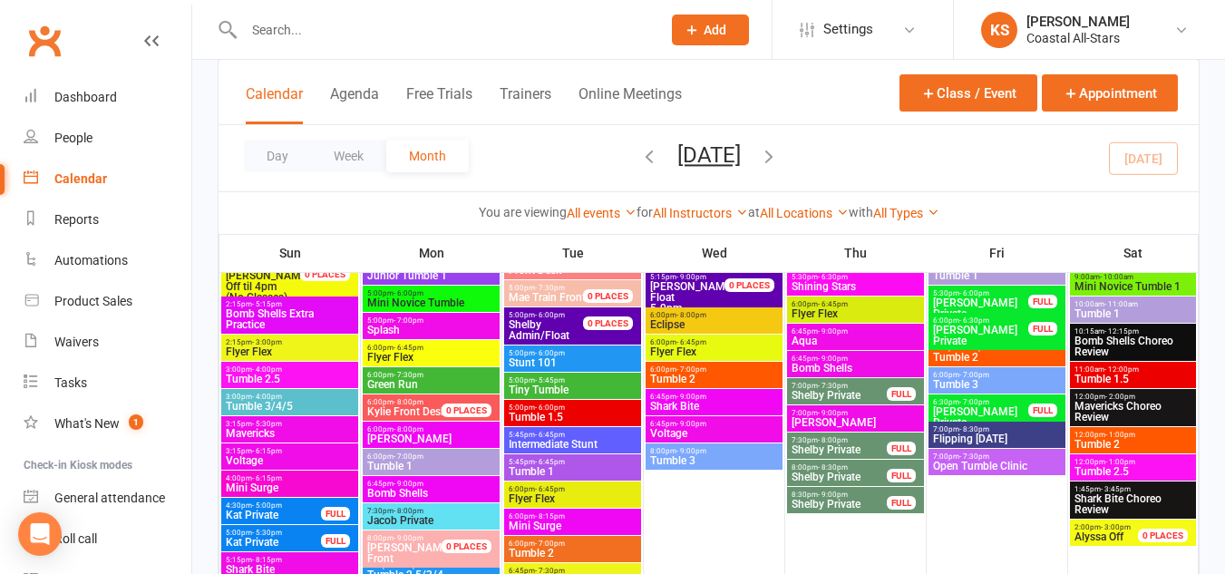
scroll to position [1694, 0]
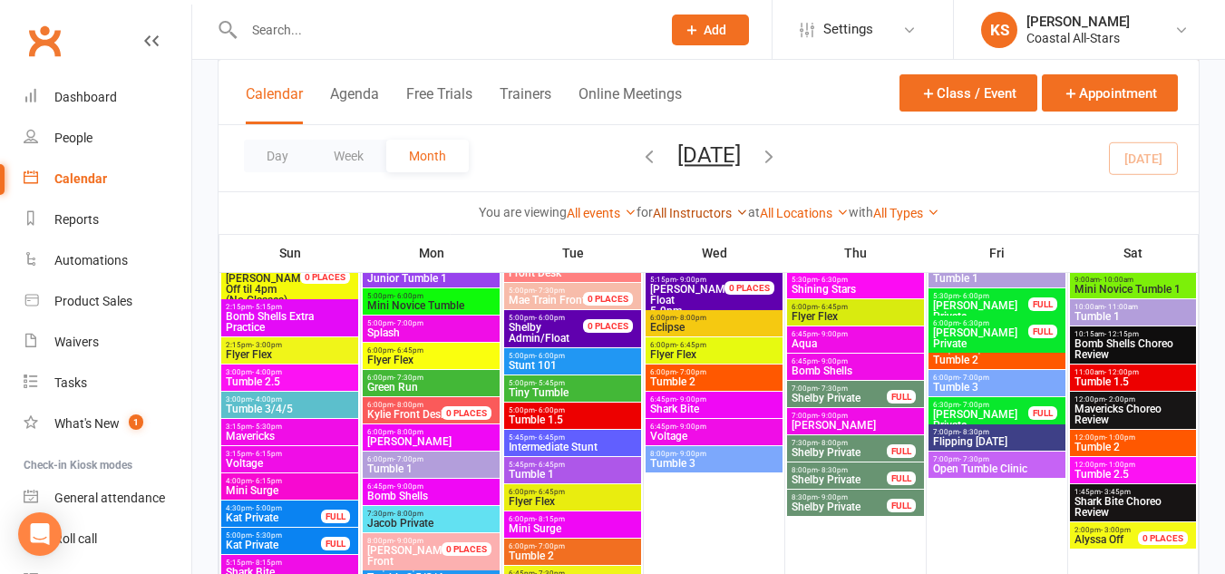
click at [685, 209] on link "All Instructors" at bounding box center [700, 213] width 95 height 15
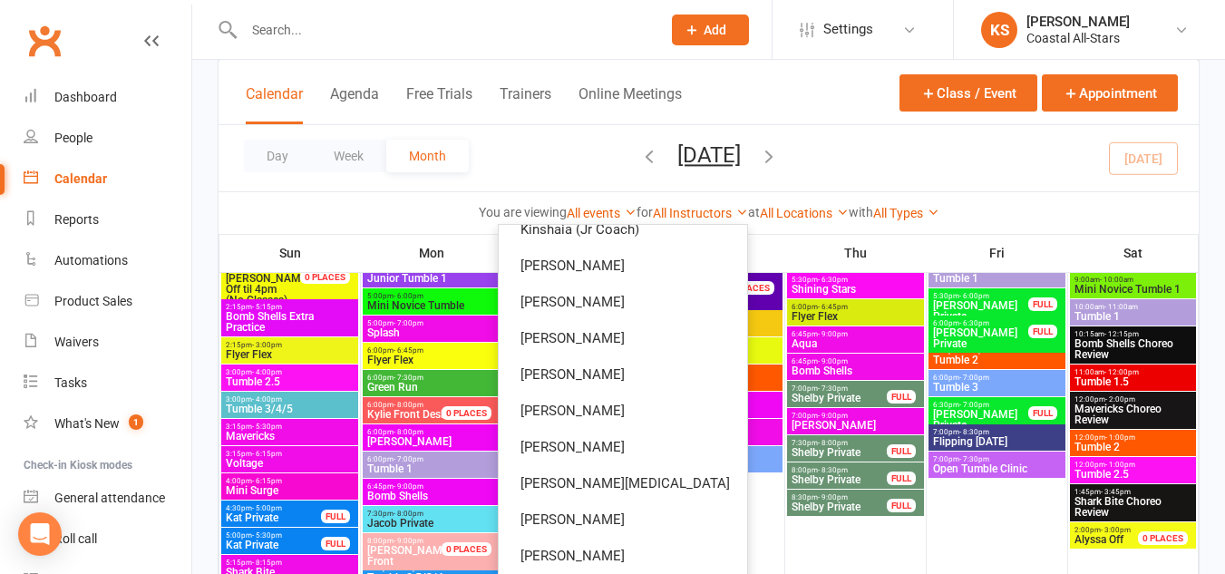
scroll to position [527, 0]
click at [639, 394] on link "[PERSON_NAME]" at bounding box center [623, 410] width 248 height 36
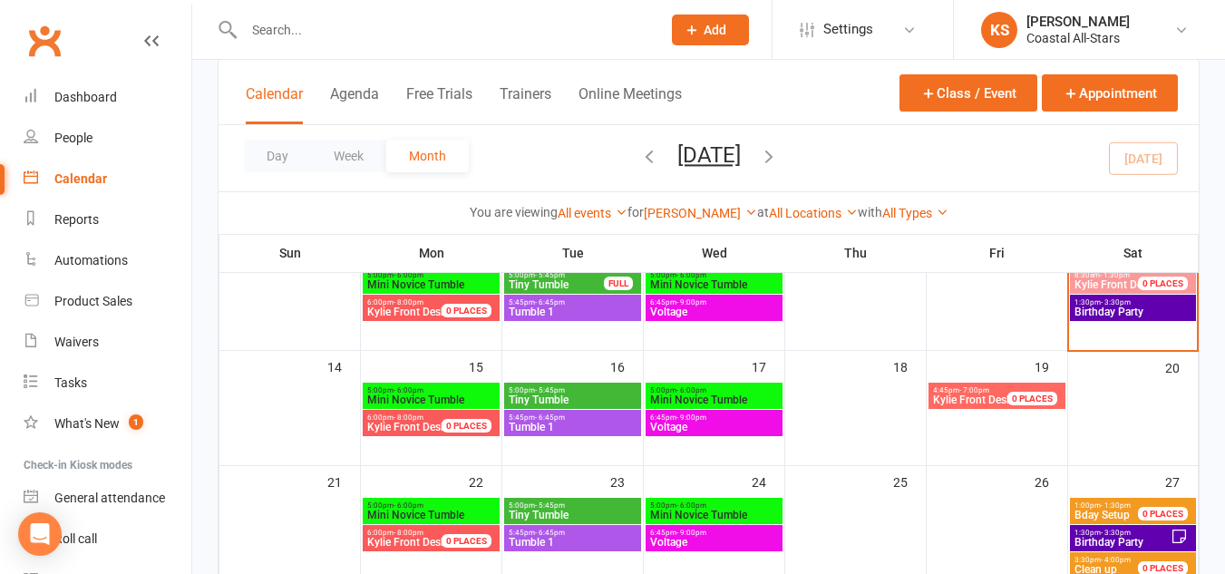
scroll to position [262, 0]
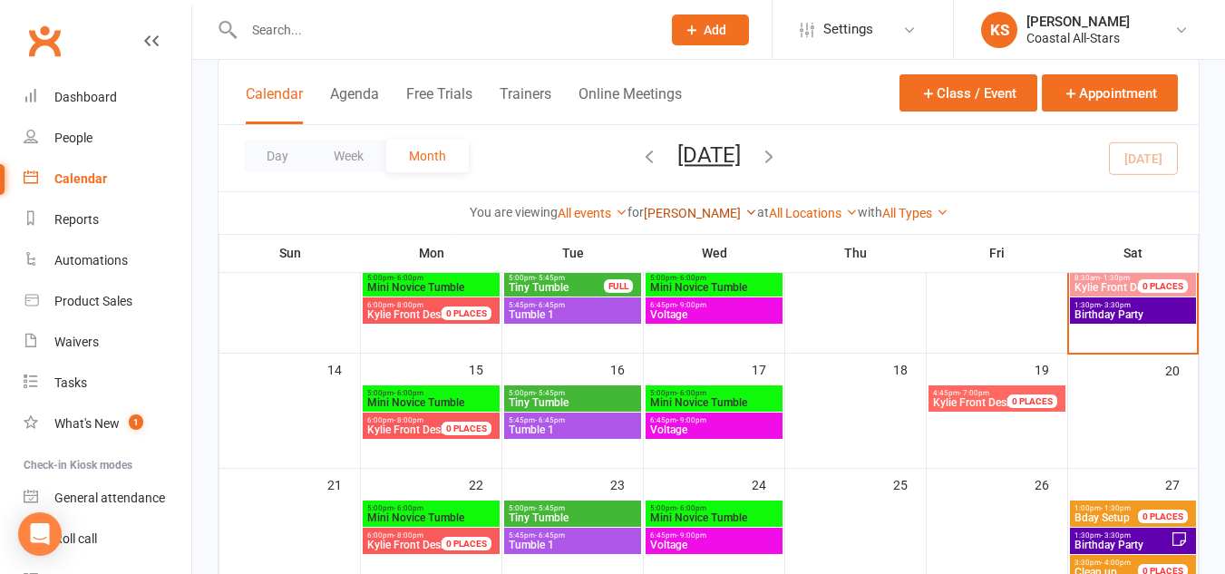
drag, startPoint x: 666, startPoint y: 203, endPoint x: 666, endPoint y: 214, distance: 10.9
click at [666, 214] on div "Kylie Smith Show All Instructors Delainey (Jr Coach) Annabelle (Jr Coach) Emrey…" at bounding box center [700, 213] width 113 height 20
click at [666, 214] on link "[PERSON_NAME]" at bounding box center [700, 213] width 113 height 15
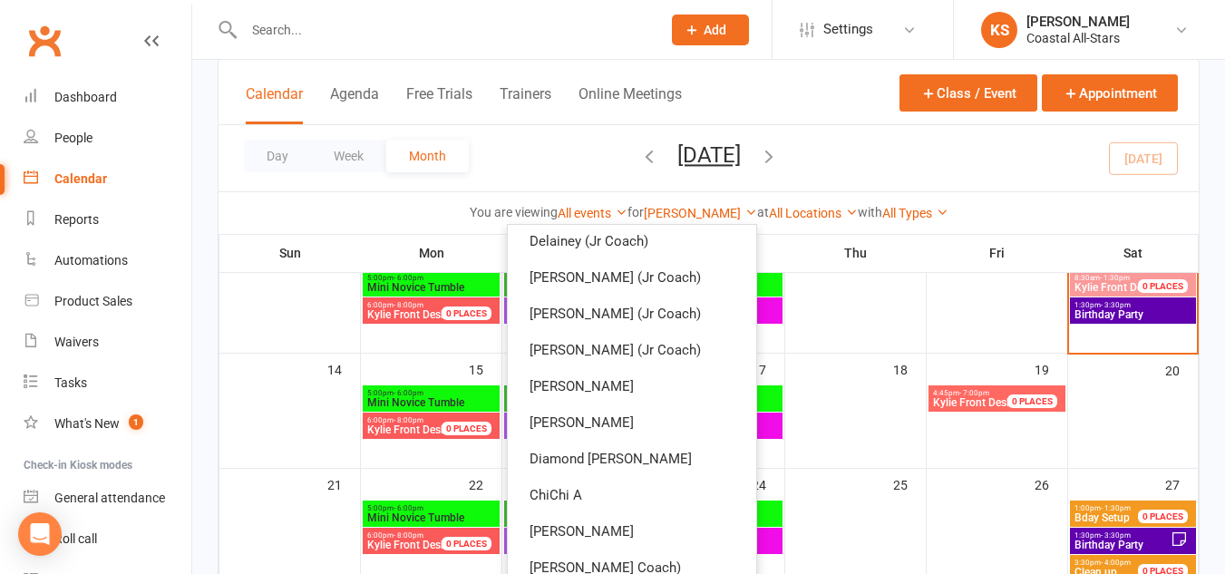
scroll to position [0, 0]
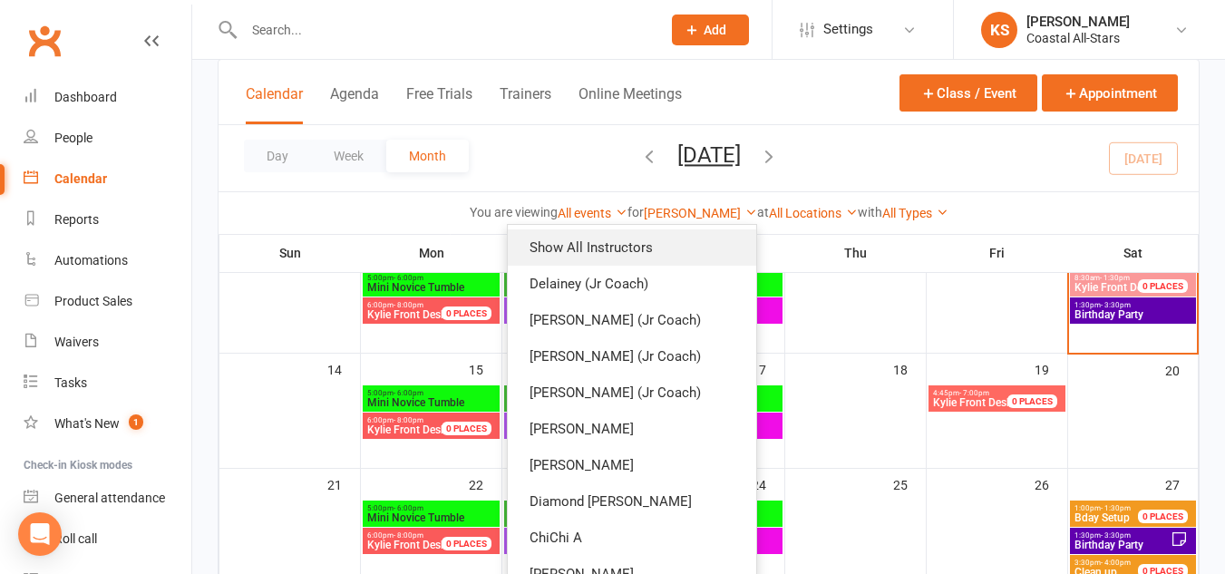
click at [601, 231] on link "Show All Instructors" at bounding box center [632, 247] width 248 height 36
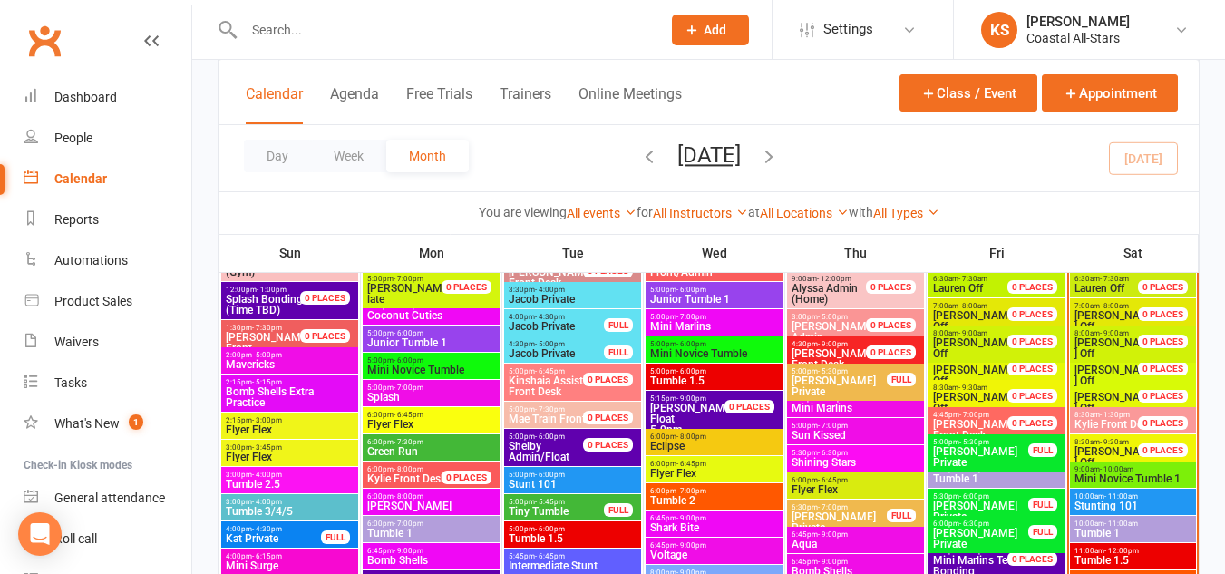
scroll to position [889, 0]
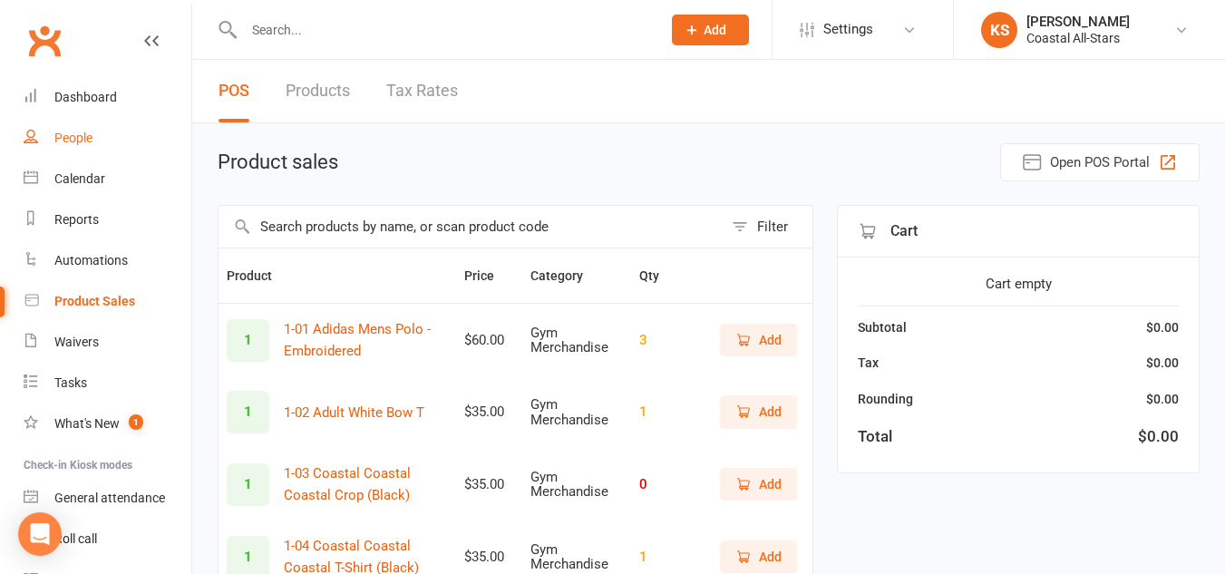
click at [98, 139] on link "People" at bounding box center [108, 138] width 168 height 41
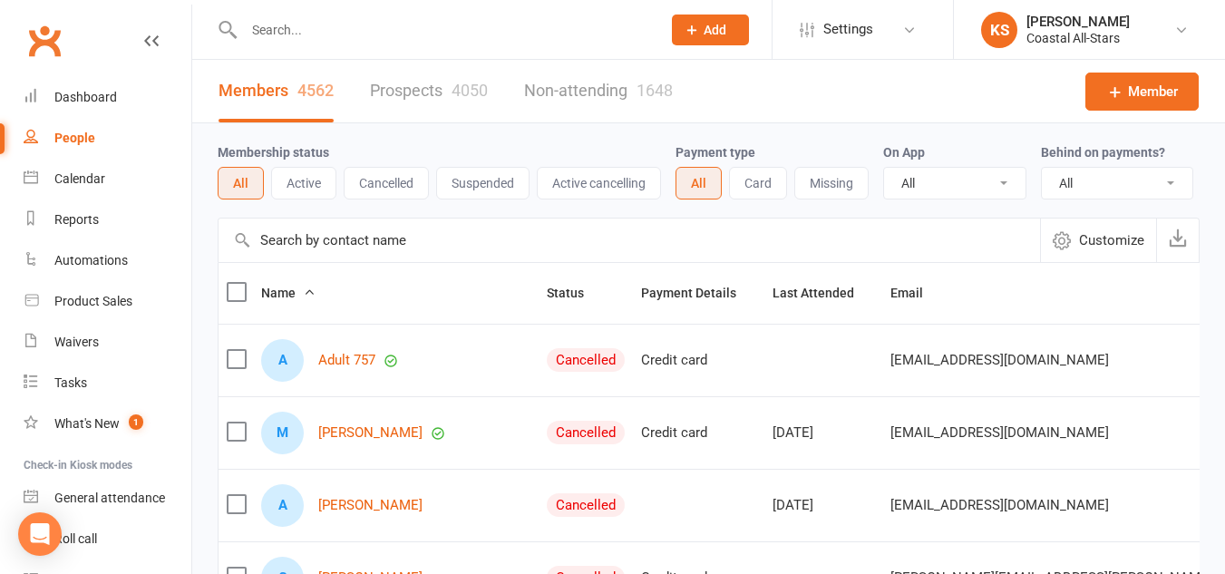
click at [261, 30] on input "text" at bounding box center [443, 29] width 410 height 25
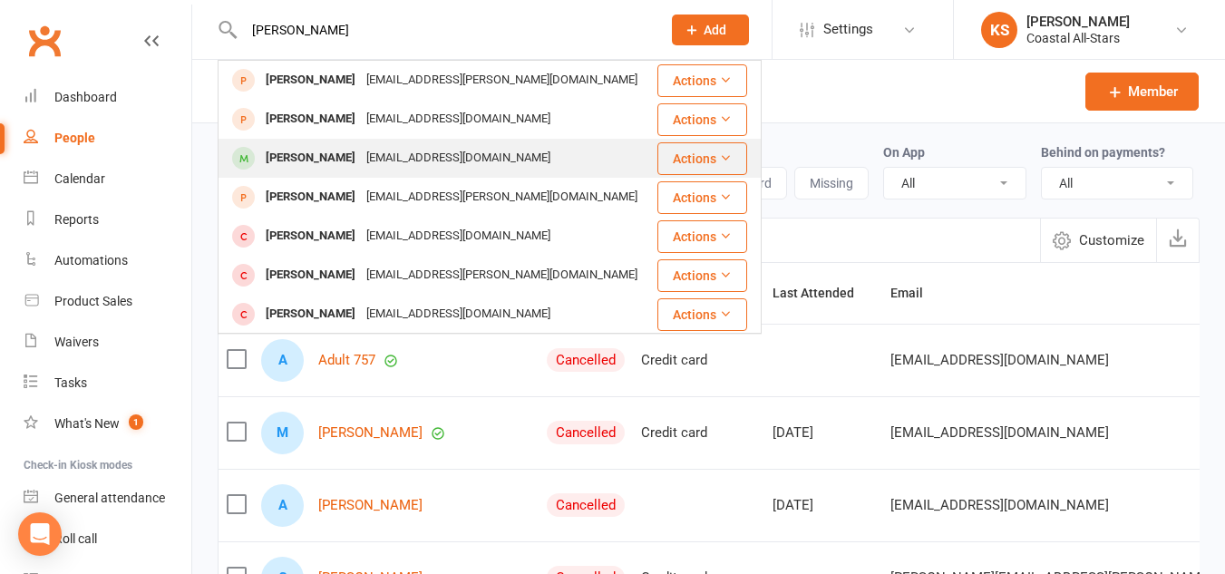
type input "[PERSON_NAME]"
click at [687, 153] on button "Actions" at bounding box center [702, 158] width 90 height 33
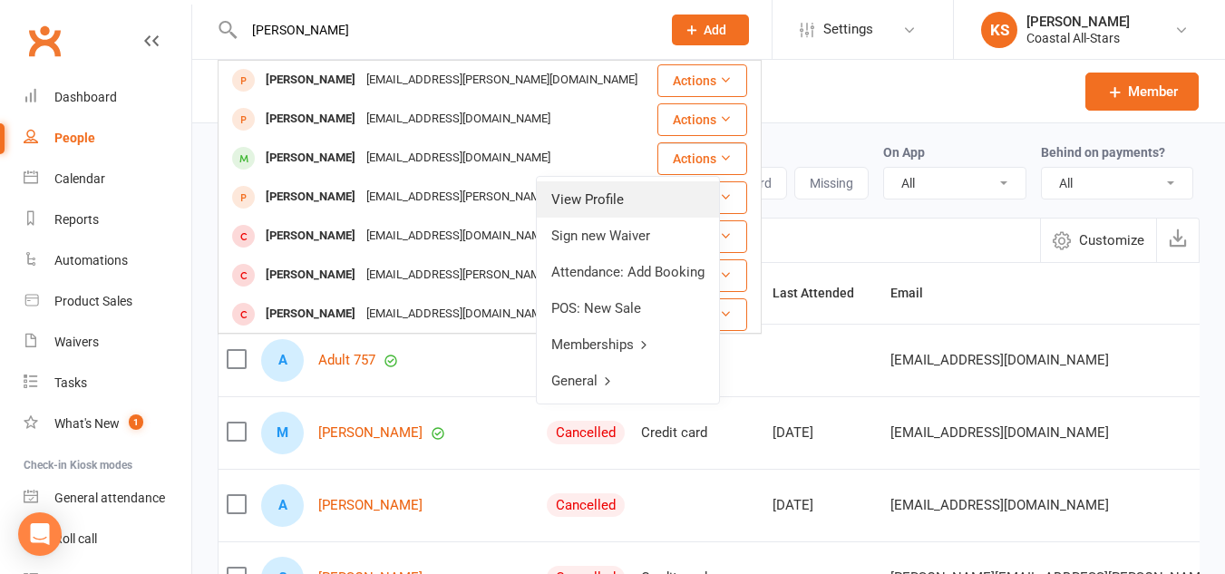
click at [650, 192] on link "View Profile" at bounding box center [628, 199] width 182 height 36
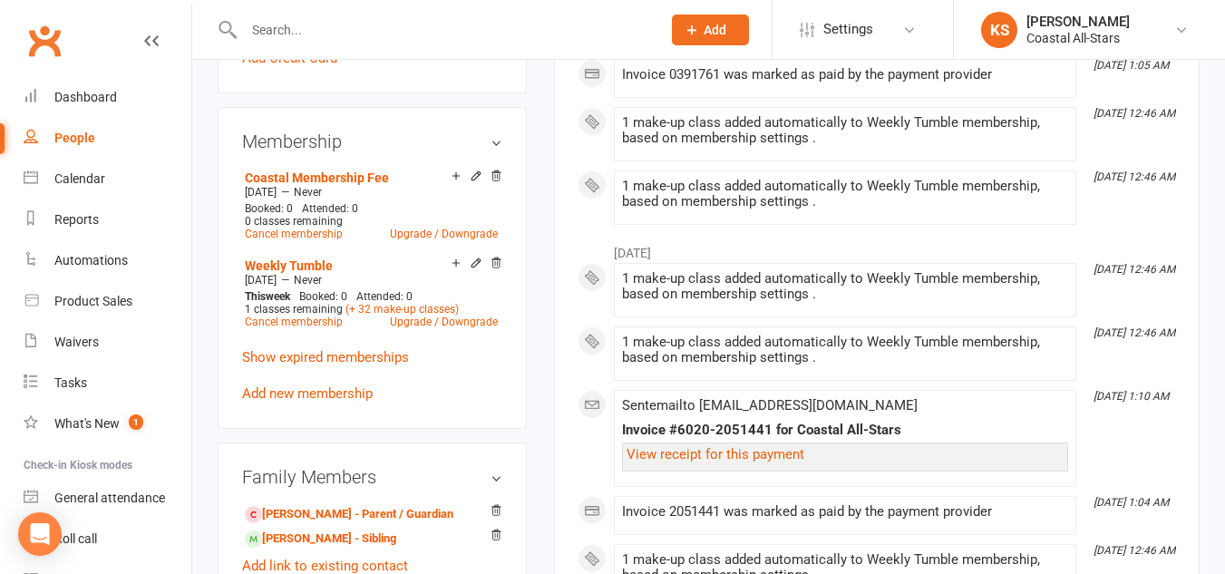
scroll to position [724, 0]
click at [462, 239] on link "Upgrade / Downgrade" at bounding box center [444, 233] width 108 height 13
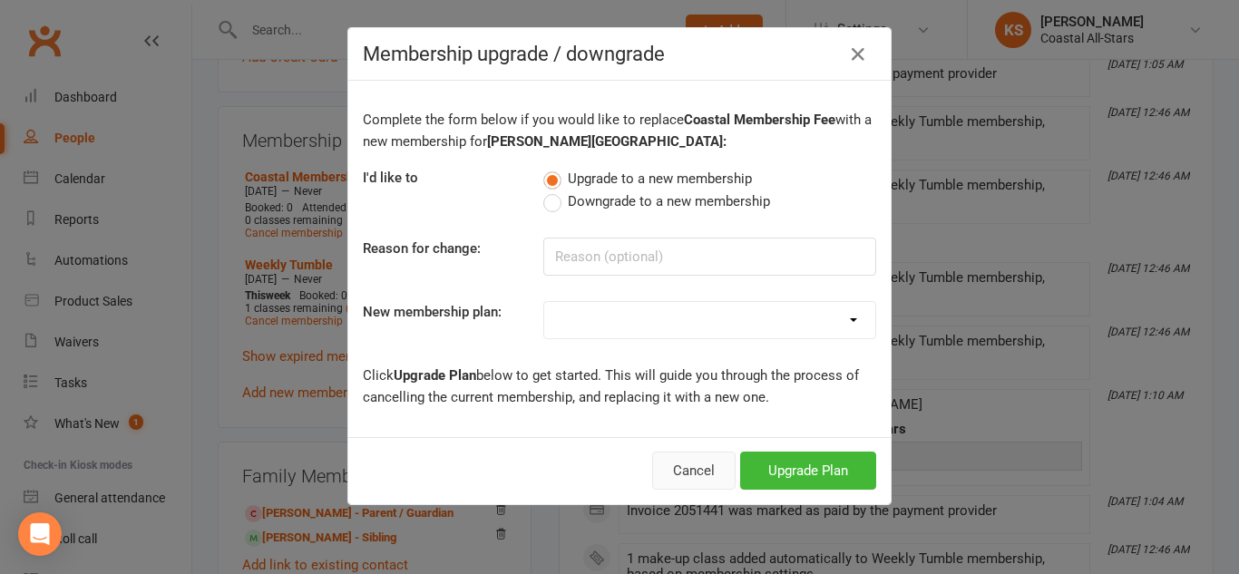
click at [686, 470] on button "Cancel" at bounding box center [693, 471] width 83 height 38
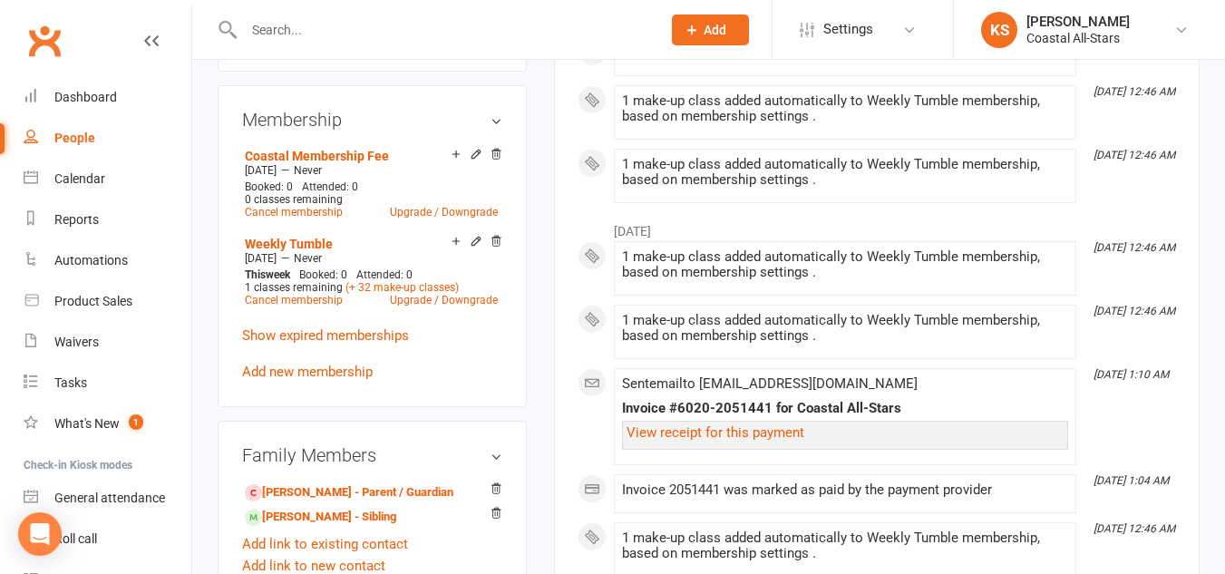
scroll to position [743, 0]
click at [278, 219] on link "Cancel membership" at bounding box center [294, 213] width 98 height 13
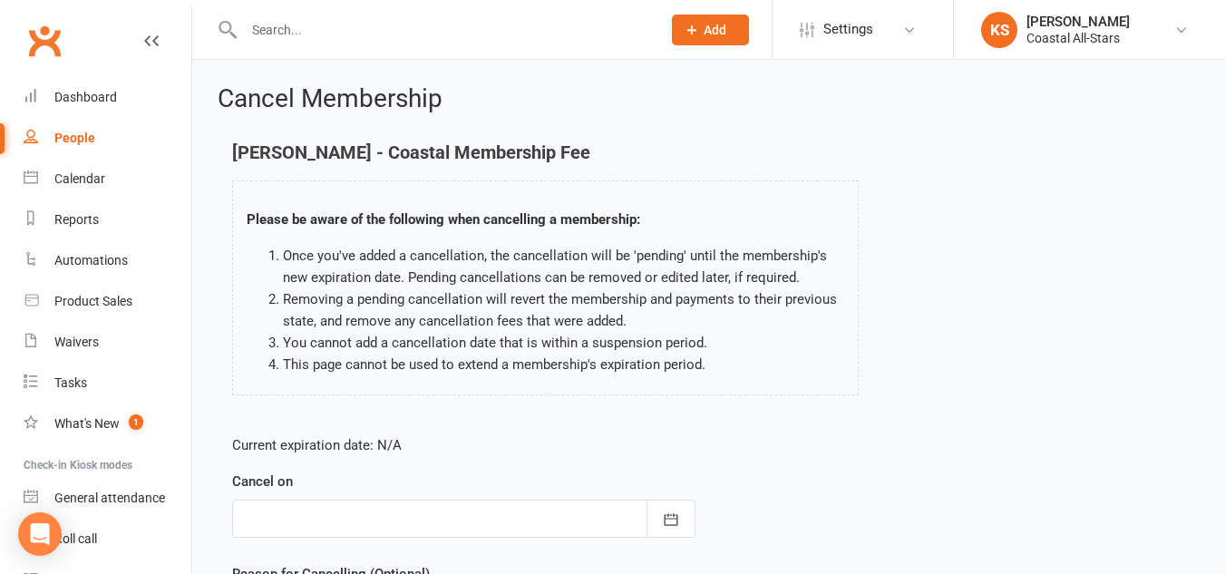
scroll to position [209, 0]
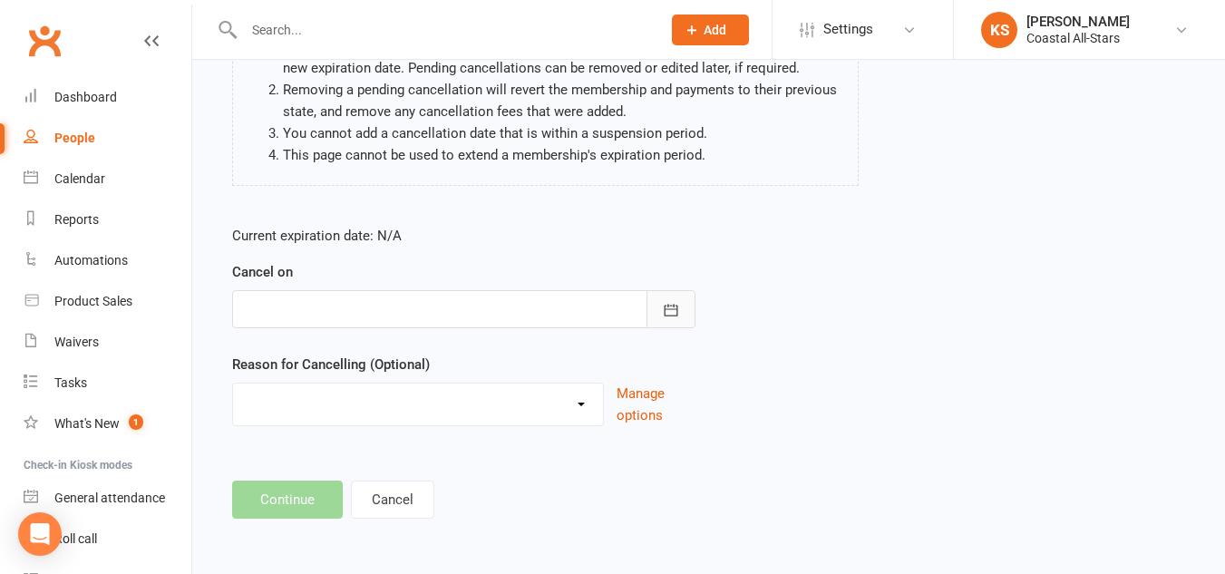
click at [675, 312] on icon "button" at bounding box center [671, 310] width 18 height 18
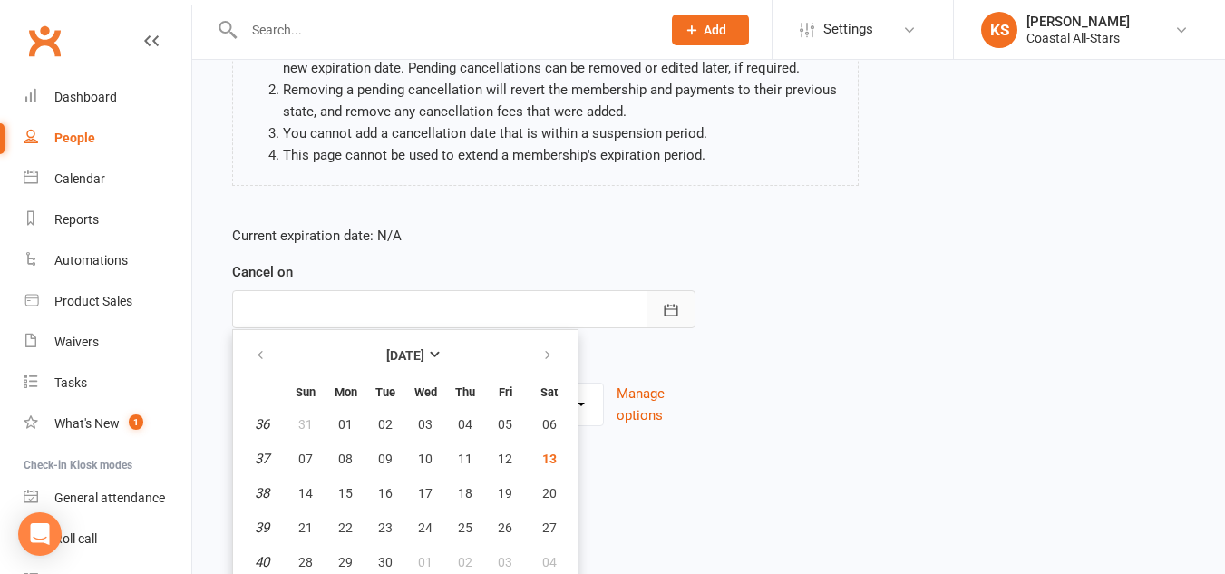
scroll to position [250, 0]
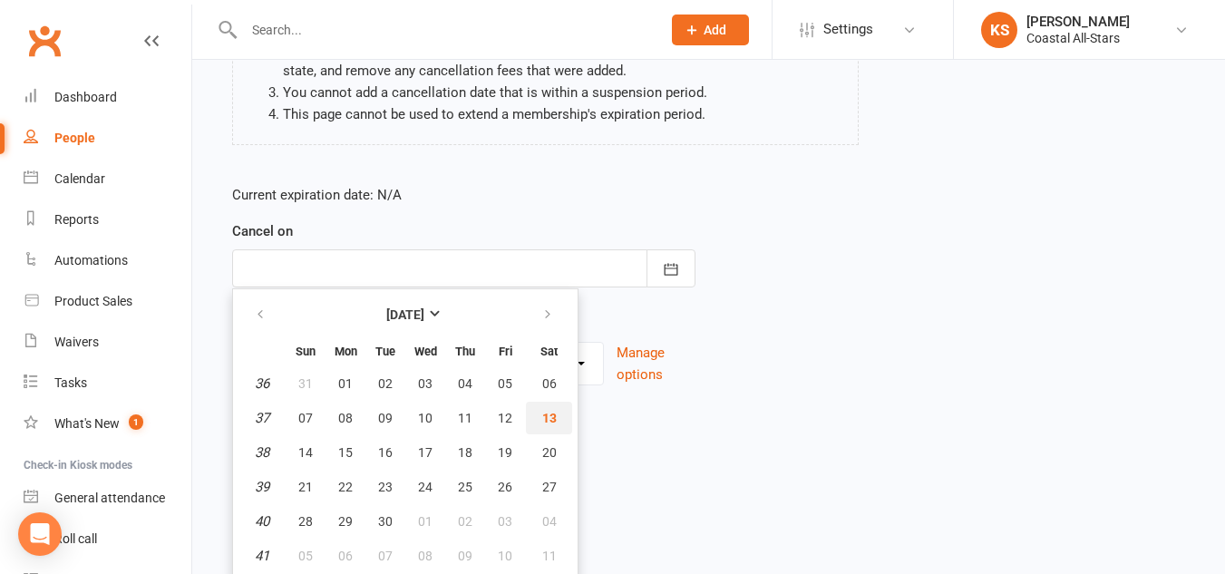
click at [552, 420] on span "13" at bounding box center [549, 418] width 15 height 15
type input "13 Sep 2025"
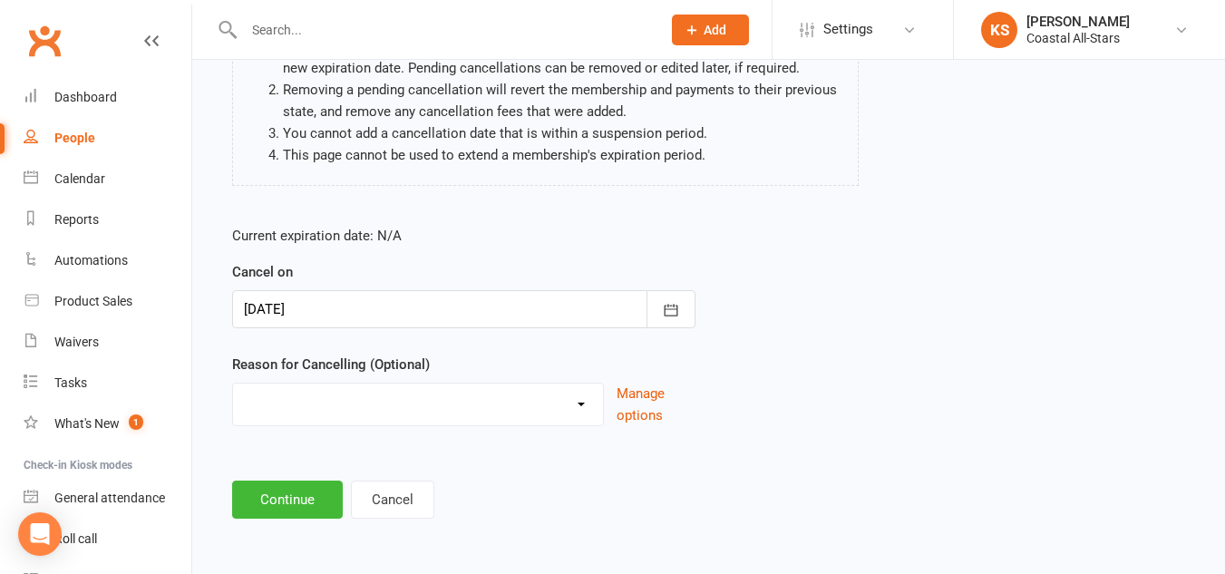
scroll to position [209, 0]
click at [586, 407] on select "Holiday Injury Other reason" at bounding box center [418, 402] width 370 height 36
select select "2"
click at [233, 384] on select "Holiday Injury Other reason" at bounding box center [418, 402] width 370 height 36
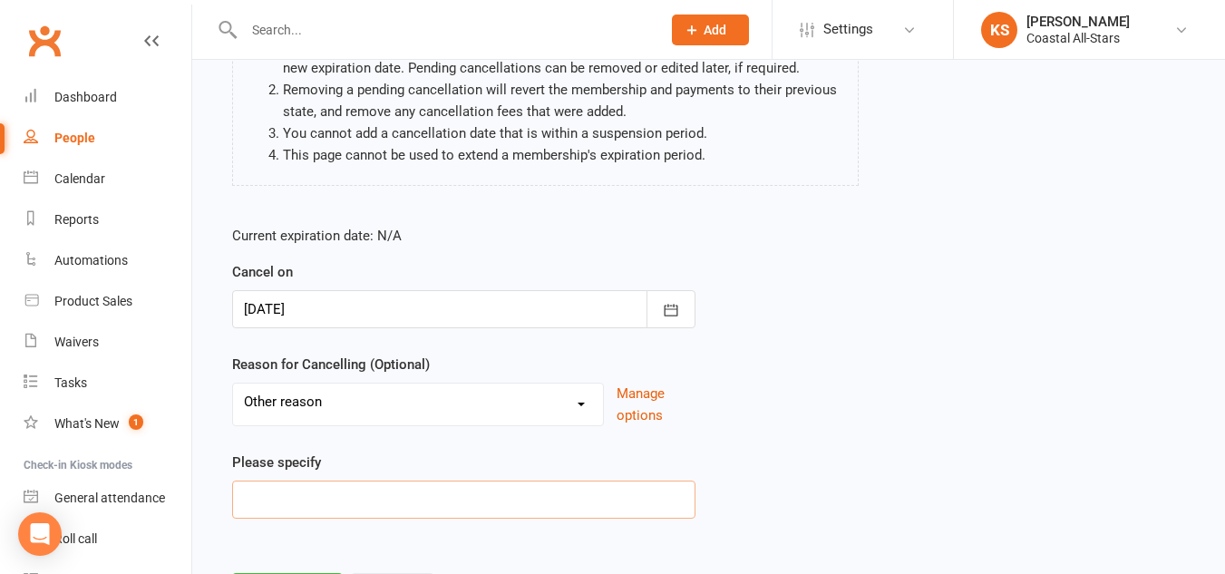
click at [385, 496] on input at bounding box center [463, 500] width 463 height 38
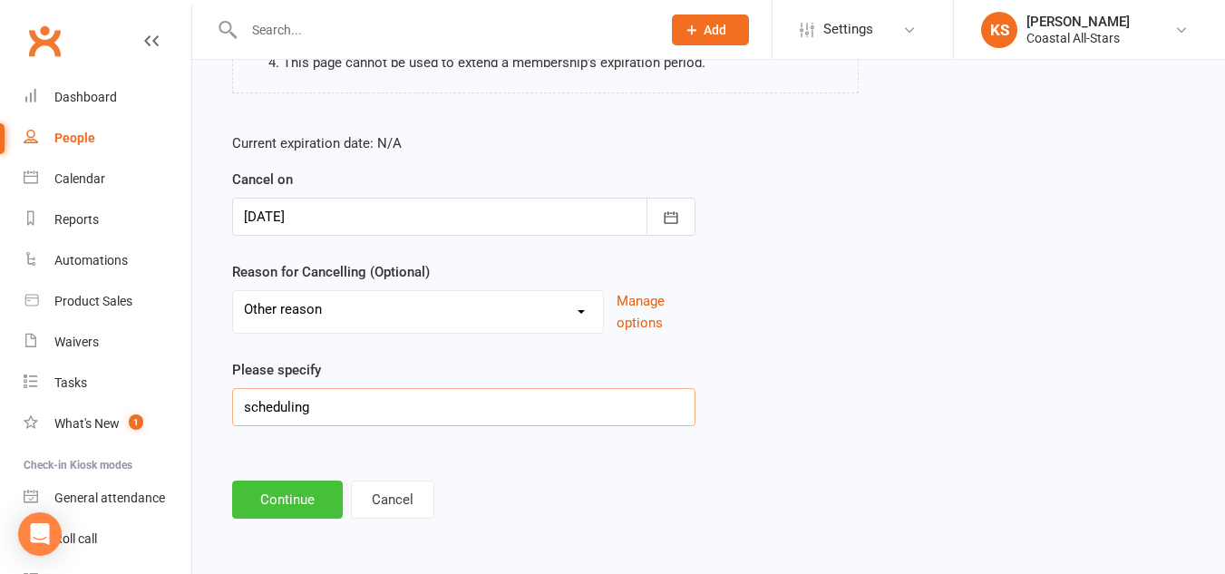
type input "scheduling"
click at [272, 493] on button "Continue" at bounding box center [287, 500] width 111 height 38
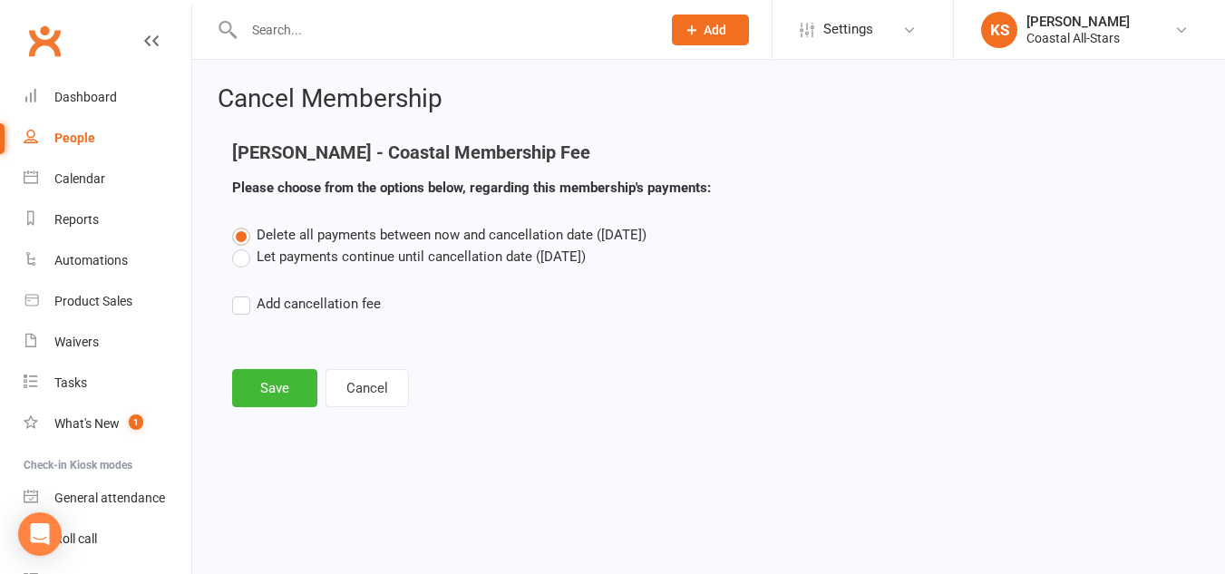
scroll to position [0, 0]
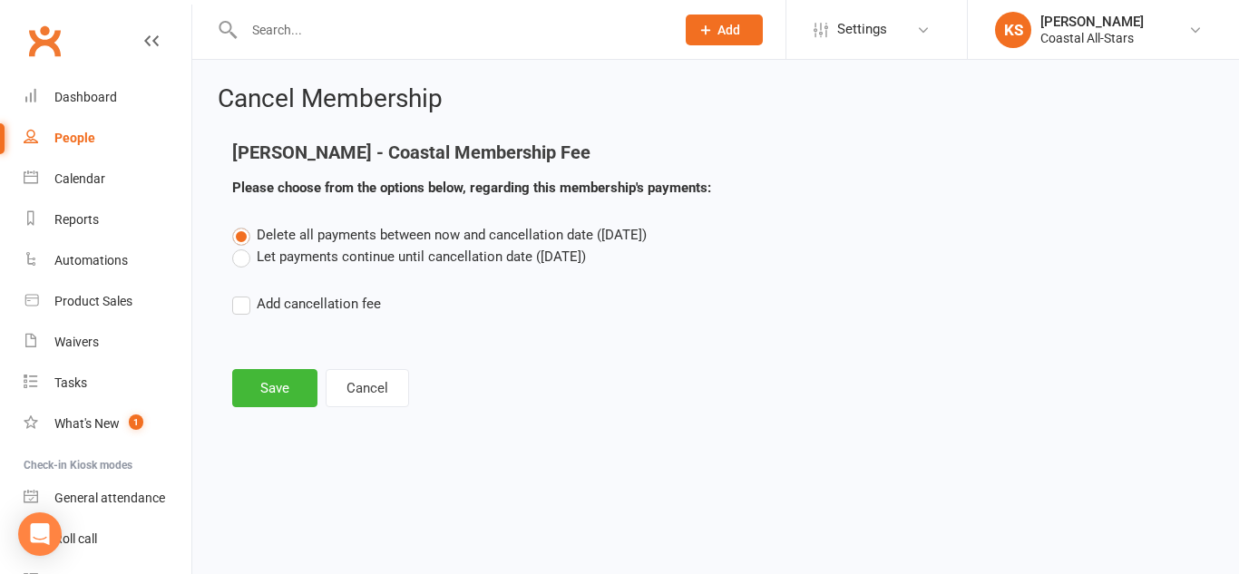
click at [484, 258] on label "Let payments continue until cancellation date (Sep 13, 2025)" at bounding box center [409, 257] width 354 height 22
click at [244, 246] on input "Let payments continue until cancellation date (Sep 13, 2025)" at bounding box center [238, 246] width 12 height 0
click at [262, 384] on button "Save" at bounding box center [274, 388] width 85 height 38
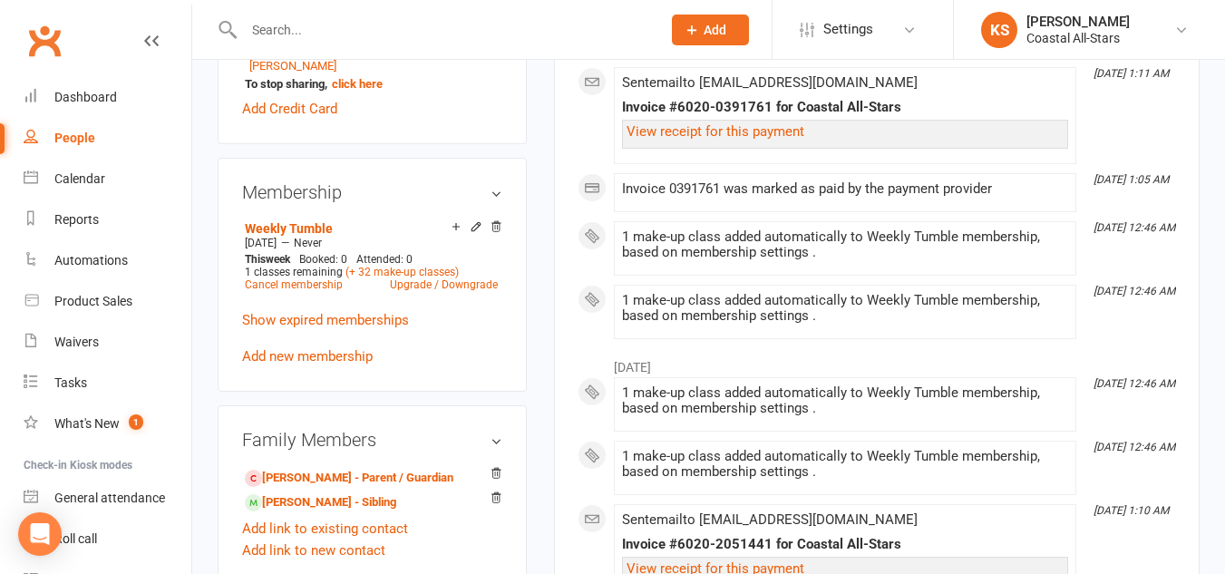
scroll to position [673, 0]
click at [283, 290] on link "Cancel membership" at bounding box center [294, 283] width 98 height 13
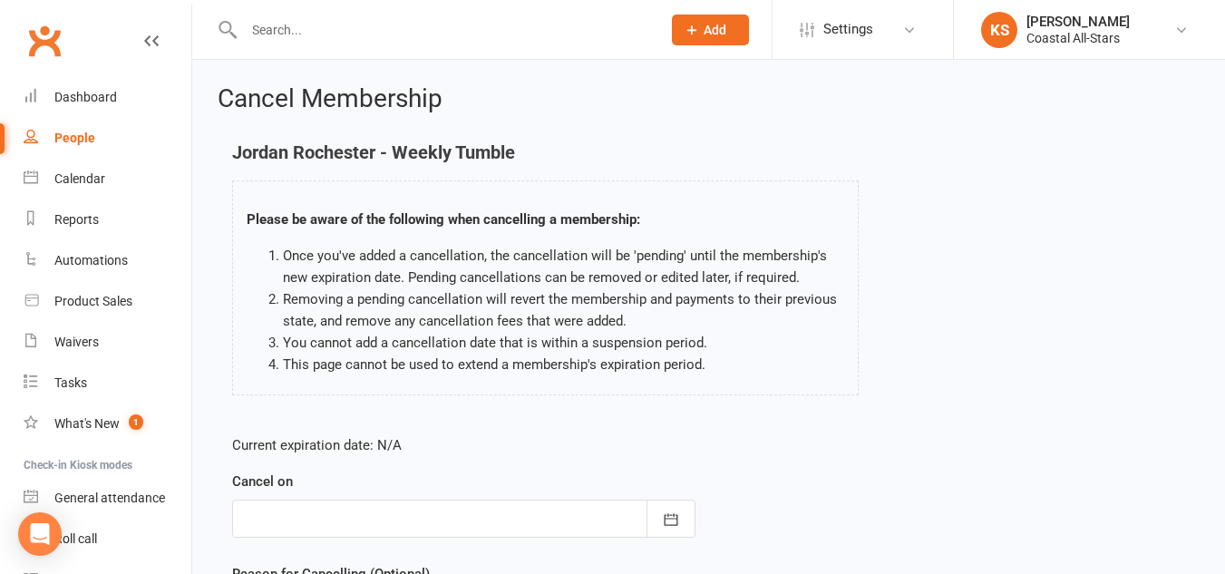
scroll to position [209, 0]
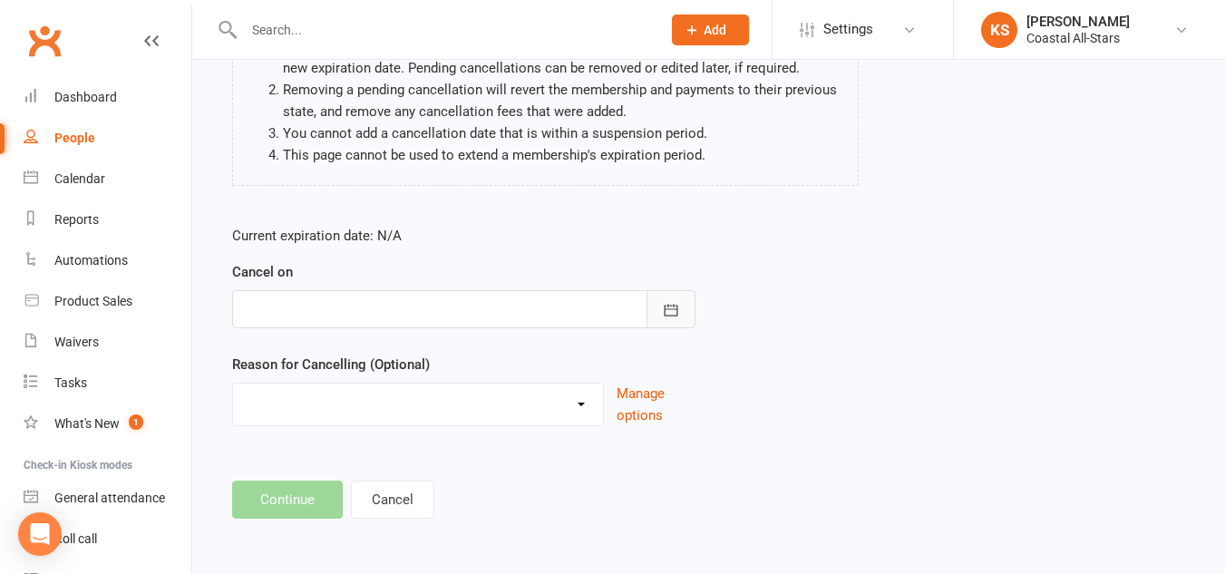
click at [664, 312] on icon "button" at bounding box center [671, 310] width 18 height 18
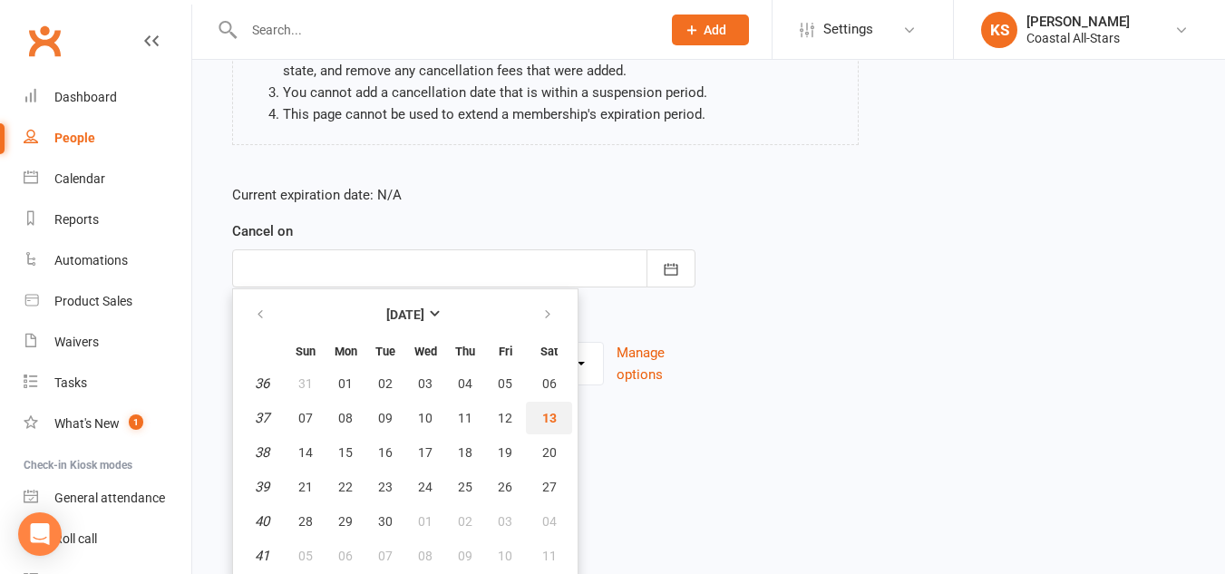
click at [549, 411] on span "13" at bounding box center [549, 418] width 15 height 15
type input "13 Sep 2025"
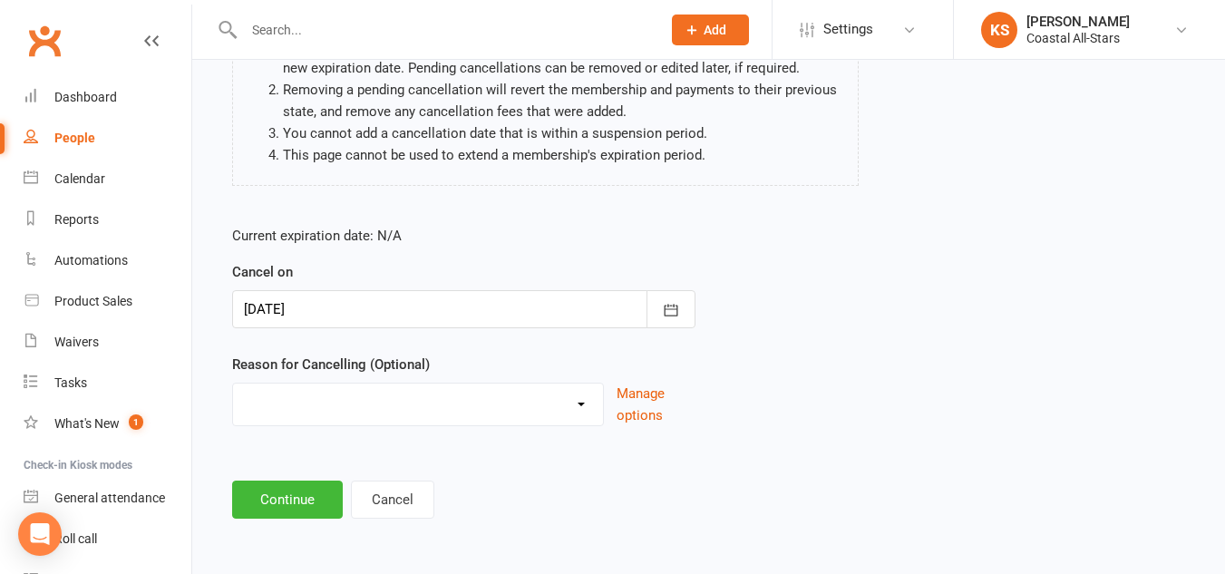
scroll to position [209, 0]
click at [452, 405] on select "Holiday Injury Other reason" at bounding box center [418, 402] width 370 height 36
select select "2"
click at [233, 384] on select "Holiday Injury Other reason" at bounding box center [418, 402] width 370 height 36
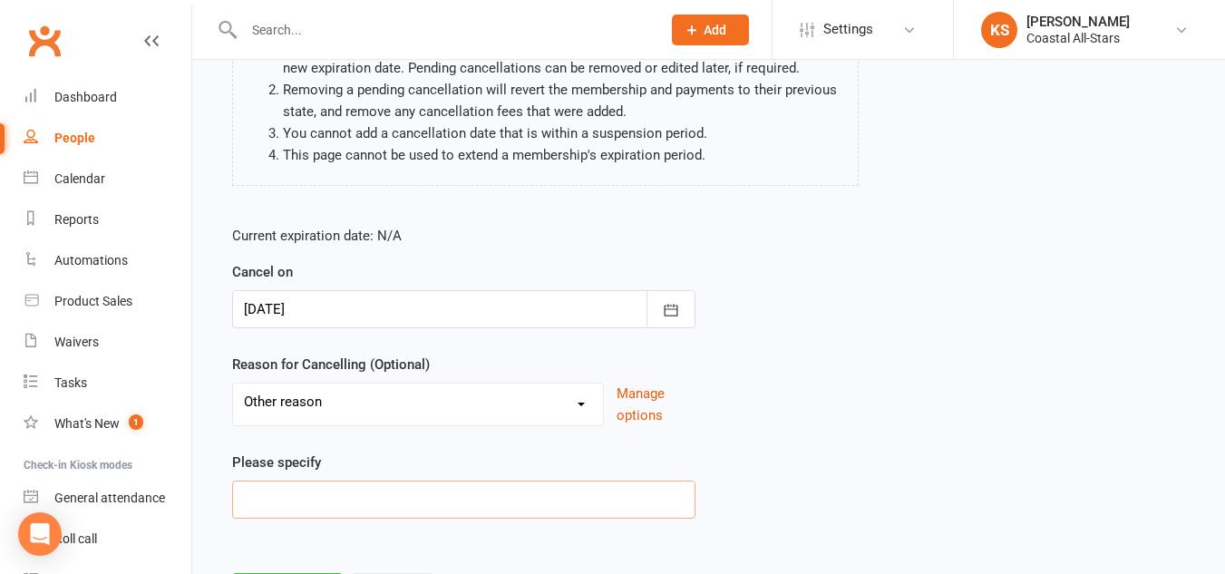
click at [310, 494] on input at bounding box center [463, 500] width 463 height 38
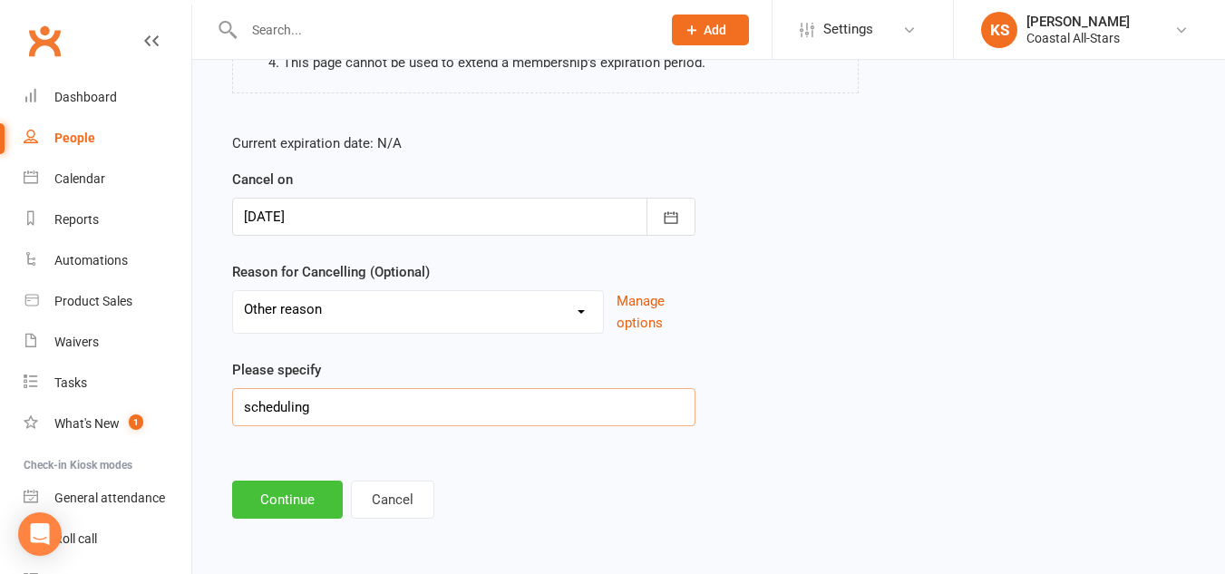
type input "scheduling"
click at [288, 501] on button "Continue" at bounding box center [287, 500] width 111 height 38
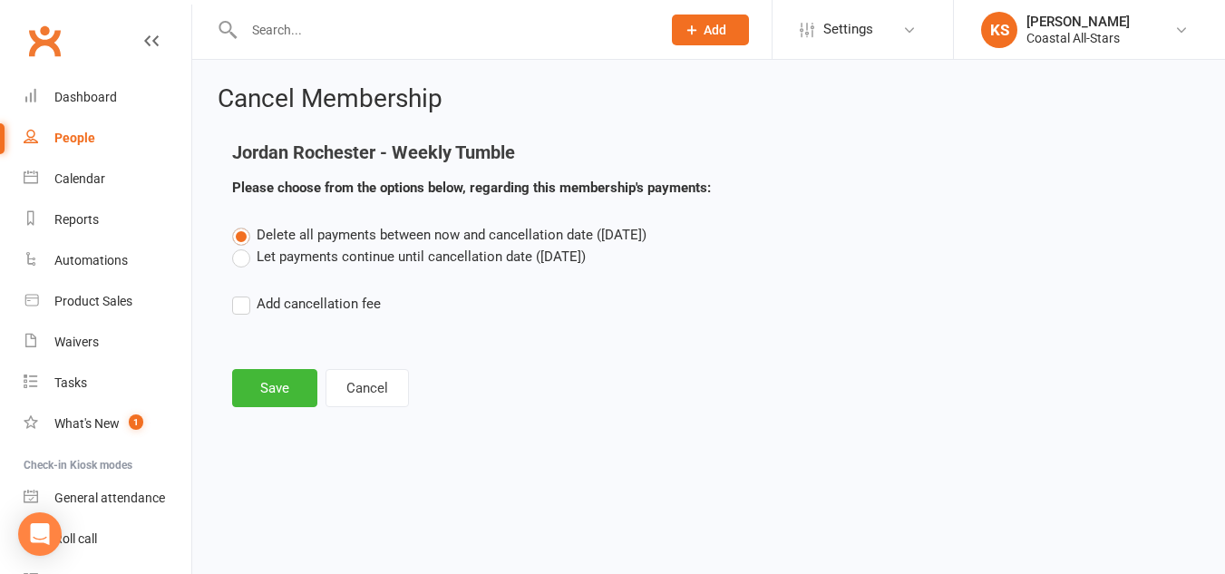
scroll to position [0, 0]
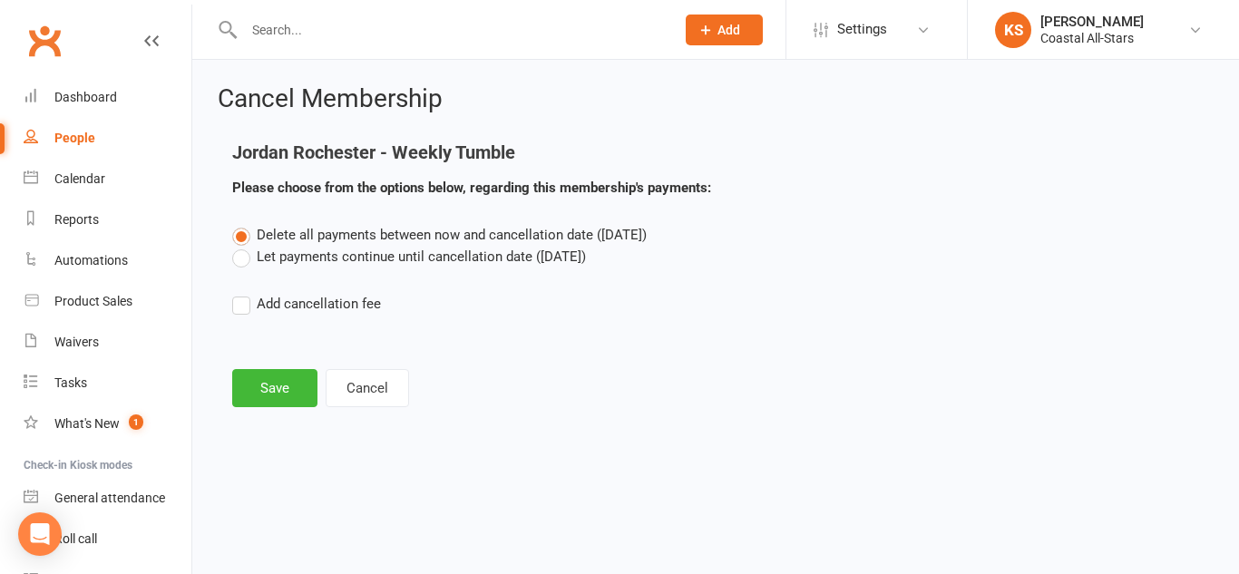
click at [235, 258] on label "Let payments continue until cancellation date (Sep 13, 2025)" at bounding box center [409, 257] width 354 height 22
click at [235, 246] on input "Let payments continue until cancellation date (Sep 13, 2025)" at bounding box center [238, 246] width 12 height 0
click at [287, 396] on button "Save" at bounding box center [274, 388] width 85 height 38
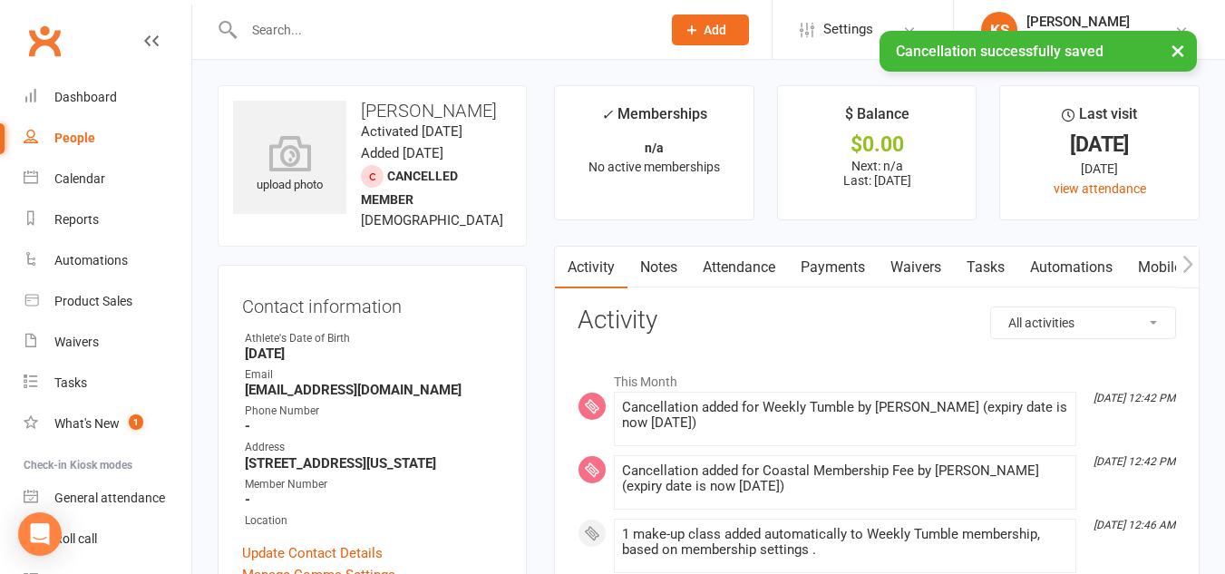
click at [345, 27] on input "text" at bounding box center [443, 29] width 410 height 25
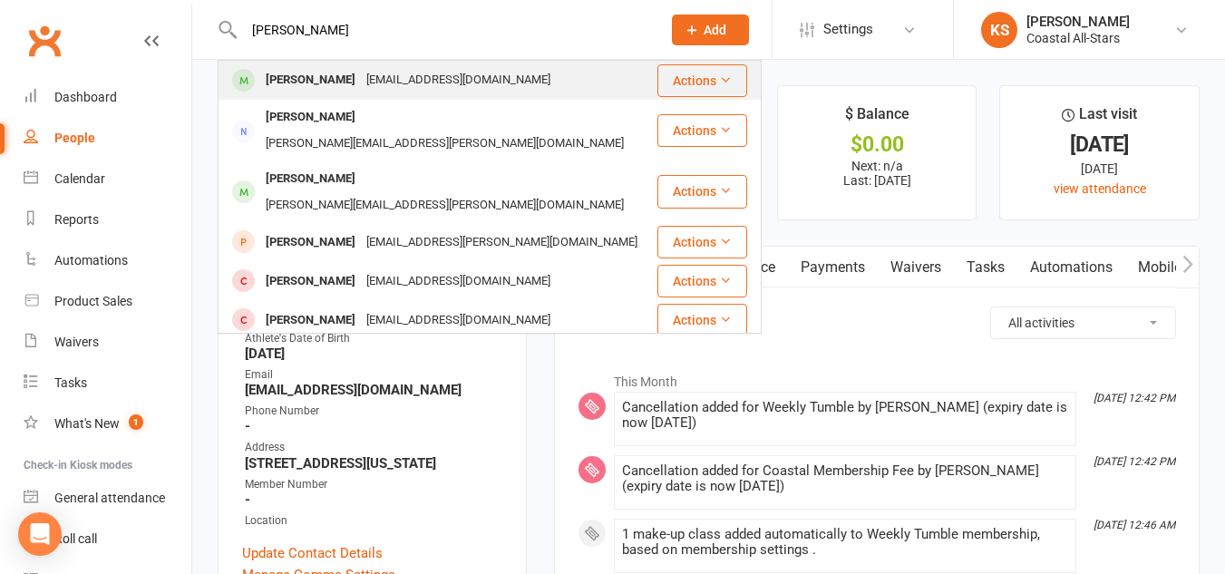
type input "taylor rochester"
click at [719, 78] on icon at bounding box center [725, 79] width 13 height 13
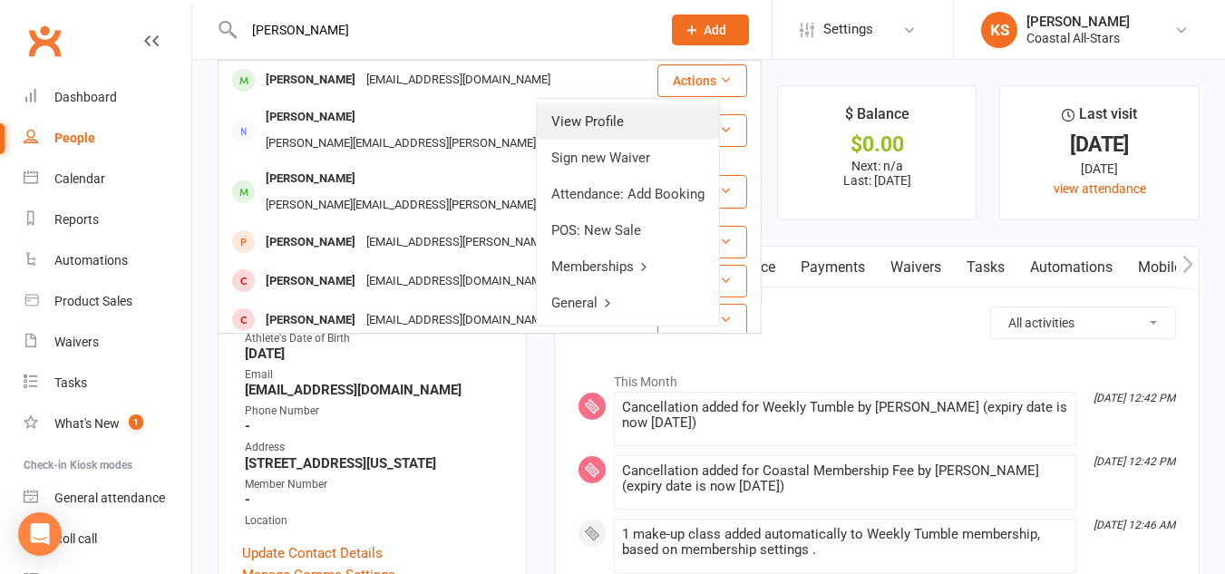
click at [620, 114] on link "View Profile" at bounding box center [628, 121] width 182 height 36
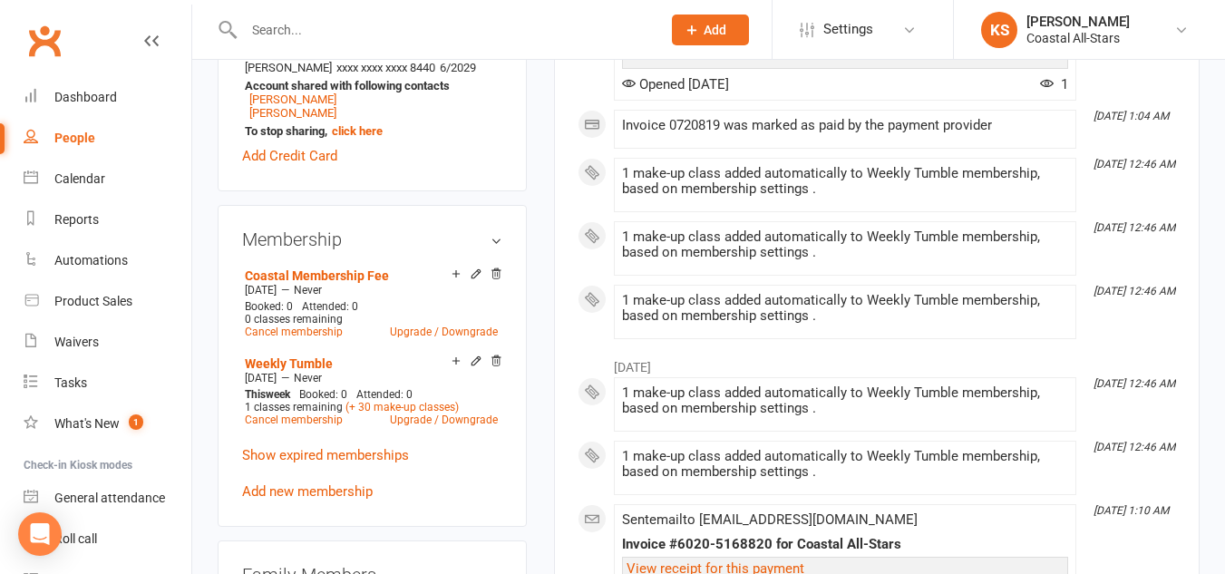
scroll to position [626, 0]
click at [284, 337] on link "Cancel membership" at bounding box center [294, 331] width 98 height 13
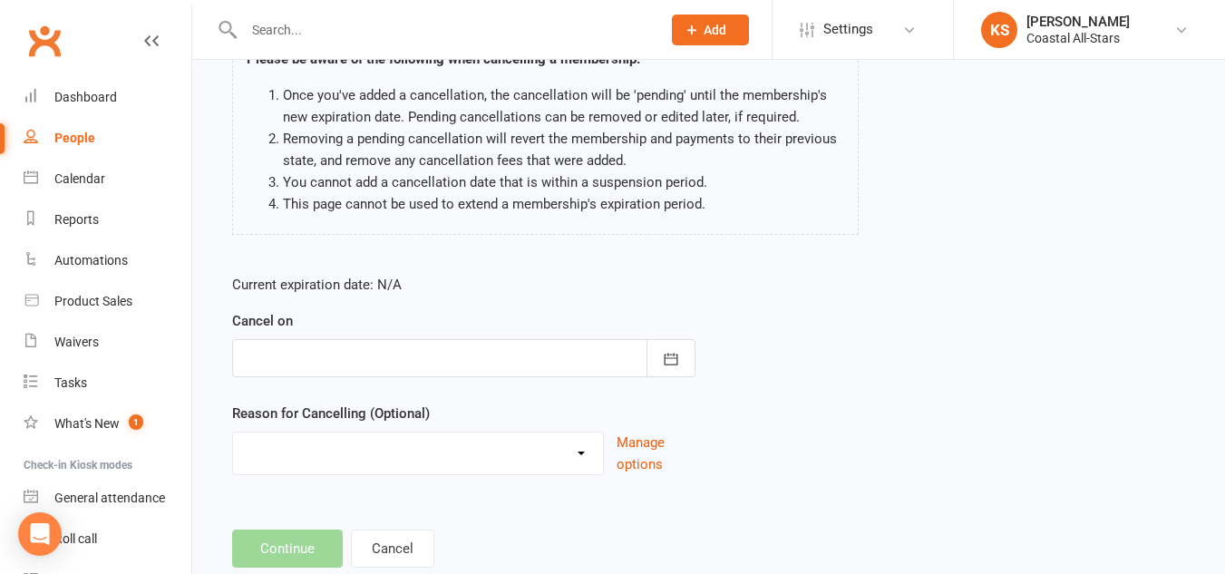
scroll to position [161, 0]
click at [403, 357] on div at bounding box center [463, 357] width 463 height 38
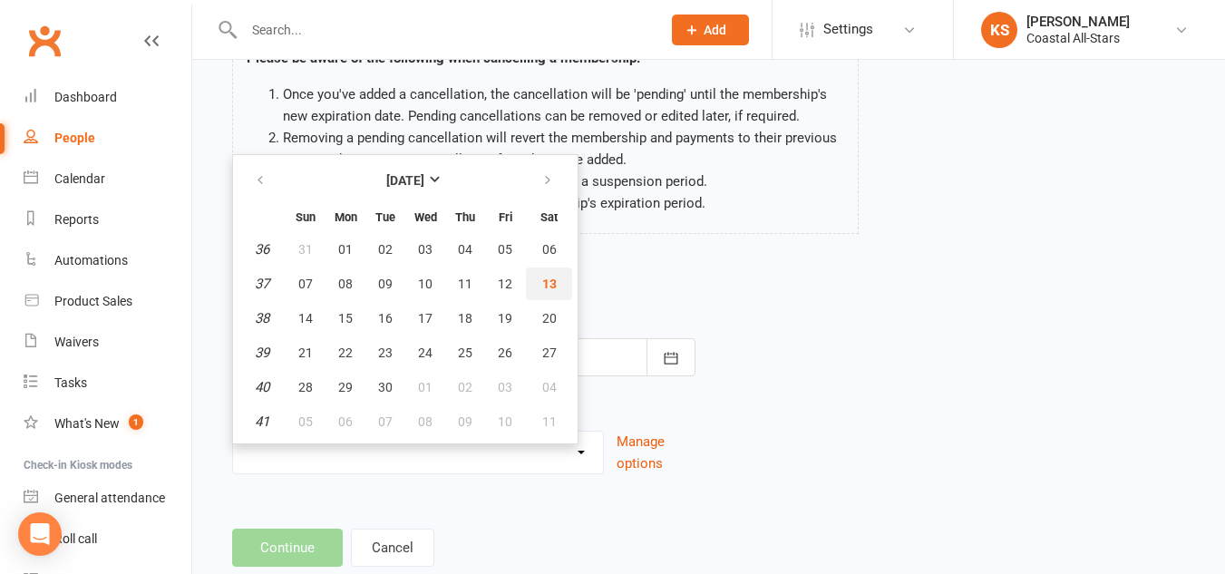
click at [545, 277] on span "13" at bounding box center [549, 284] width 15 height 15
type input "13 Sep 2025"
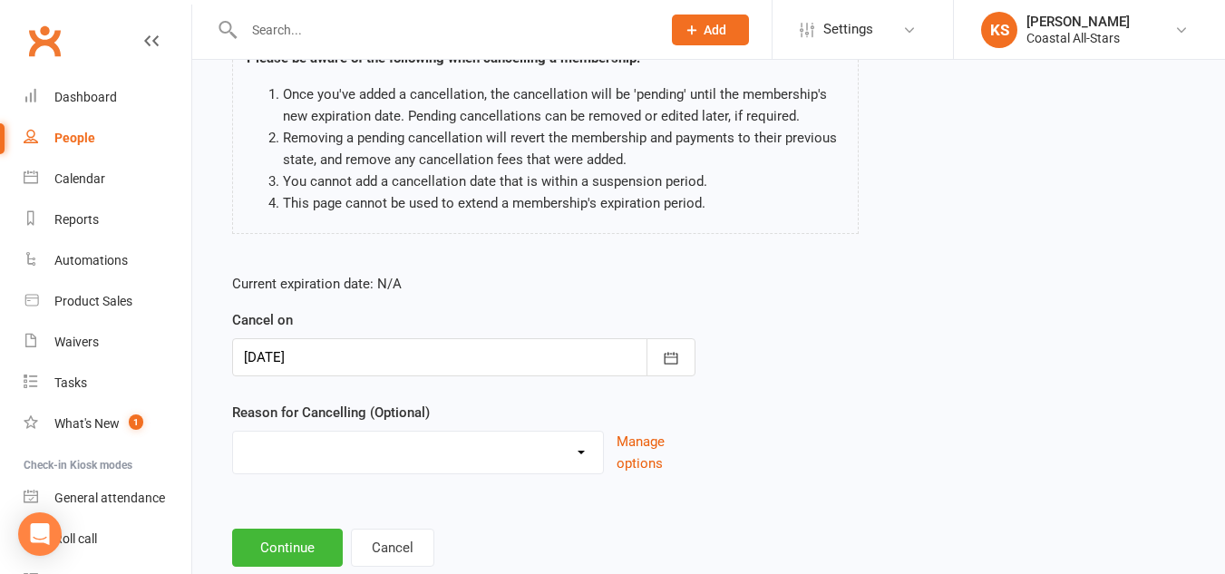
click at [547, 446] on select "Holiday Injury Other reason" at bounding box center [418, 450] width 370 height 36
select select "2"
click at [233, 432] on select "Holiday Injury Other reason" at bounding box center [418, 450] width 370 height 36
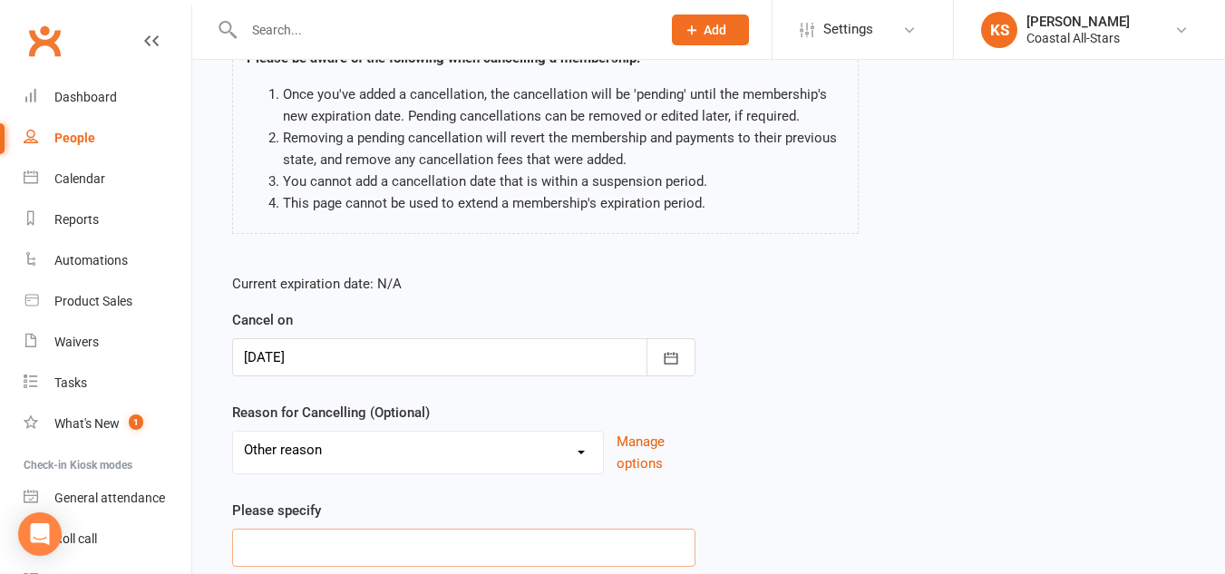
click at [307, 547] on input at bounding box center [463, 548] width 463 height 38
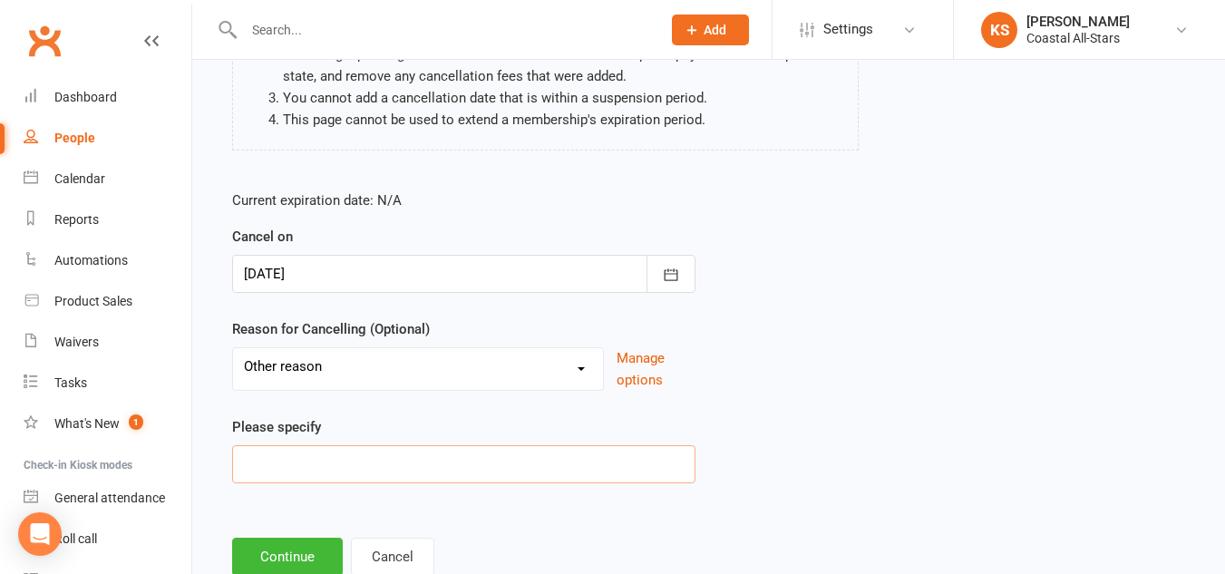
scroll to position [247, 0]
click at [276, 462] on input "schefduling" at bounding box center [463, 462] width 463 height 38
click at [319, 462] on input "scheduling" at bounding box center [463, 462] width 463 height 38
type input "scheduling"
click at [291, 549] on button "Continue" at bounding box center [287, 555] width 111 height 38
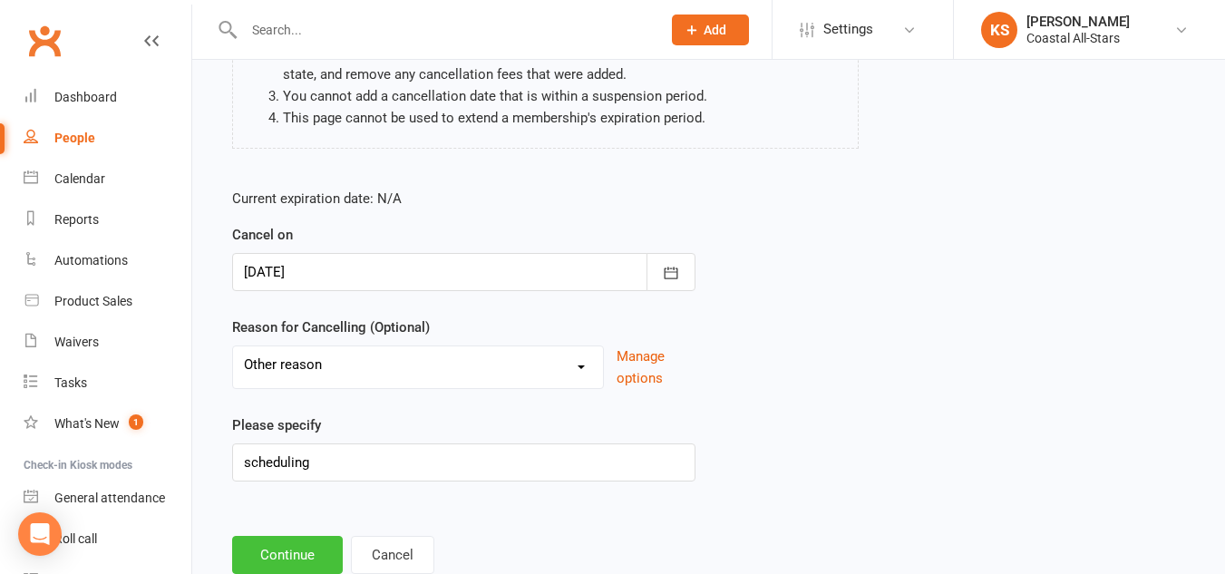
scroll to position [0, 0]
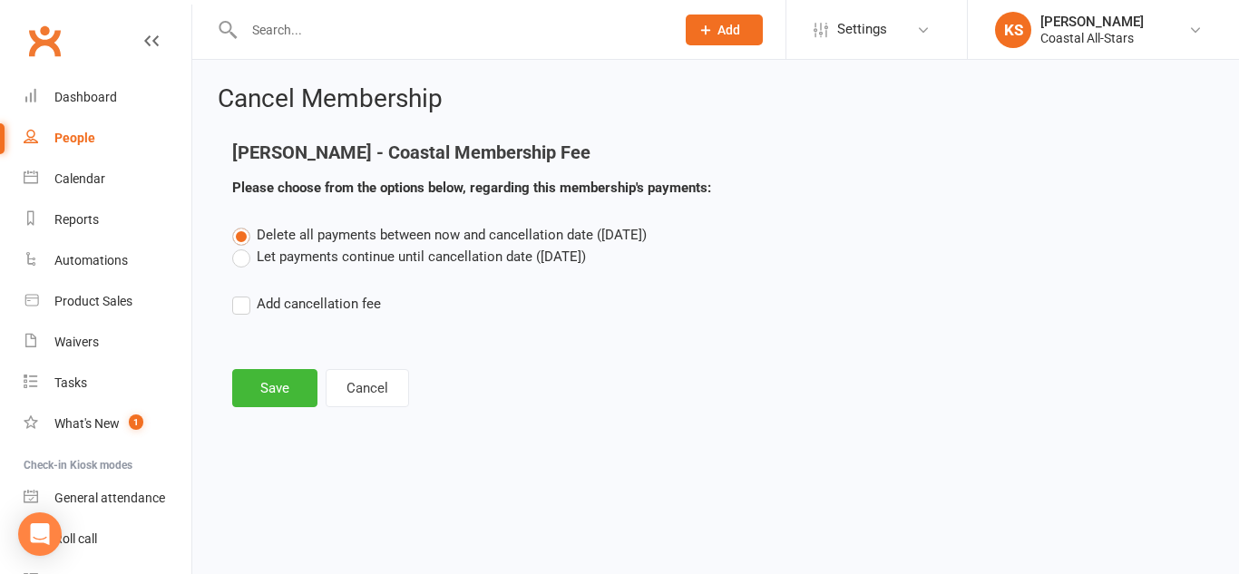
click at [263, 251] on label "Let payments continue until cancellation date (Sep 13, 2025)" at bounding box center [409, 257] width 354 height 22
click at [244, 246] on input "Let payments continue until cancellation date (Sep 13, 2025)" at bounding box center [238, 246] width 12 height 0
click at [293, 392] on button "Save" at bounding box center [274, 388] width 85 height 38
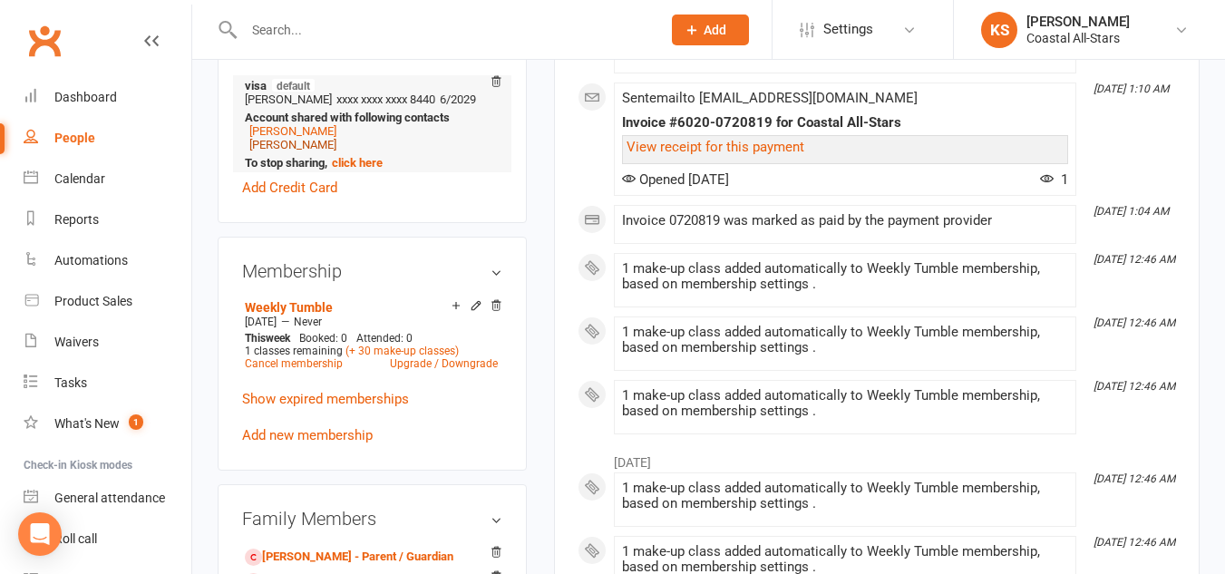
scroll to position [596, 0]
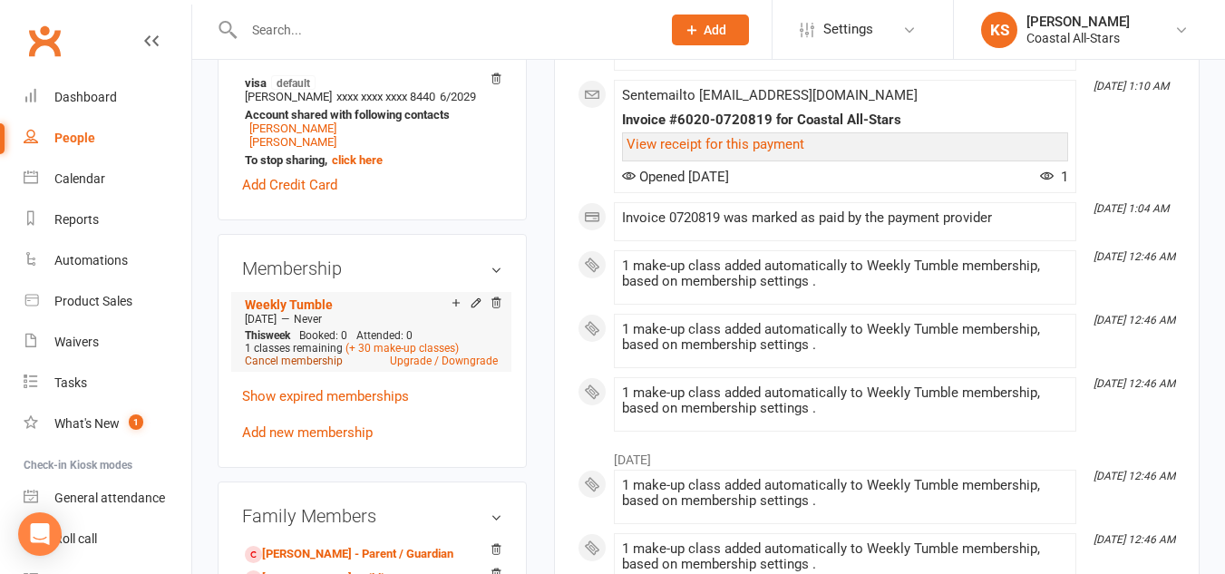
click at [324, 367] on link "Cancel membership" at bounding box center [294, 361] width 98 height 13
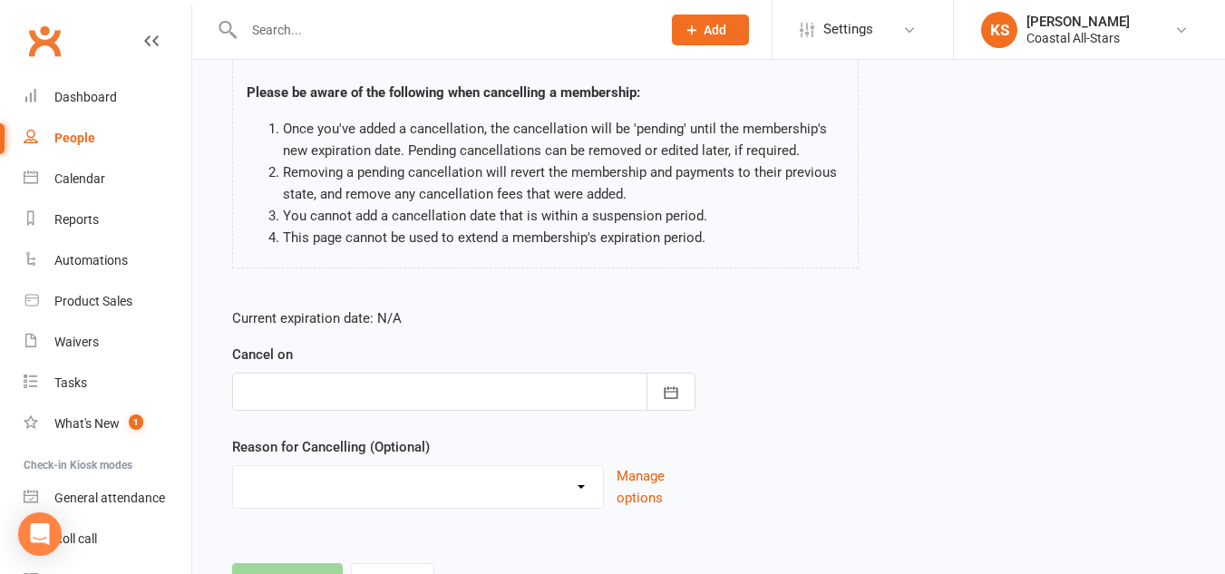
scroll to position [128, 0]
click at [354, 380] on div at bounding box center [463, 391] width 463 height 38
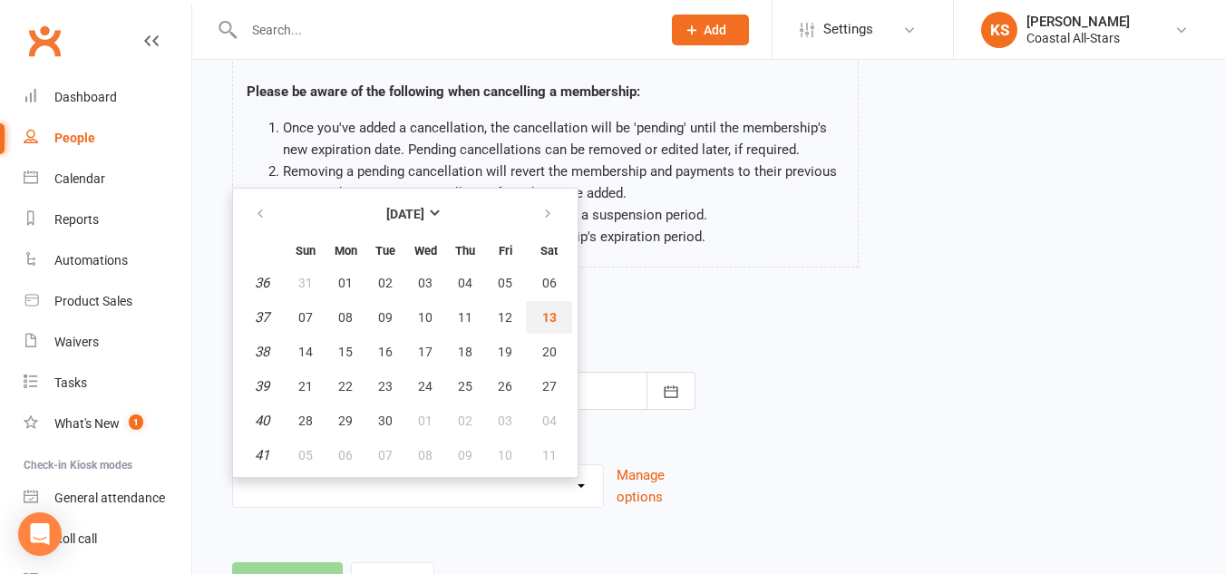
click at [549, 323] on span "13" at bounding box center [549, 317] width 15 height 15
type input "13 Sep 2025"
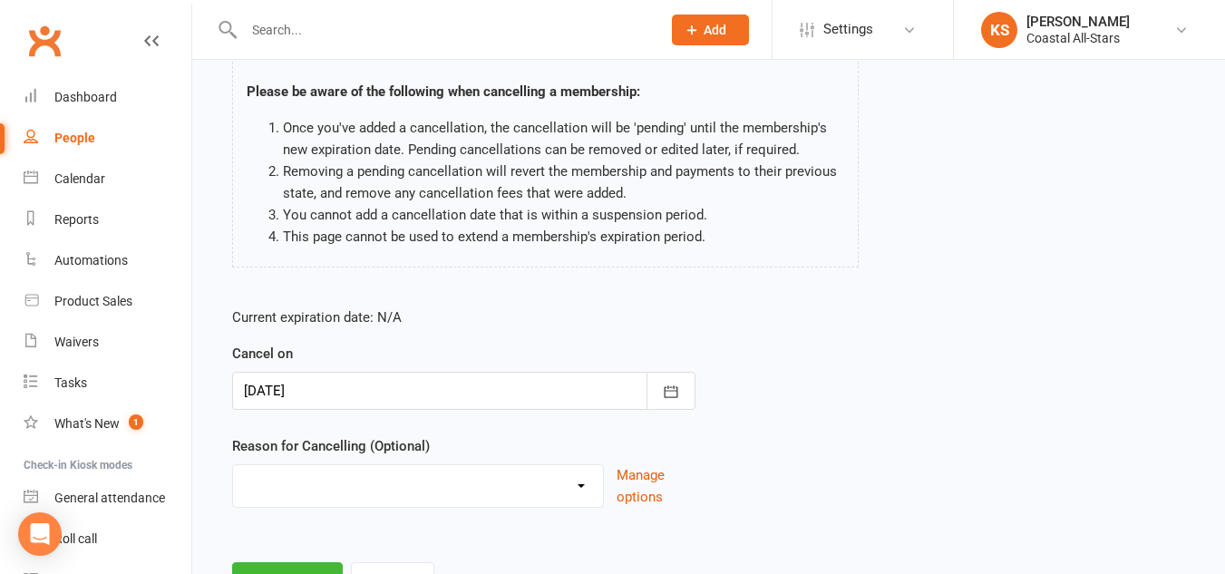
click at [414, 490] on select "Holiday Injury Other reason" at bounding box center [418, 483] width 370 height 36
select select "2"
click at [233, 465] on select "Holiday Injury Other reason" at bounding box center [418, 483] width 370 height 36
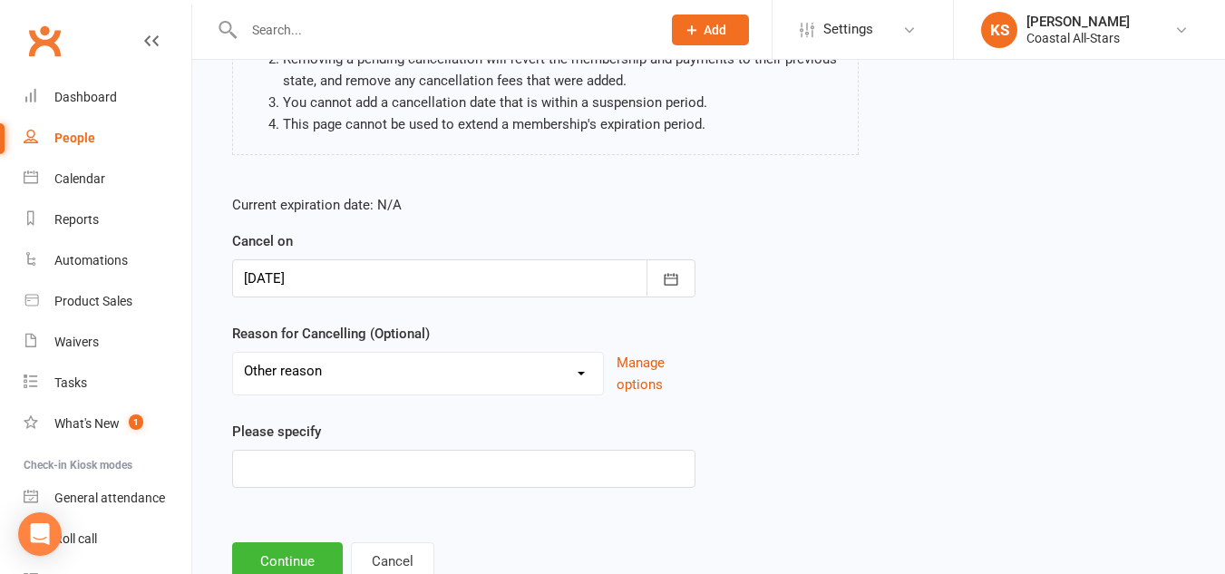
scroll to position [245, 0]
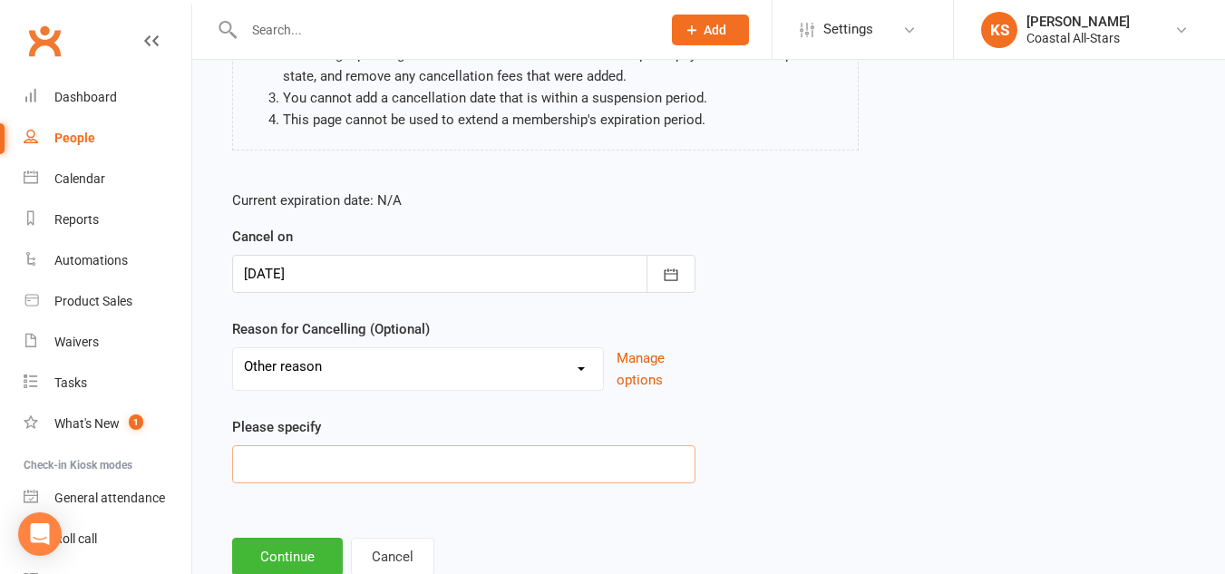
drag, startPoint x: 328, startPoint y: 452, endPoint x: 301, endPoint y: 466, distance: 30.8
click at [301, 466] on input at bounding box center [463, 464] width 463 height 38
type input "scheduling"
click at [311, 549] on button "Continue" at bounding box center [287, 557] width 111 height 38
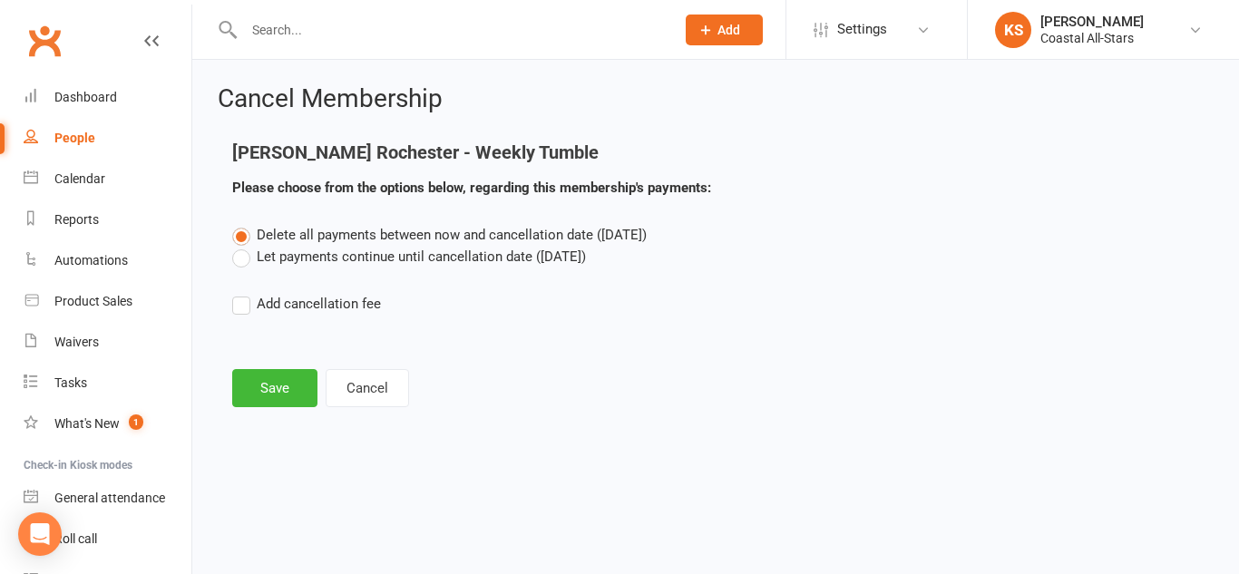
click at [250, 260] on label "Let payments continue until cancellation date (Sep 13, 2025)" at bounding box center [409, 257] width 354 height 22
click at [244, 246] on input "Let payments continue until cancellation date (Sep 13, 2025)" at bounding box center [238, 246] width 12 height 0
click at [253, 384] on button "Save" at bounding box center [274, 388] width 85 height 38
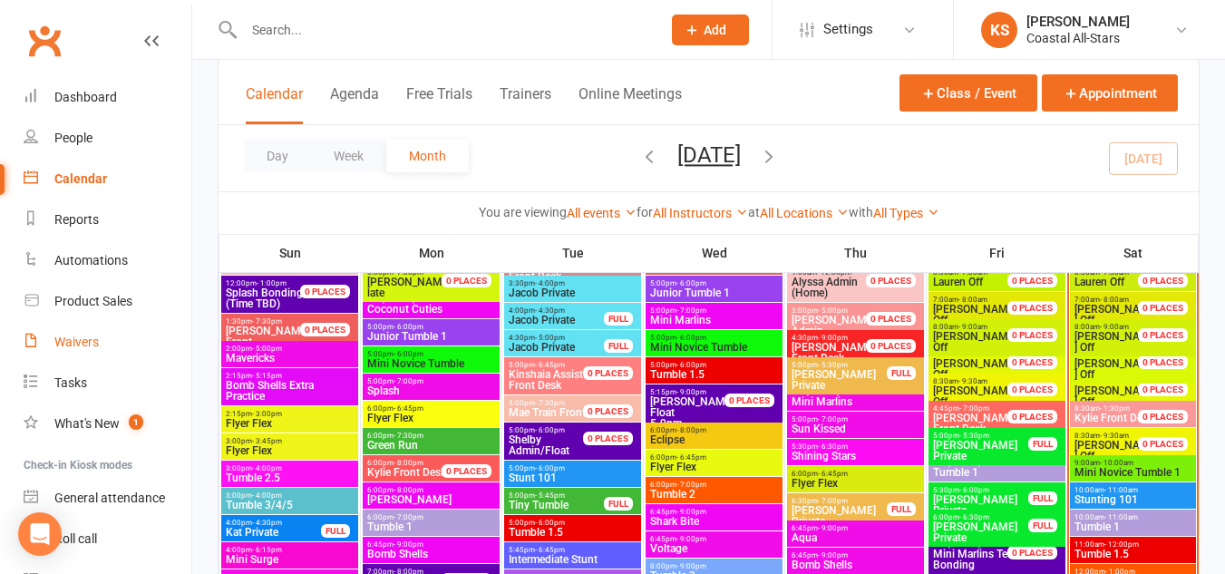
click at [102, 344] on link "Waivers" at bounding box center [108, 342] width 168 height 41
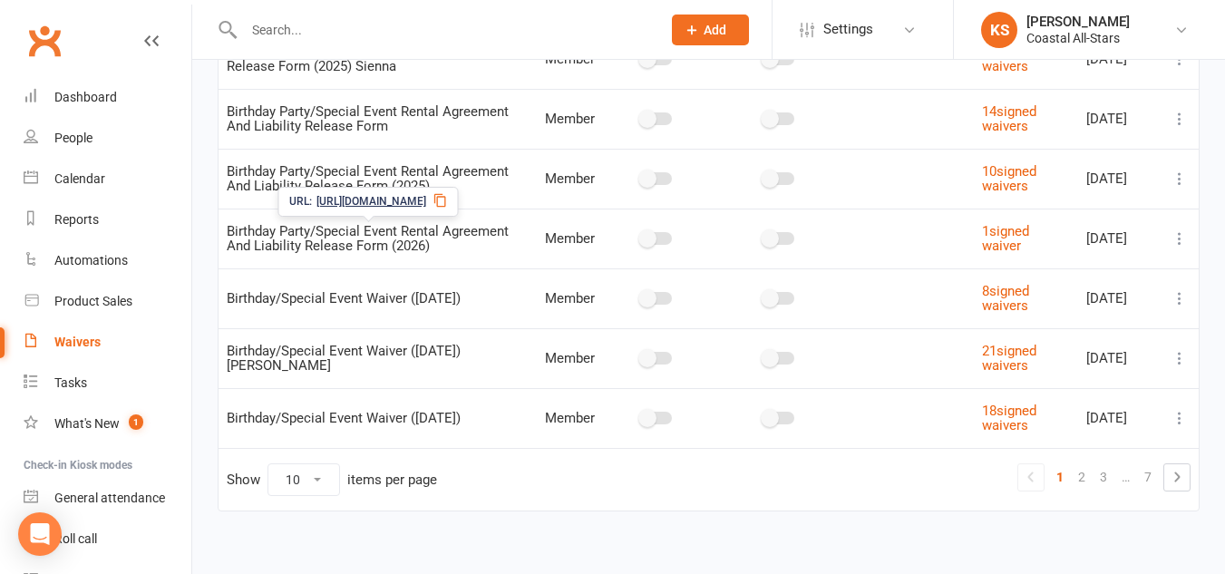
scroll to position [418, 0]
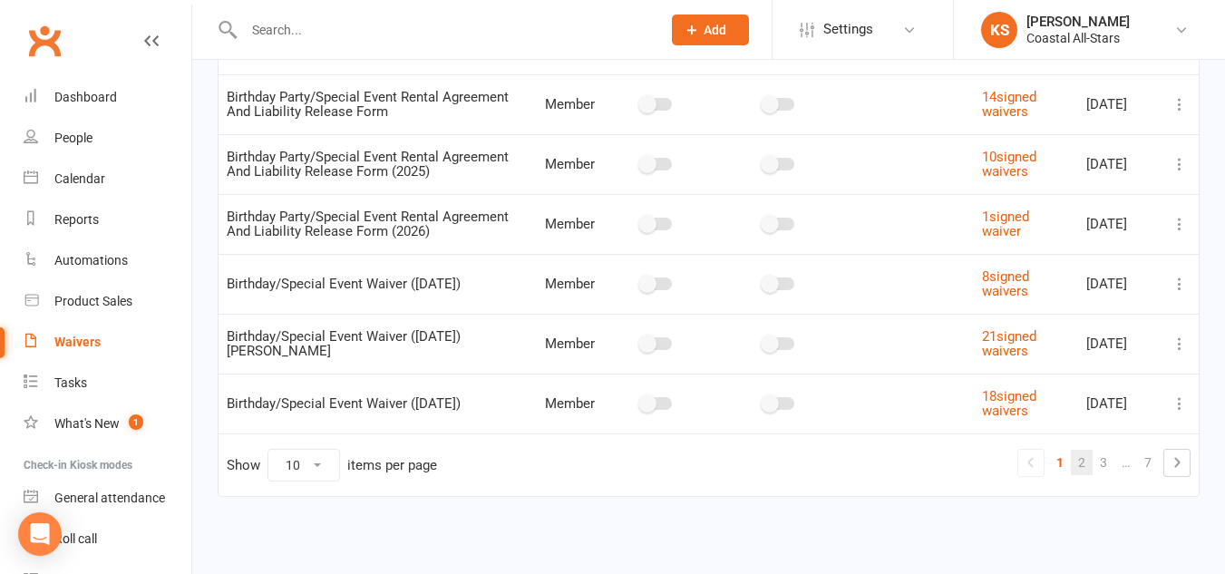
click at [1084, 457] on link "2" at bounding box center [1082, 462] width 22 height 25
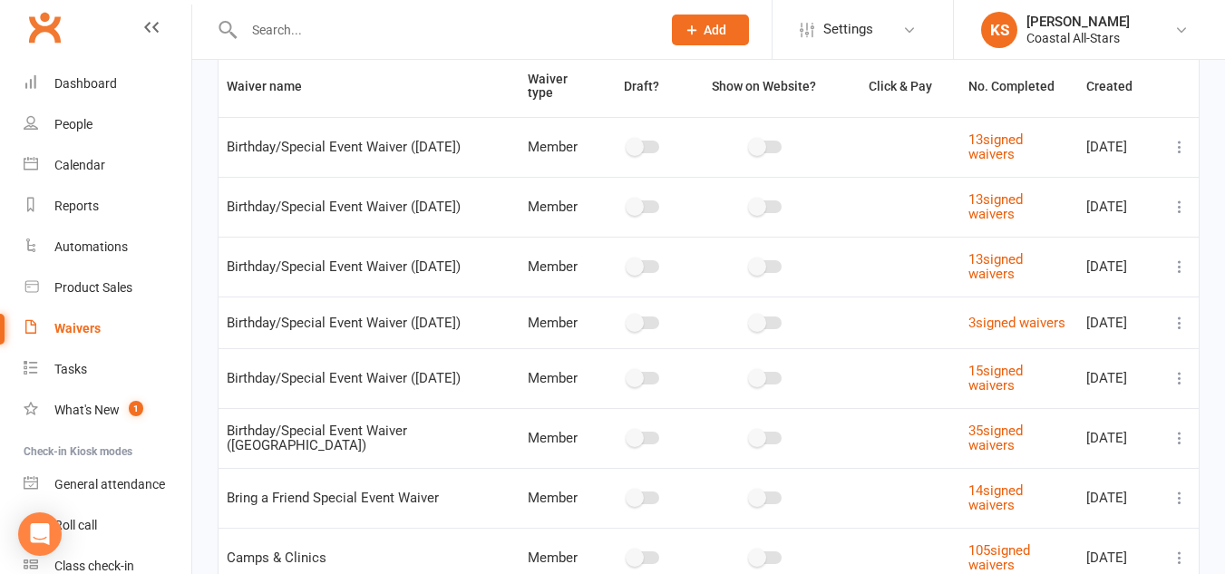
scroll to position [135, 0]
click at [348, 208] on span "Birthday/Special Event Waiver ([DATE])" at bounding box center [344, 207] width 234 height 34
click at [330, 172] on span "[URL][DOMAIN_NAME]" at bounding box center [352, 178] width 110 height 17
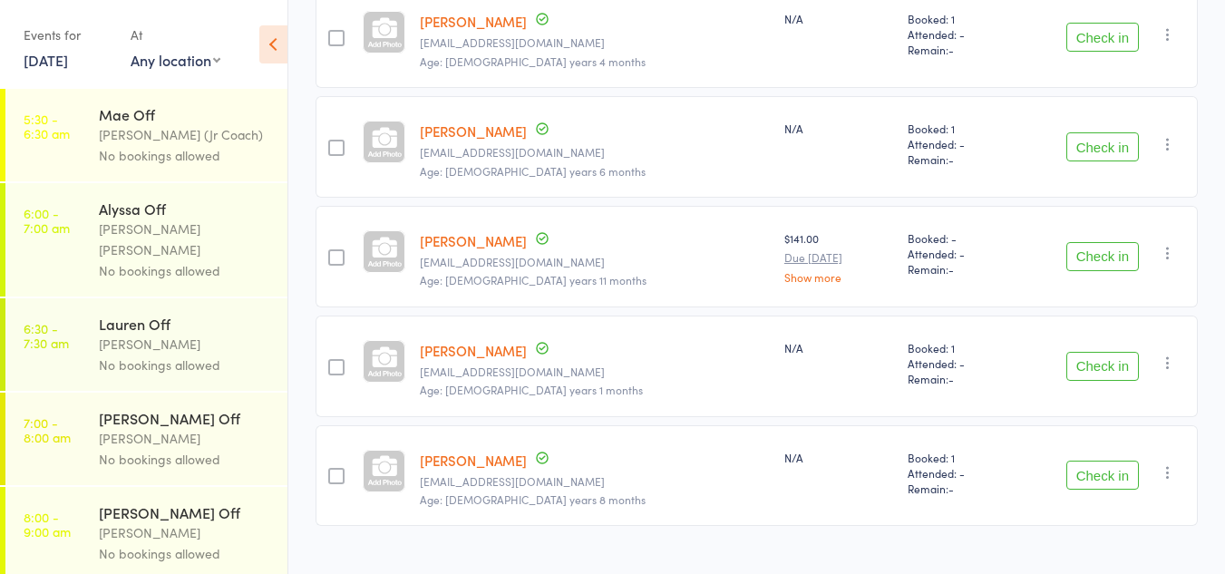
scroll to position [1116, 0]
click at [1106, 247] on button "Check in" at bounding box center [1102, 255] width 73 height 29
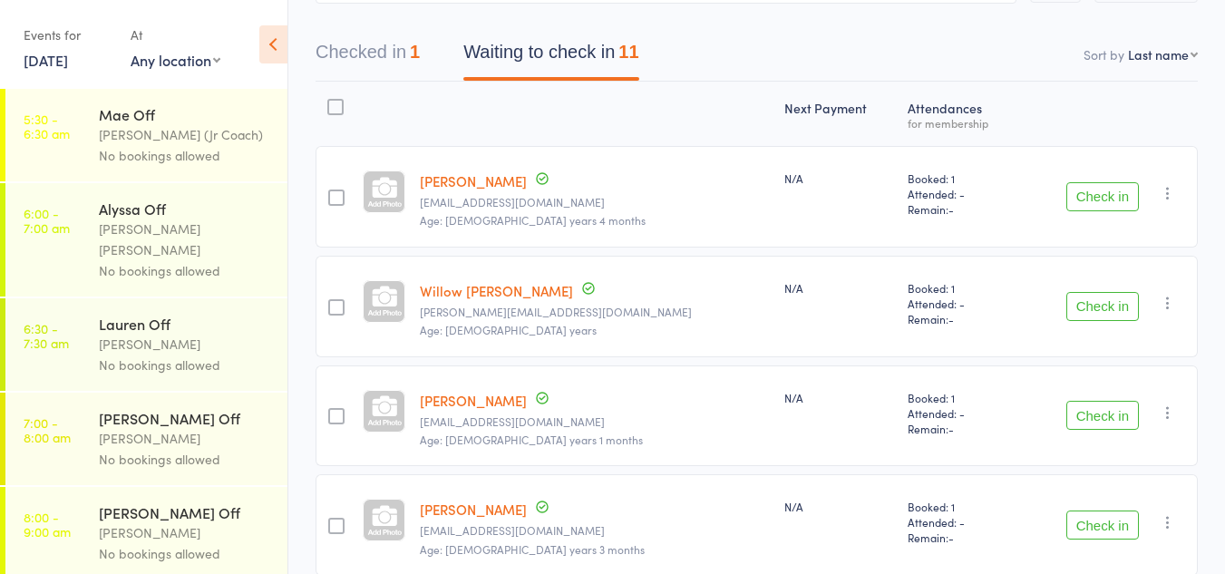
scroll to position [198, 0]
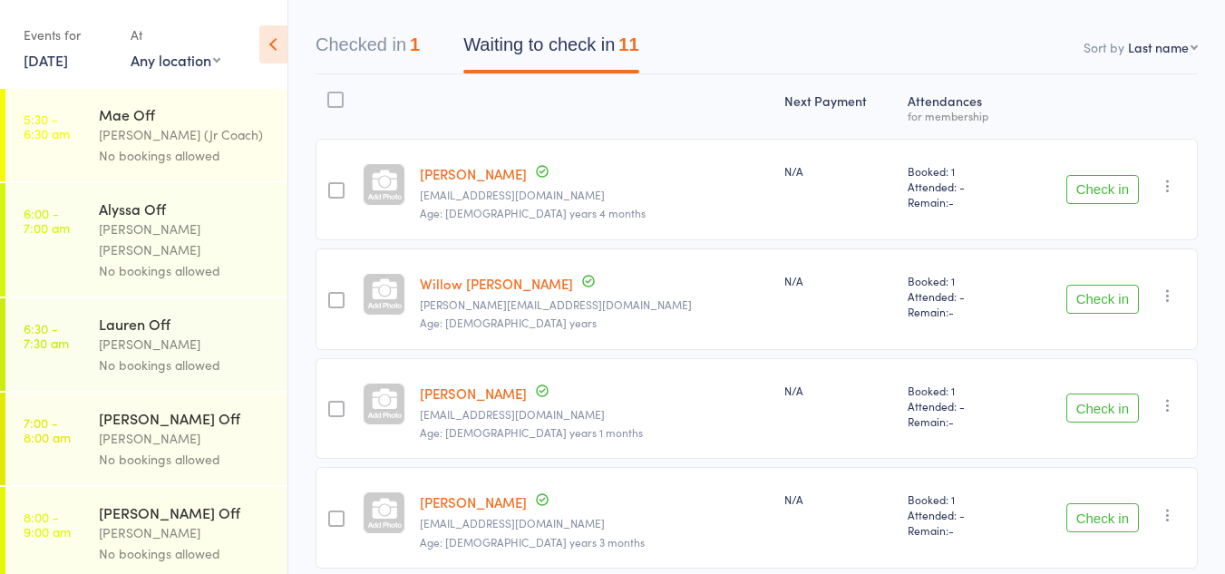
click at [1084, 197] on button "Check in" at bounding box center [1102, 189] width 73 height 29
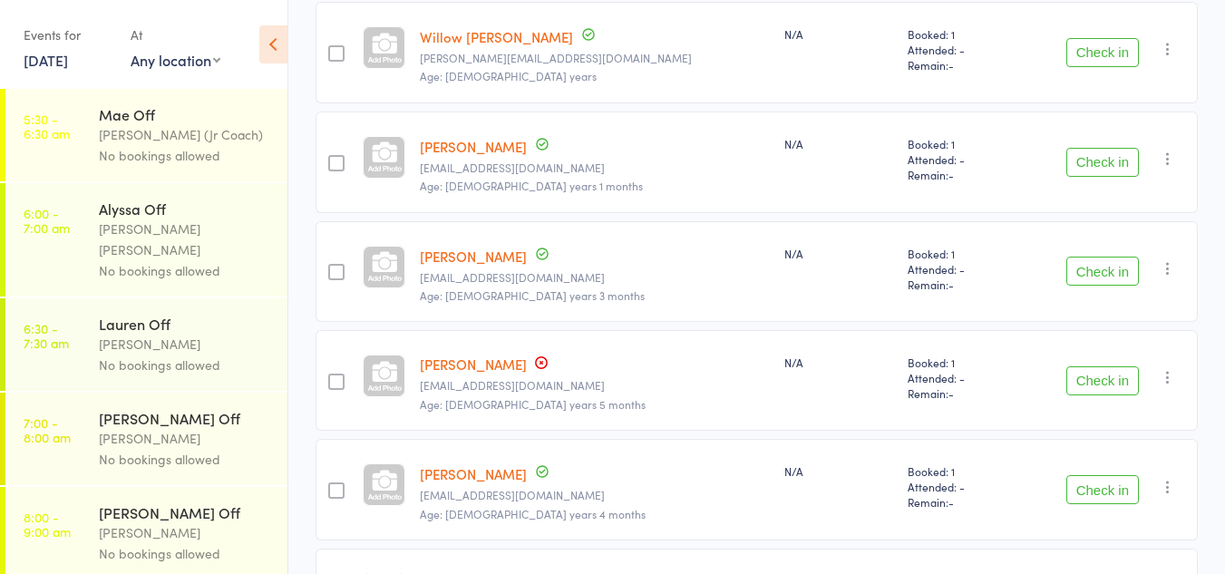
scroll to position [334, 0]
click at [1099, 271] on button "Check in" at bounding box center [1102, 272] width 73 height 29
click at [1077, 268] on button "Check in" at bounding box center [1102, 272] width 73 height 29
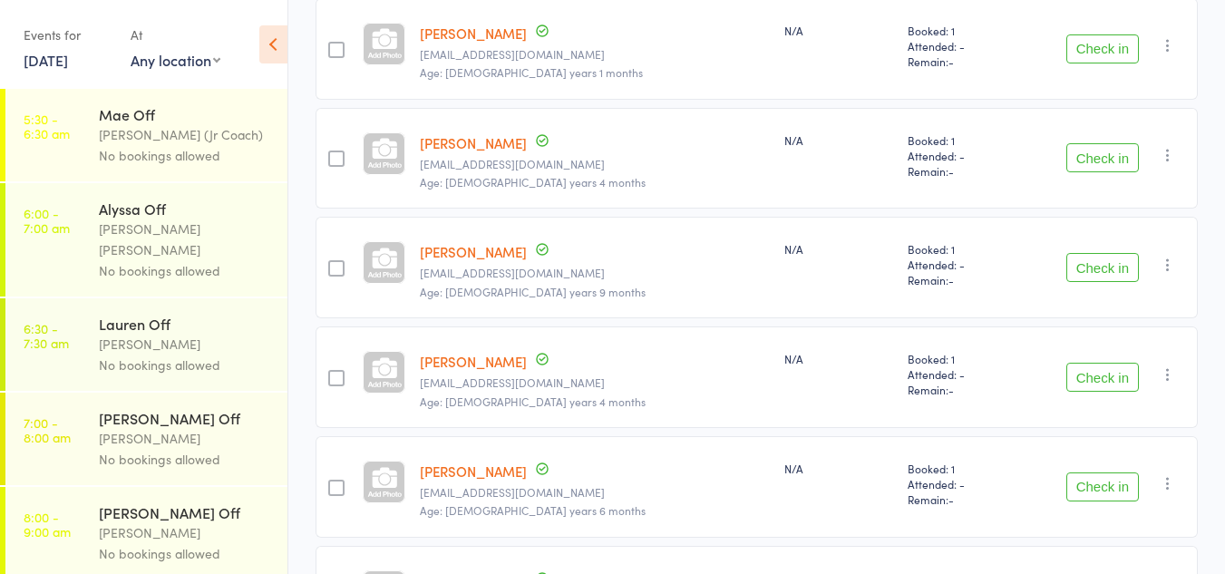
scroll to position [469, 0]
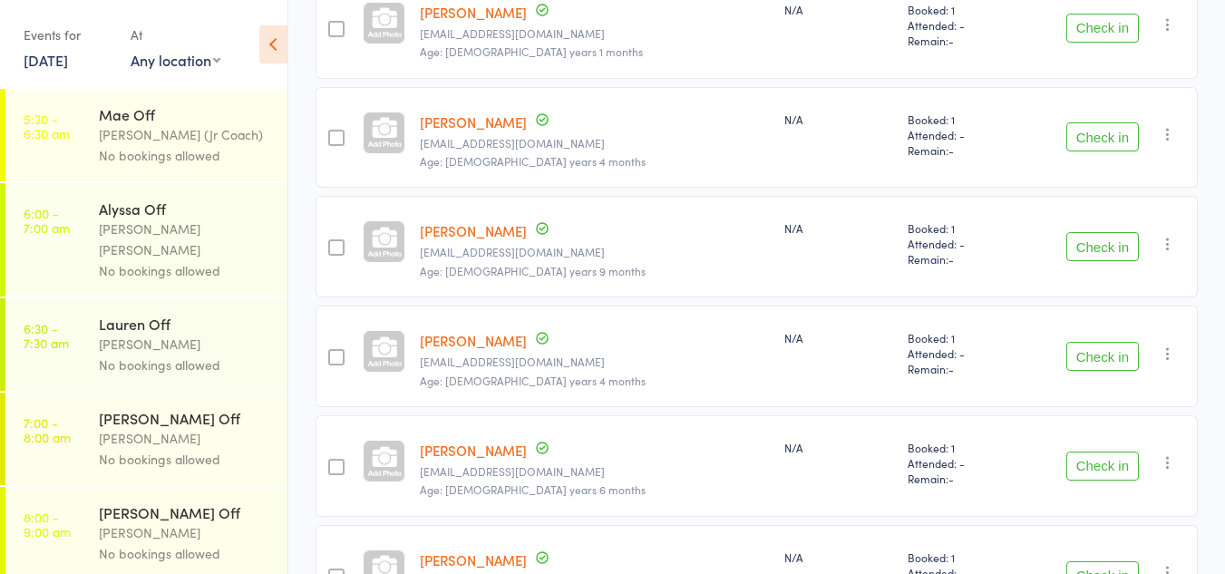
click at [1079, 350] on button "Check in" at bounding box center [1102, 356] width 73 height 29
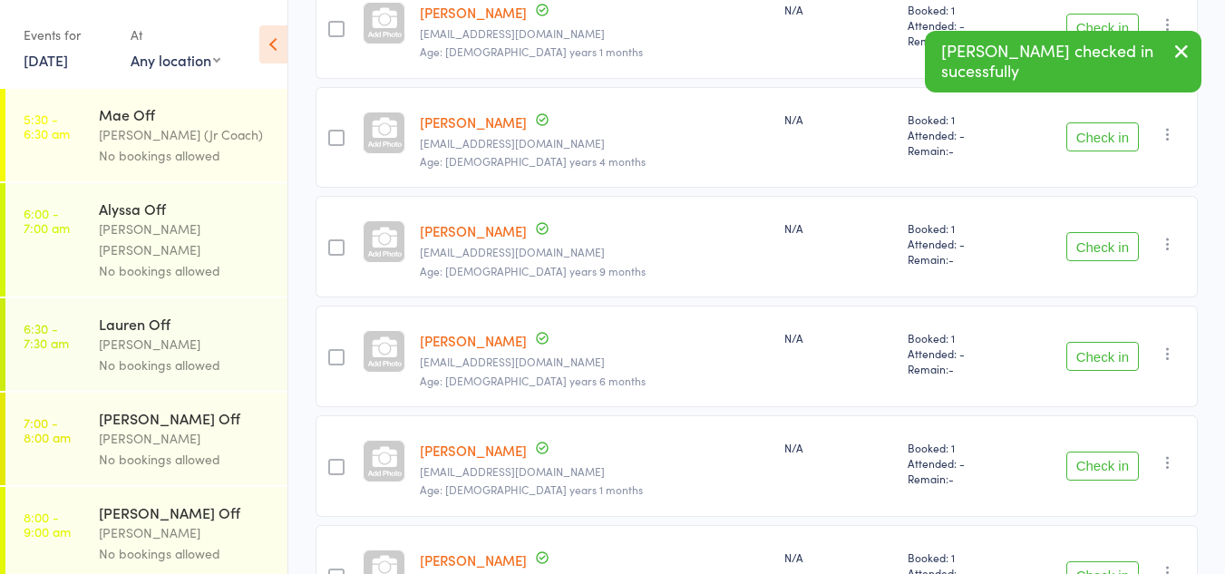
click at [1085, 358] on button "Check in" at bounding box center [1102, 356] width 73 height 29
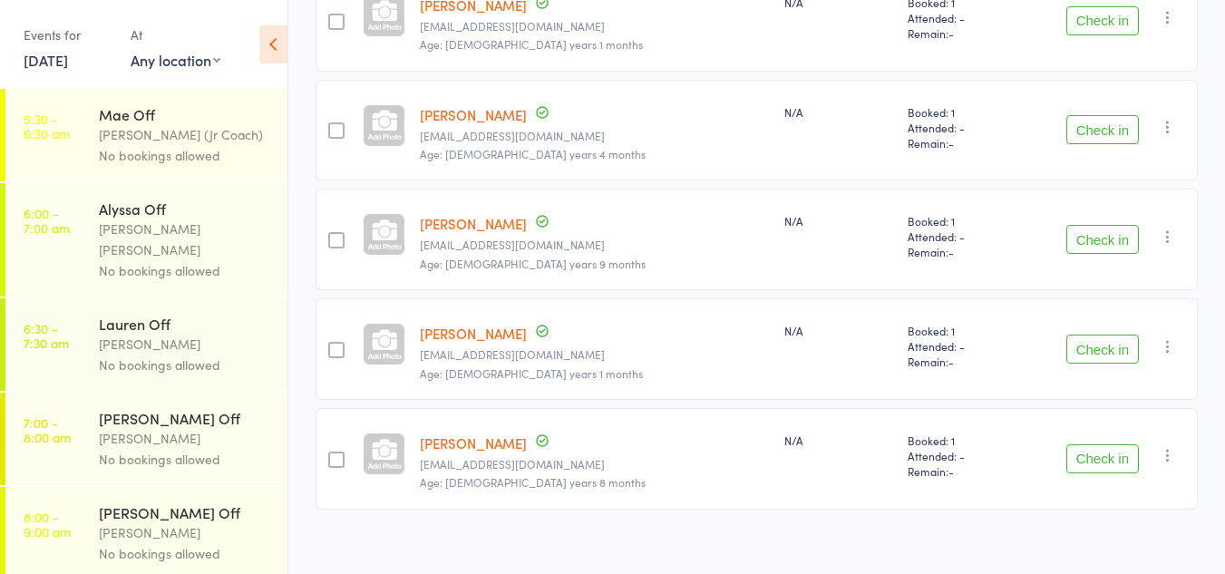
scroll to position [478, 0]
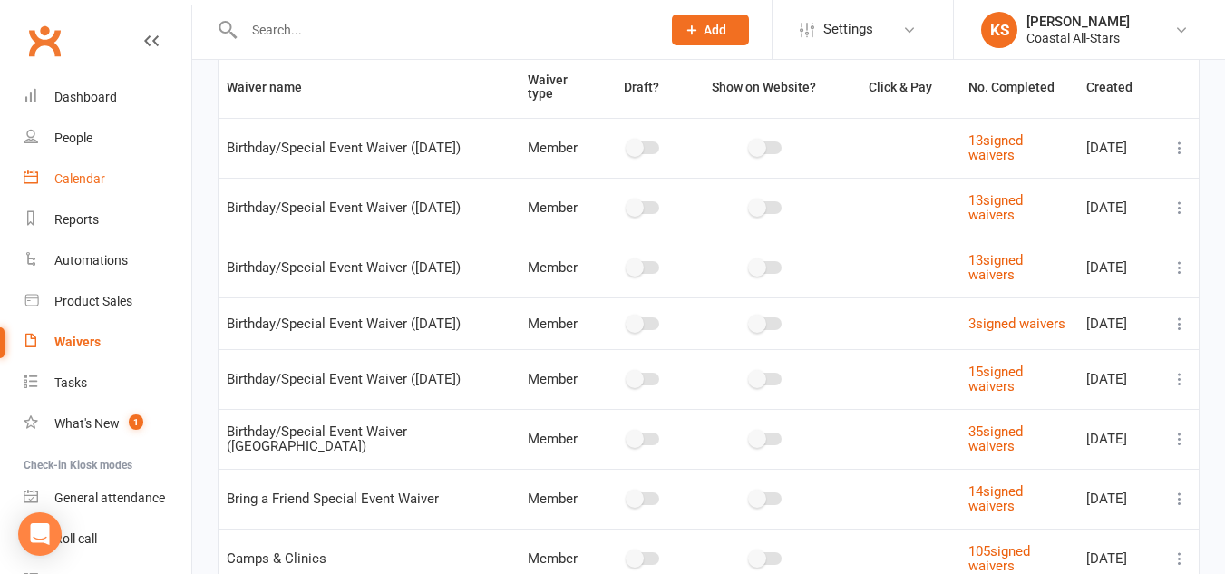
scroll to position [14, 0]
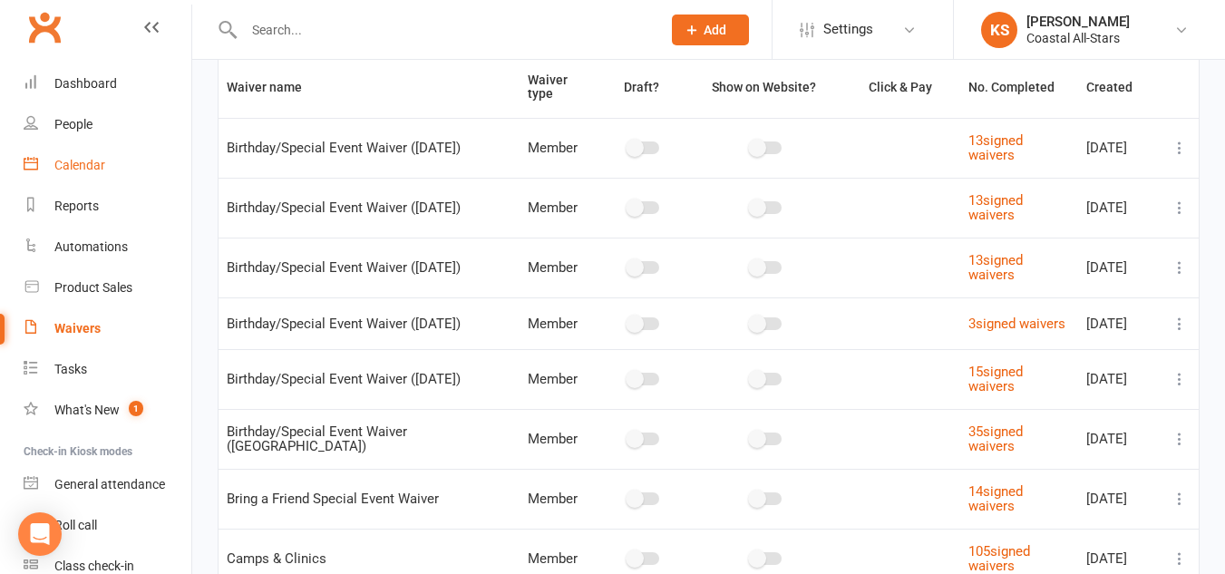
click at [79, 168] on div "Calendar" at bounding box center [79, 165] width 51 height 15
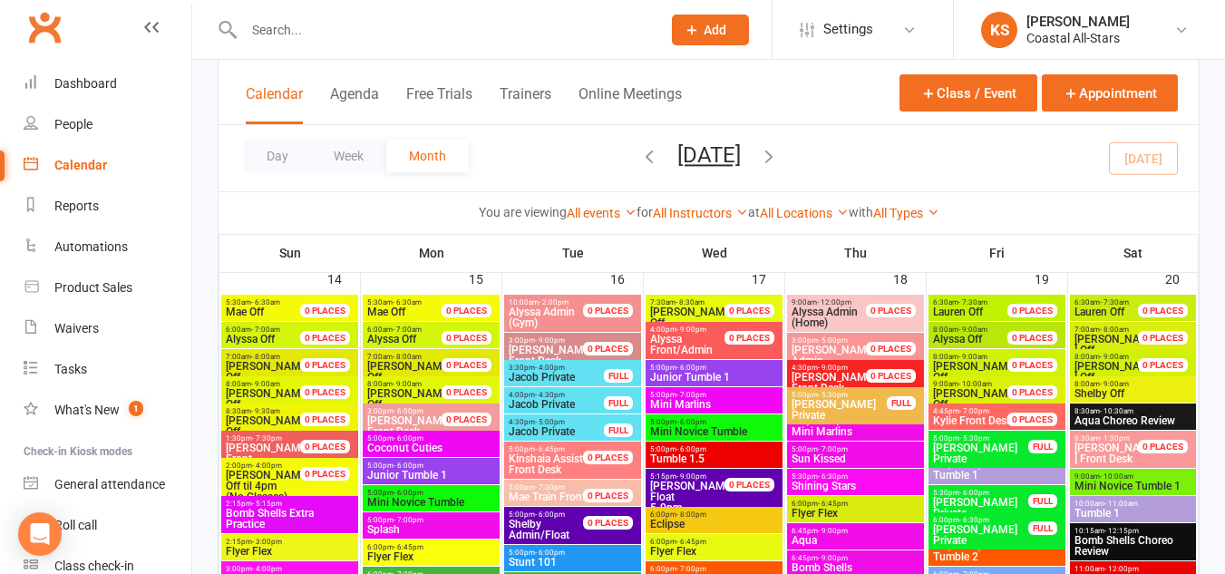
scroll to position [1490, 0]
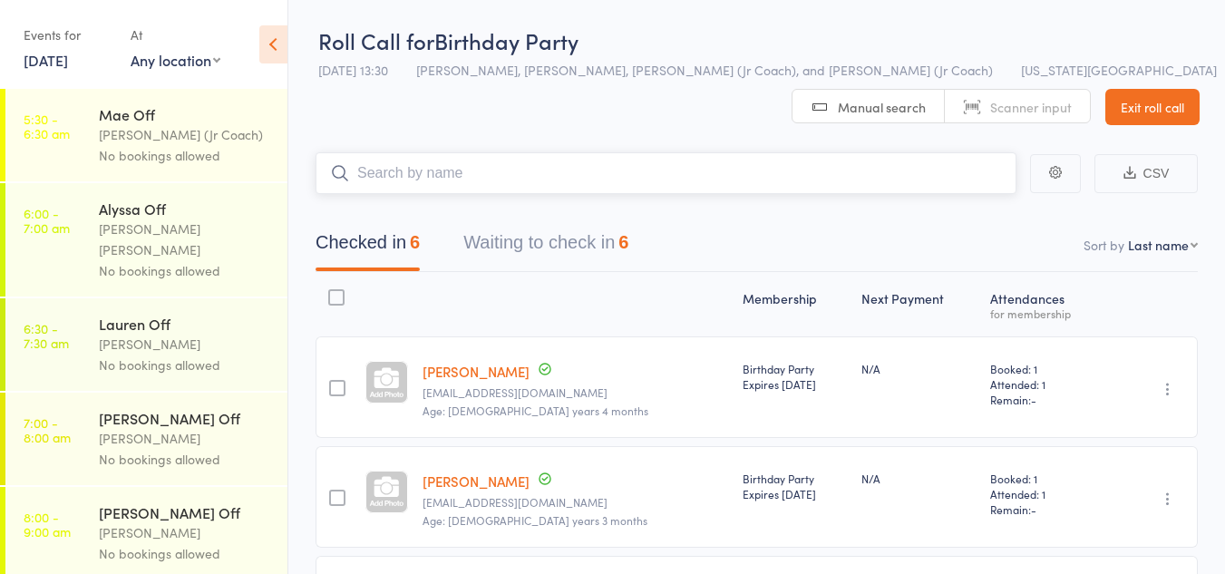
click at [513, 241] on button "Waiting to check in 6" at bounding box center [545, 247] width 165 height 48
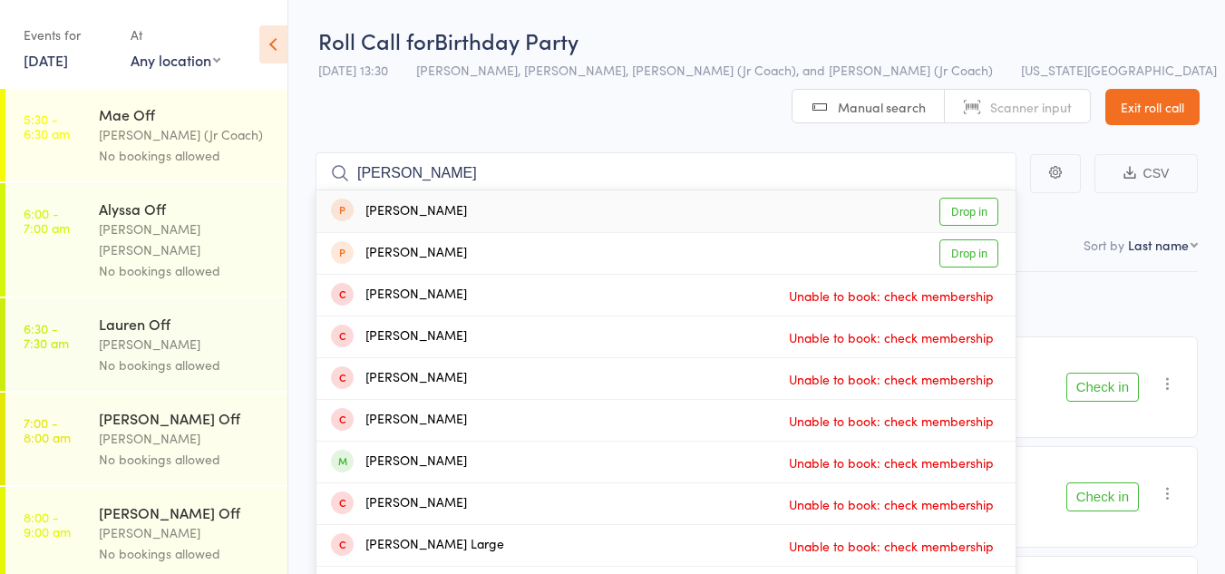
click at [540, 110] on header "Roll Call for Birthday Party 13 Sep 13:30 Kylie Smith, Corin Conway, Daphne (Jr…" at bounding box center [756, 62] width 937 height 125
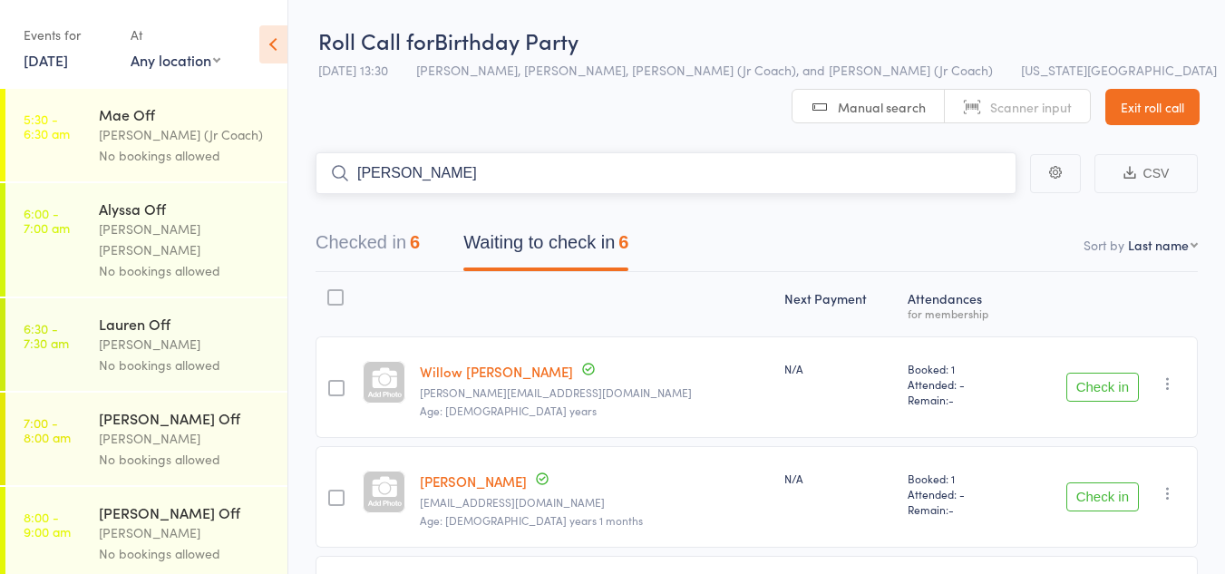
click at [744, 170] on input "regan" at bounding box center [666, 173] width 701 height 42
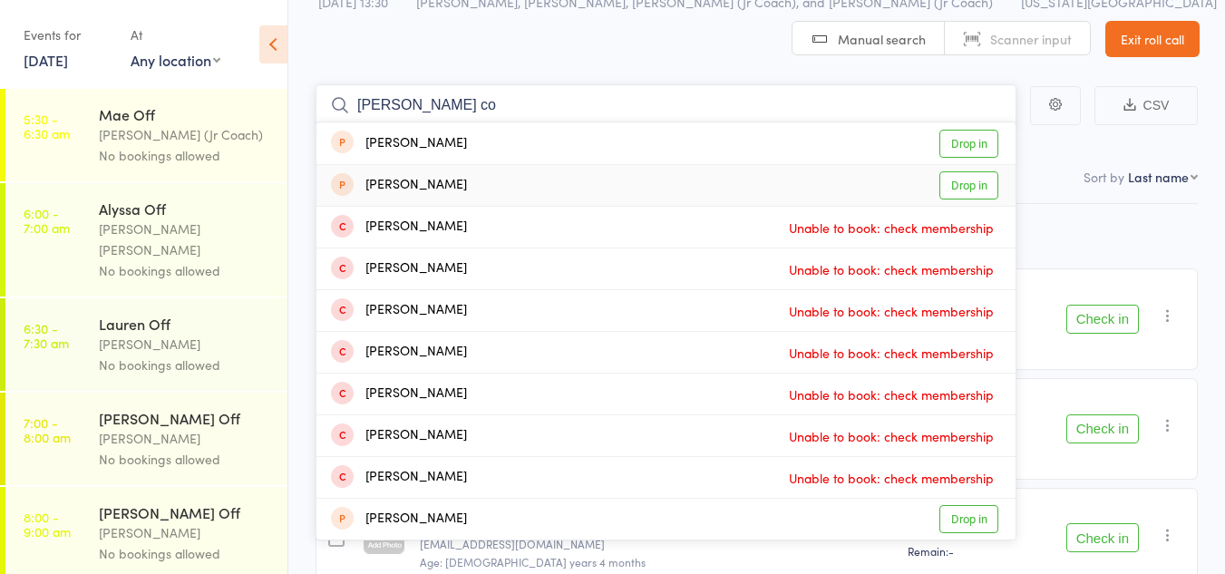
scroll to position [63, 0]
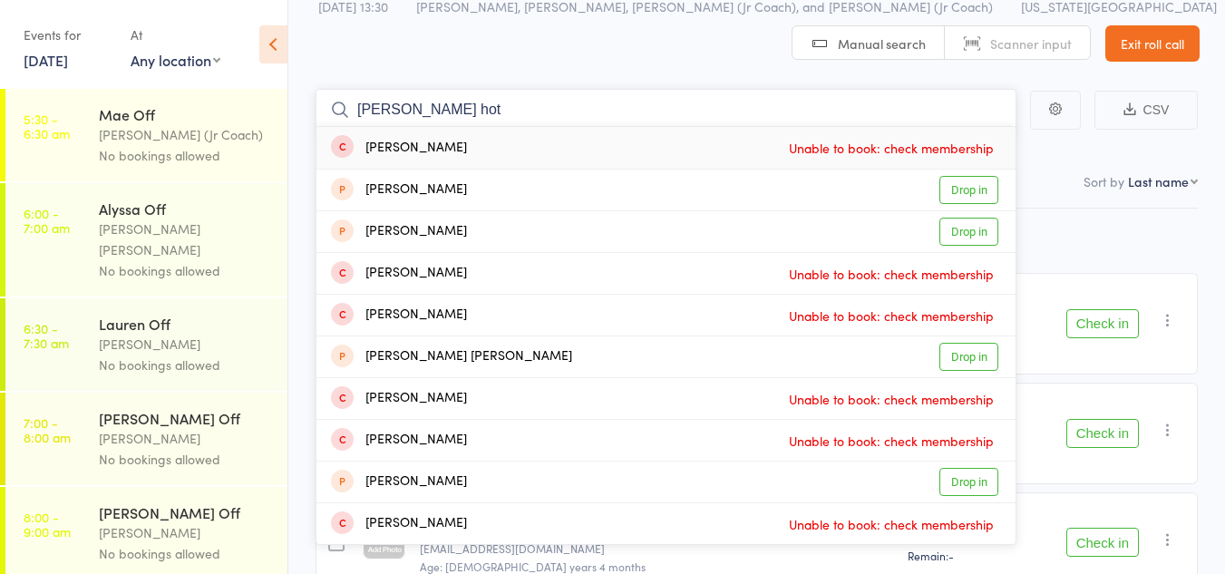
type input "regan hot"
click at [790, 151] on span "Unable to book: check membership" at bounding box center [891, 147] width 214 height 27
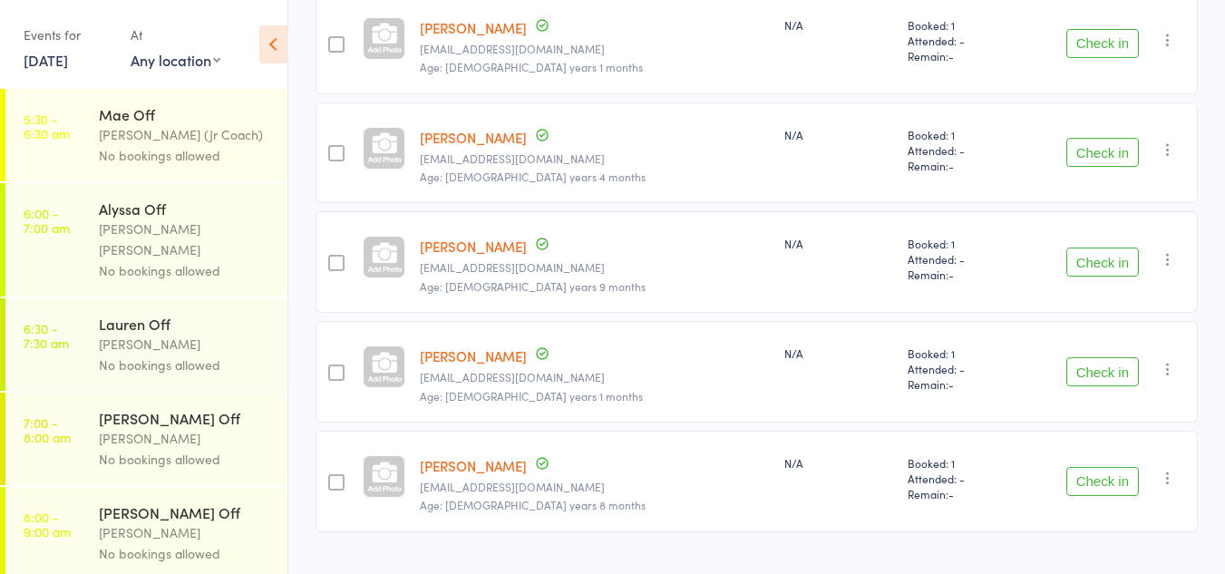
scroll to position [456, 0]
click at [1105, 367] on button "Check in" at bounding box center [1102, 369] width 73 height 29
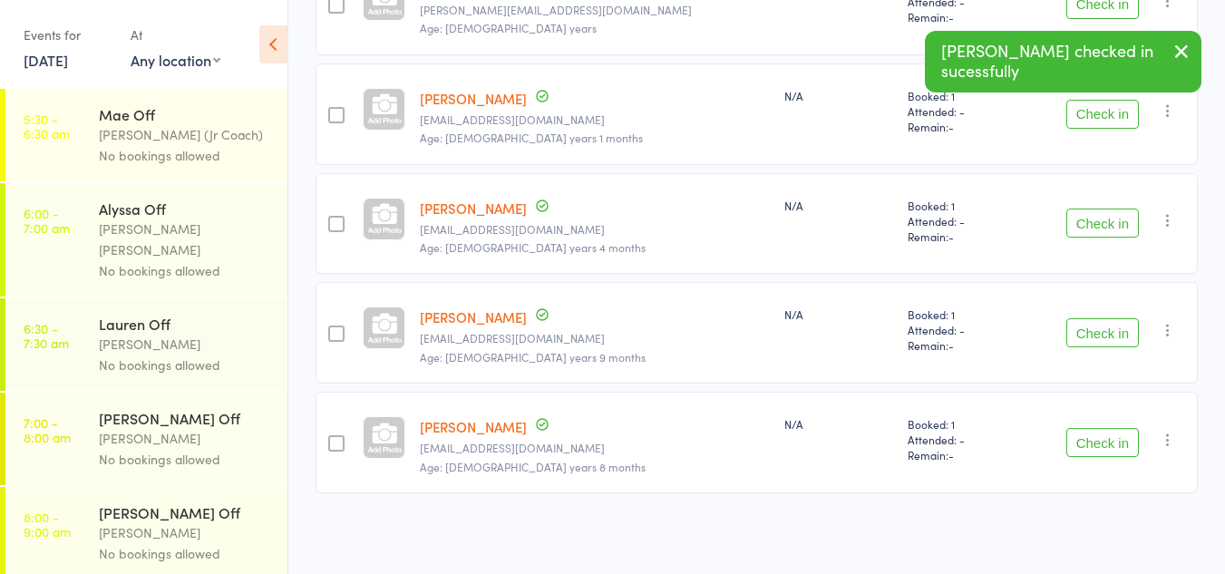
click at [1089, 445] on button "Check in" at bounding box center [1102, 442] width 73 height 29
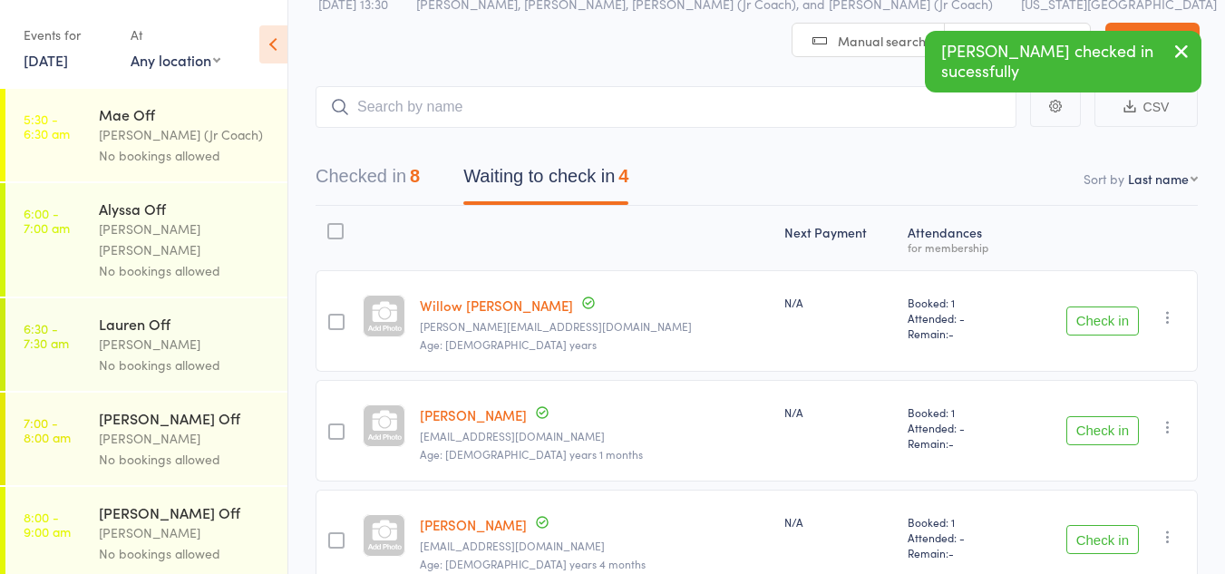
scroll to position [0, 0]
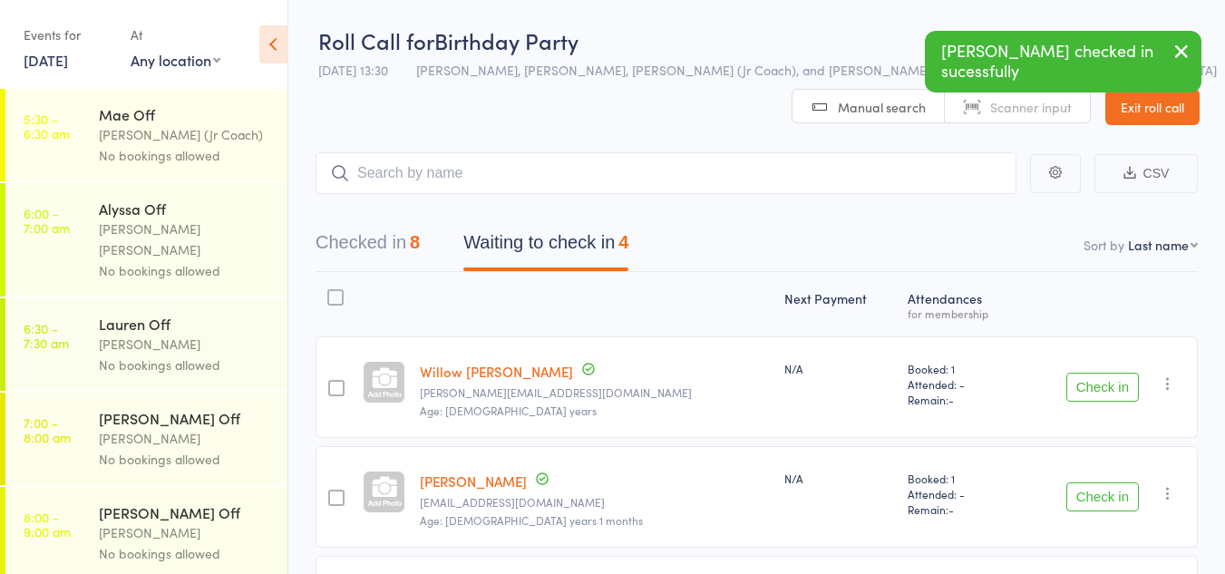
click at [362, 238] on button "Checked in 8" at bounding box center [368, 247] width 104 height 48
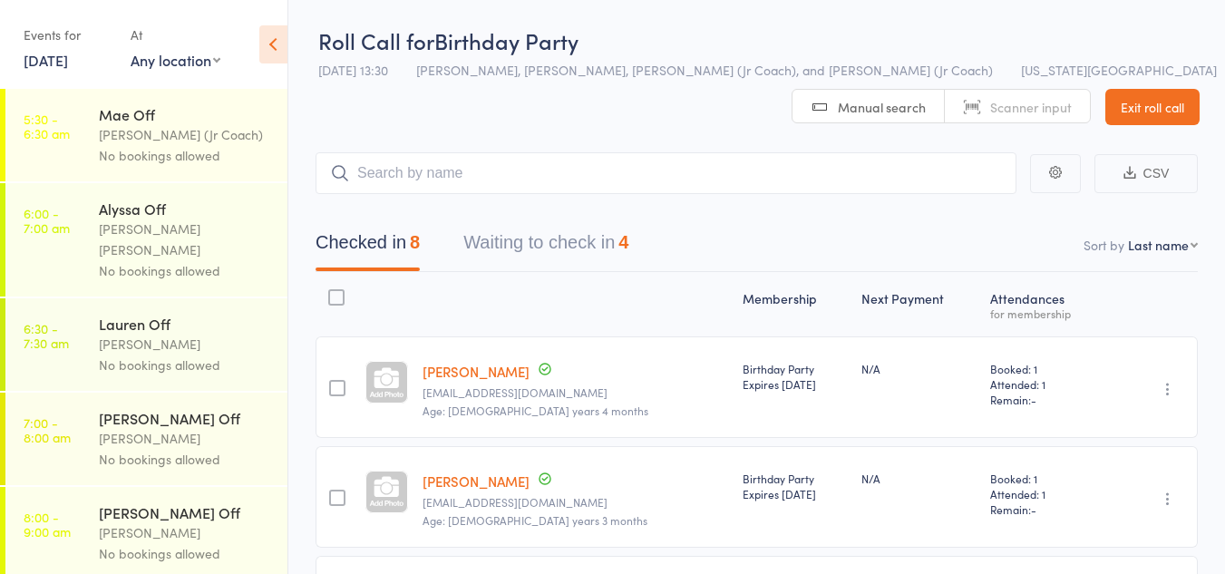
click at [543, 244] on button "Waiting to check in 4" at bounding box center [545, 247] width 165 height 48
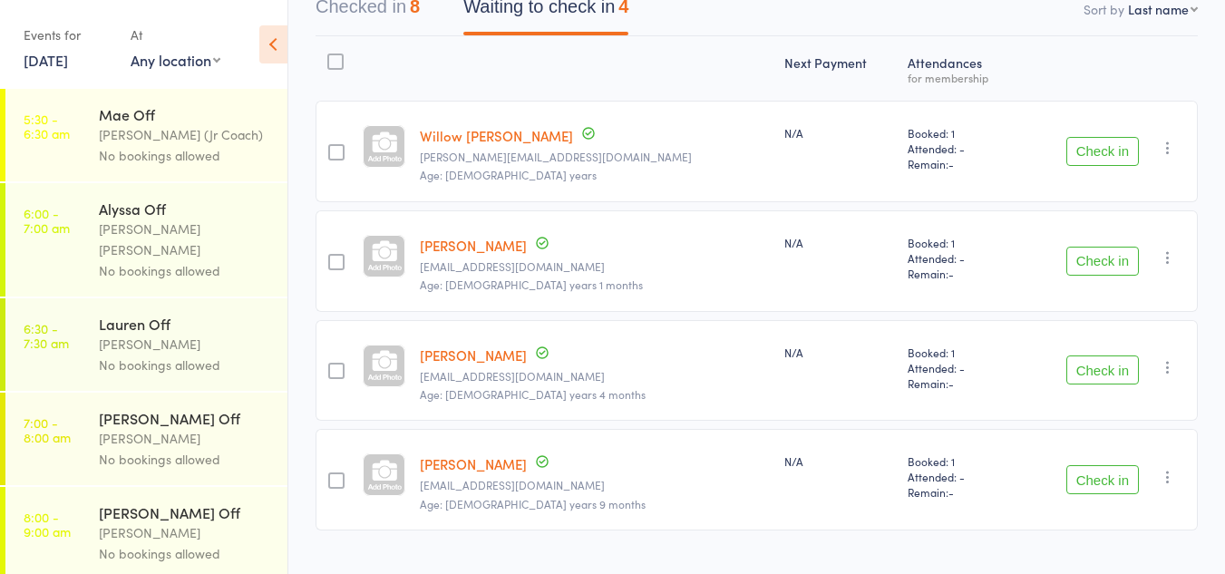
scroll to position [245, 0]
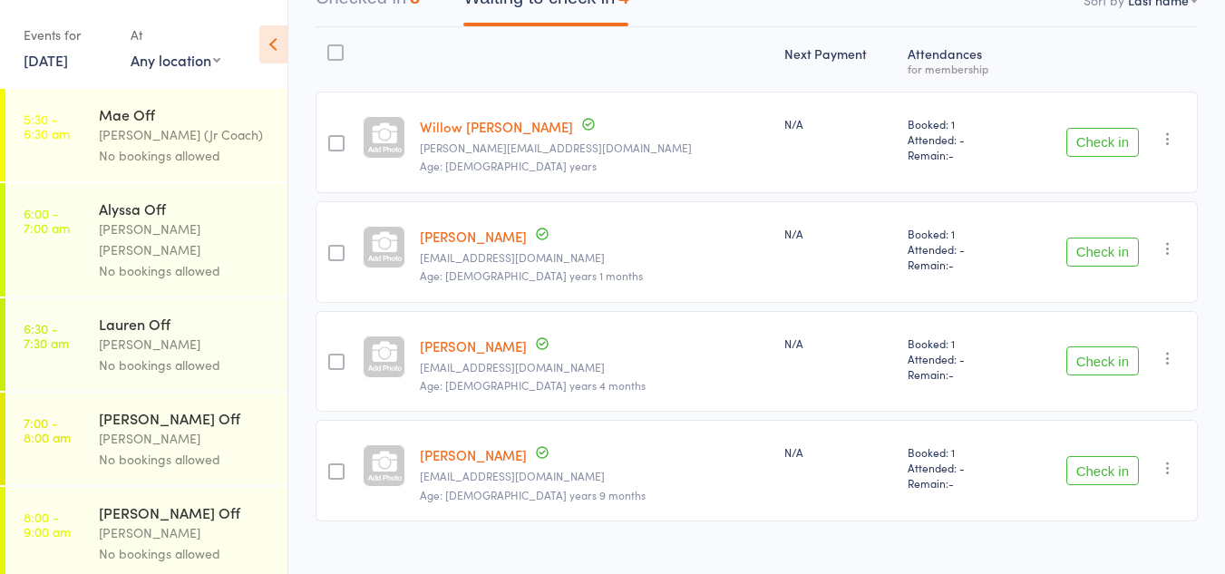
click at [1084, 258] on button "Check in" at bounding box center [1102, 252] width 73 height 29
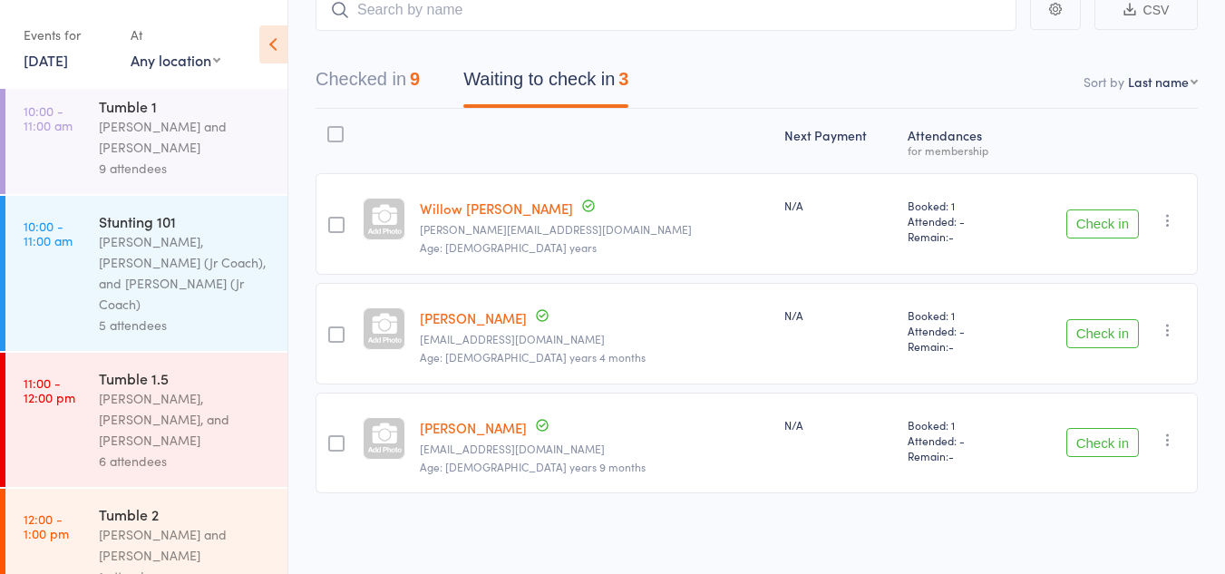
scroll to position [1170, 0]
